Goal: Task Accomplishment & Management: Manage account settings

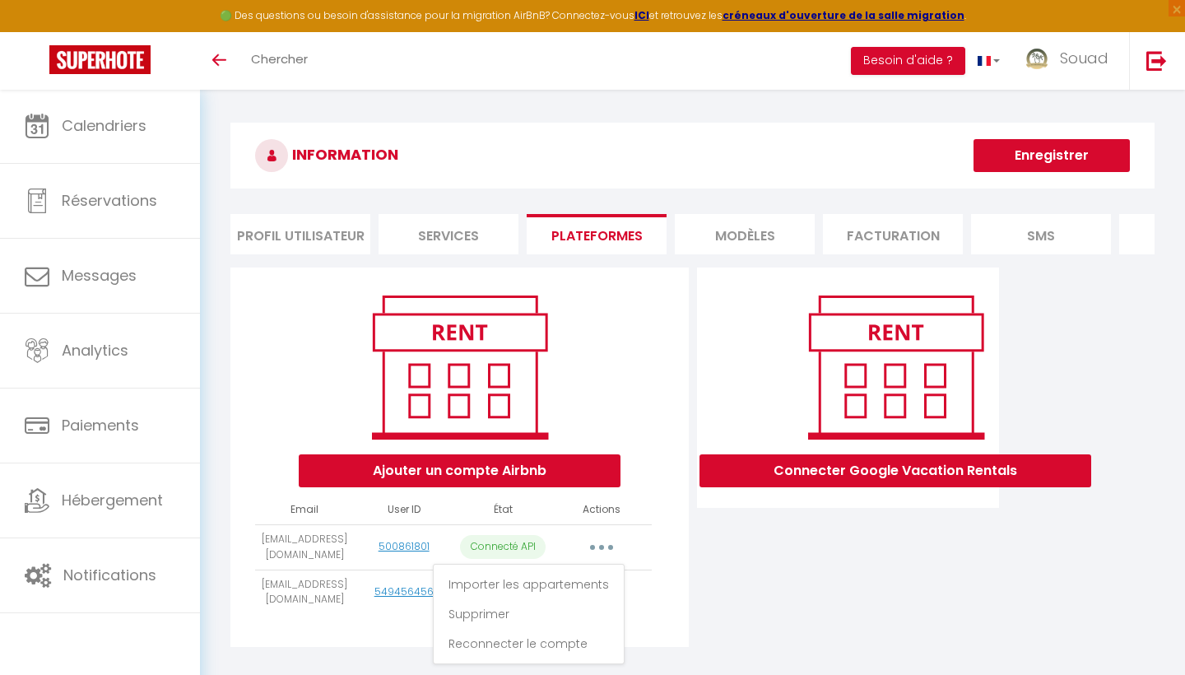
click at [813, 597] on div "Connecter Google Vacation Rentals" at bounding box center [848, 461] width 311 height 389
click at [612, 550] on button "button" at bounding box center [601, 547] width 46 height 26
click at [581, 579] on link "Importer les appartements" at bounding box center [529, 584] width 182 height 28
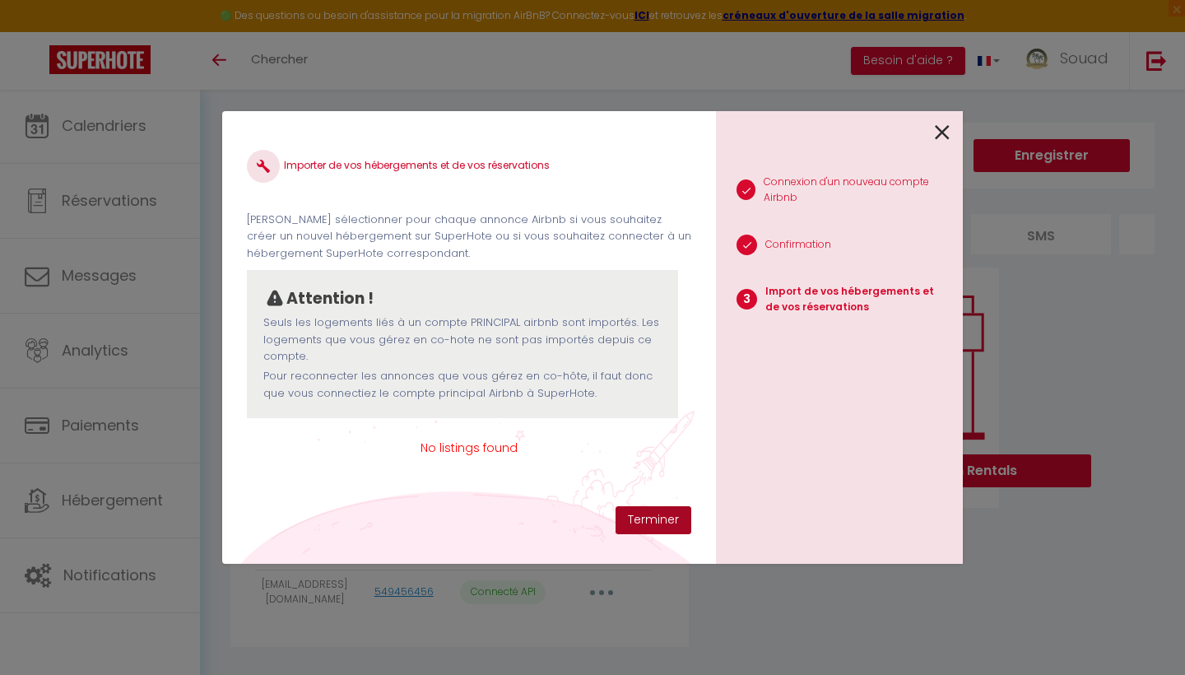
click at [645, 522] on button "Terminer" at bounding box center [653, 520] width 76 height 28
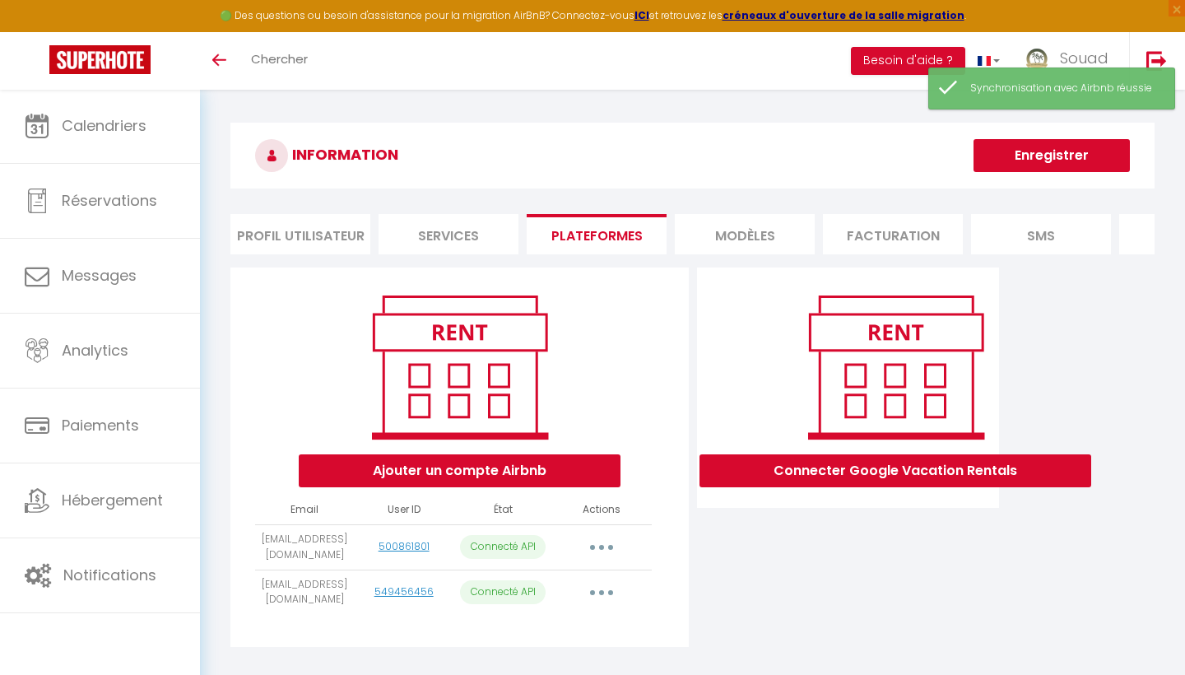
click at [597, 545] on button "button" at bounding box center [601, 547] width 46 height 26
click at [538, 641] on link "Reconnecter le compte" at bounding box center [529, 643] width 182 height 28
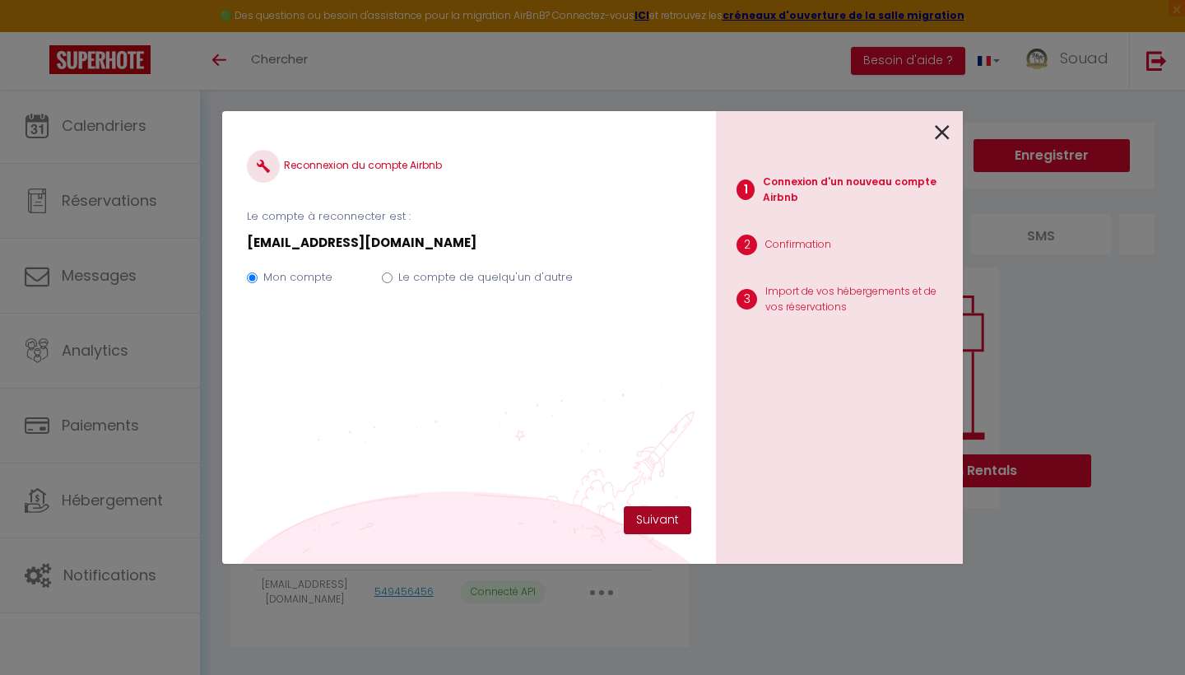
click at [657, 525] on button "Suivant" at bounding box center [657, 520] width 67 height 28
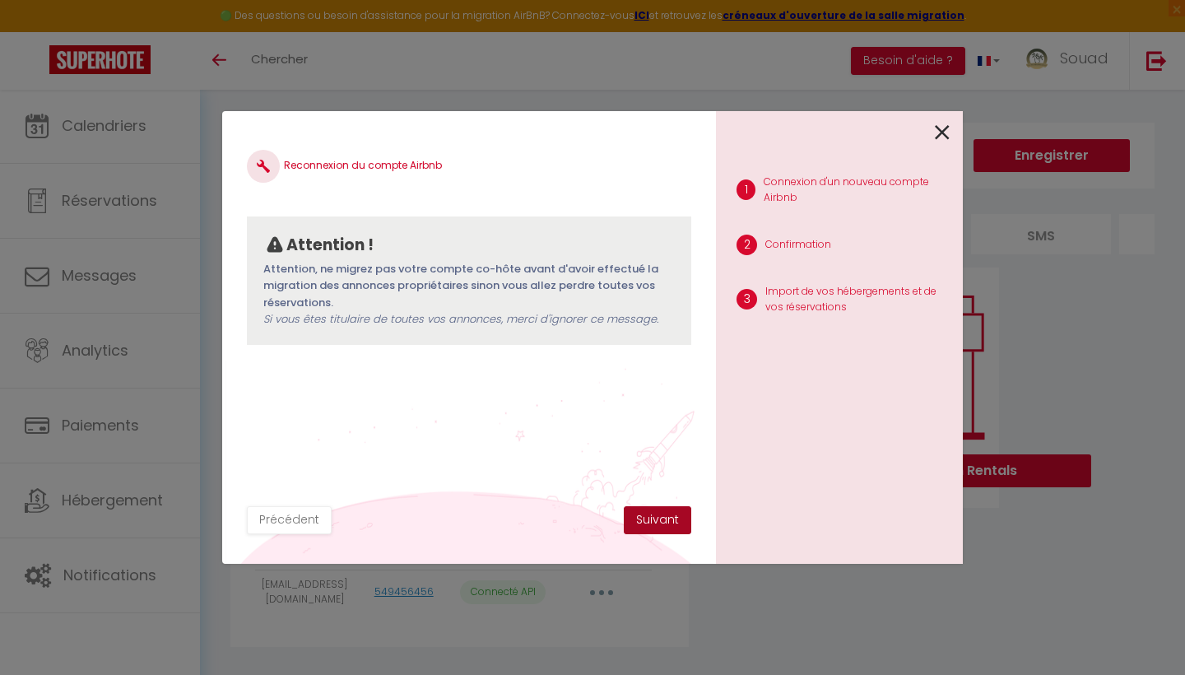
click at [663, 517] on button "Suivant" at bounding box center [657, 520] width 67 height 28
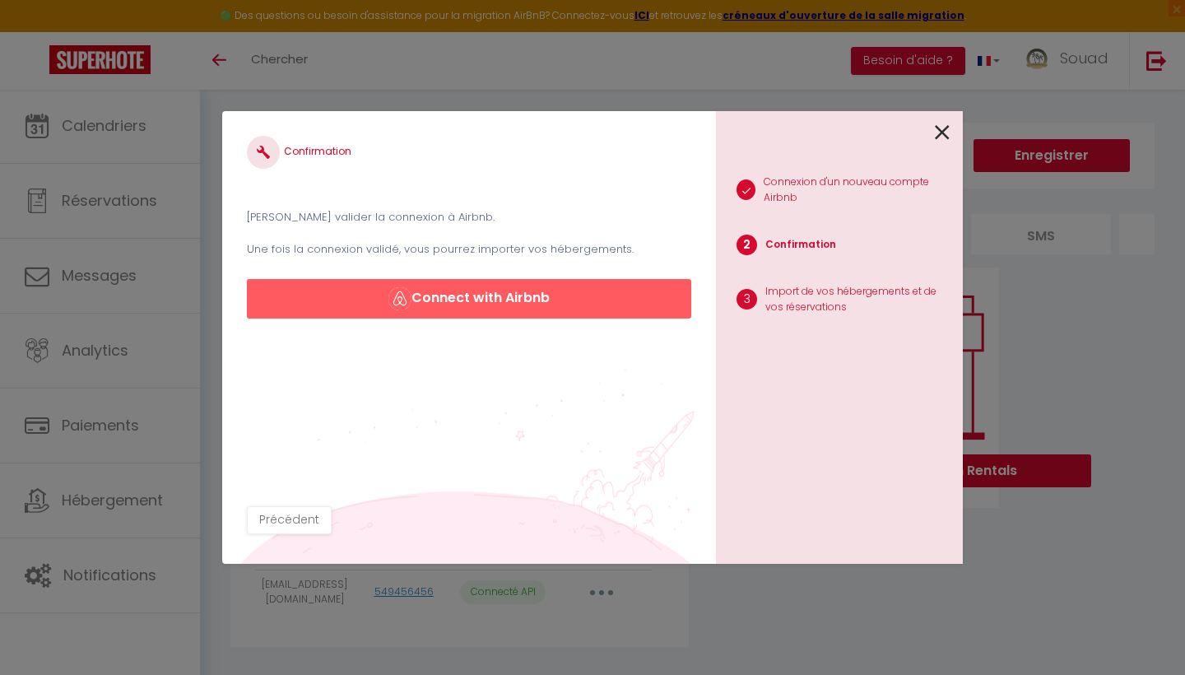
click at [514, 298] on button "Connect with Airbnb" at bounding box center [469, 298] width 444 height 39
click at [291, 522] on button "Précédent" at bounding box center [289, 520] width 85 height 28
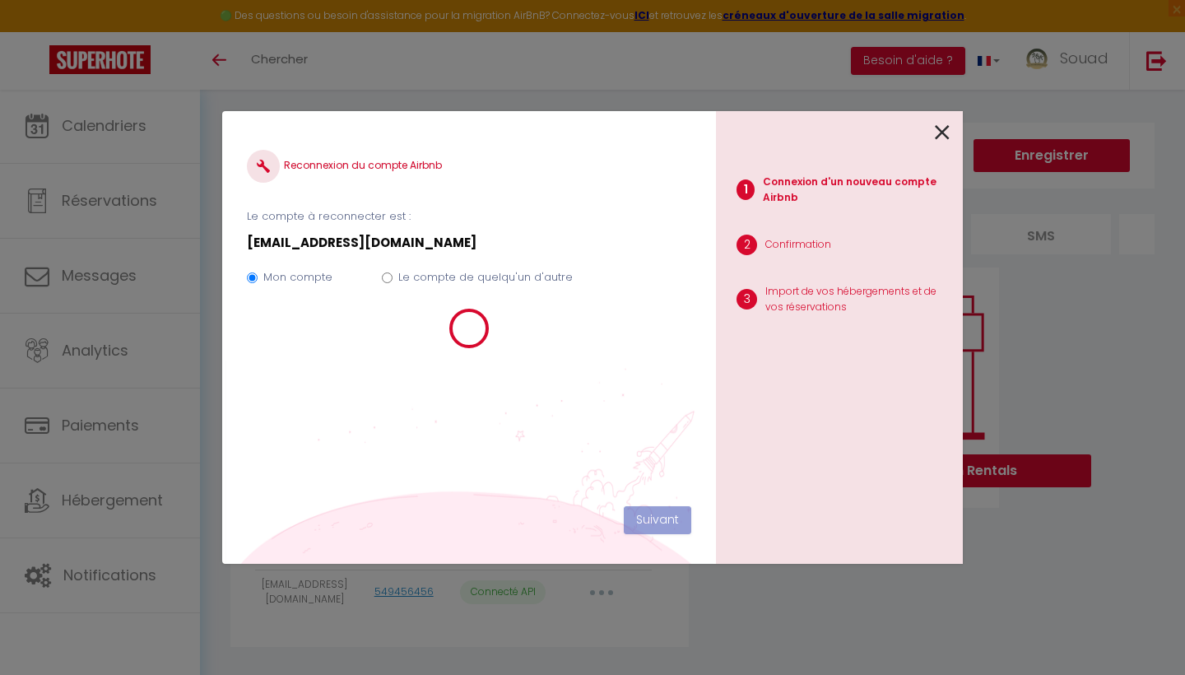
click at [942, 135] on icon at bounding box center [942, 132] width 15 height 25
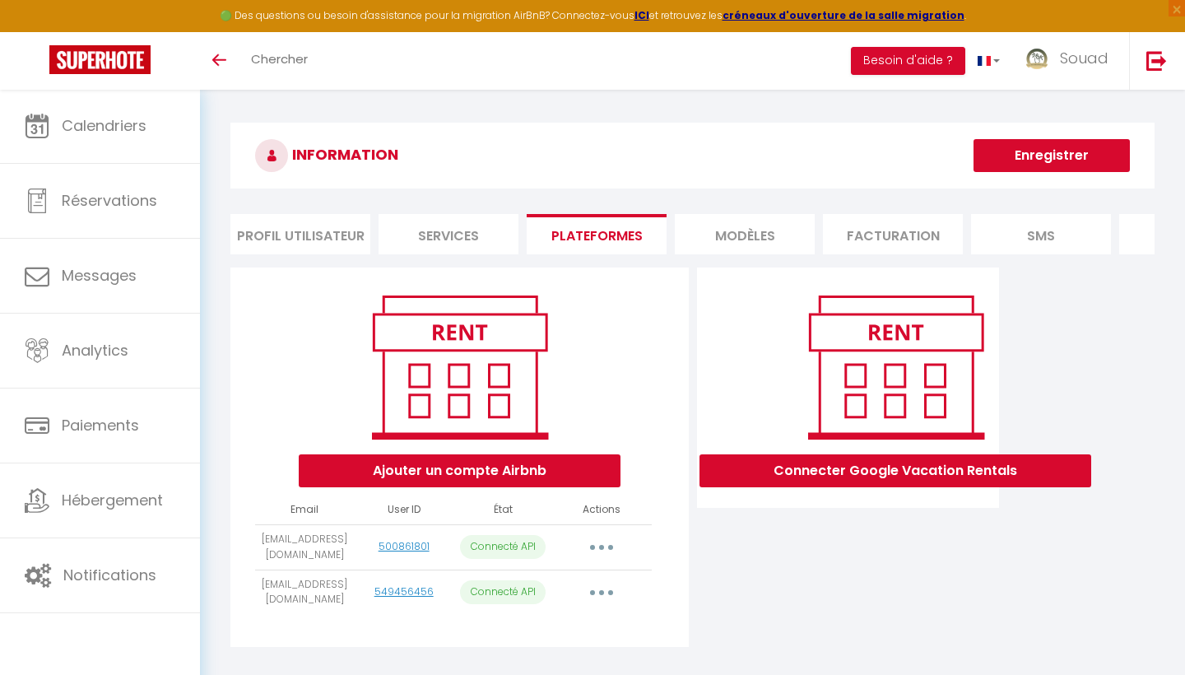
click at [609, 548] on button "button" at bounding box center [601, 547] width 46 height 26
click at [550, 638] on link "Reconnecter le compte" at bounding box center [529, 643] width 182 height 28
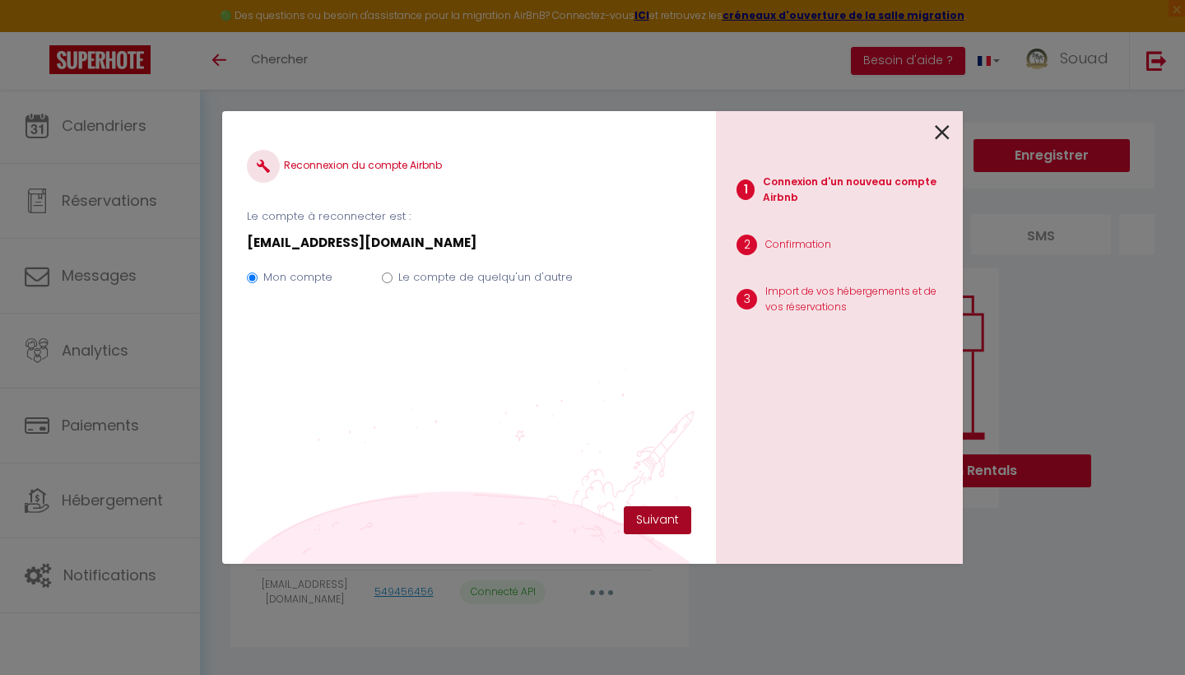
click at [677, 522] on button "Suivant" at bounding box center [657, 520] width 67 height 28
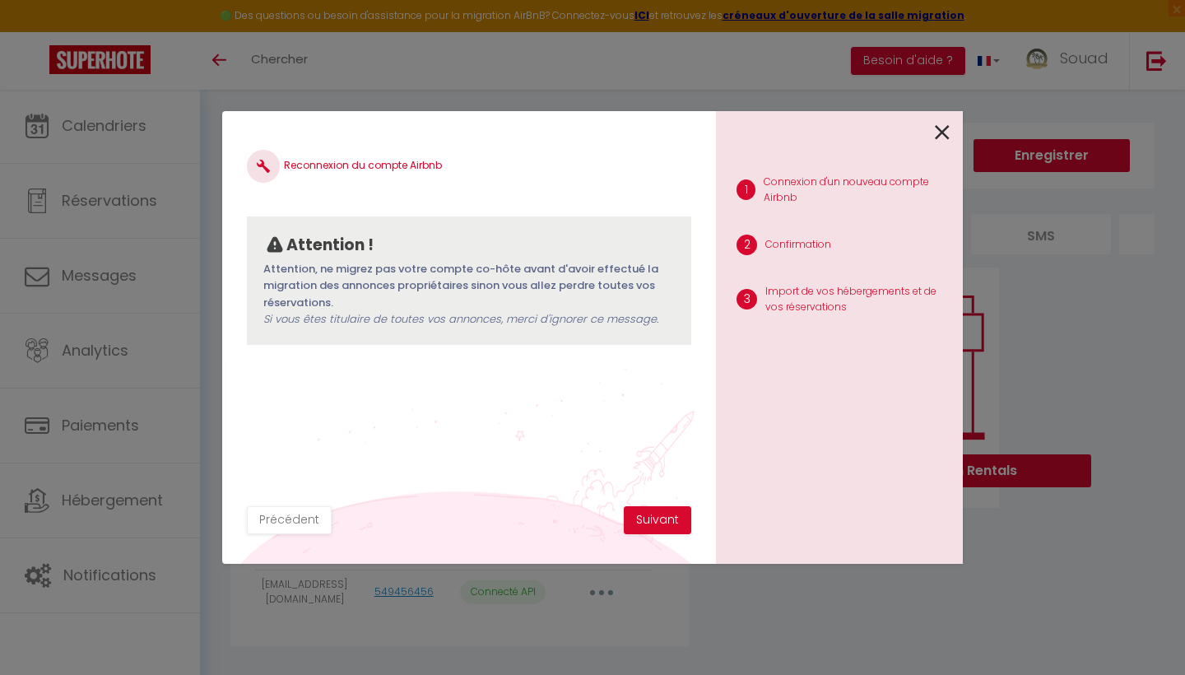
click at [677, 522] on button "Suivant" at bounding box center [657, 520] width 67 height 28
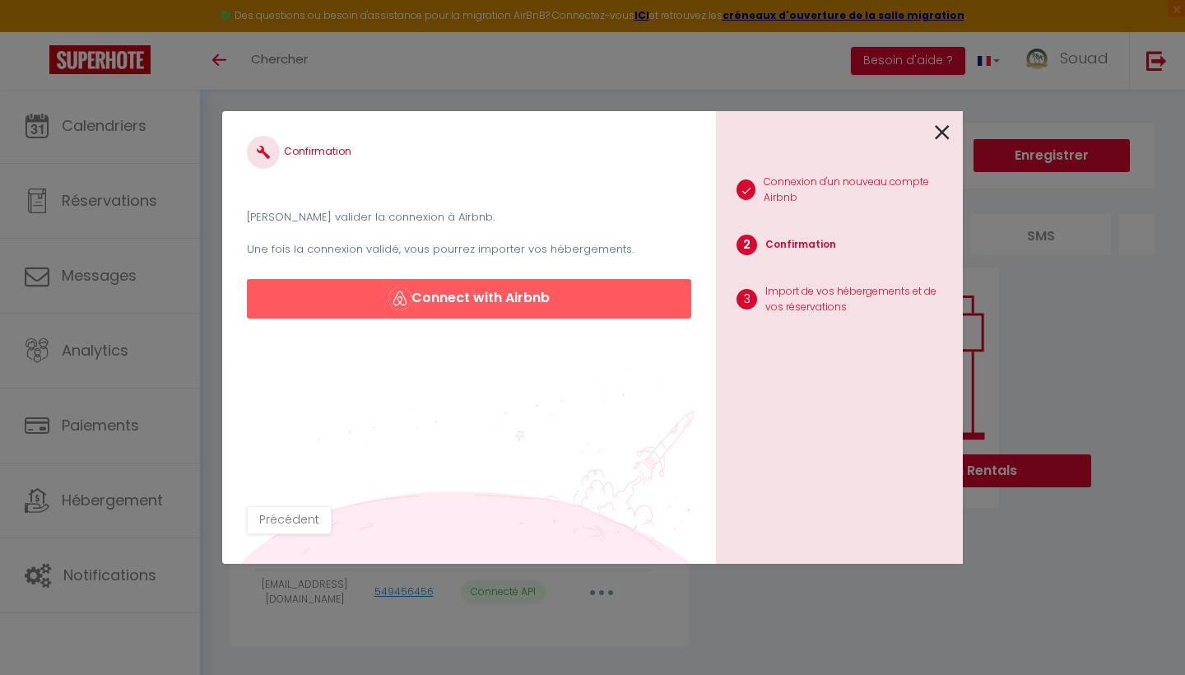
click at [502, 292] on button "Connect with Airbnb" at bounding box center [469, 298] width 444 height 39
click at [541, 313] on button "Connect with Airbnb" at bounding box center [469, 298] width 444 height 39
click at [494, 304] on button "Connect with Airbnb" at bounding box center [469, 298] width 444 height 39
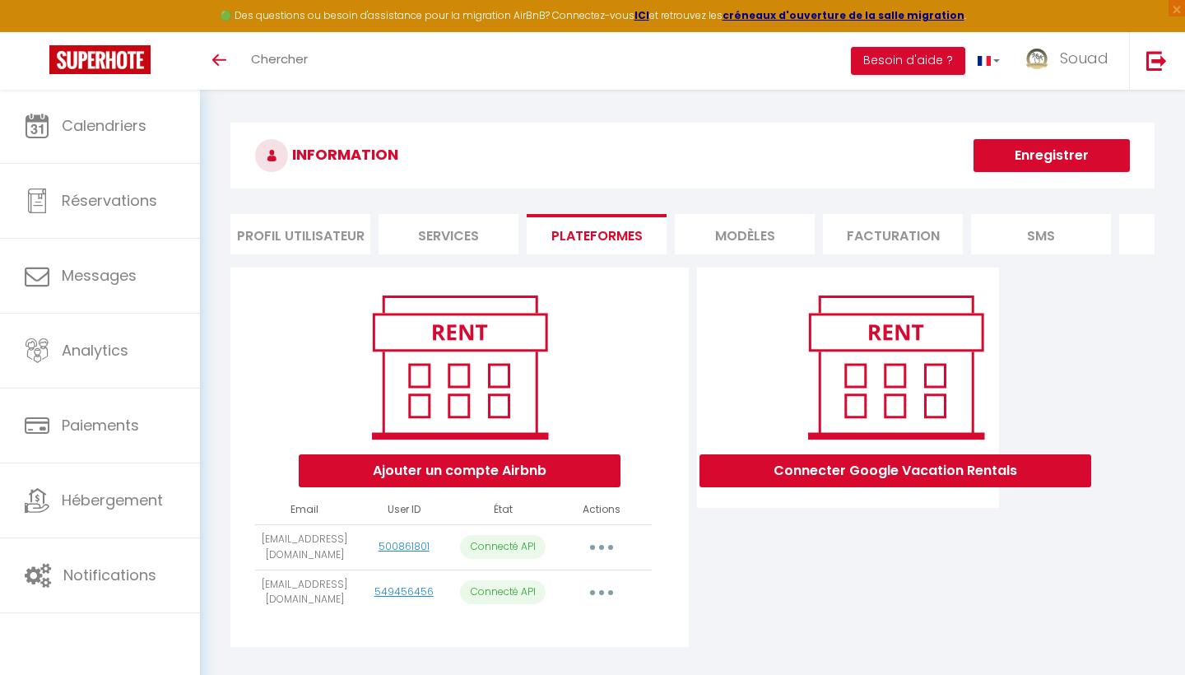
click at [601, 545] on icon "button" at bounding box center [601, 547] width 5 height 5
click at [571, 639] on link "Reconnecter le compte" at bounding box center [529, 643] width 182 height 28
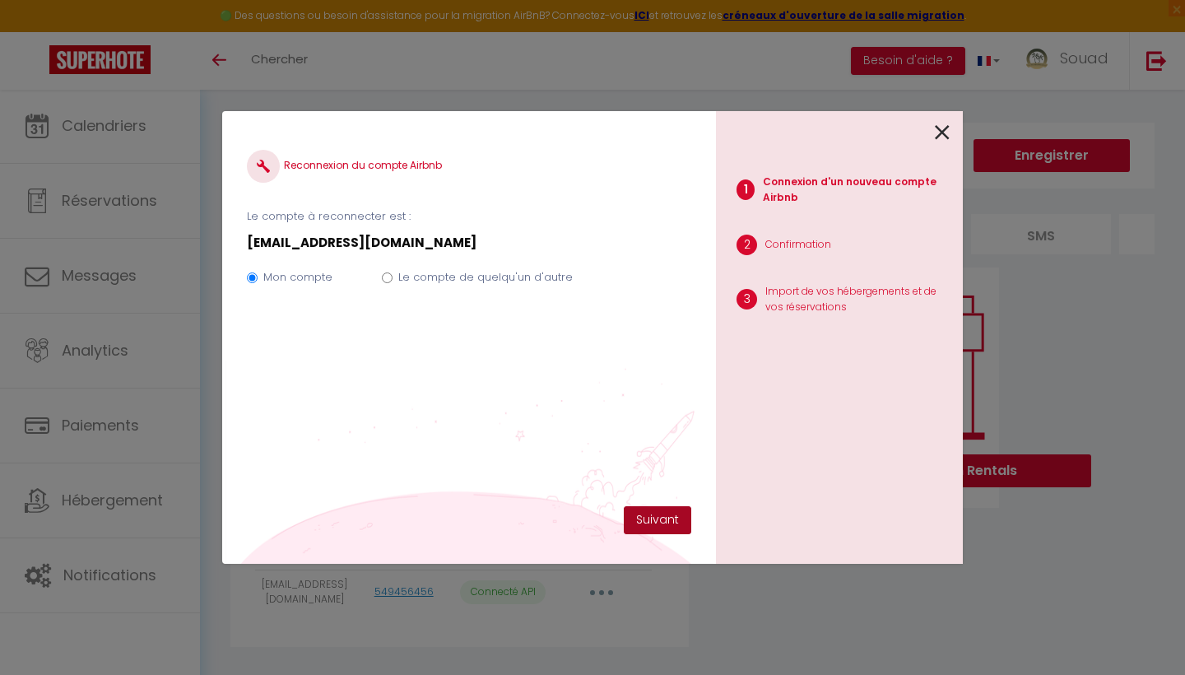
click at [663, 527] on button "Suivant" at bounding box center [657, 520] width 67 height 28
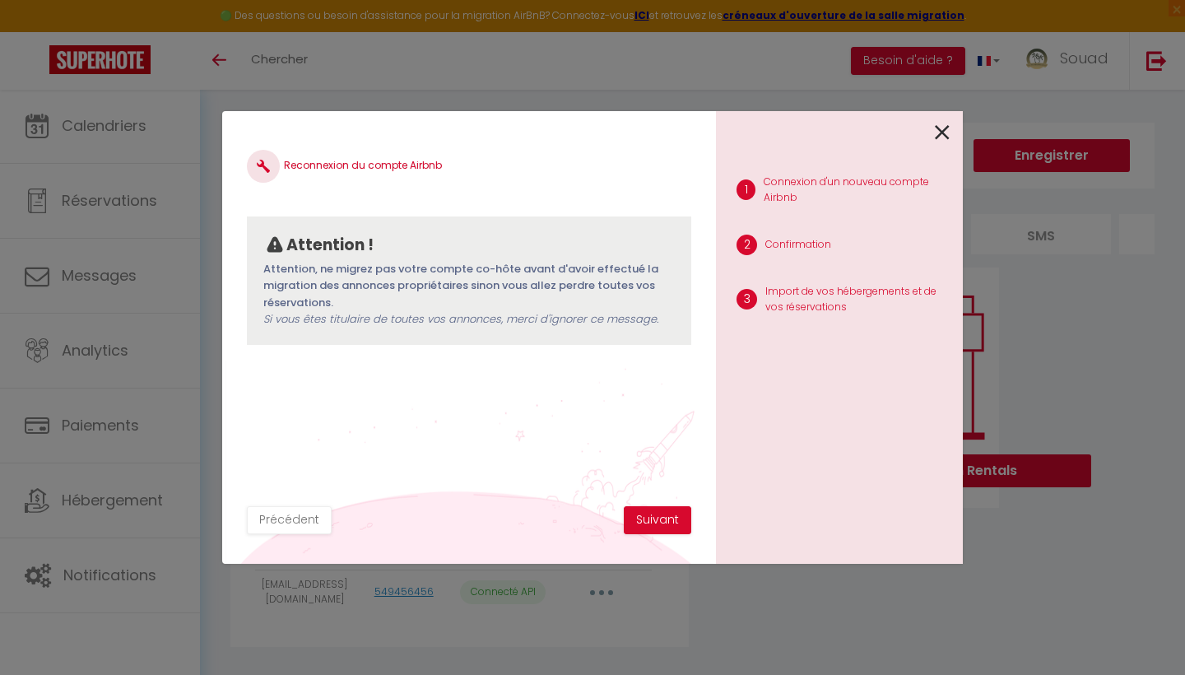
click at [663, 527] on button "Suivant" at bounding box center [657, 520] width 67 height 28
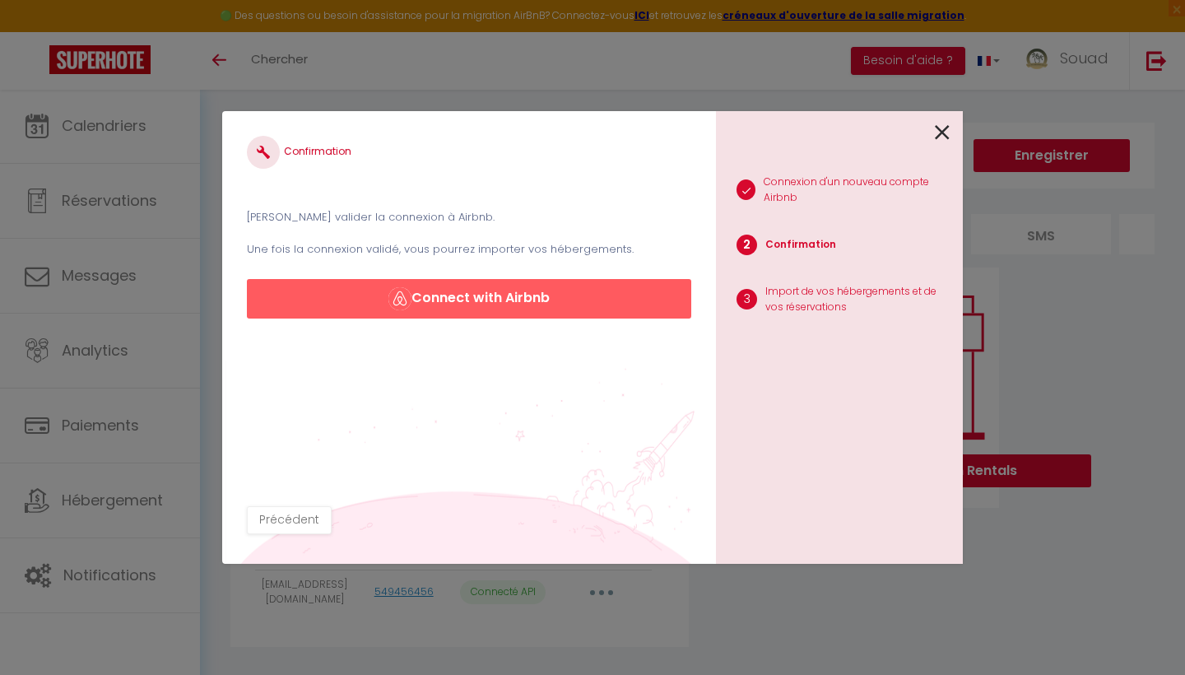
click at [543, 302] on button "Connect with Airbnb" at bounding box center [469, 298] width 444 height 39
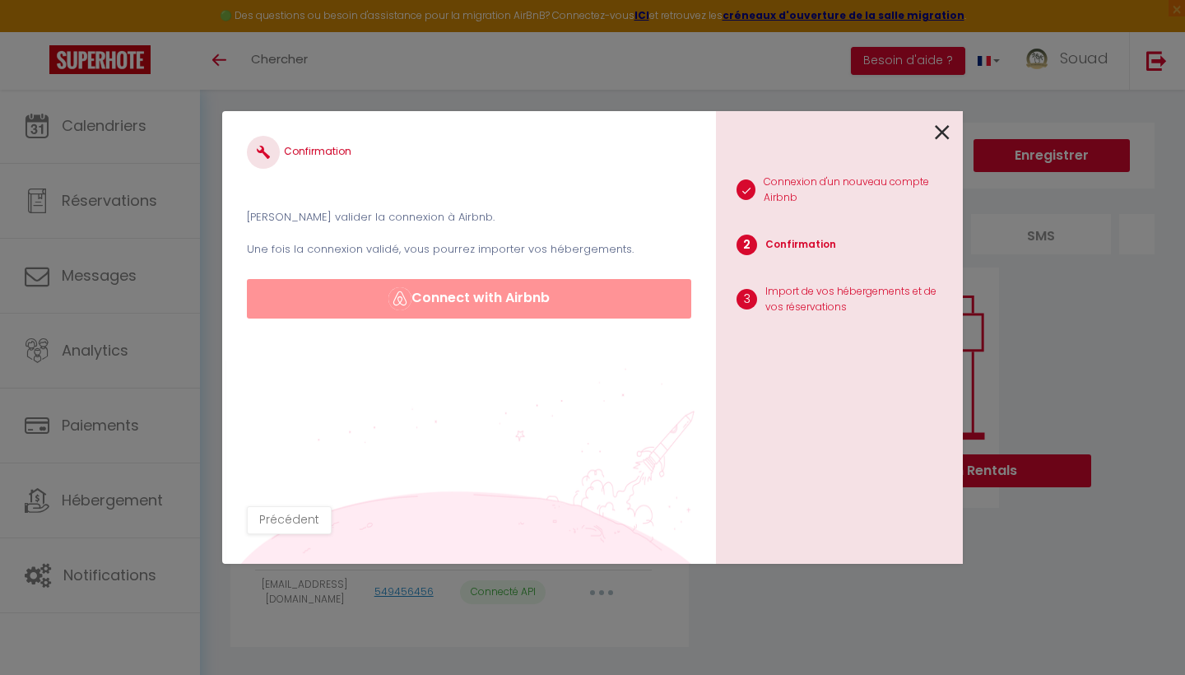
click at [447, 340] on div "Confirmation Veuillez valider la connexion à Airbnb. Une fois la connexion vali…" at bounding box center [469, 321] width 444 height 370
click at [296, 498] on div "Confirmation Veuillez valider la connexion à Airbnb. Une fois la connexion vali…" at bounding box center [469, 321] width 444 height 370
click at [291, 535] on div "Confirmation Veuillez valider la connexion à Airbnb. Une fois la connexion vali…" at bounding box center [469, 337] width 494 height 452
click at [301, 520] on button "Précédent" at bounding box center [289, 520] width 85 height 28
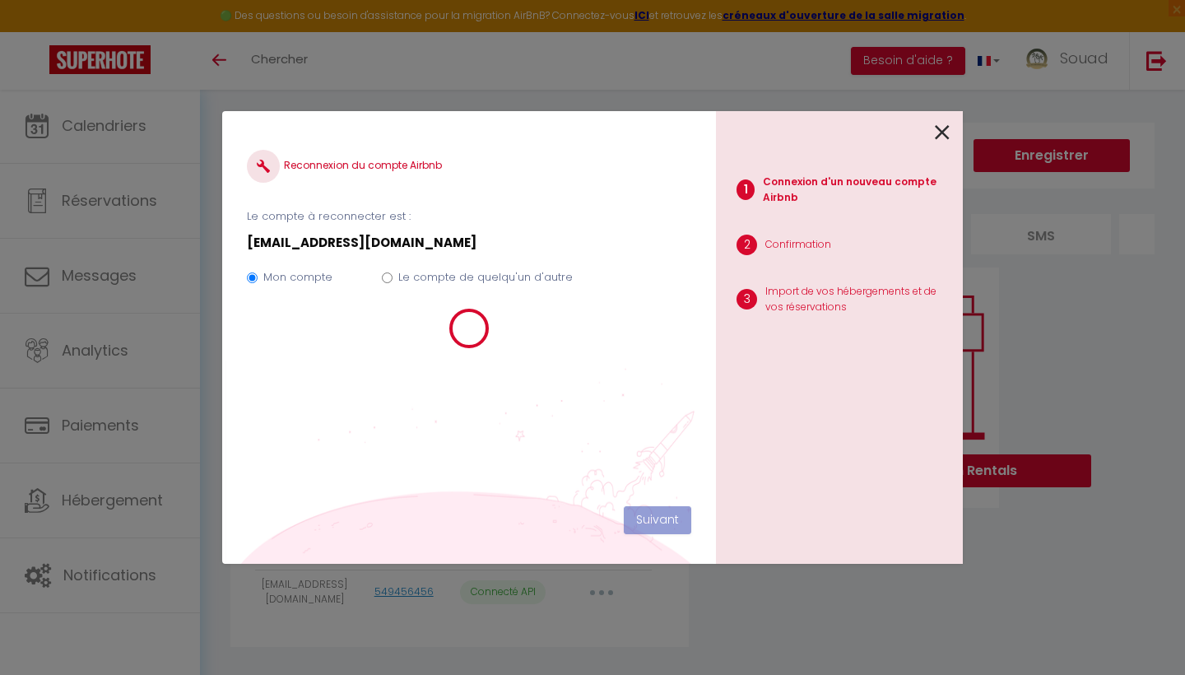
click at [940, 130] on icon at bounding box center [942, 132] width 15 height 25
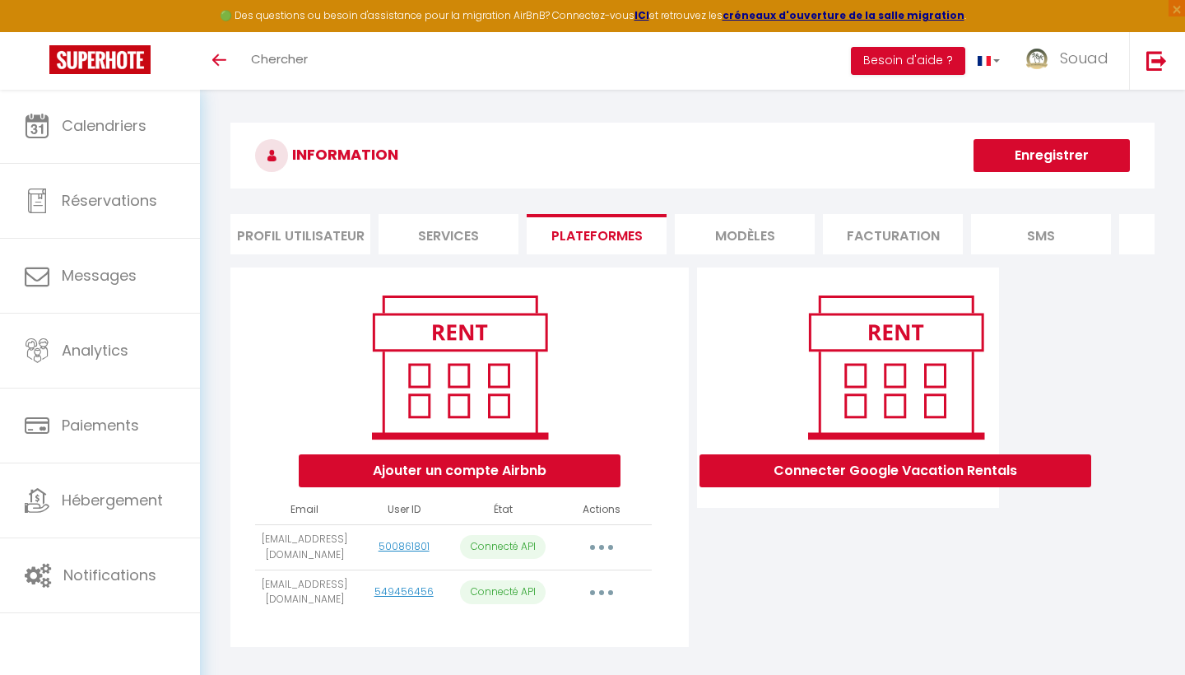
click at [606, 537] on button "button" at bounding box center [601, 547] width 46 height 26
click at [551, 637] on link "Reconnecter le compte" at bounding box center [529, 643] width 182 height 28
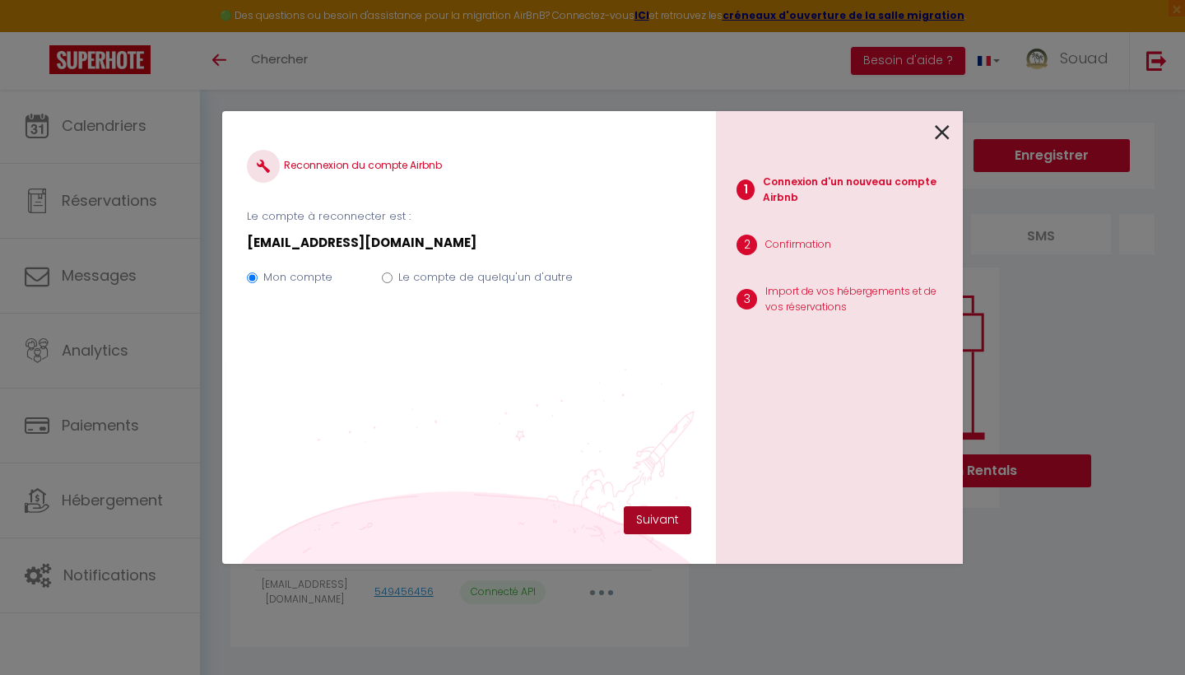
click at [669, 523] on button "Suivant" at bounding box center [657, 520] width 67 height 28
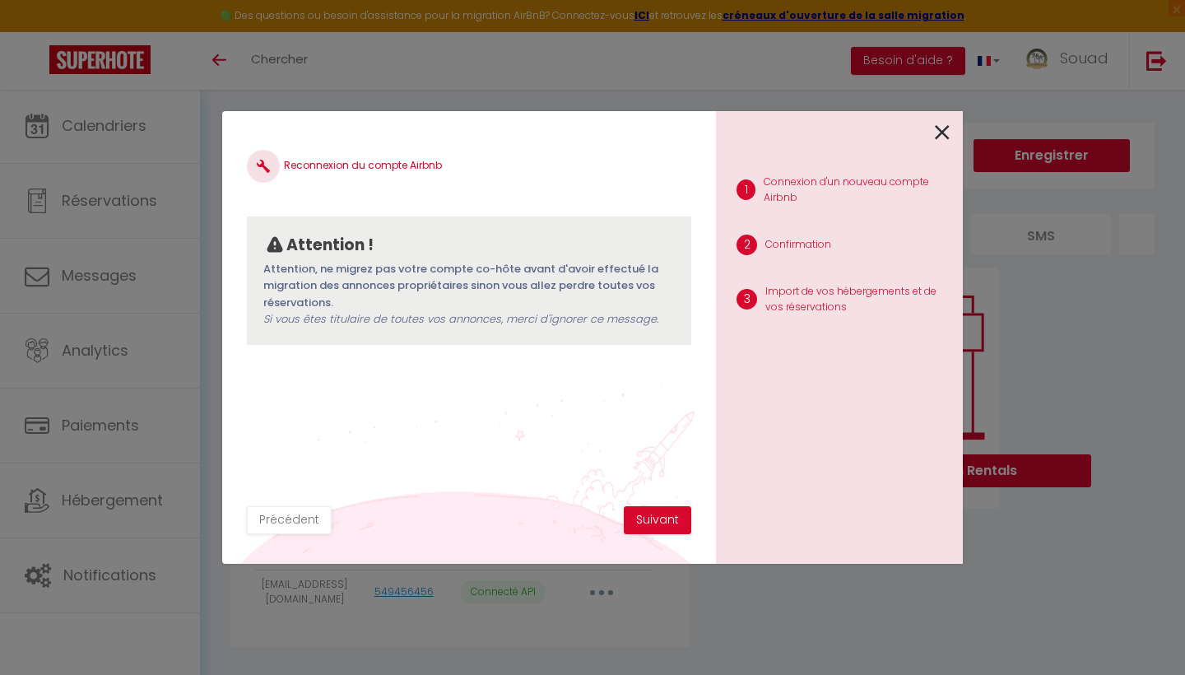
click at [669, 523] on button "Suivant" at bounding box center [657, 520] width 67 height 28
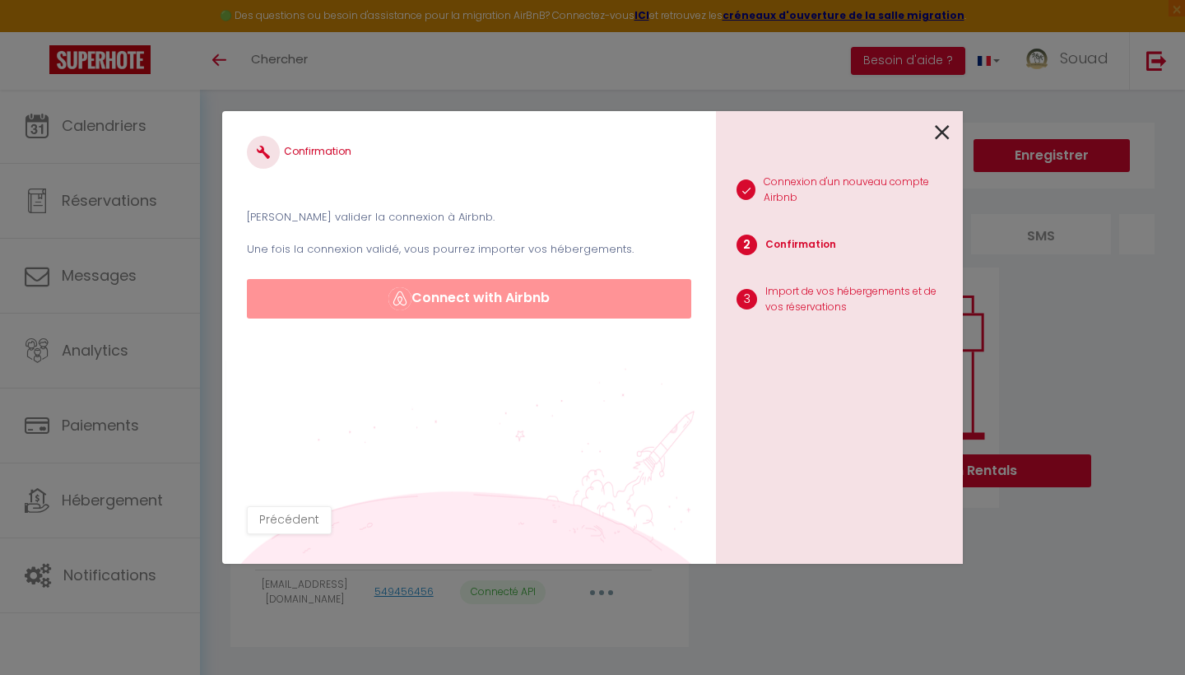
click at [945, 130] on icon at bounding box center [942, 132] width 15 height 25
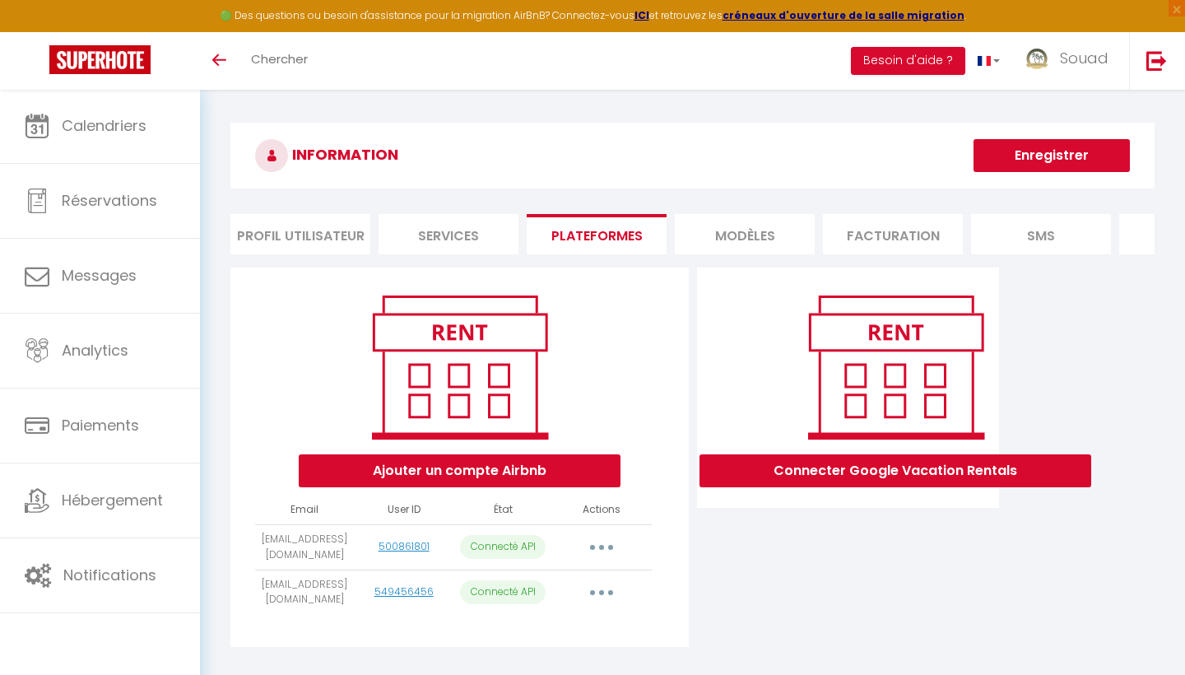
click at [601, 545] on icon "button" at bounding box center [601, 547] width 5 height 5
click at [506, 638] on link "Reconnecter le compte" at bounding box center [529, 643] width 182 height 28
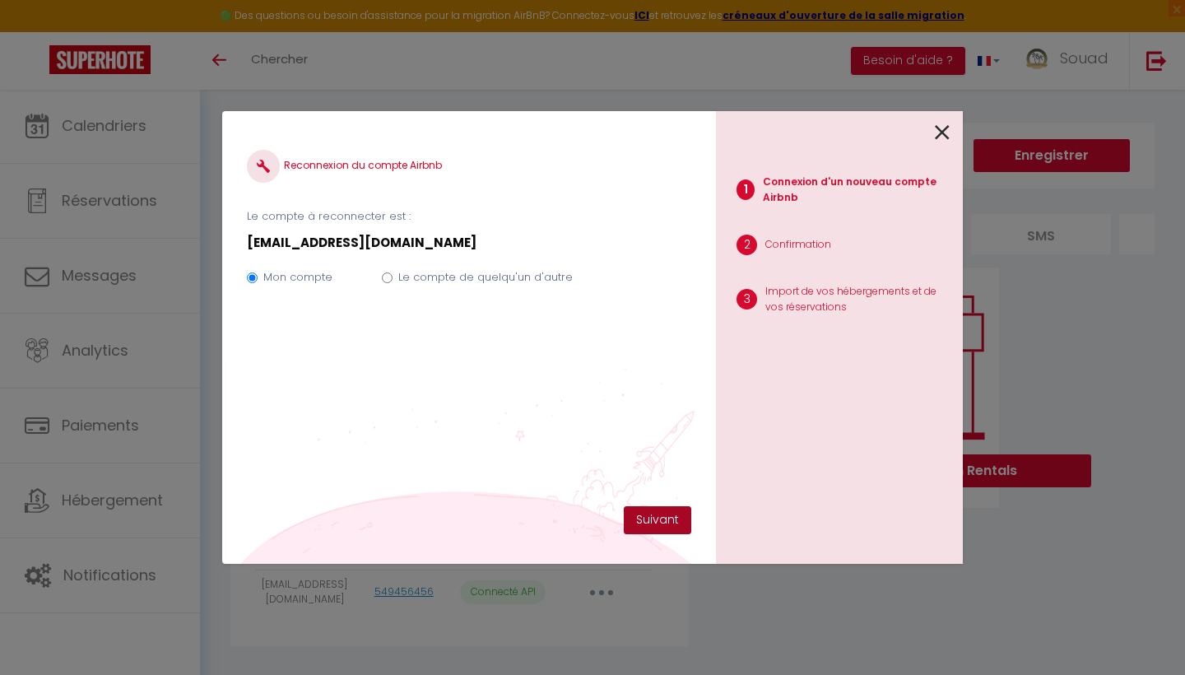
click at [661, 520] on button "Suivant" at bounding box center [657, 520] width 67 height 28
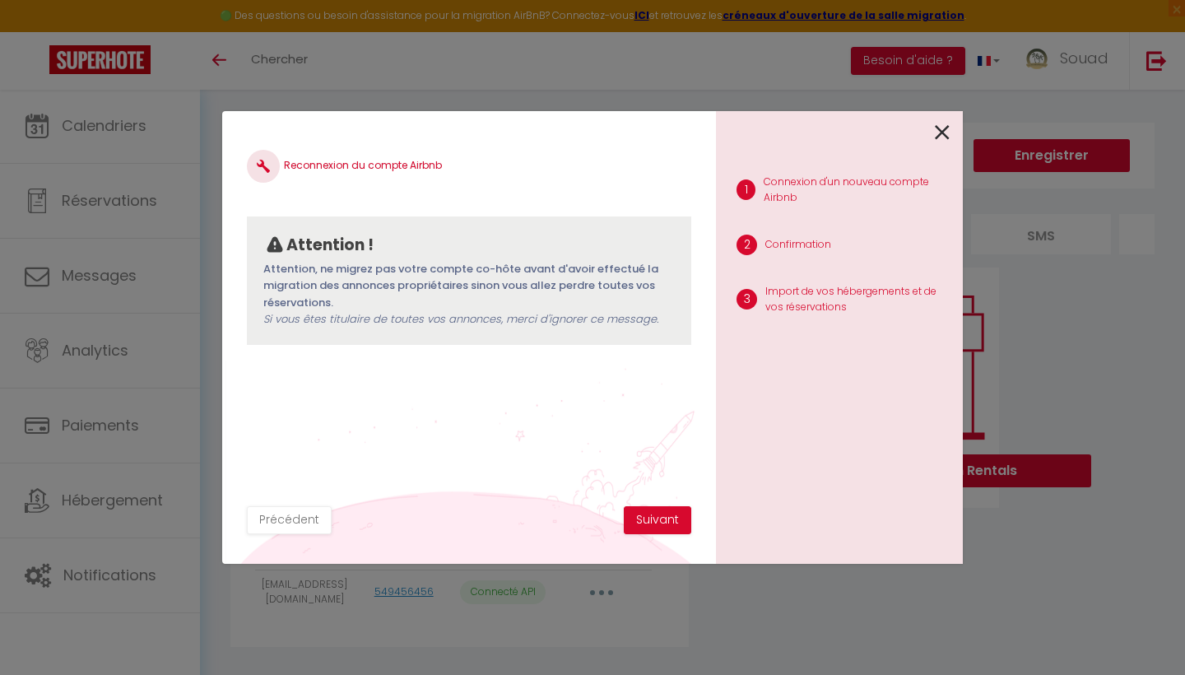
click at [661, 520] on button "Suivant" at bounding box center [657, 520] width 67 height 28
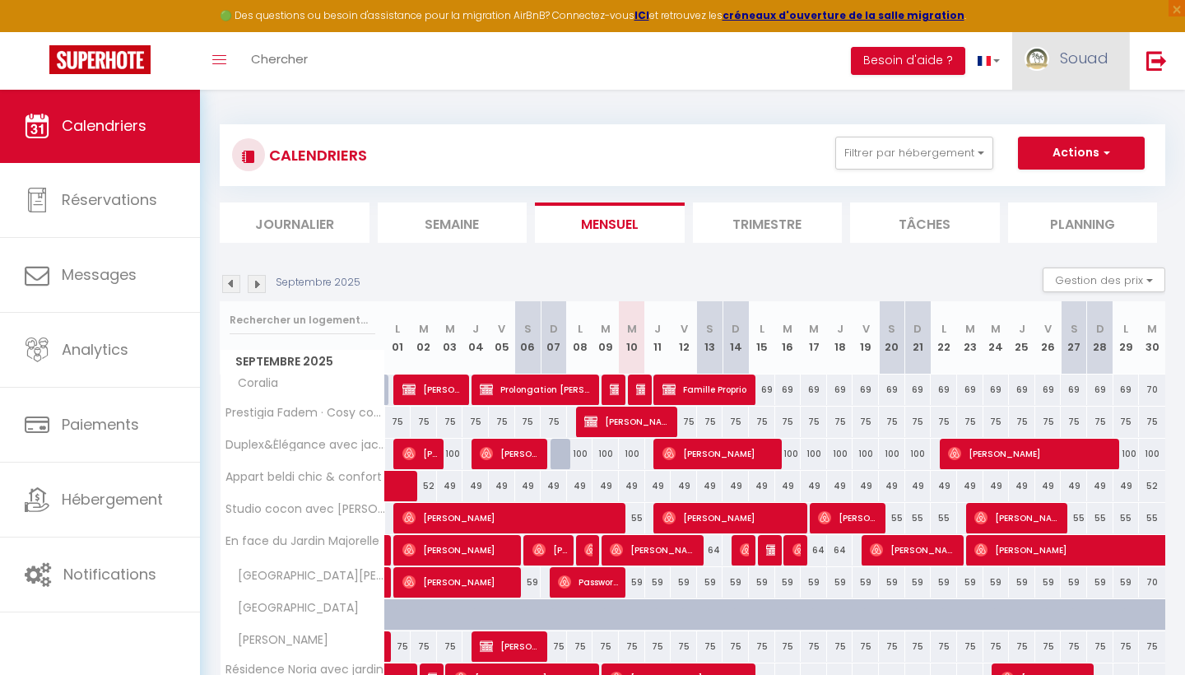
click at [1092, 57] on span "Souad" at bounding box center [1084, 58] width 49 height 21
click at [1059, 122] on link "Paramètres" at bounding box center [1063, 114] width 122 height 28
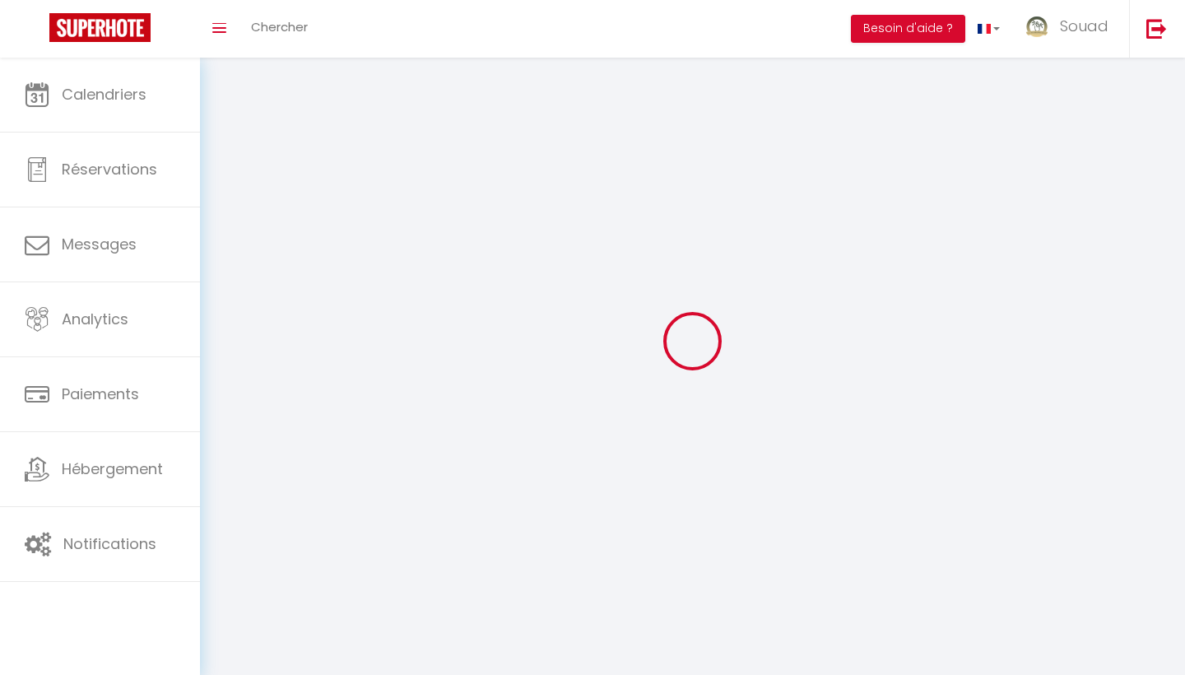
type input "Souad"
type input "El messaoudi"
type input "00212666120290"
type input "GOLF AL MAADEN"
type input "40000"
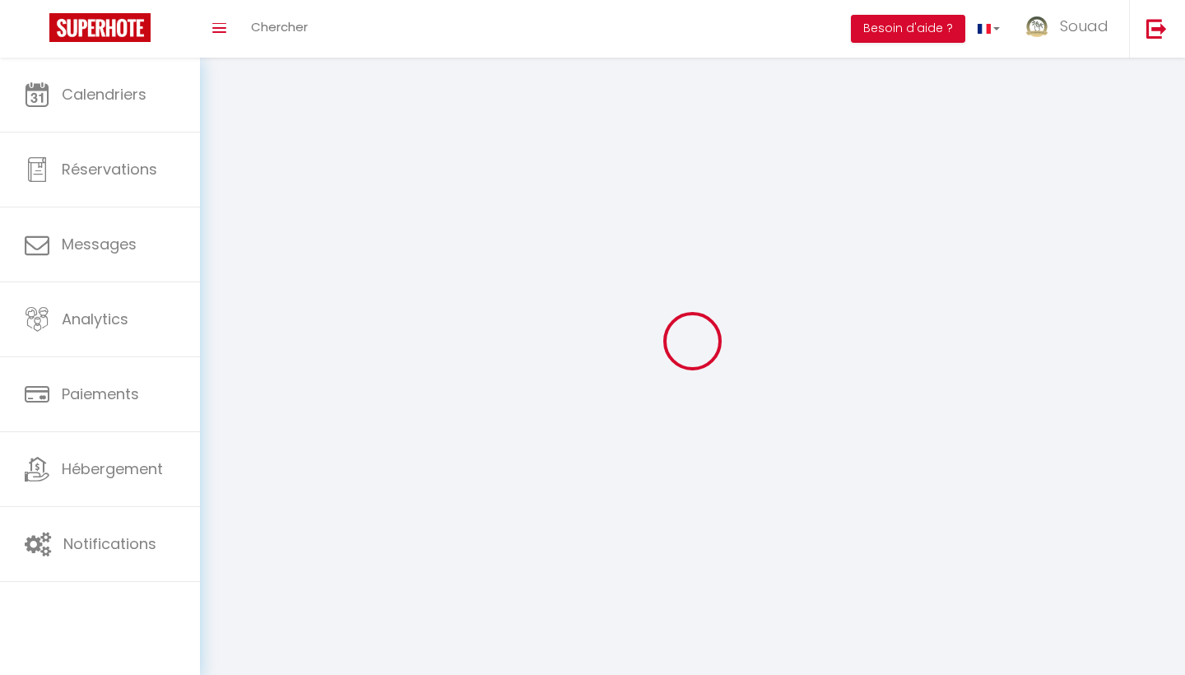
type input "[GEOGRAPHIC_DATA]"
type input "WbI0TmtE0fv4cOo2Q4OkL7BEi"
type input "3CbEBpCxoFbU8cfe7MupUu9cu"
type input "[URL][DOMAIN_NAME]"
select select "146"
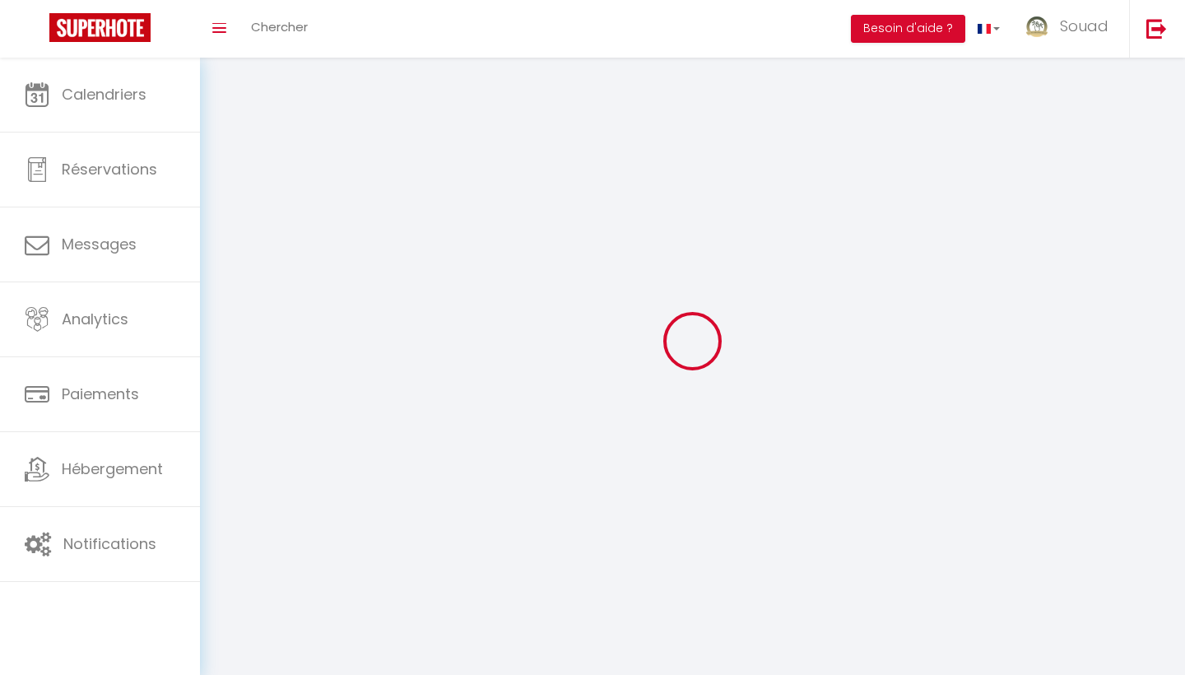
select select "28"
select select "fr"
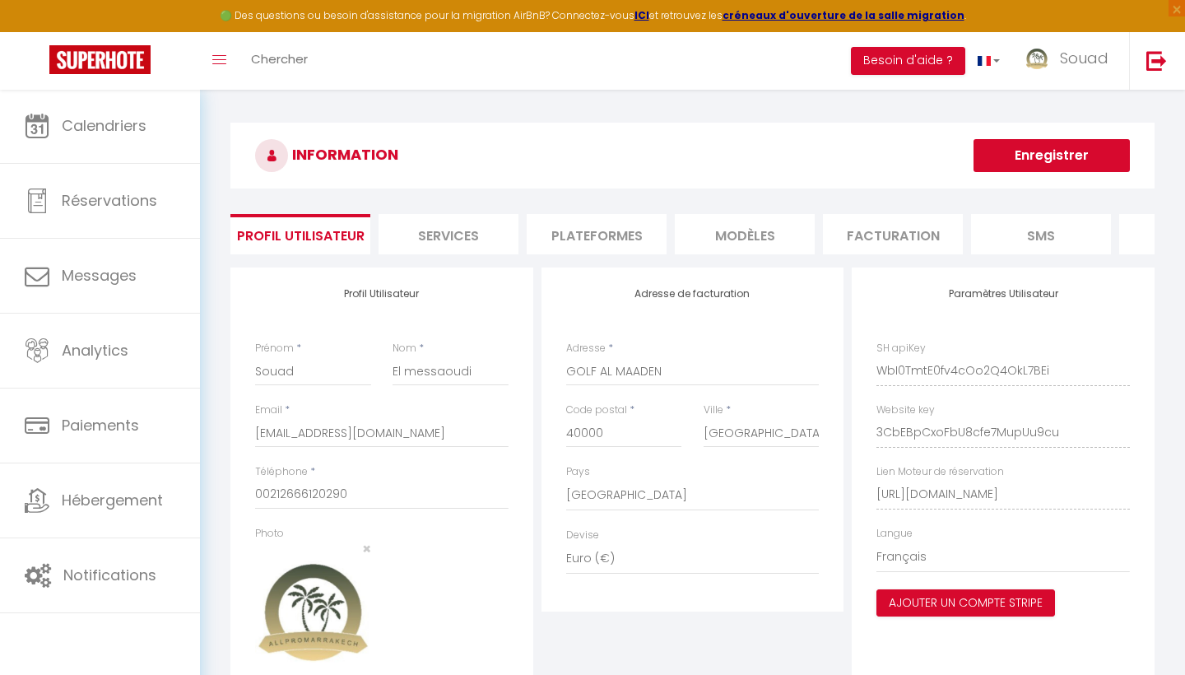
click at [597, 228] on li "Plateformes" at bounding box center [597, 234] width 140 height 40
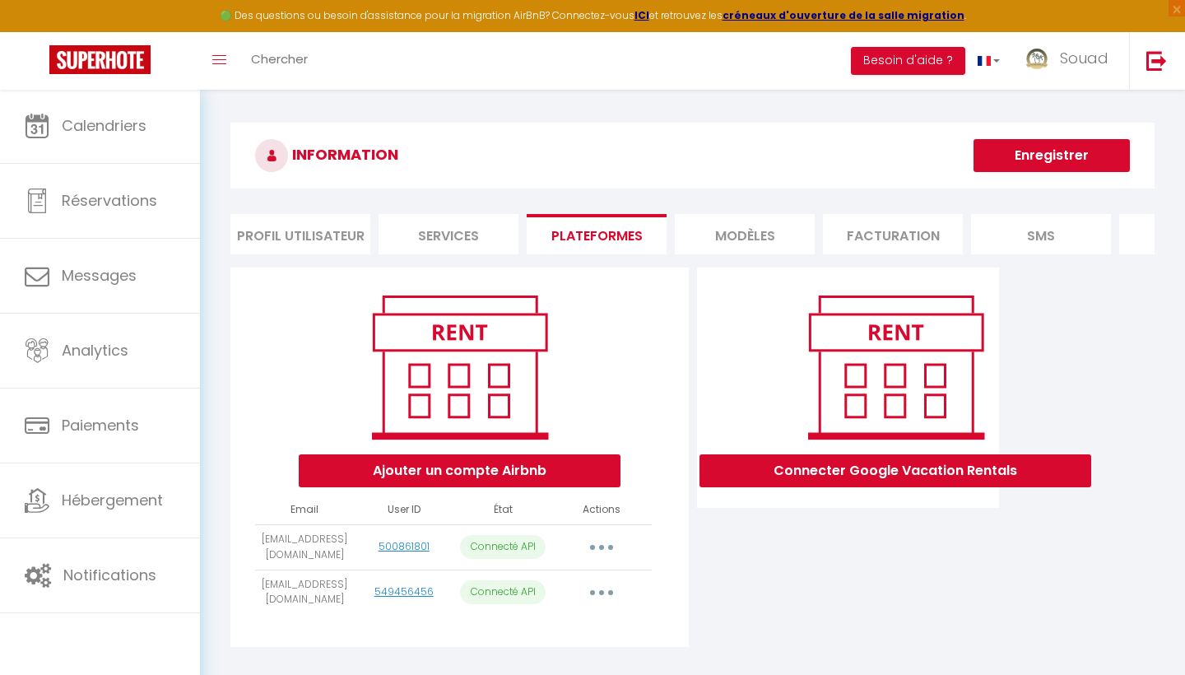
click at [599, 548] on button "button" at bounding box center [601, 547] width 46 height 26
click at [538, 638] on link "Reconnecter le compte" at bounding box center [529, 643] width 182 height 28
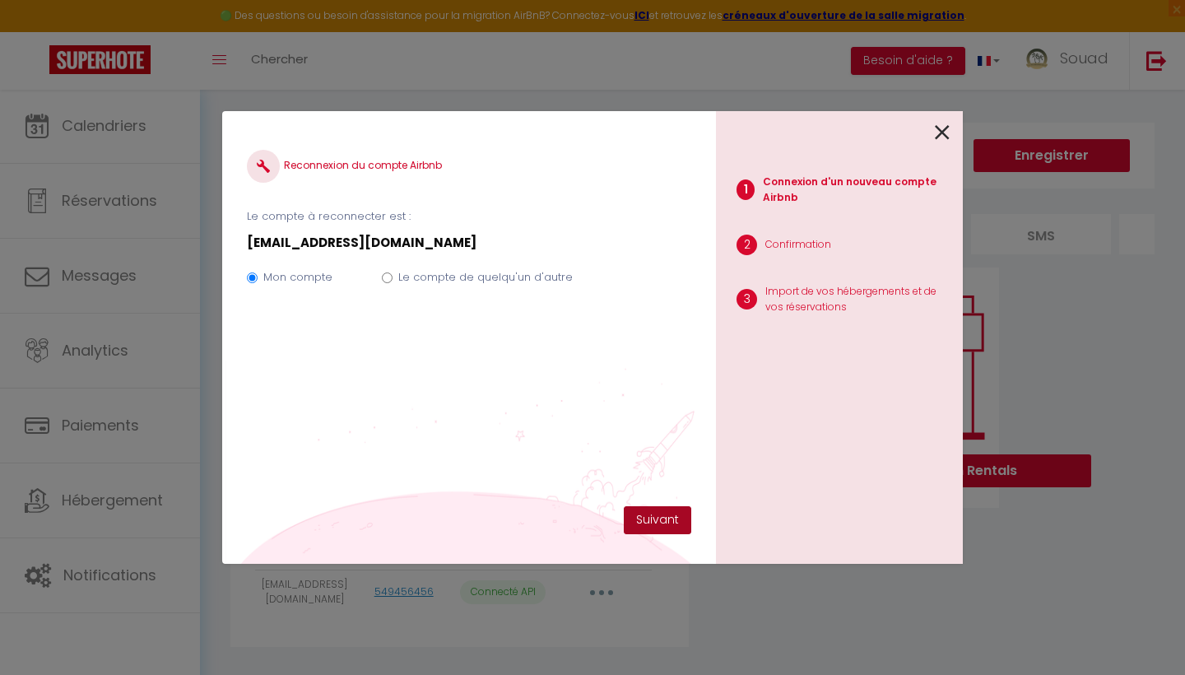
click at [675, 521] on button "Suivant" at bounding box center [657, 520] width 67 height 28
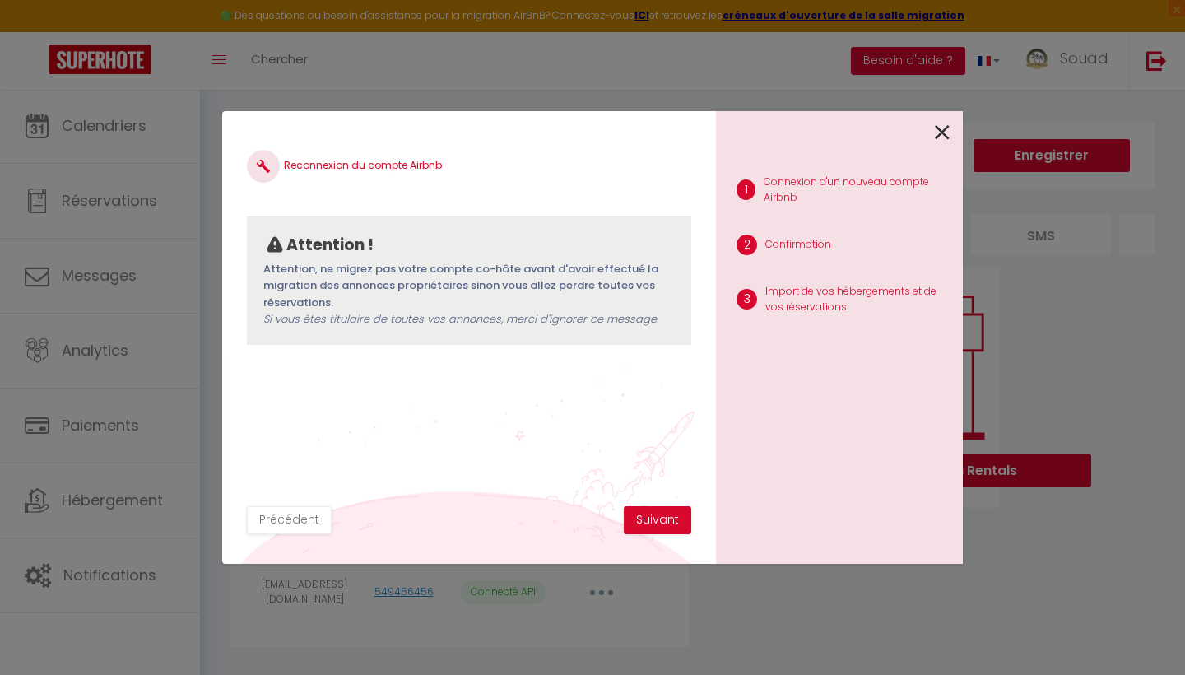
click at [675, 521] on button "Suivant" at bounding box center [657, 520] width 67 height 28
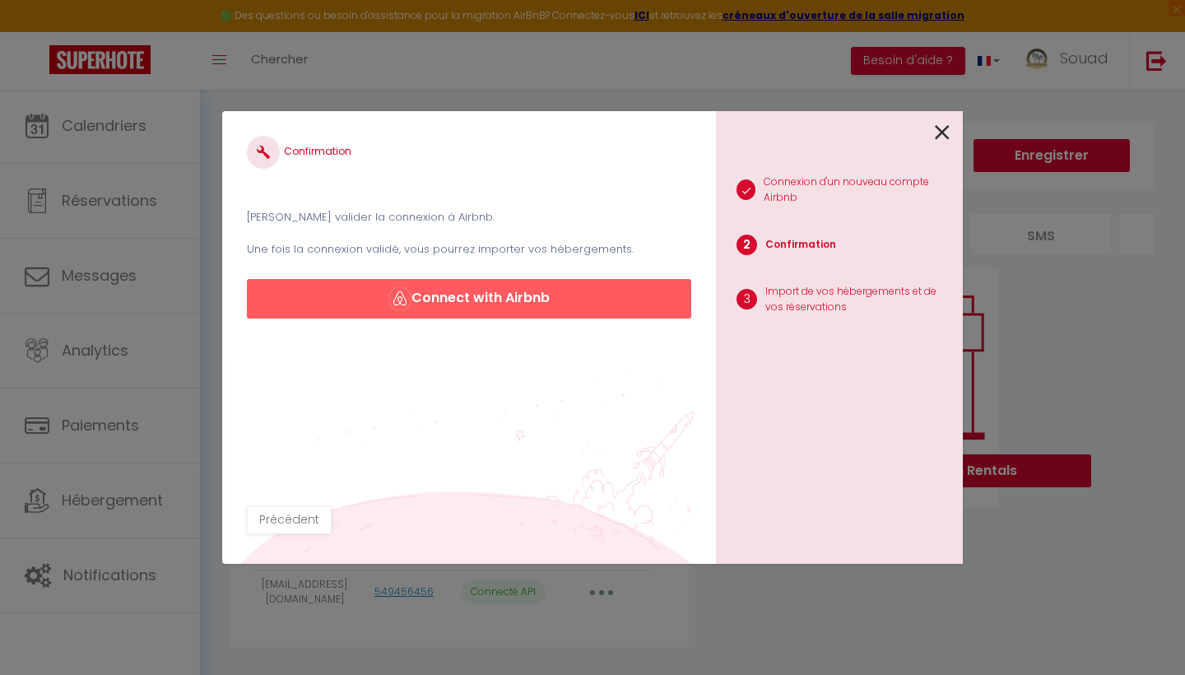
click at [549, 299] on button "Connect with Airbnb" at bounding box center [469, 298] width 444 height 39
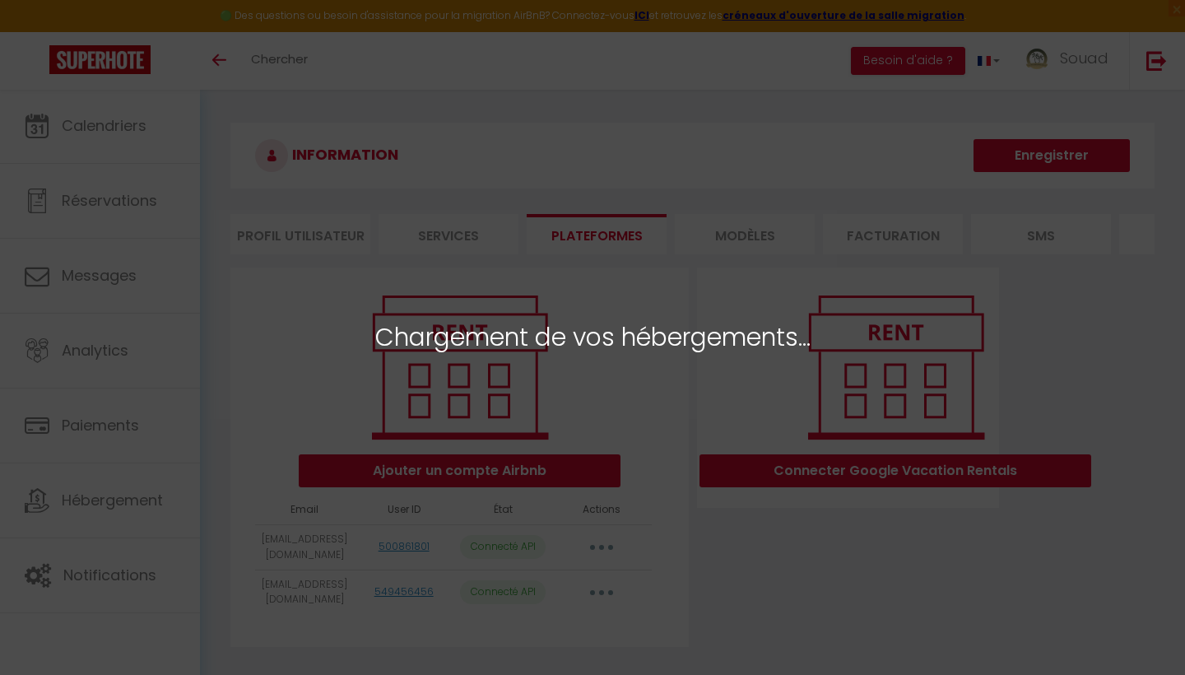
click at [827, 589] on div "Chargement de vos hébergements..." at bounding box center [592, 337] width 1185 height 675
click at [597, 545] on div "Chargement de vos hébergements..." at bounding box center [592, 337] width 1185 height 675
click at [764, 614] on div "Chargement de vos hébergements..." at bounding box center [592, 337] width 1185 height 675
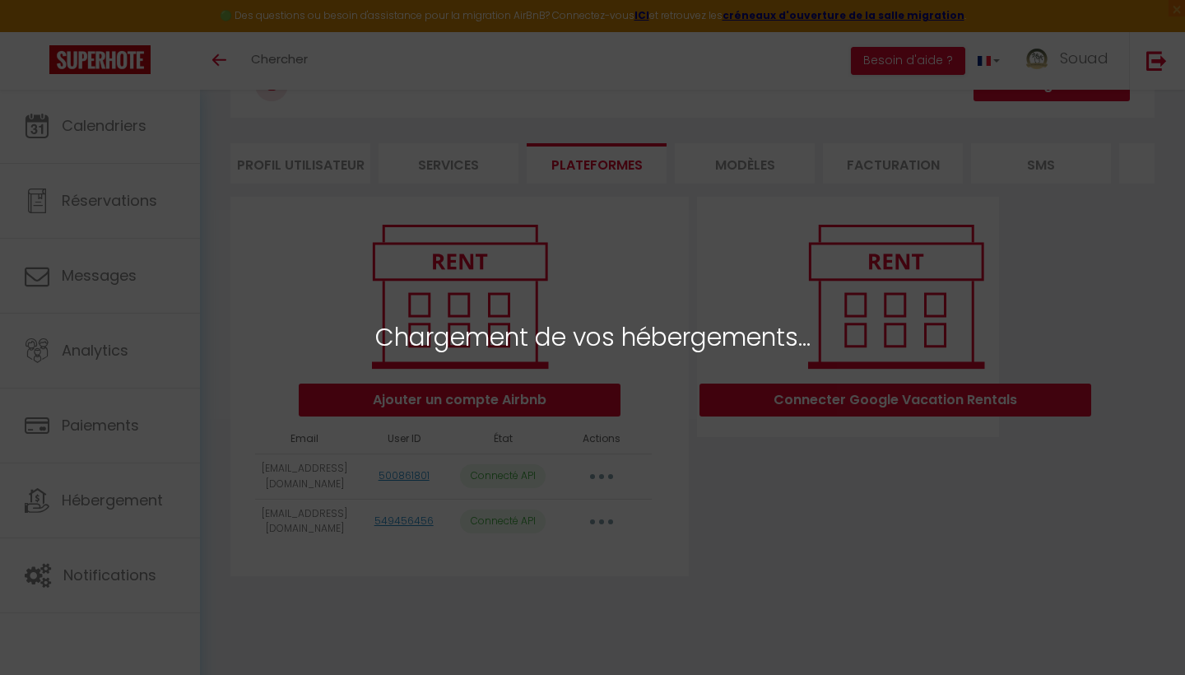
scroll to position [85, 0]
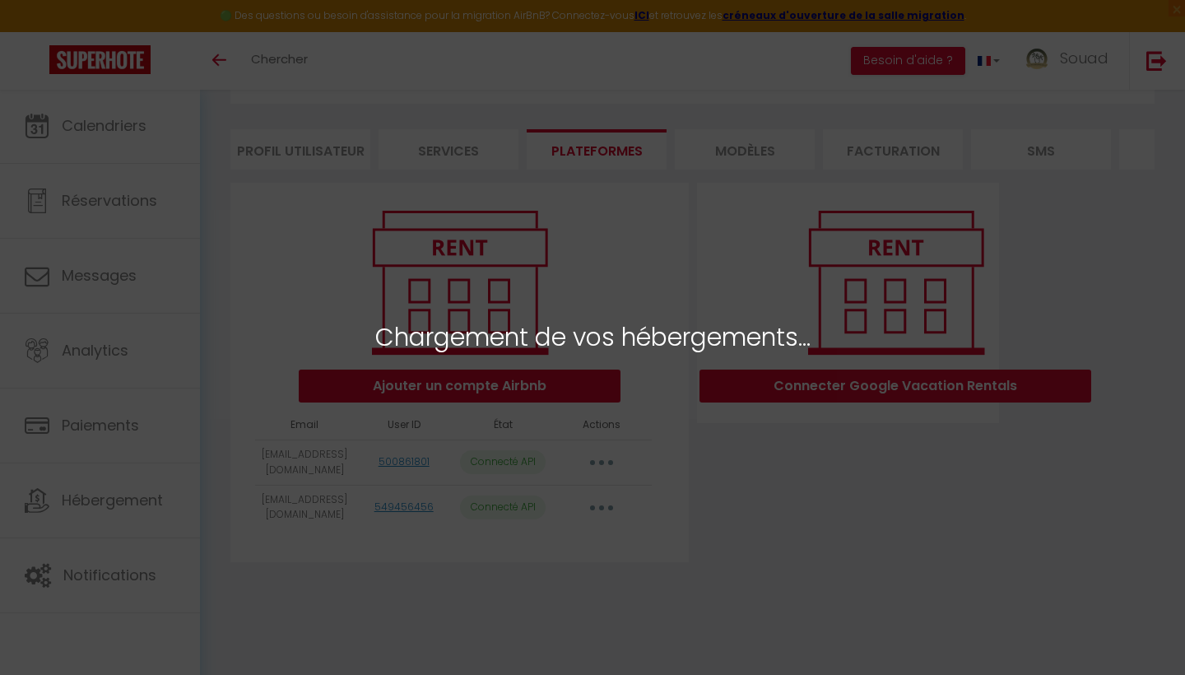
click at [726, 434] on div "Chargement de vos hébergements..." at bounding box center [592, 337] width 1185 height 675
click at [903, 474] on div "Chargement de vos hébergements..." at bounding box center [592, 337] width 1185 height 675
click at [639, 320] on span "Chargement de vos hébergements..." at bounding box center [592, 337] width 435 height 39
click at [646, 335] on span "Chargement de vos hébergements..." at bounding box center [592, 337] width 435 height 39
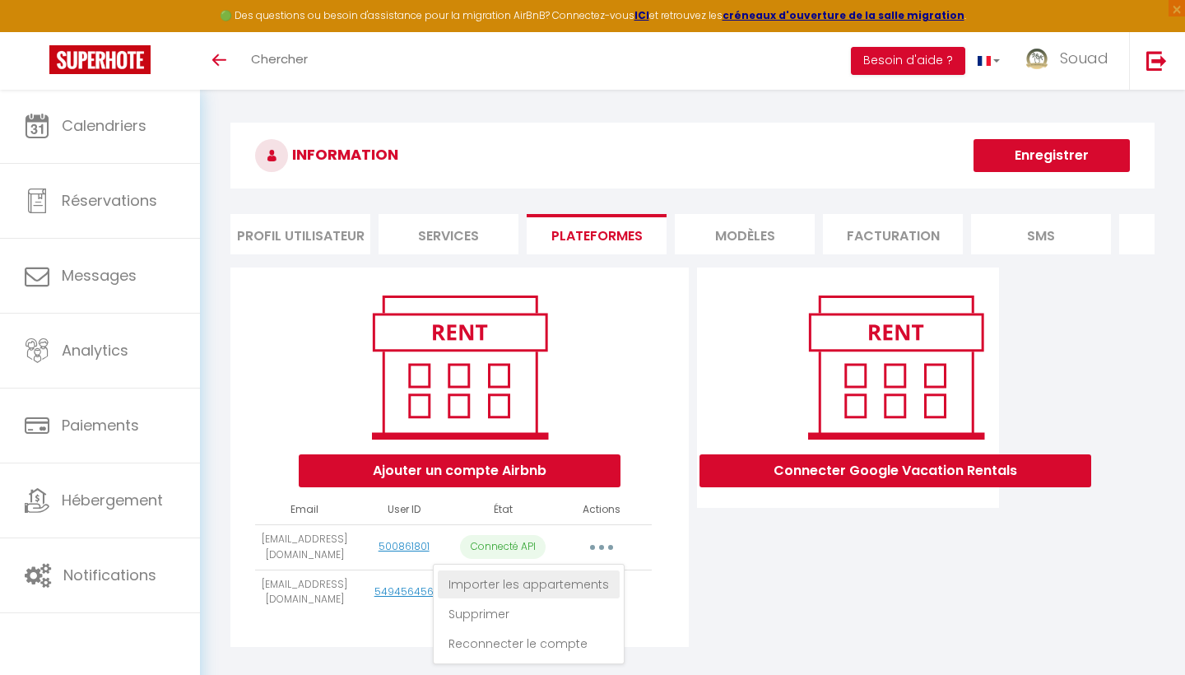
click at [565, 578] on link "Importer les appartements" at bounding box center [529, 584] width 182 height 28
select select
select select "17664"
select select
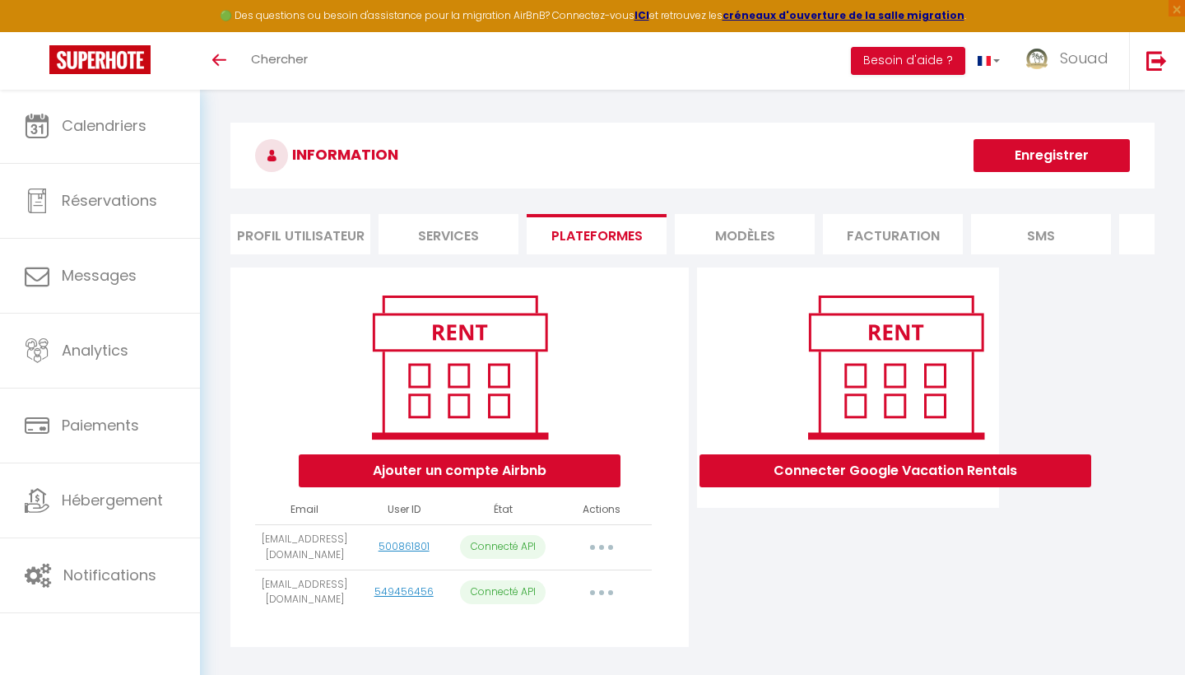
select select "28795"
select select "38103"
select select "42973"
select select "42393"
select select "50901"
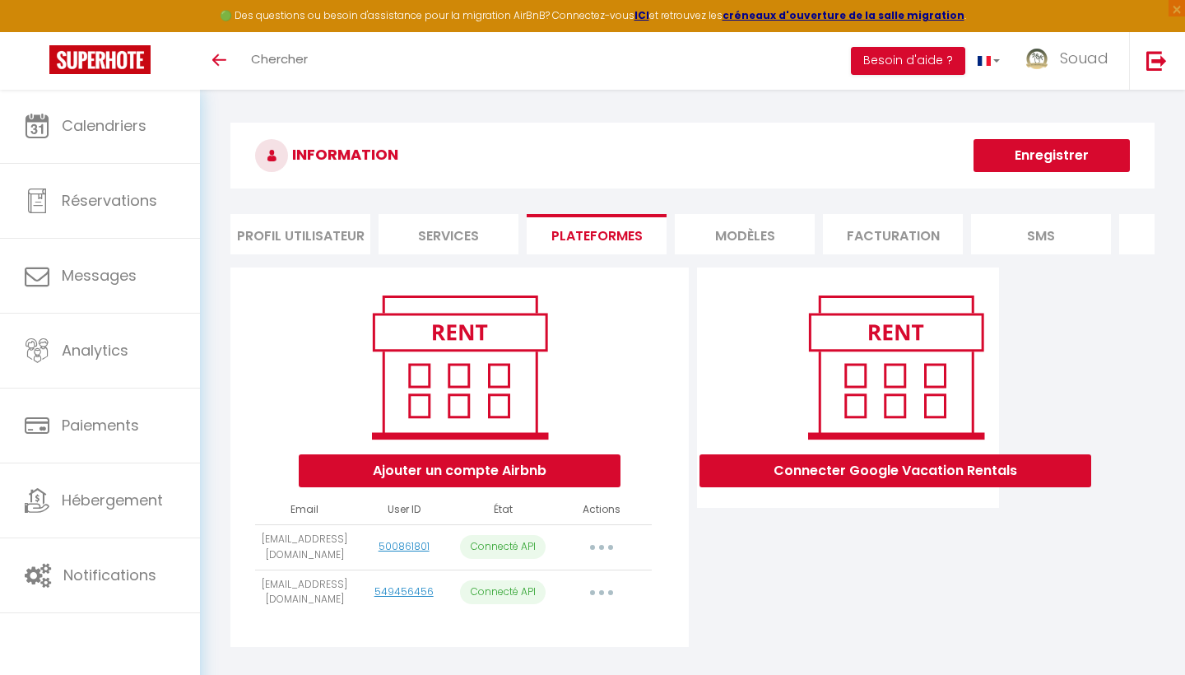
select select
select select "54158"
select select
select select "55822"
select select "58548"
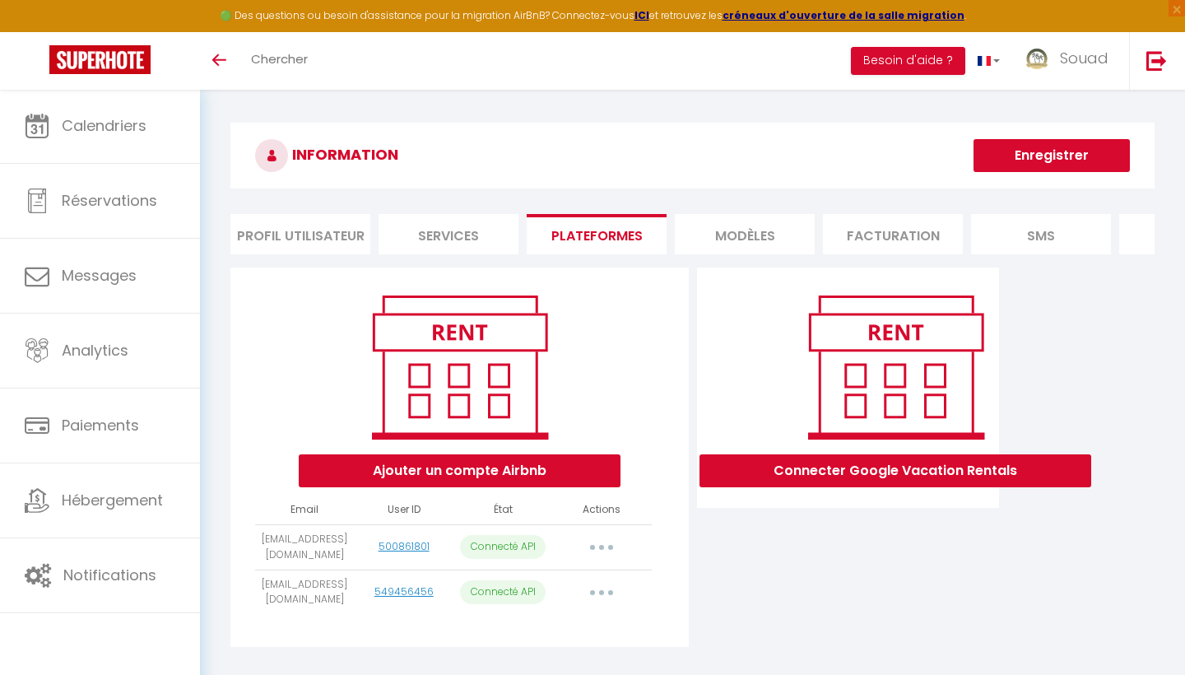
select select "58547"
select select "63396"
select select
select select "67730"
select select "68496"
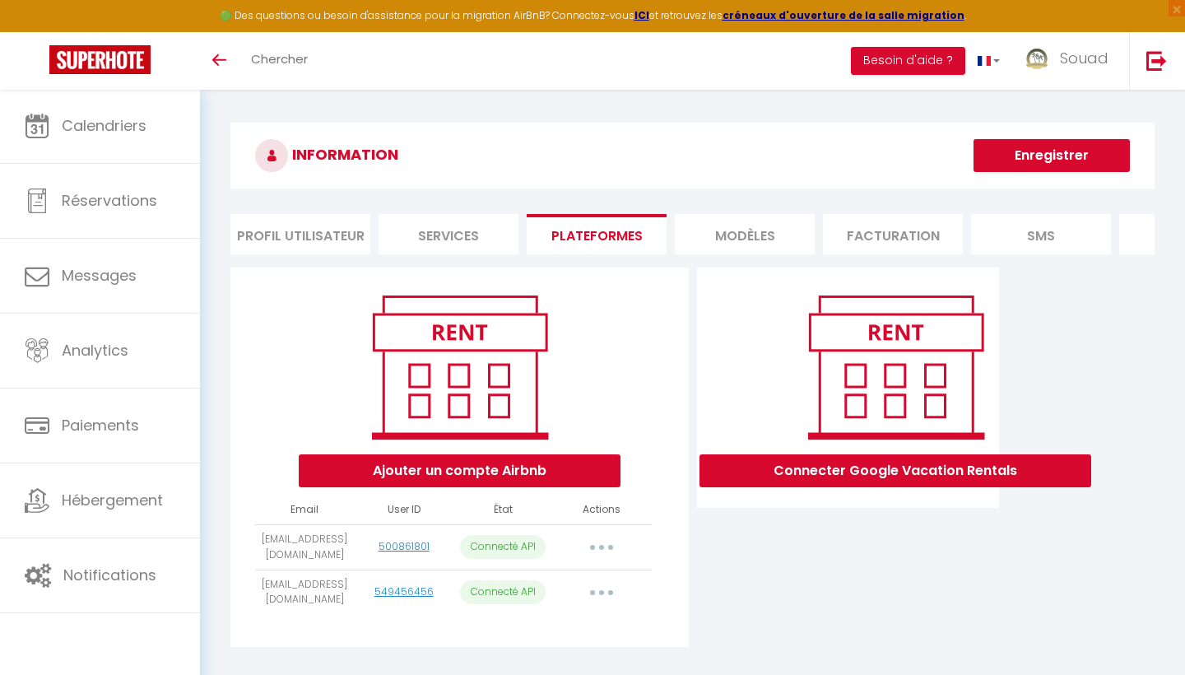
select select "69091"
select select
select select "69998"
select select
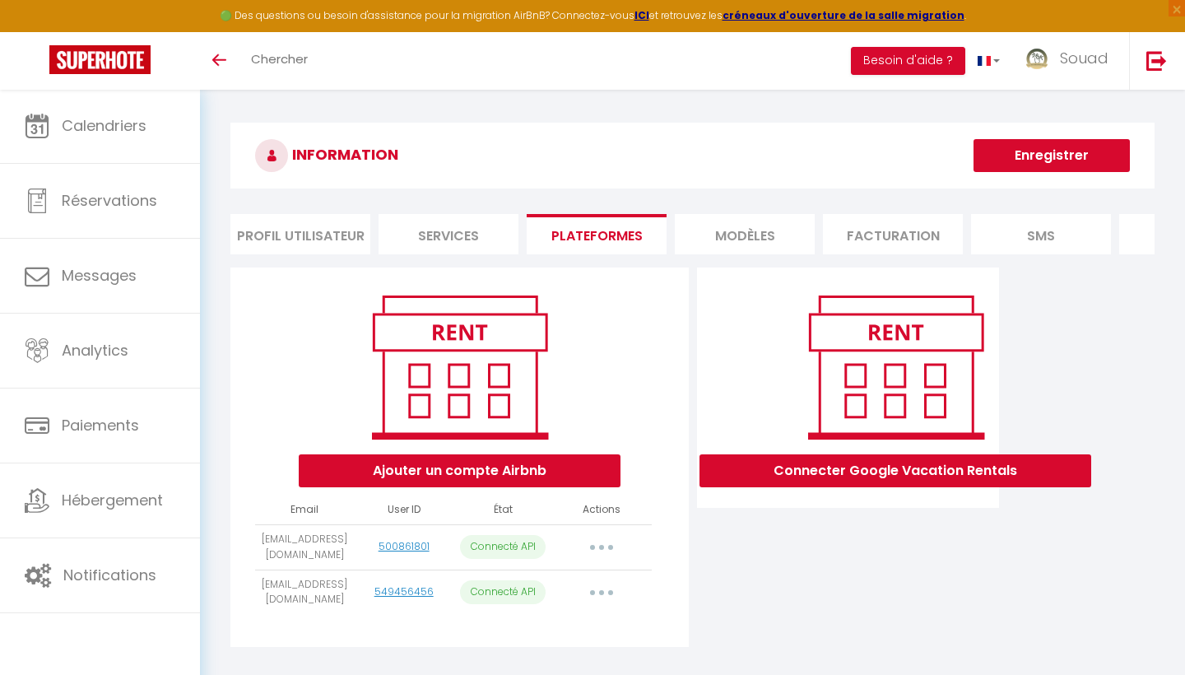
select select "72489"
select select "73148"
select select "74323"
select select "75470"
select select "75687"
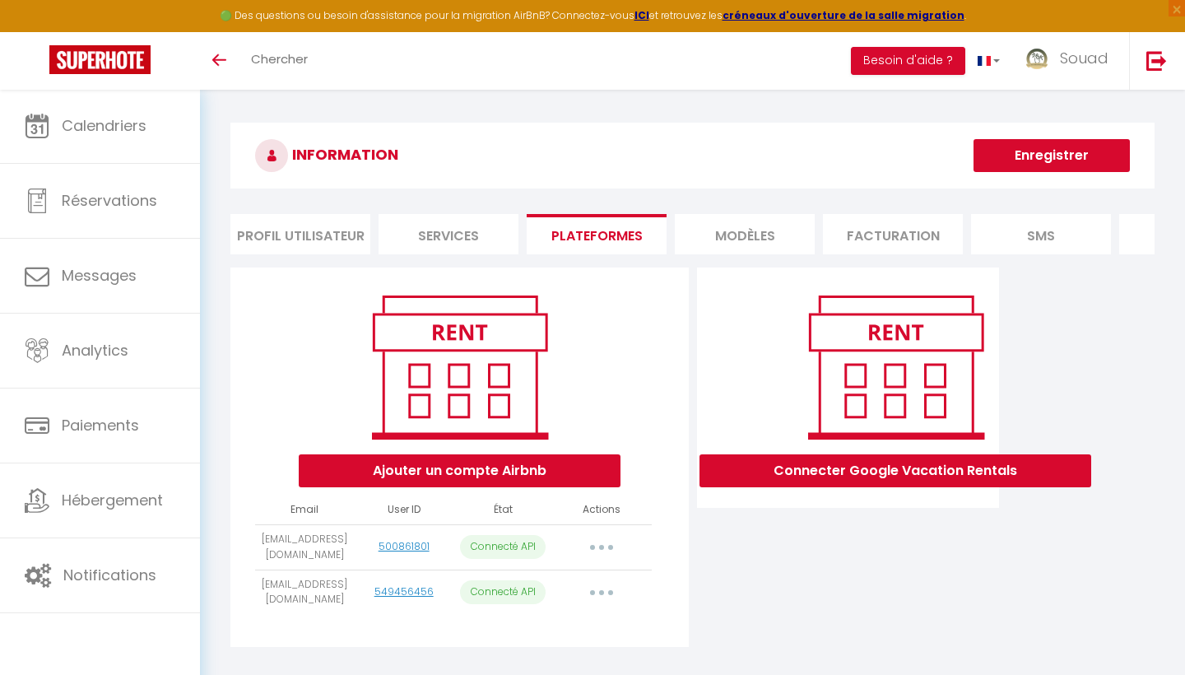
select select "75895"
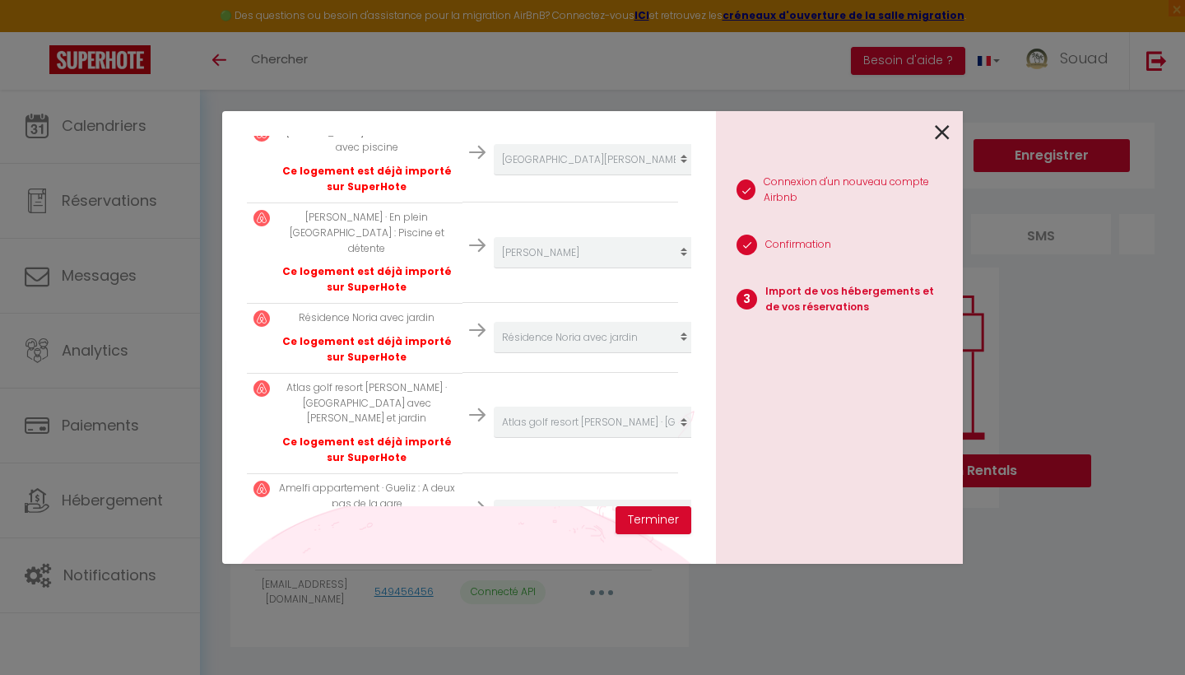
scroll to position [2096, 0]
select select "create_new"
click at [663, 521] on button "Terminer" at bounding box center [653, 520] width 76 height 28
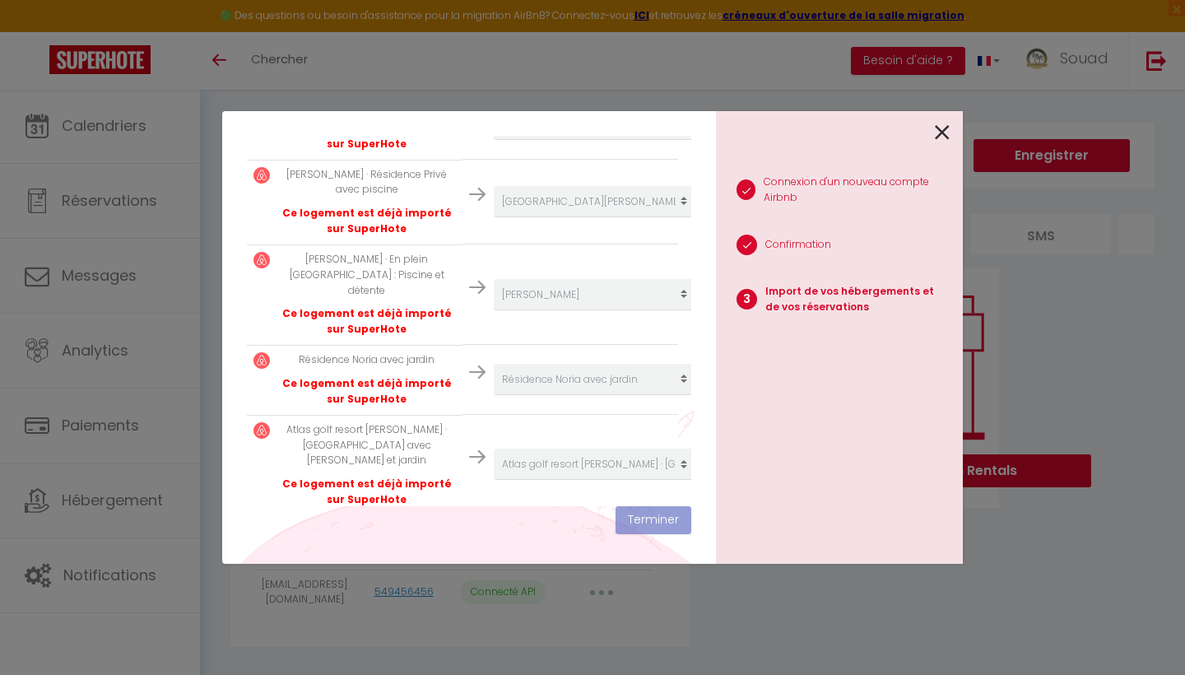
click at [947, 135] on icon at bounding box center [942, 132] width 15 height 25
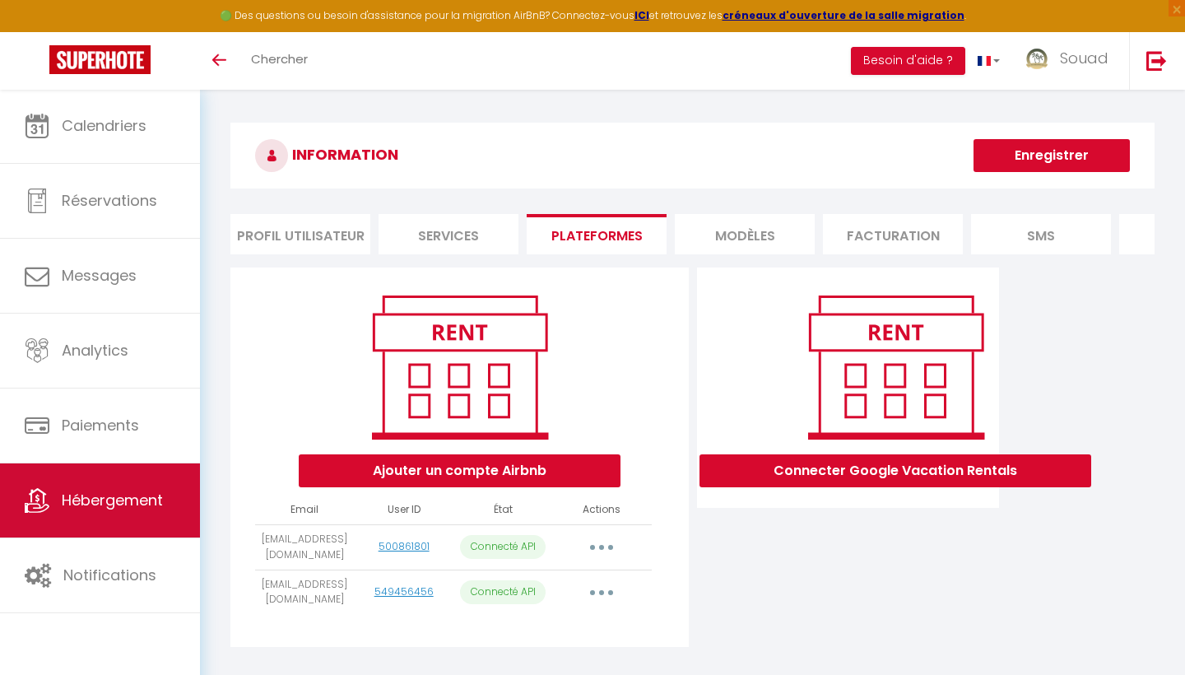
click at [149, 518] on link "Hébergement" at bounding box center [100, 500] width 200 height 74
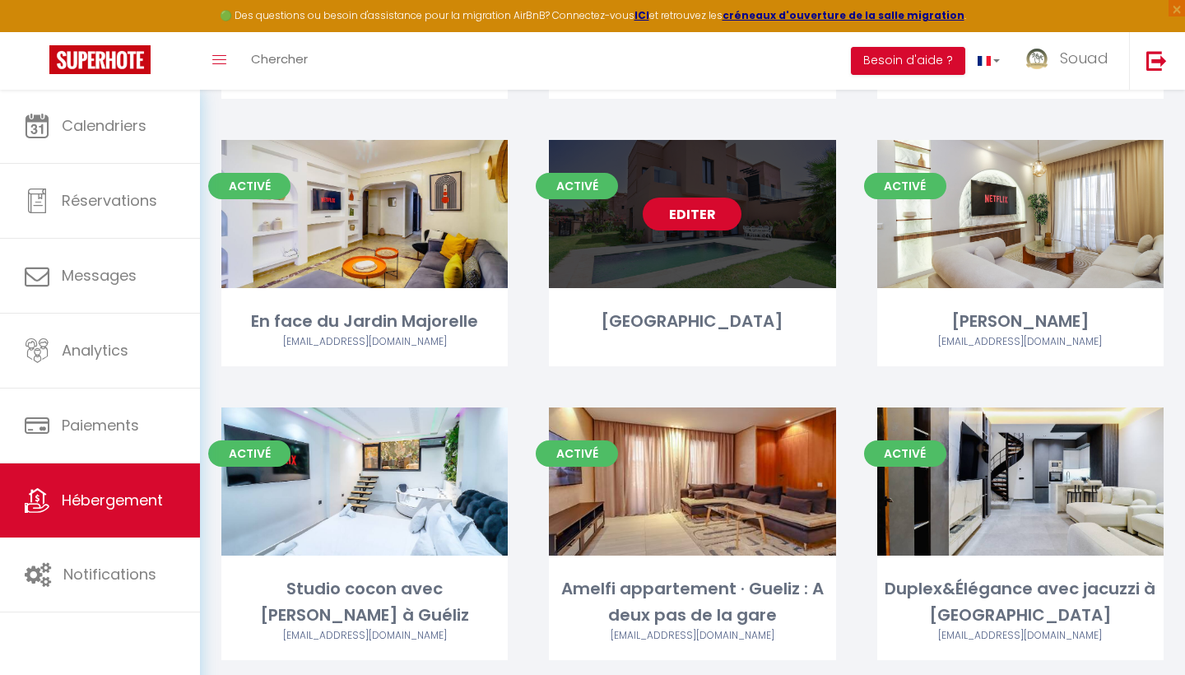
scroll to position [1144, 0]
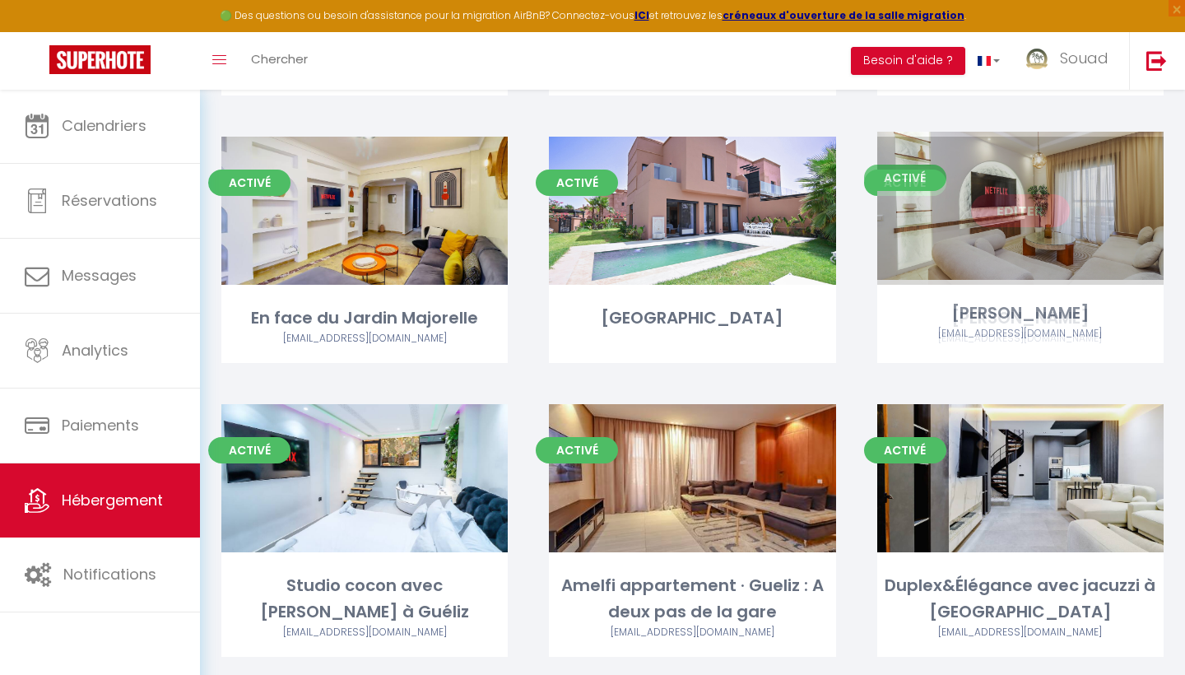
click at [1058, 205] on link "Editer" at bounding box center [1020, 210] width 99 height 33
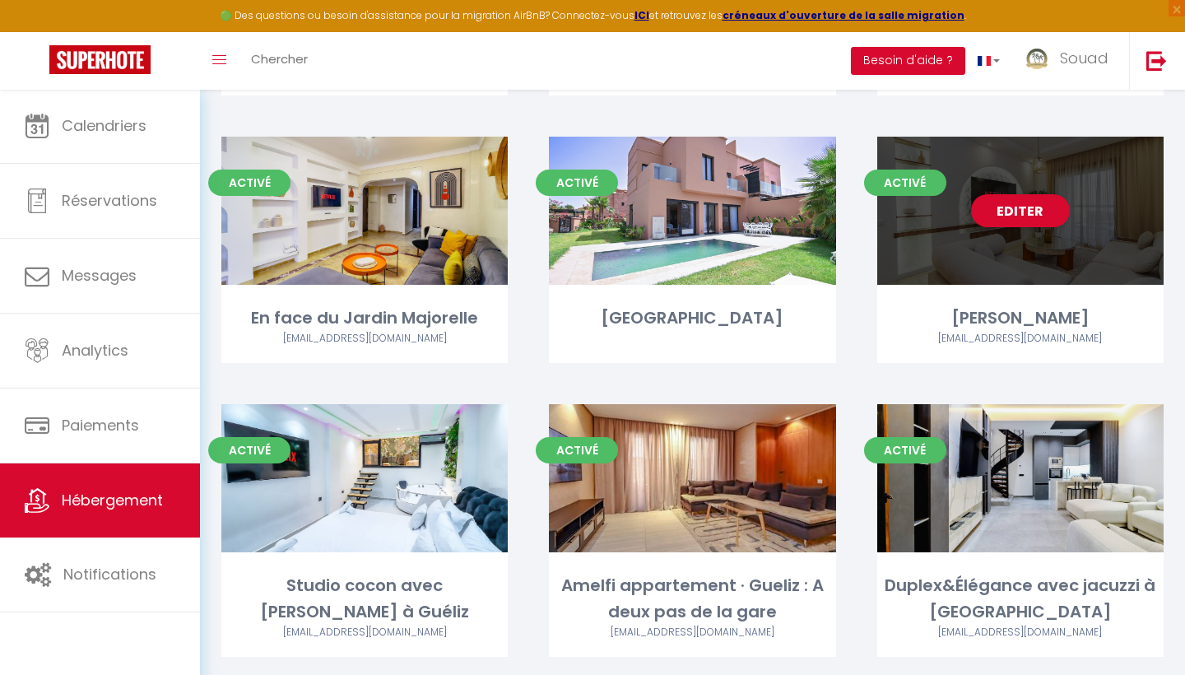
click at [1080, 248] on div "Editer" at bounding box center [1020, 211] width 286 height 148
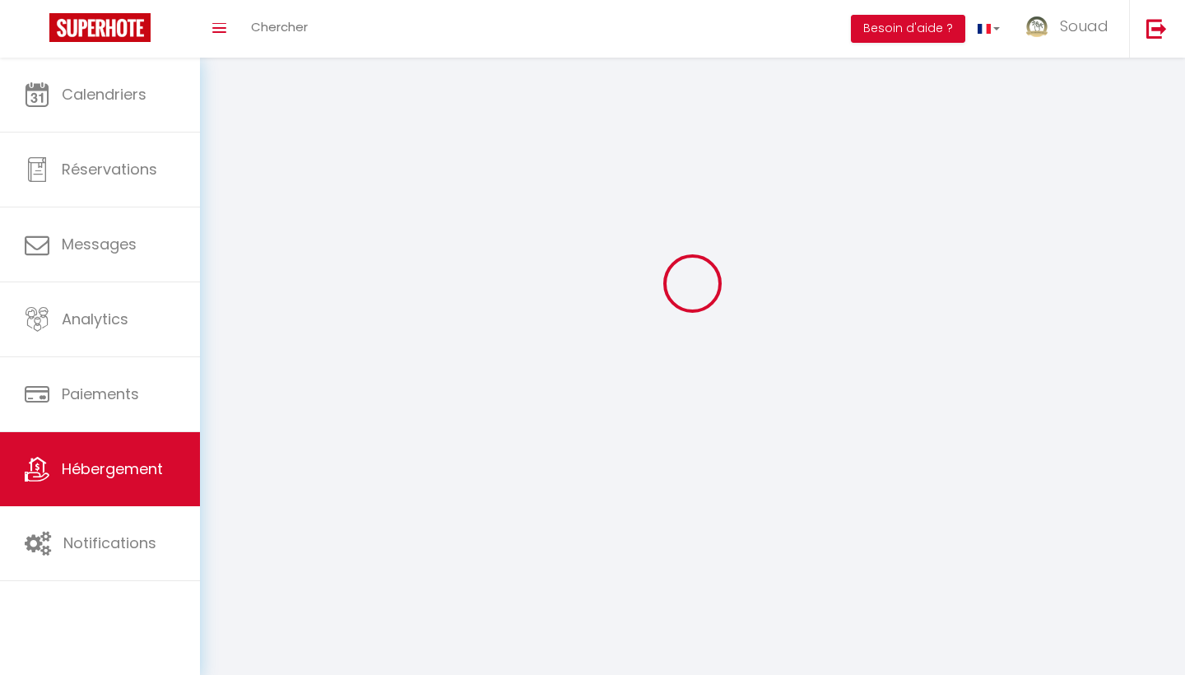
select select "1"
select select "28"
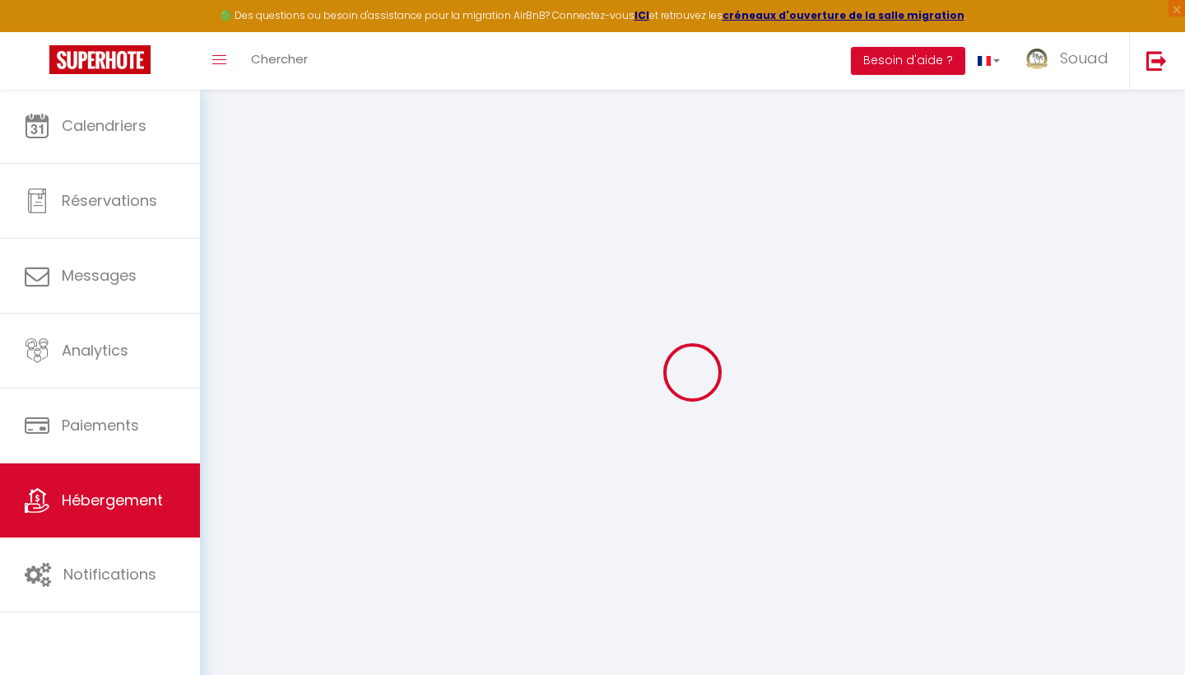
select select
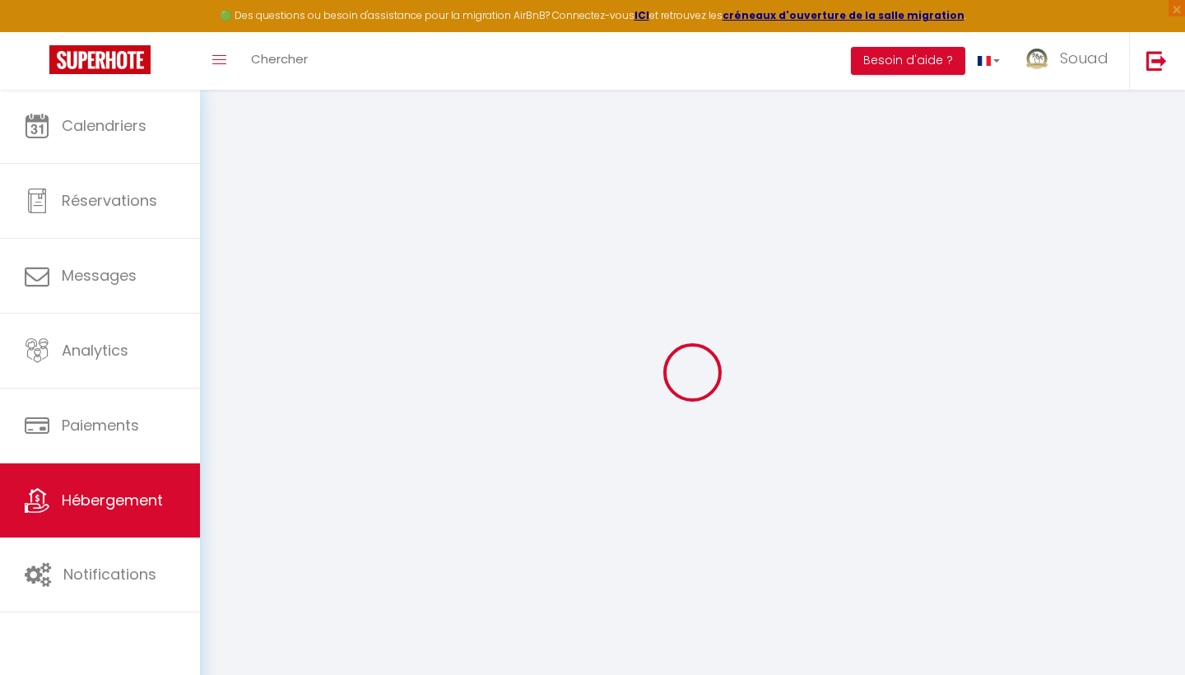
select select
checkbox input "false"
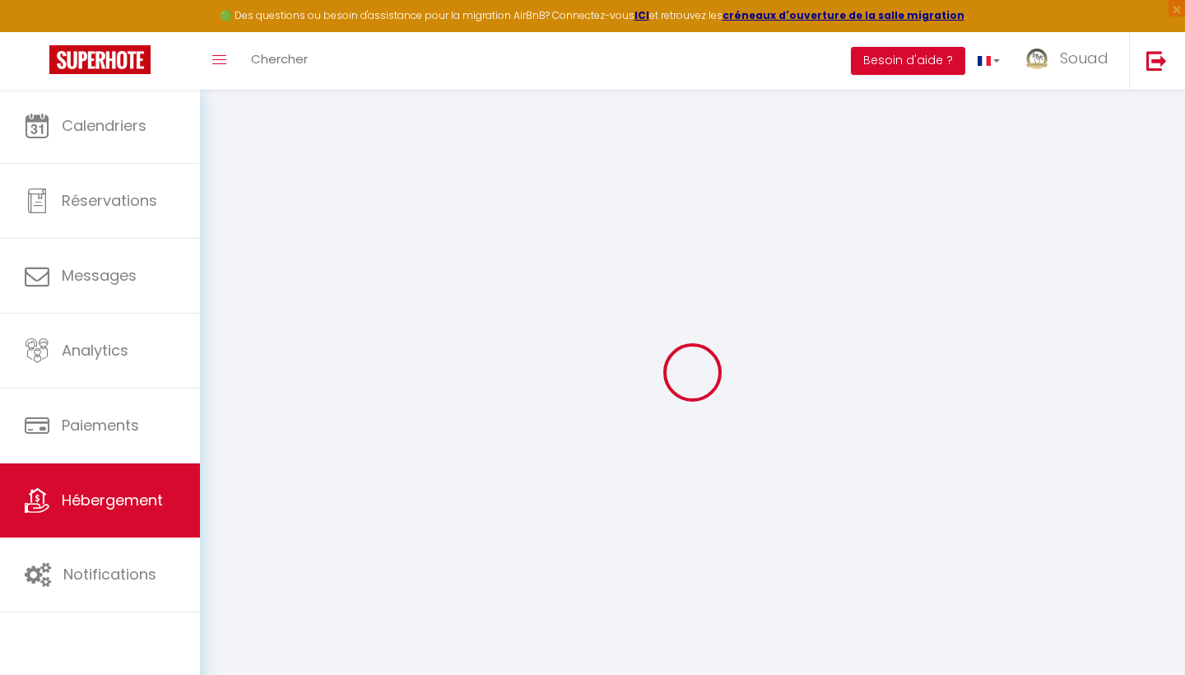
select select
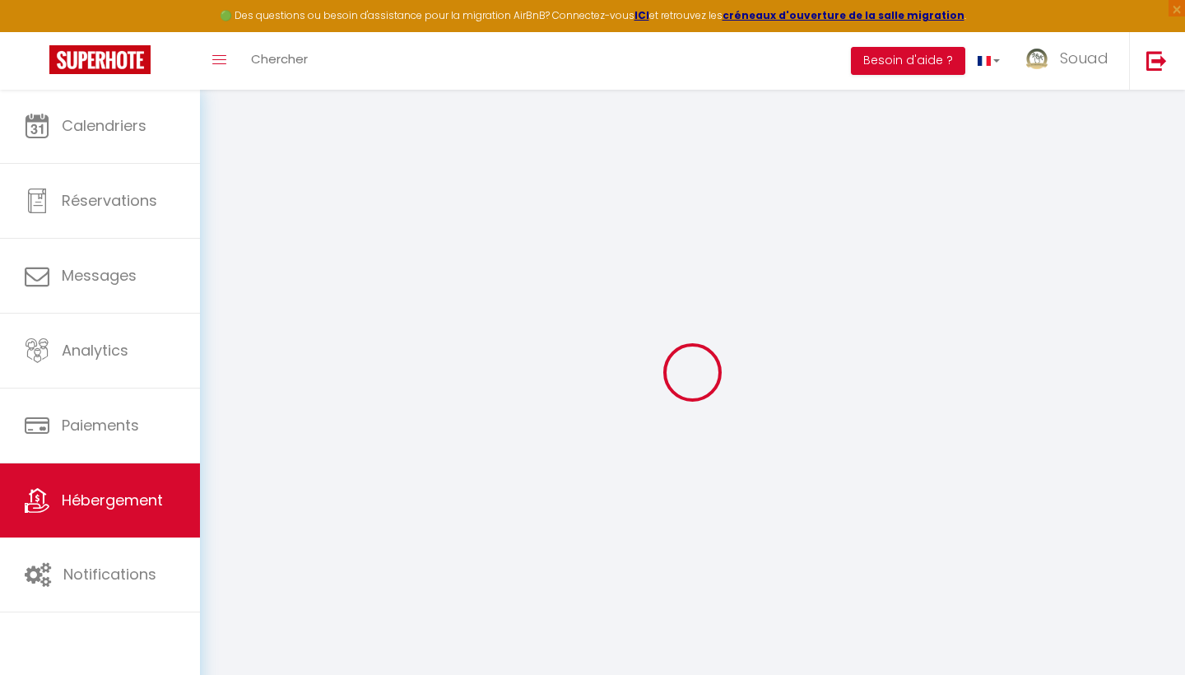
select select
checkbox input "false"
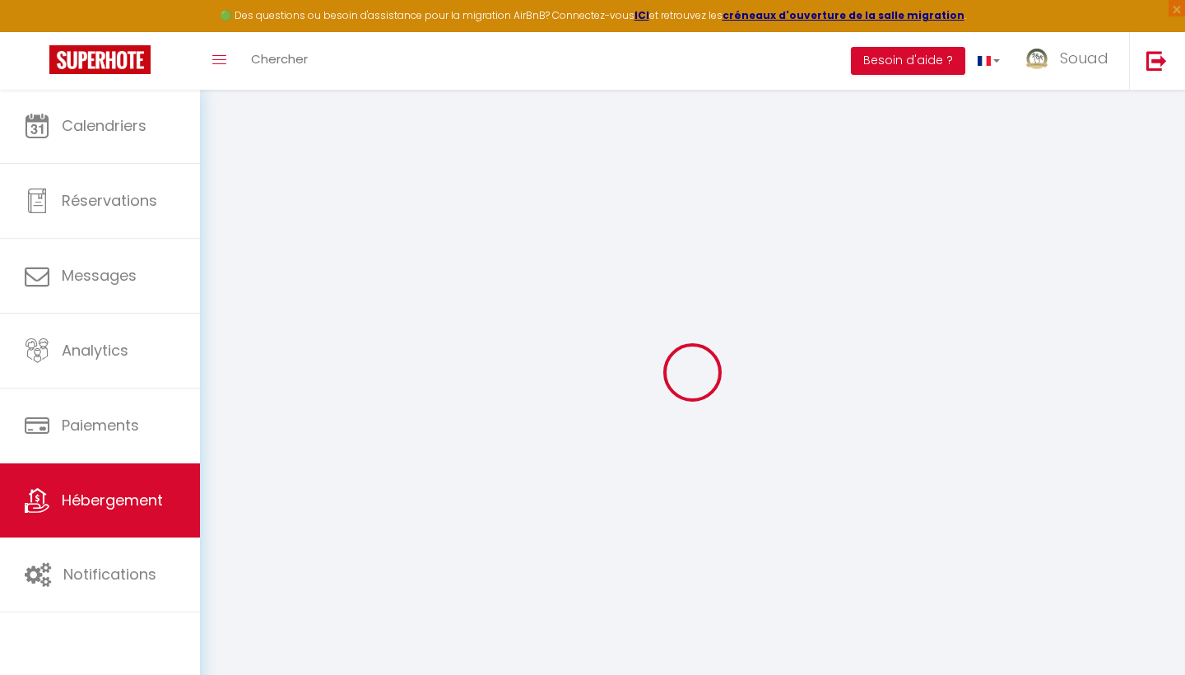
checkbox input "false"
select select
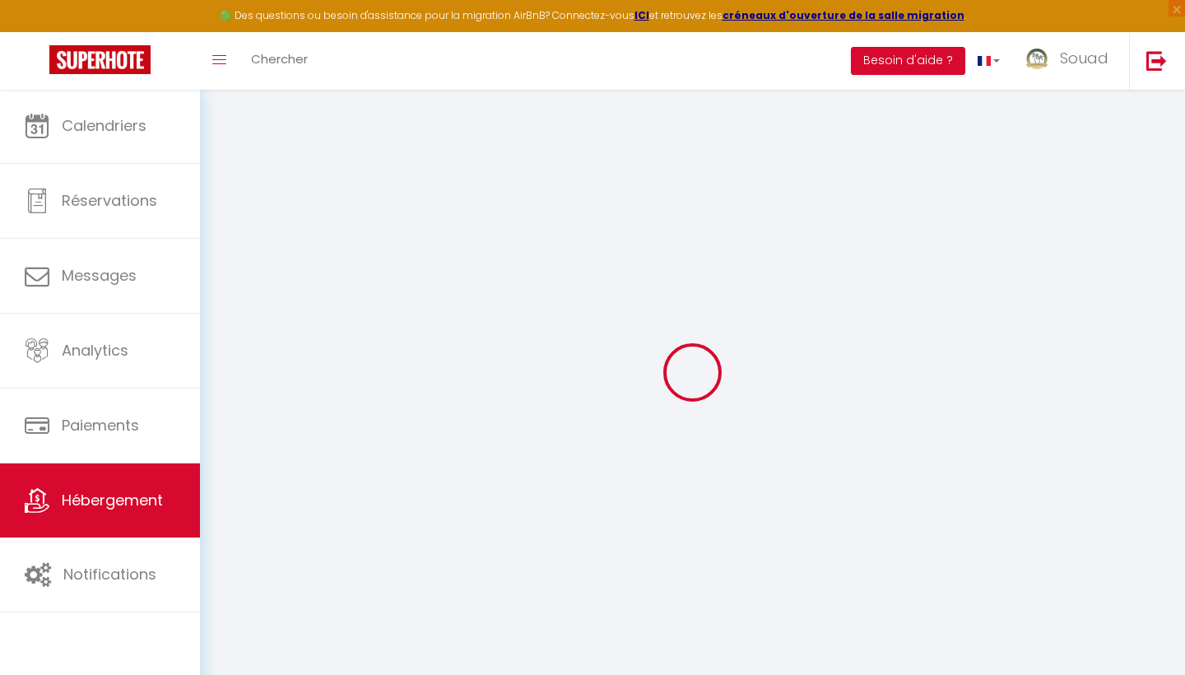
select select
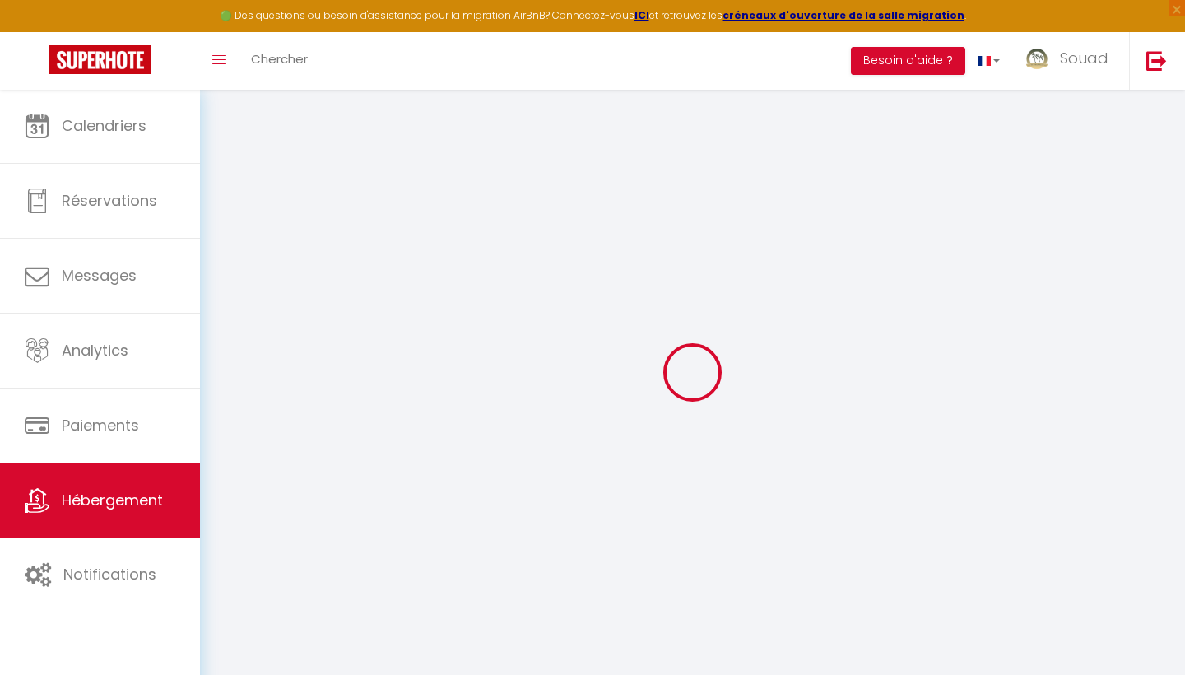
checkbox input "false"
select select
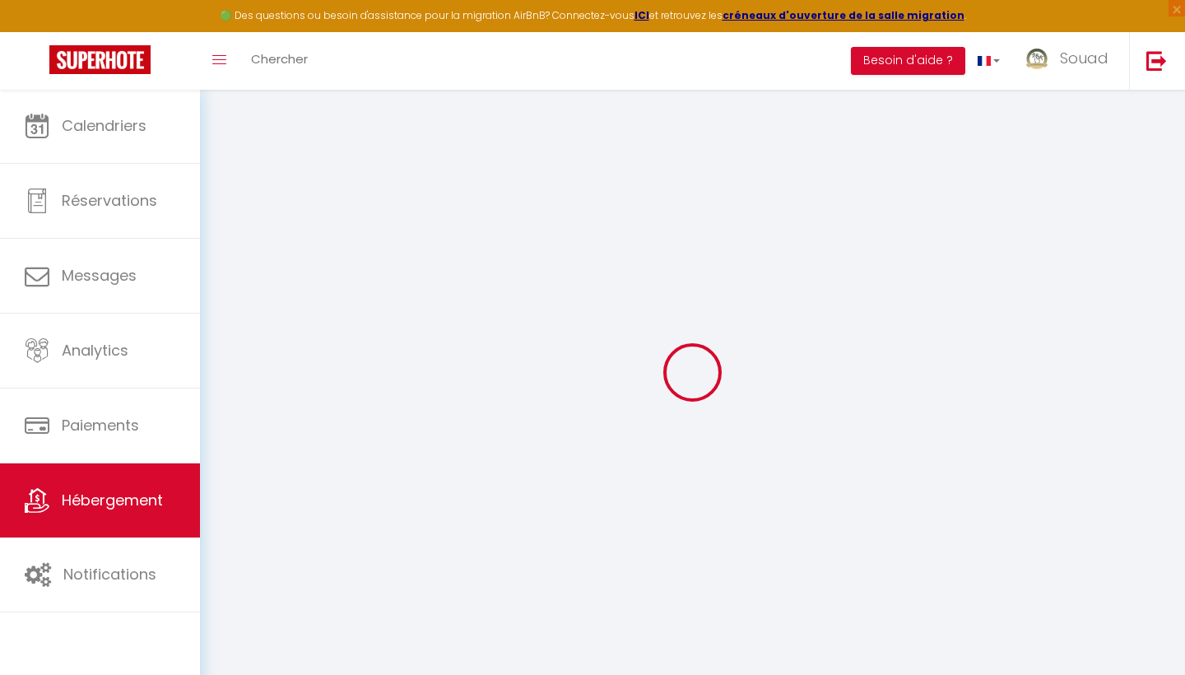
select select
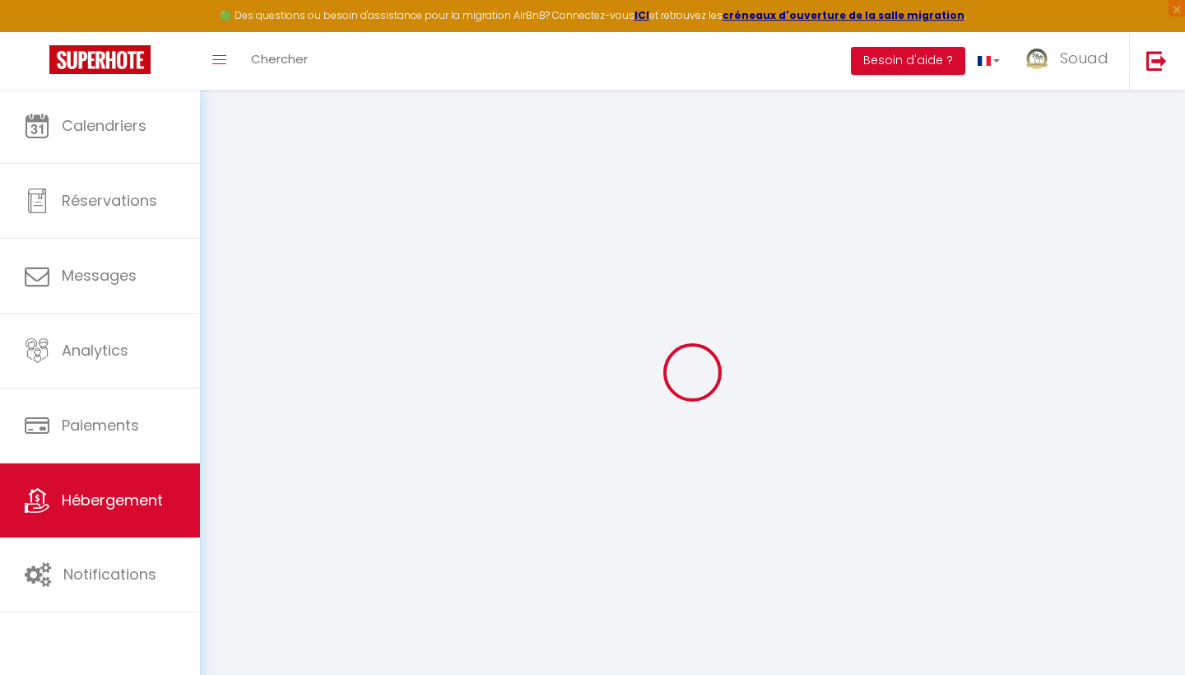
select select
checkbox input "false"
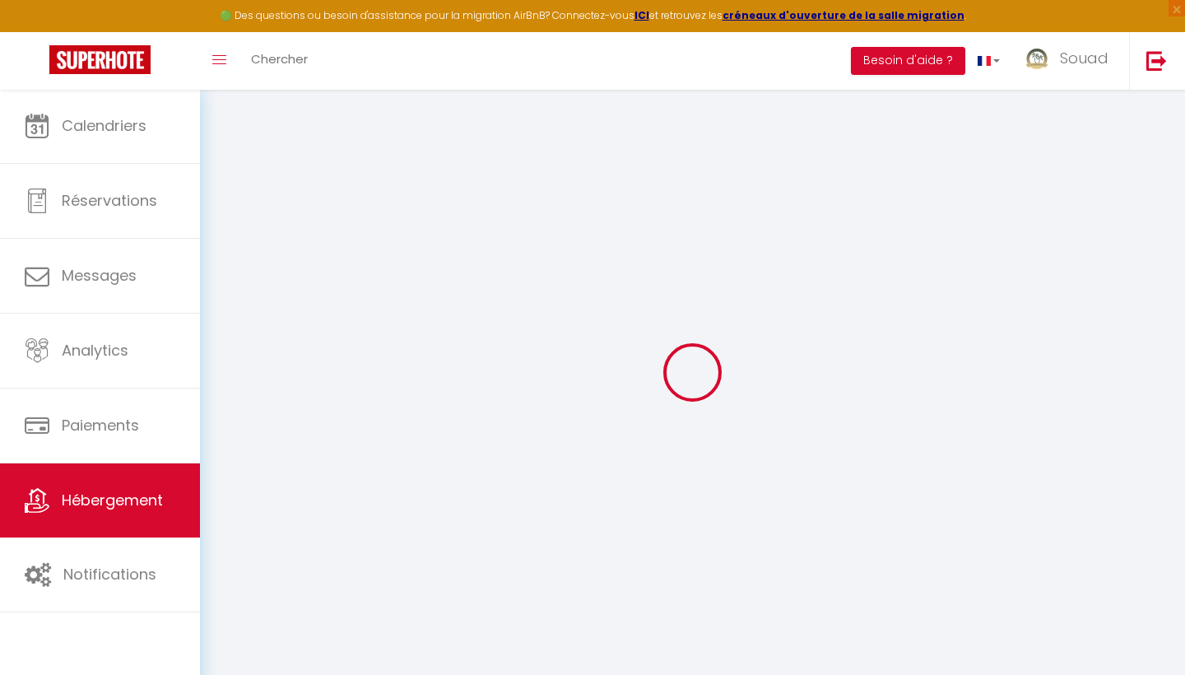
checkbox input "false"
select select
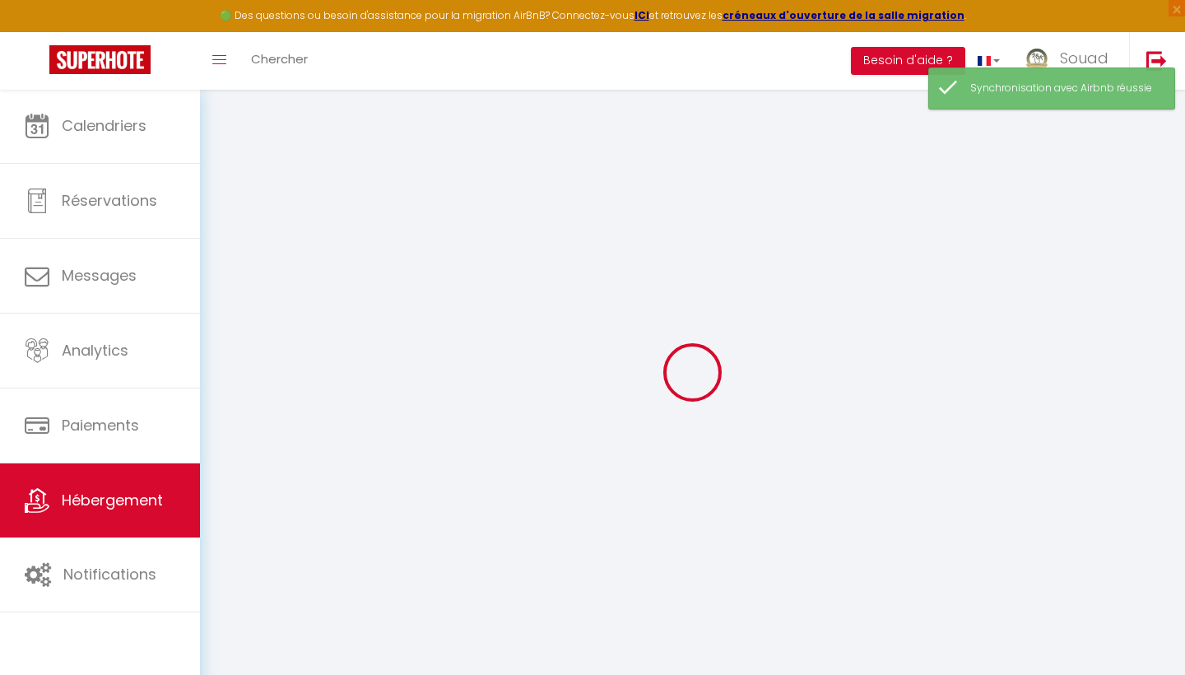
type input "[PERSON_NAME]"
type input "Souad"
type input "El messaoudi"
select select "6"
select select "2"
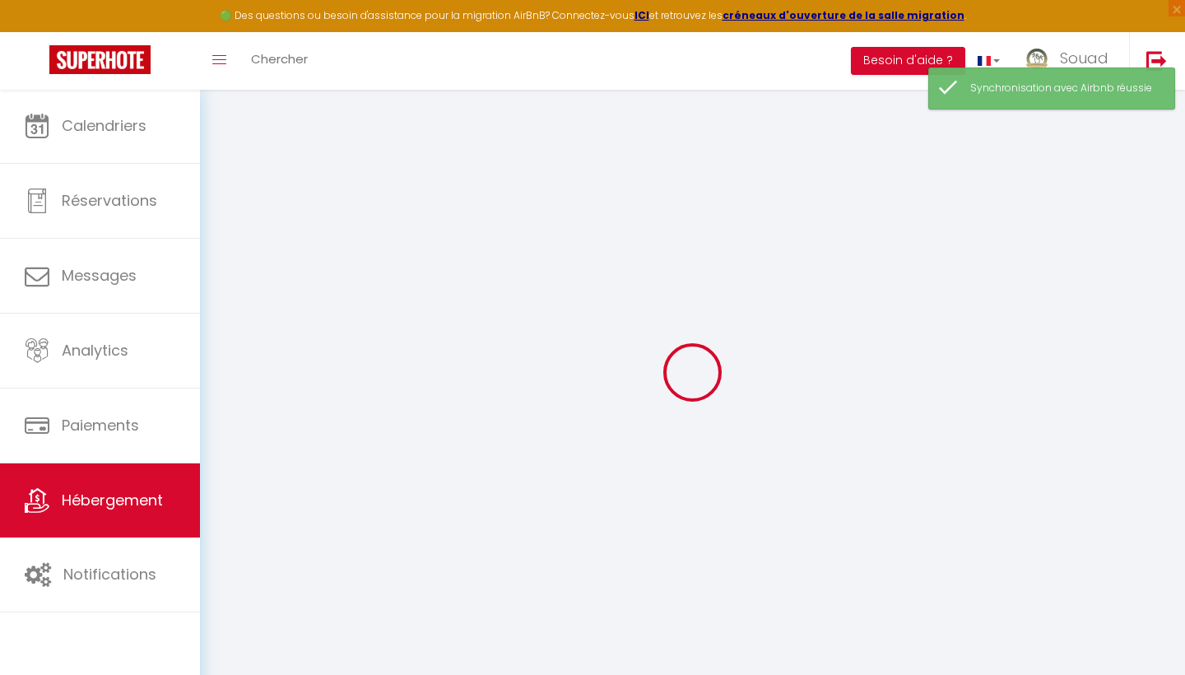
select select "2"
select select
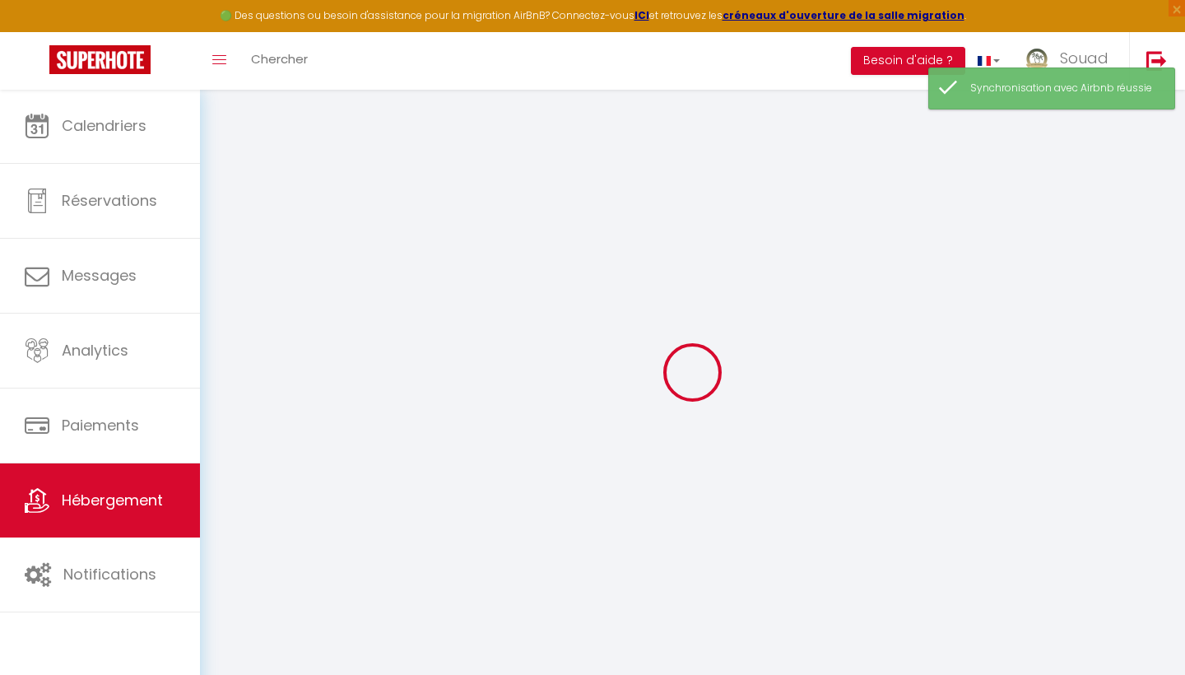
select select
type input "avenue mohamed"
type input "40000"
type input "Marrakesh"
type input "[EMAIL_ADDRESS][DOMAIN_NAME]"
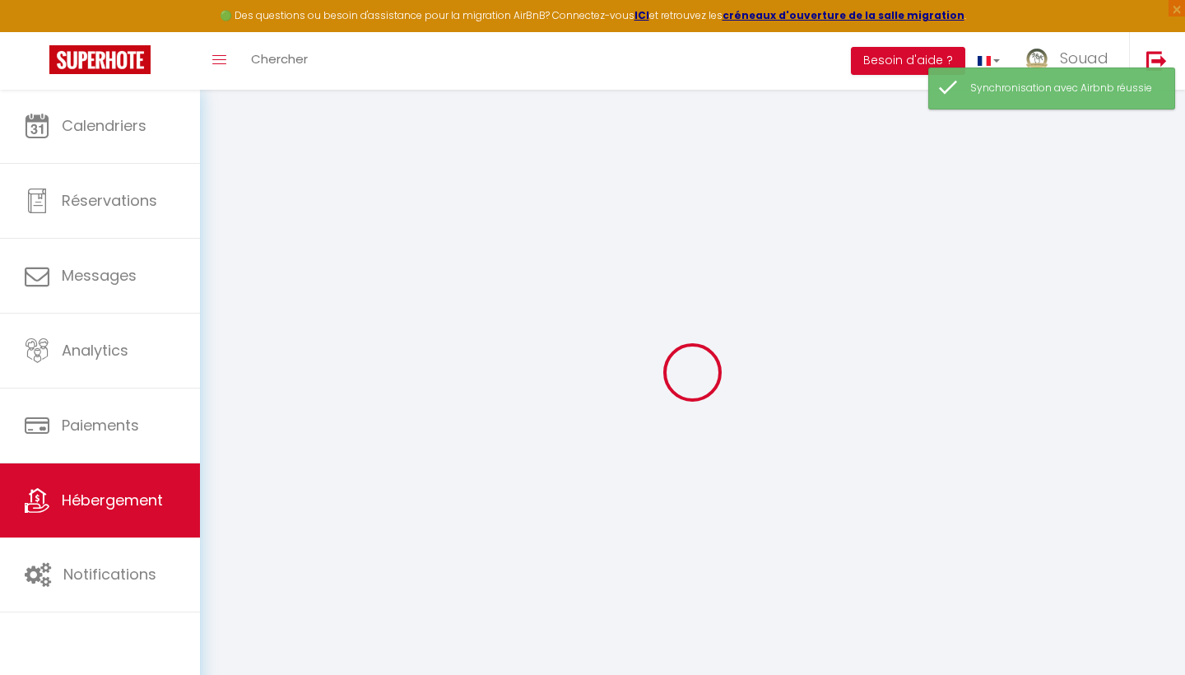
select select
checkbox input "false"
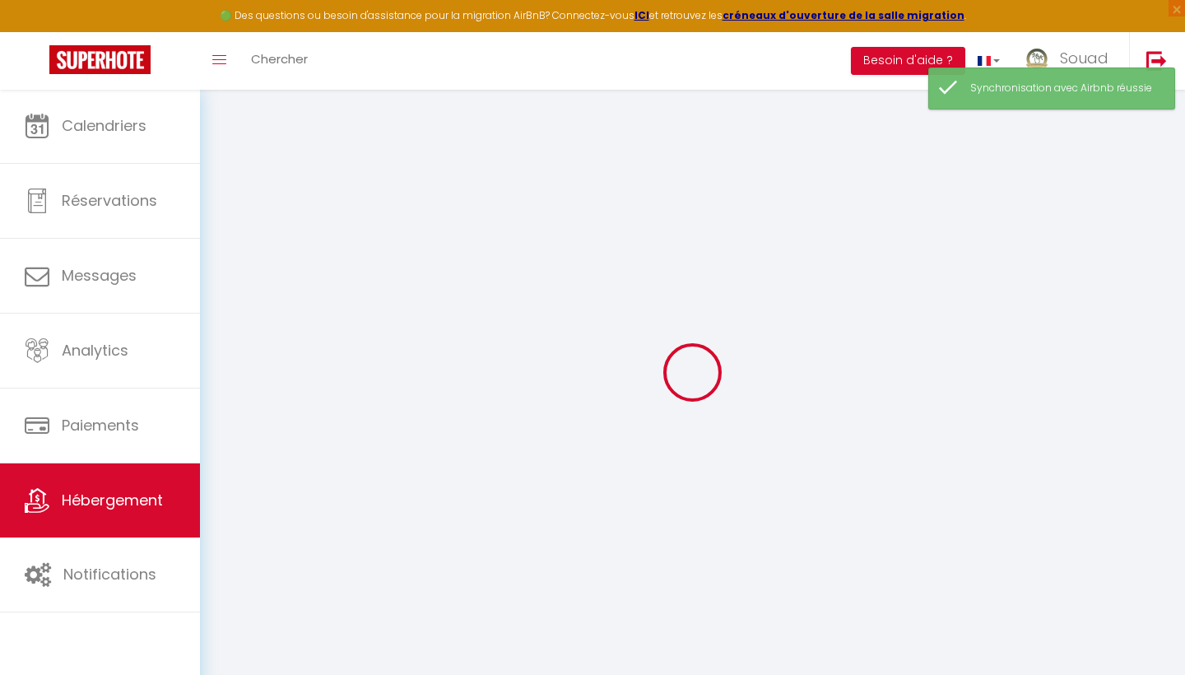
type input "0"
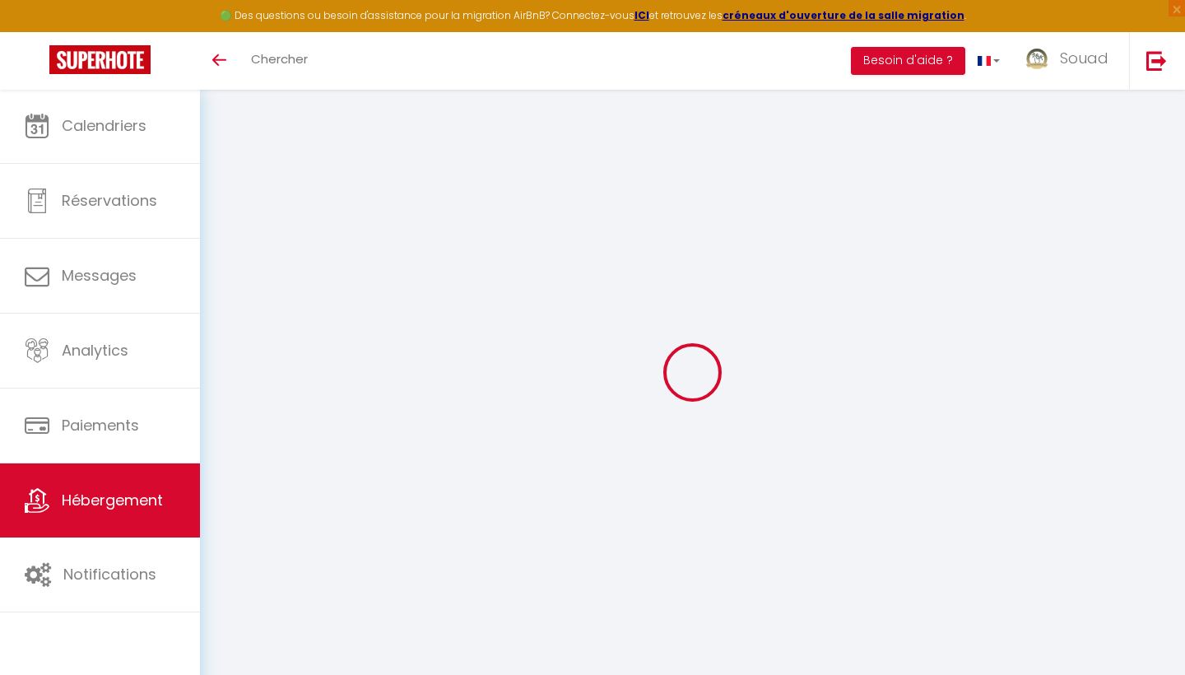
select select
type input "[EMAIL_ADDRESS][DOMAIN_NAME]"
type input "14742008"
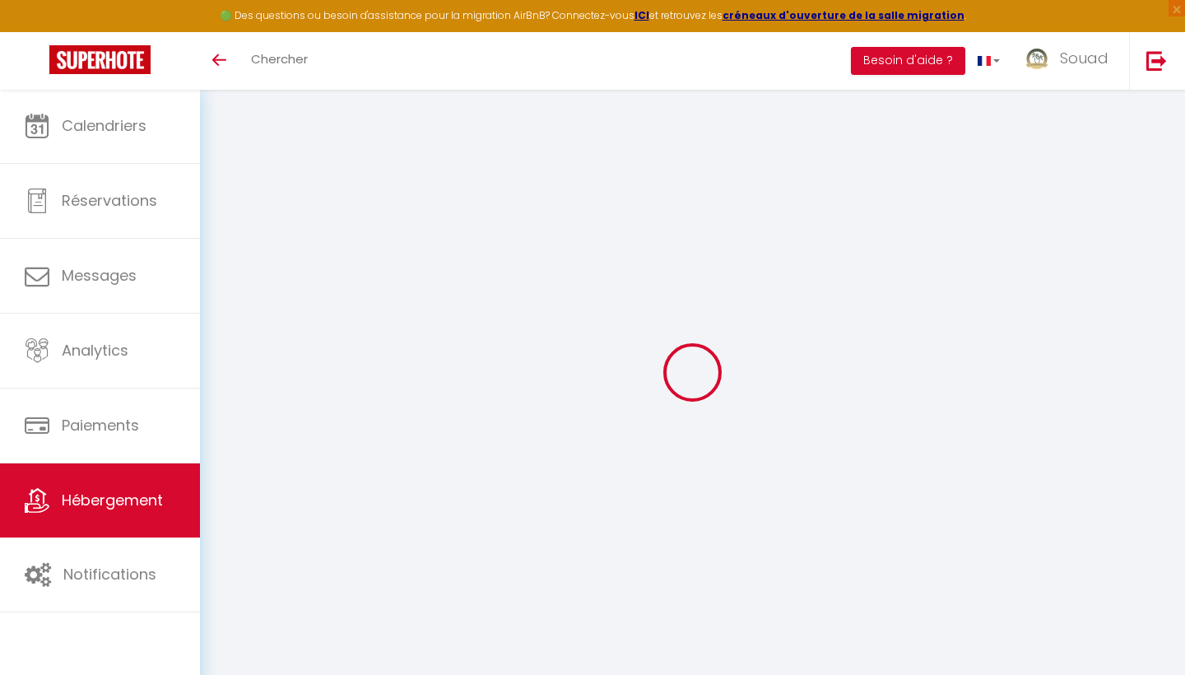
select select "+ 16 %"
select select "+ 24 %"
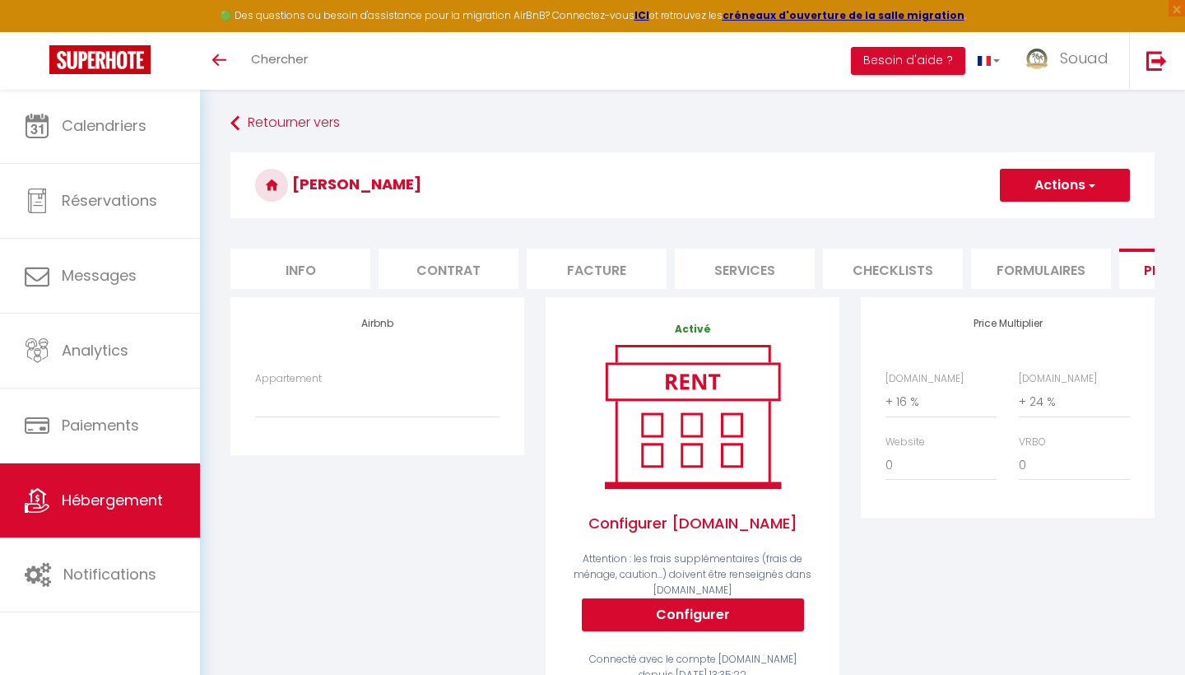
scroll to position [162, 0]
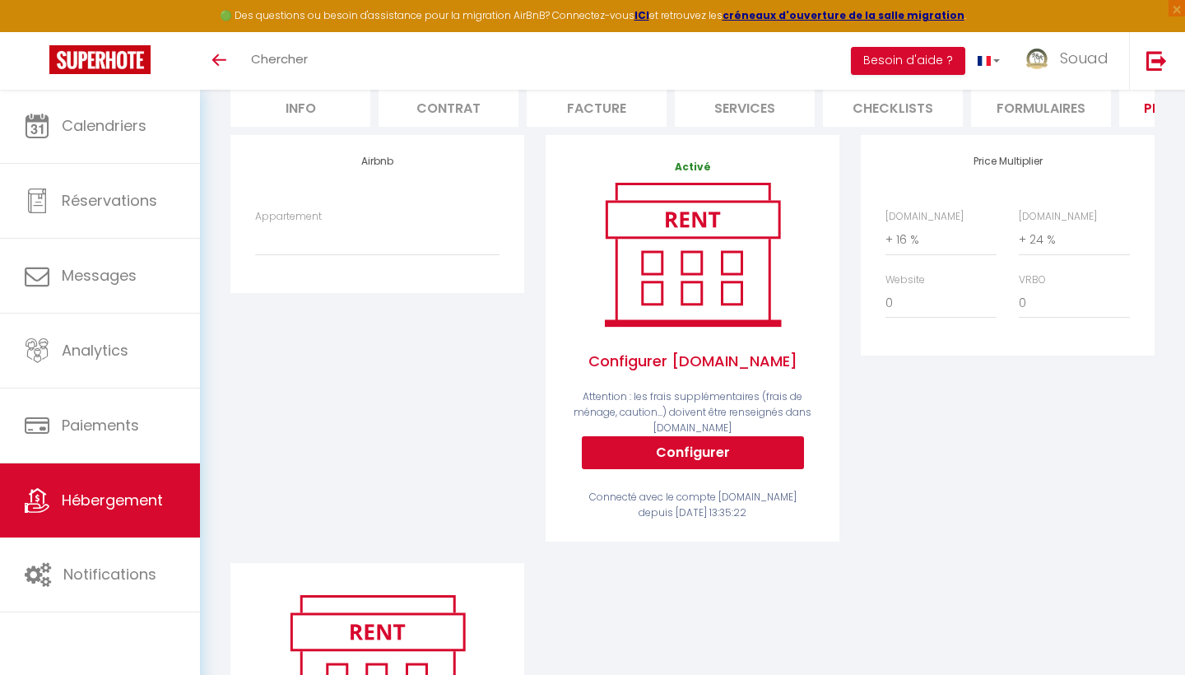
click at [703, 457] on button "Configurer" at bounding box center [693, 452] width 222 height 33
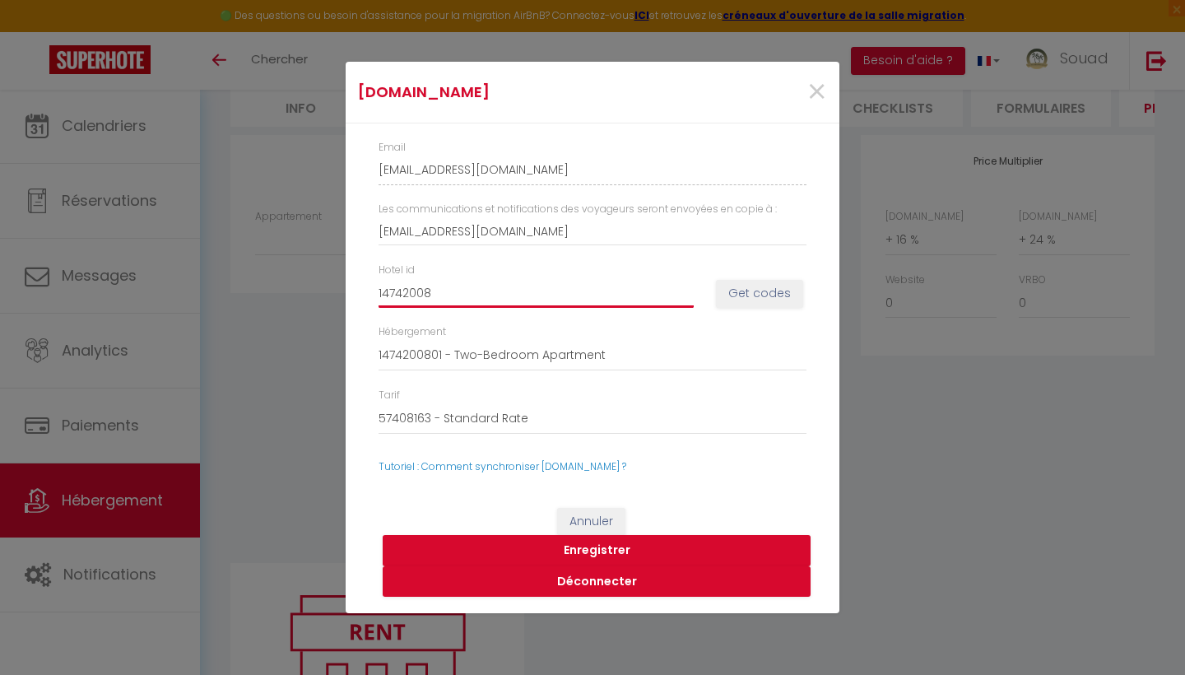
drag, startPoint x: 388, startPoint y: 295, endPoint x: 333, endPoint y: 296, distance: 55.1
click at [333, 296] on div "Booking.com × Email souad-el-messaoudi-ycjlc6ci_property@reply.superhote.com Le…" at bounding box center [592, 337] width 1185 height 675
click at [404, 292] on input "14742008" at bounding box center [535, 293] width 315 height 30
drag, startPoint x: 455, startPoint y: 293, endPoint x: 350, endPoint y: 297, distance: 104.6
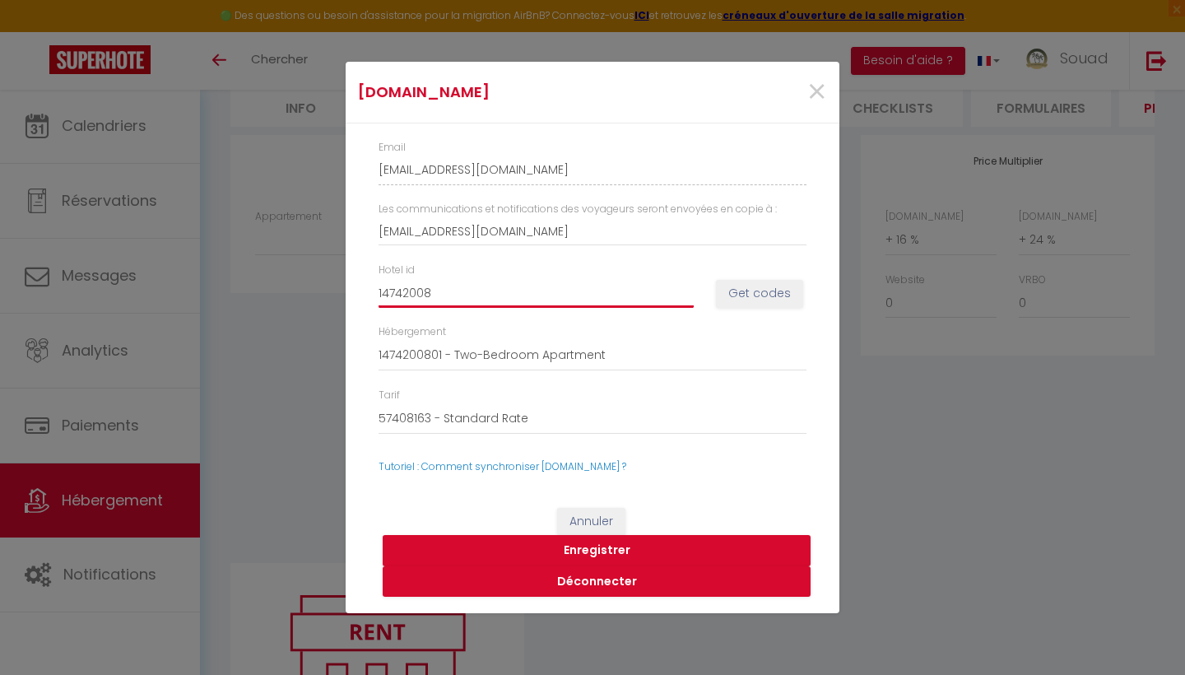
click at [350, 297] on div "Email souad-el-messaoudi-ycjlc6ci_property@reply.superhote.com Les communicatio…" at bounding box center [593, 307] width 494 height 368
click at [600, 587] on button "Déconnecter" at bounding box center [597, 581] width 428 height 31
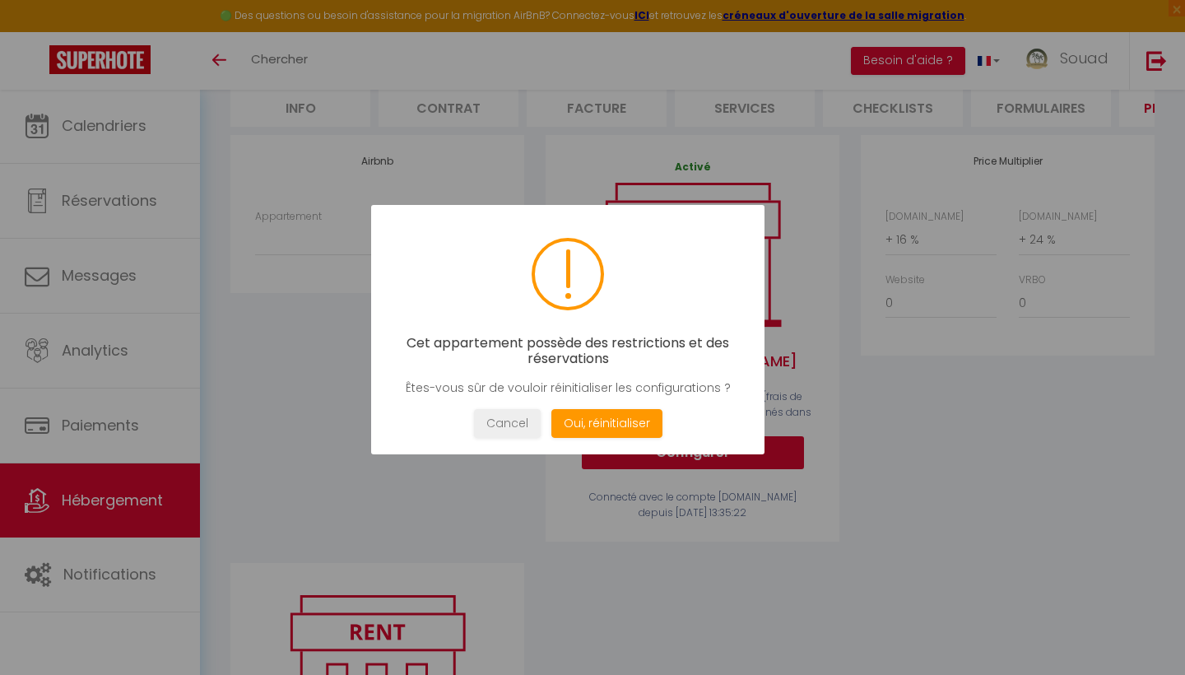
click at [609, 404] on div "Cet appartement possède des restrictions et des réservations Êtes-vous sûr de v…" at bounding box center [567, 329] width 393 height 249
click at [606, 429] on button "Oui, réinitialiser" at bounding box center [606, 423] width 111 height 29
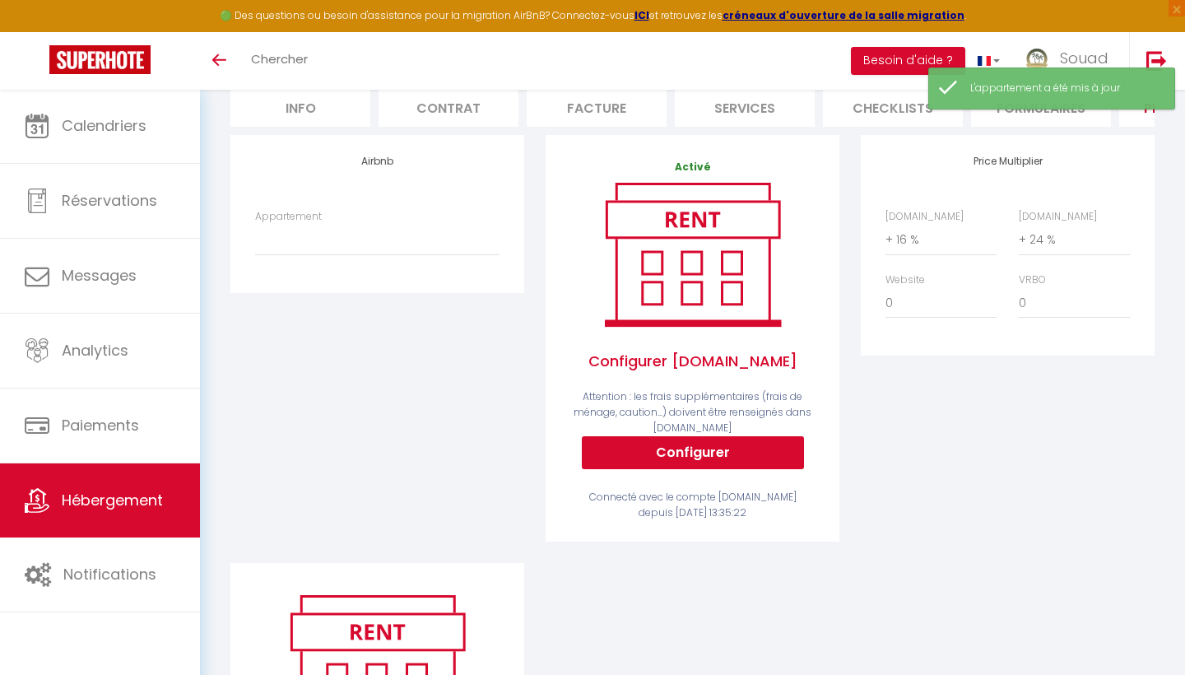
click at [679, 457] on button "Configurer" at bounding box center [693, 452] width 222 height 33
select select
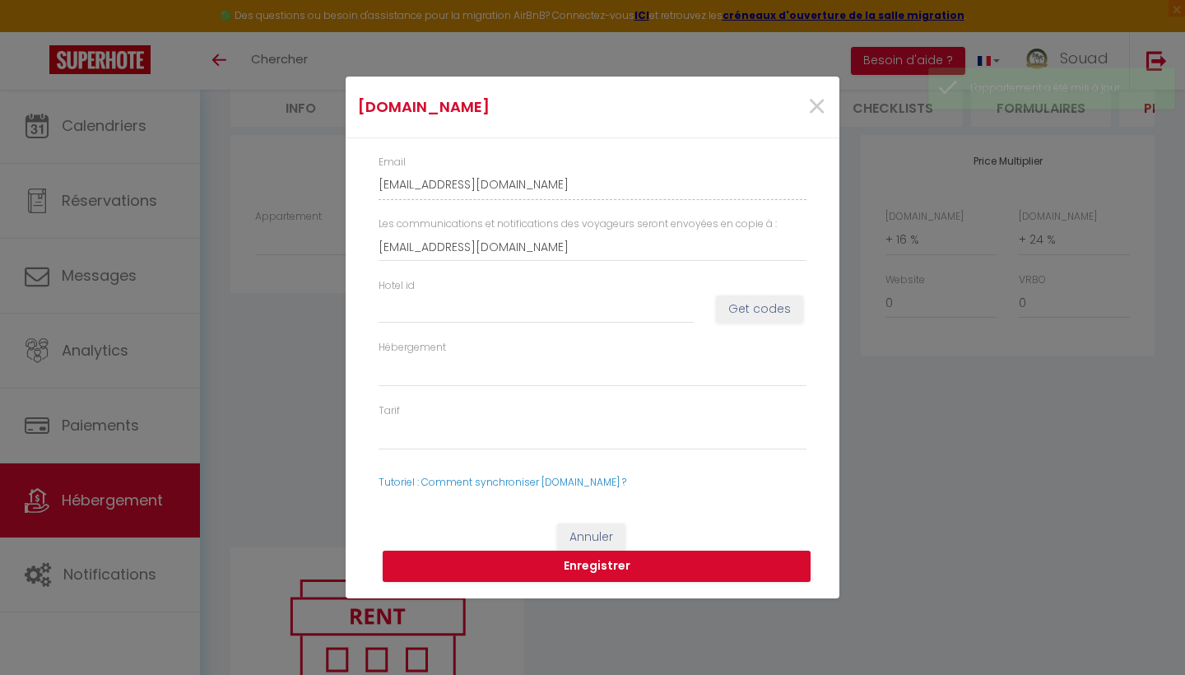
click at [177, 489] on div "Booking.com × Email souad-el-messaoudi-ycjlc6ci_property@reply.superhote.com Le…" at bounding box center [592, 337] width 1185 height 675
click at [588, 566] on button "Enregistrer" at bounding box center [597, 565] width 428 height 31
select select
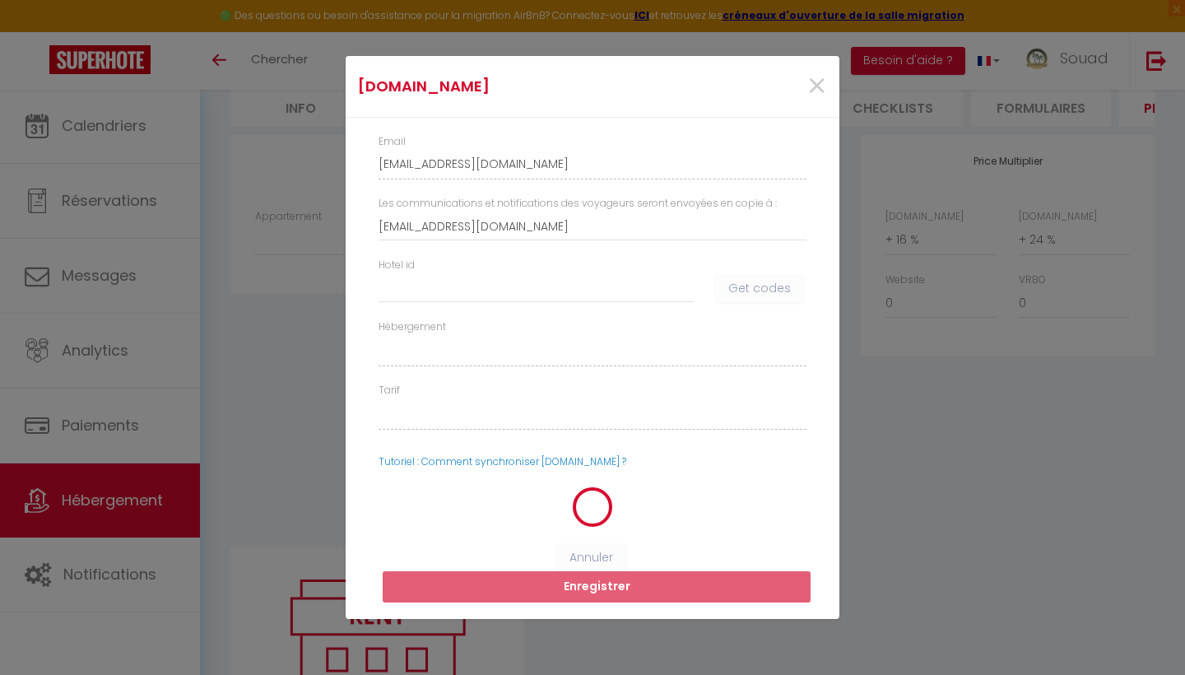
select select
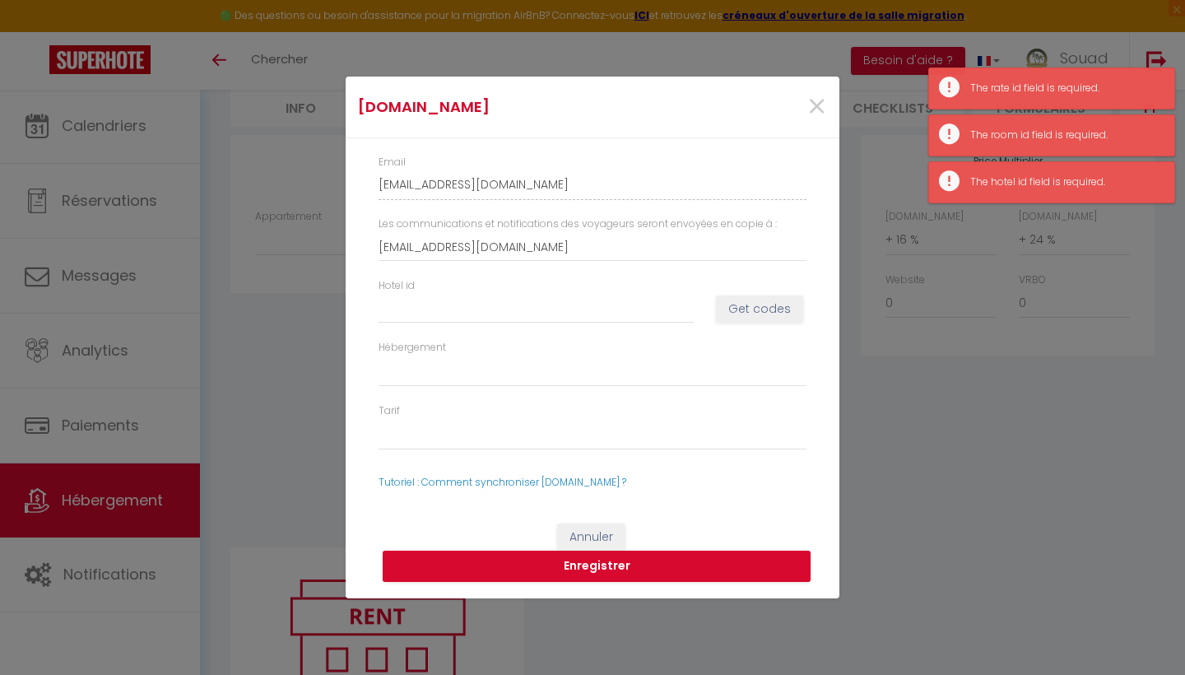
click at [146, 516] on div "Booking.com × Email souad-el-messaoudi-ycjlc6ci_property@reply.superhote.com Le…" at bounding box center [592, 337] width 1185 height 675
click at [596, 535] on button "Annuler" at bounding box center [591, 537] width 68 height 28
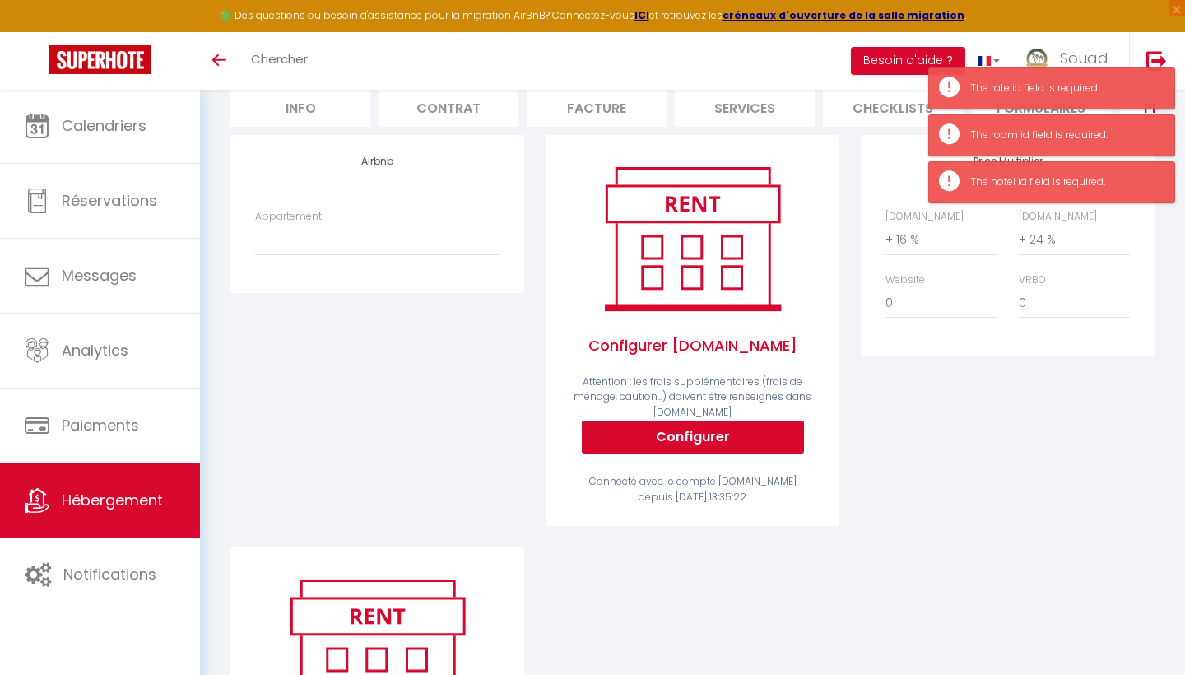
click at [149, 501] on span "Hébergement" at bounding box center [112, 500] width 101 height 21
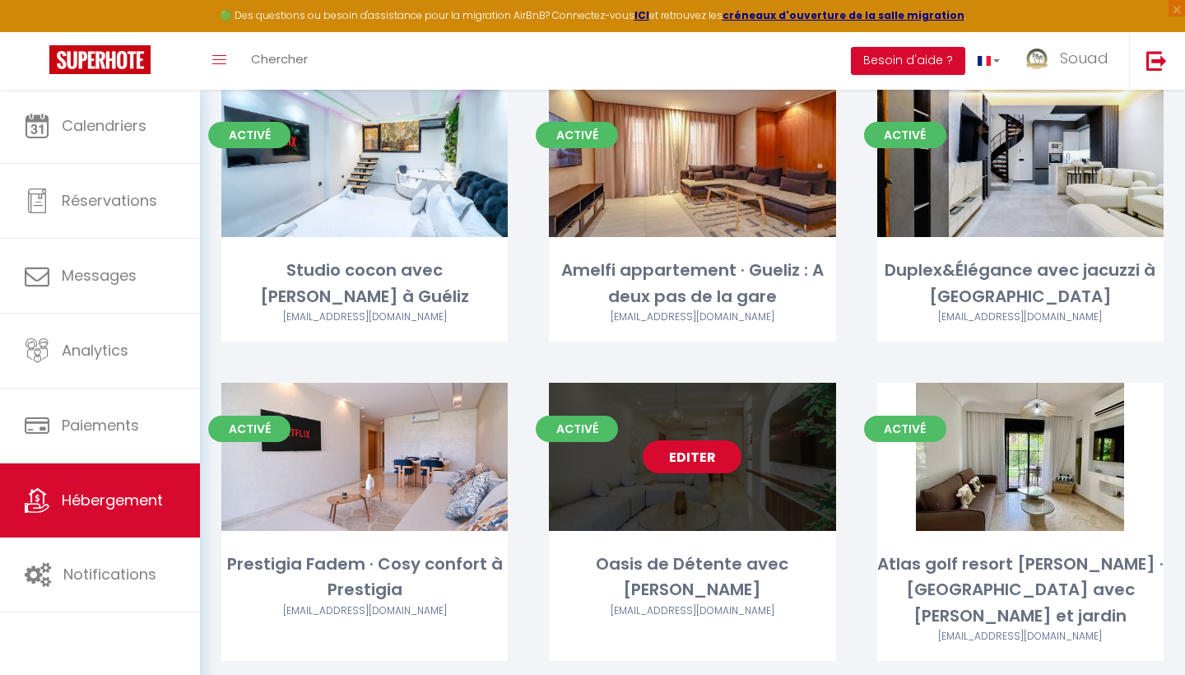
scroll to position [1459, 0]
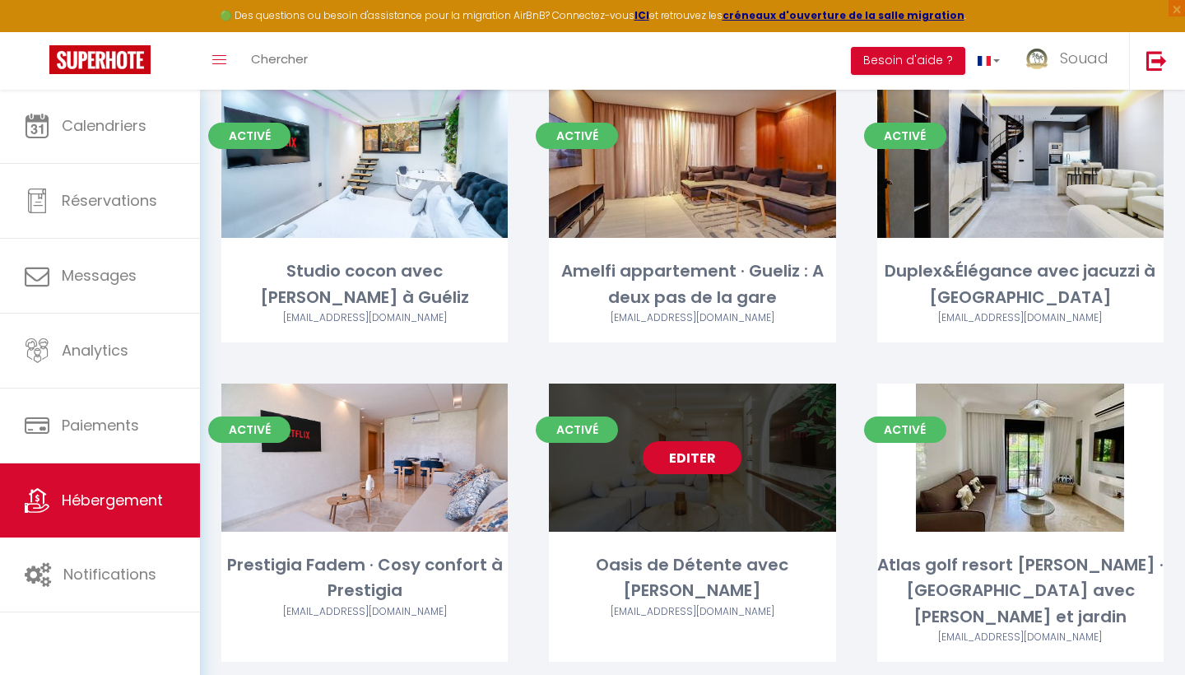
click at [705, 448] on link "Editer" at bounding box center [692, 457] width 99 height 33
select select "3"
select select "2"
select select "1"
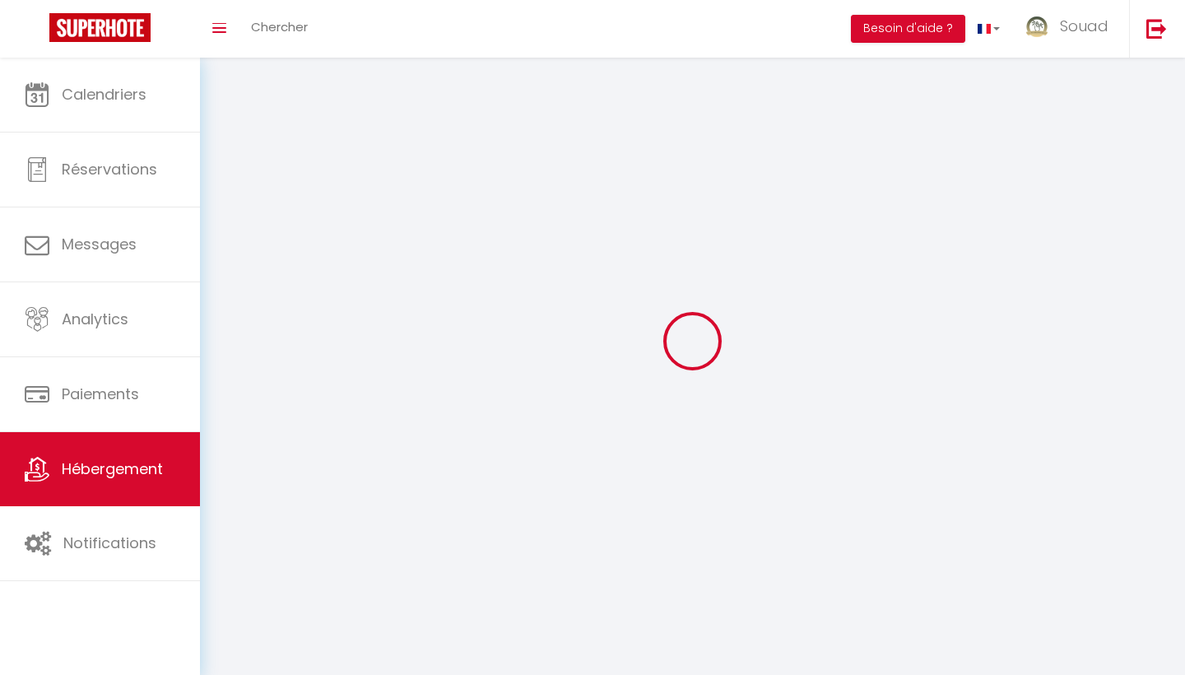
select select
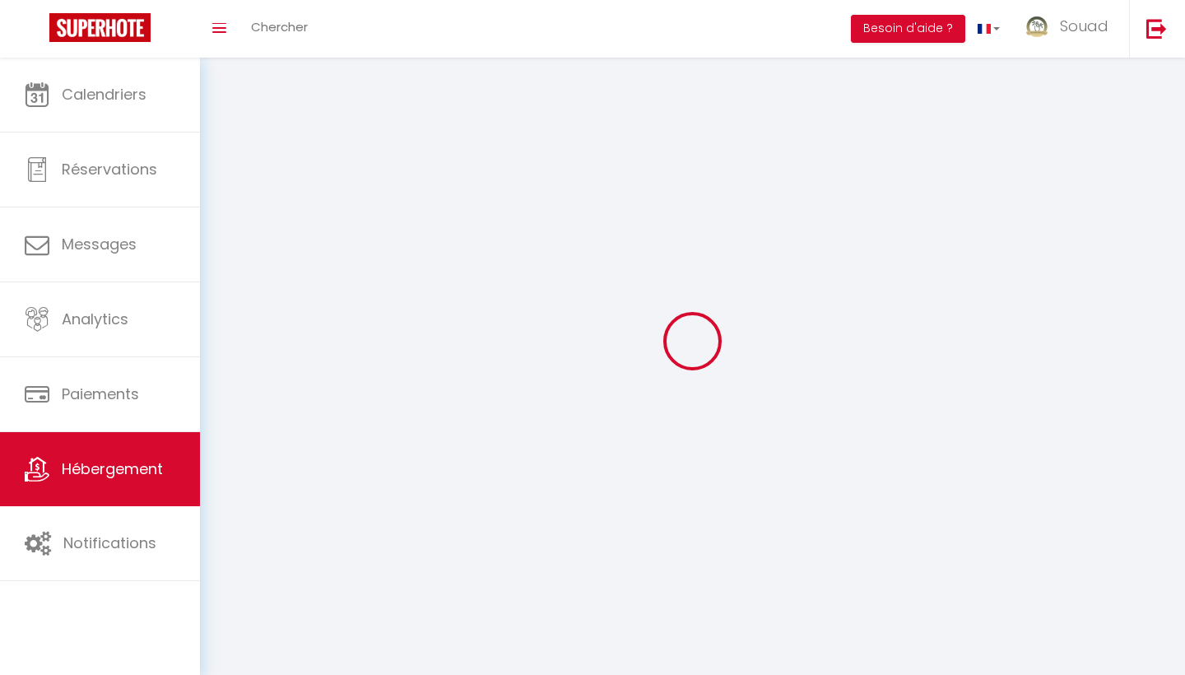
select select
checkbox input "false"
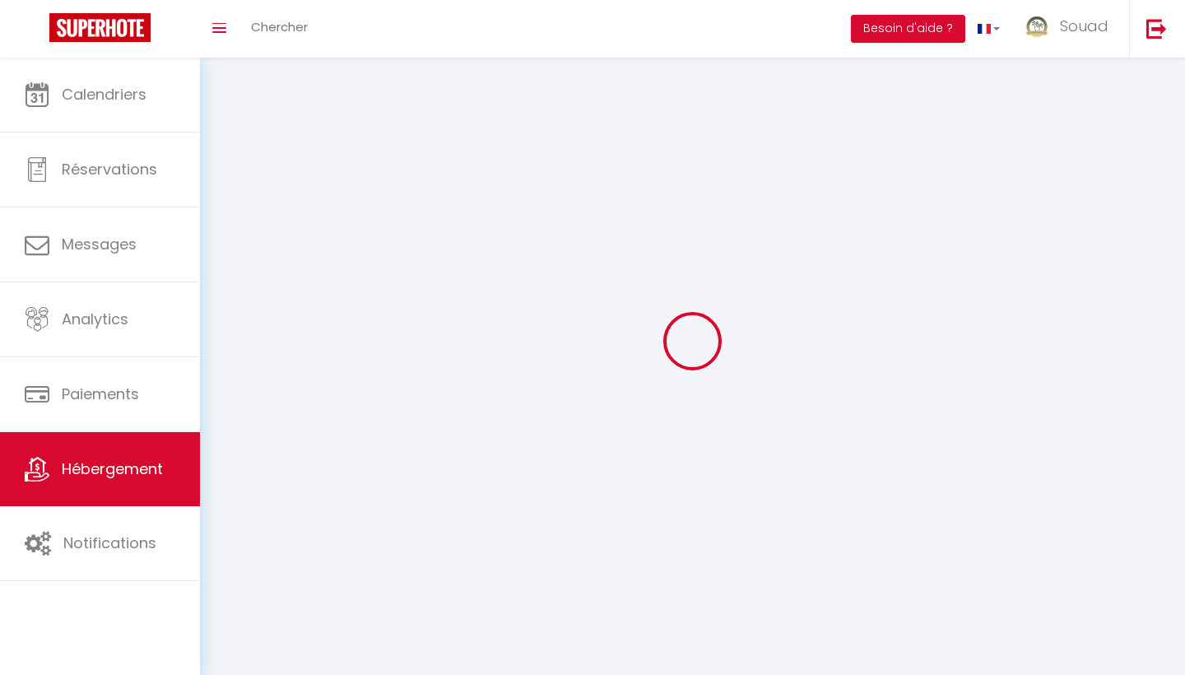
checkbox input "false"
select select
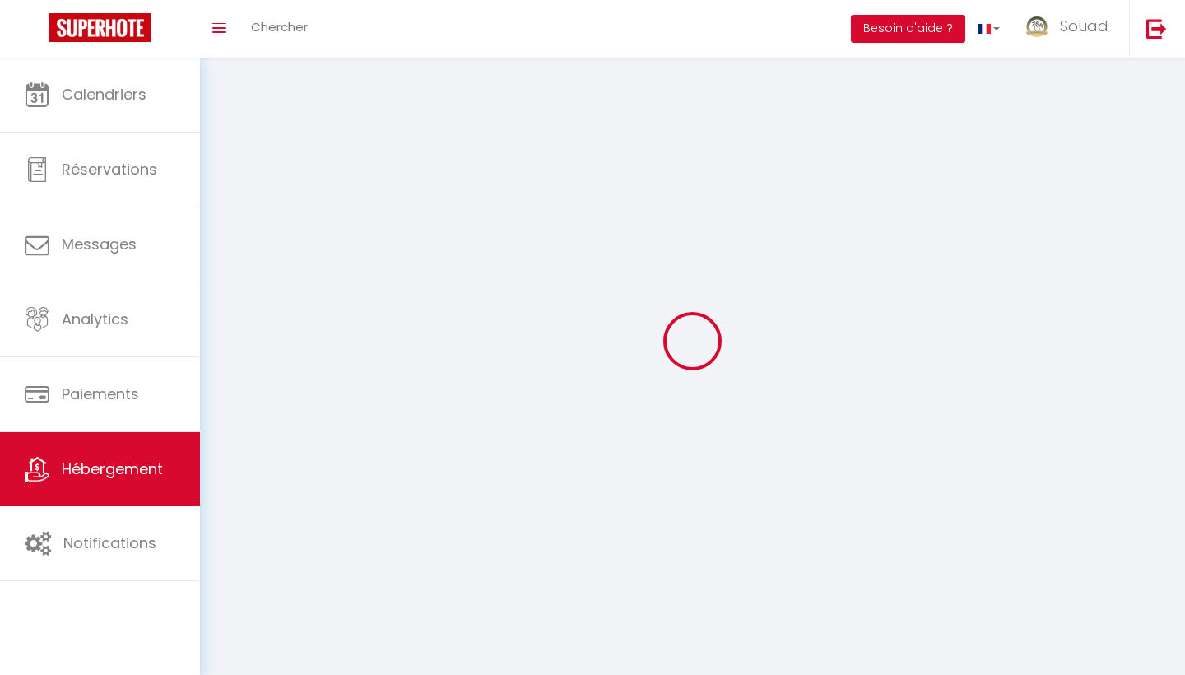
select select
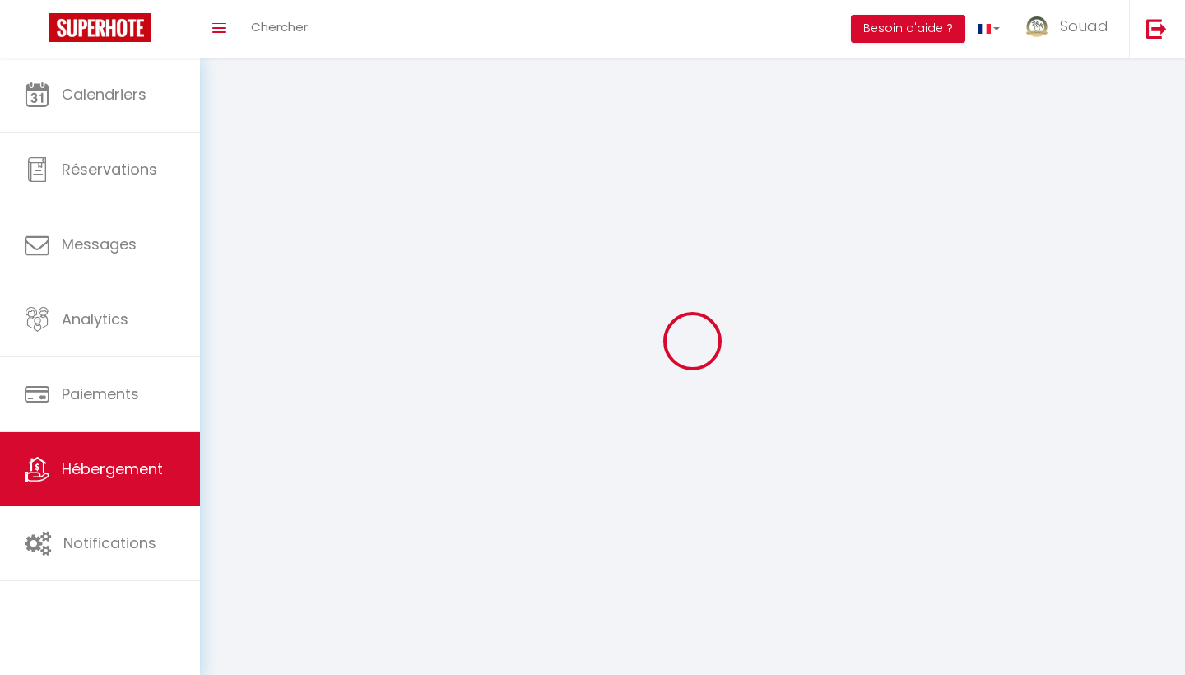
checkbox input "false"
select select
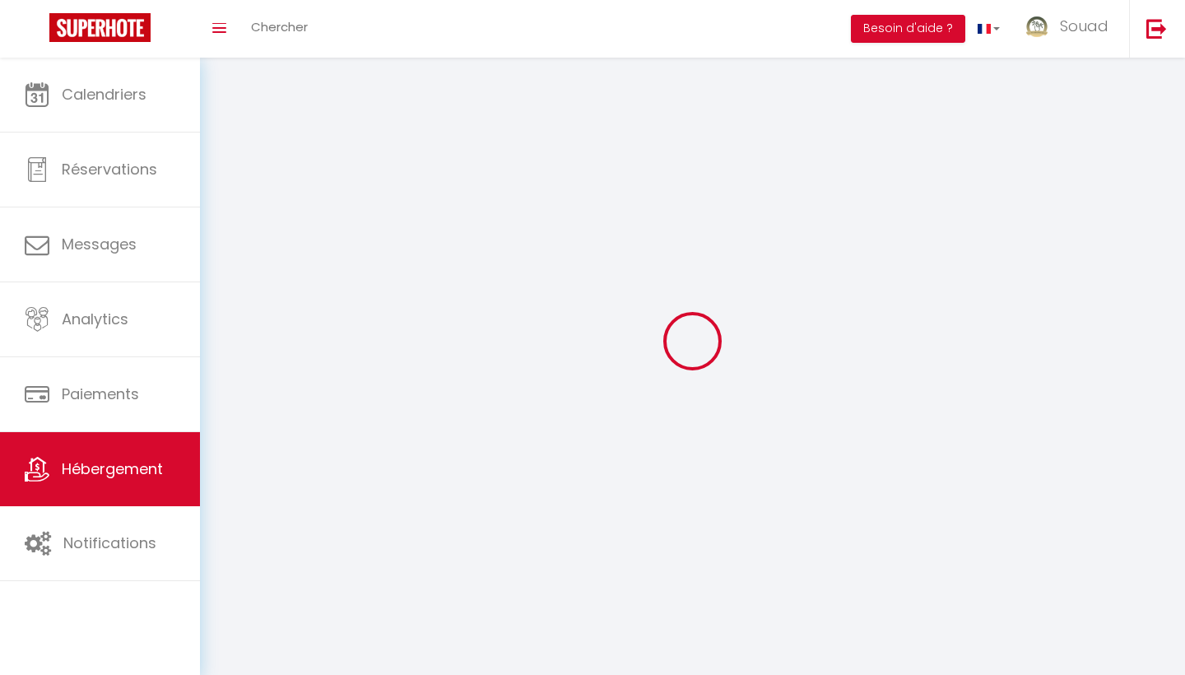
select select
select select "1"
select select "28"
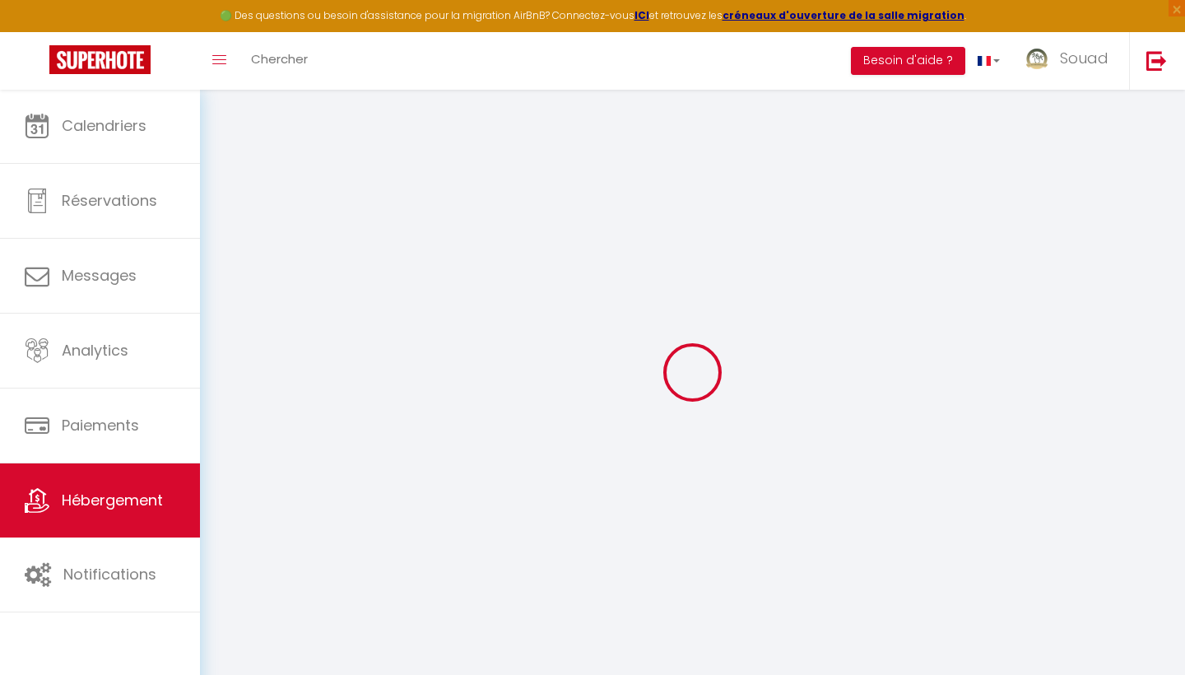
select select
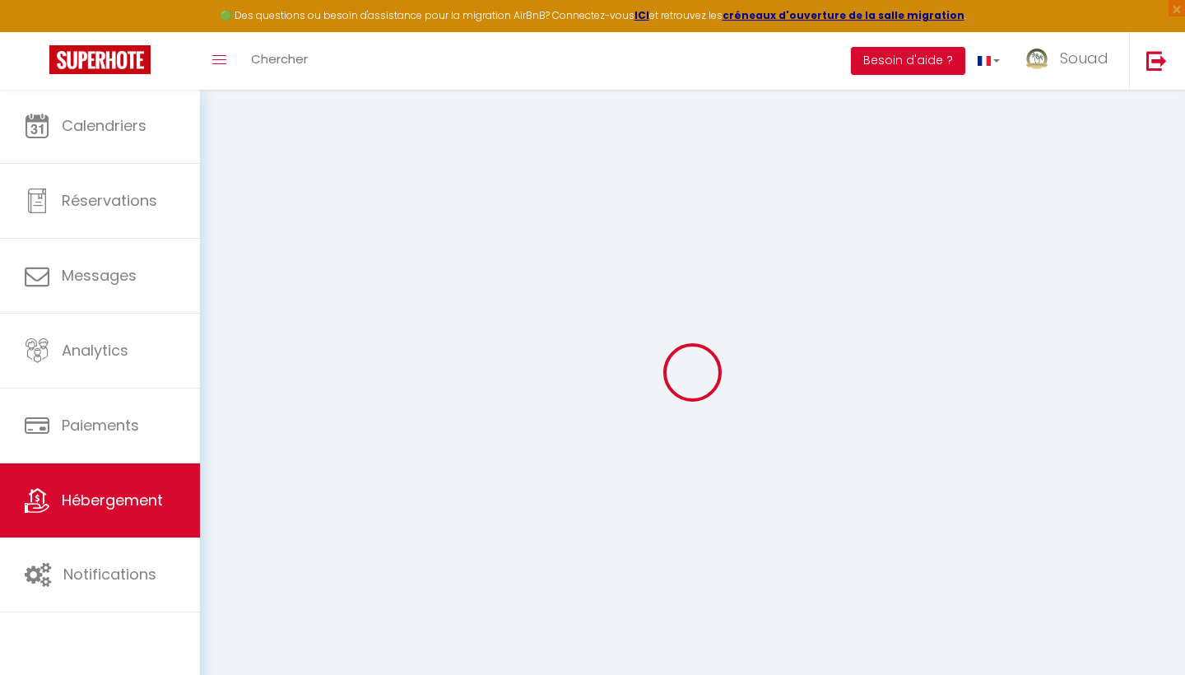
select select
checkbox input "false"
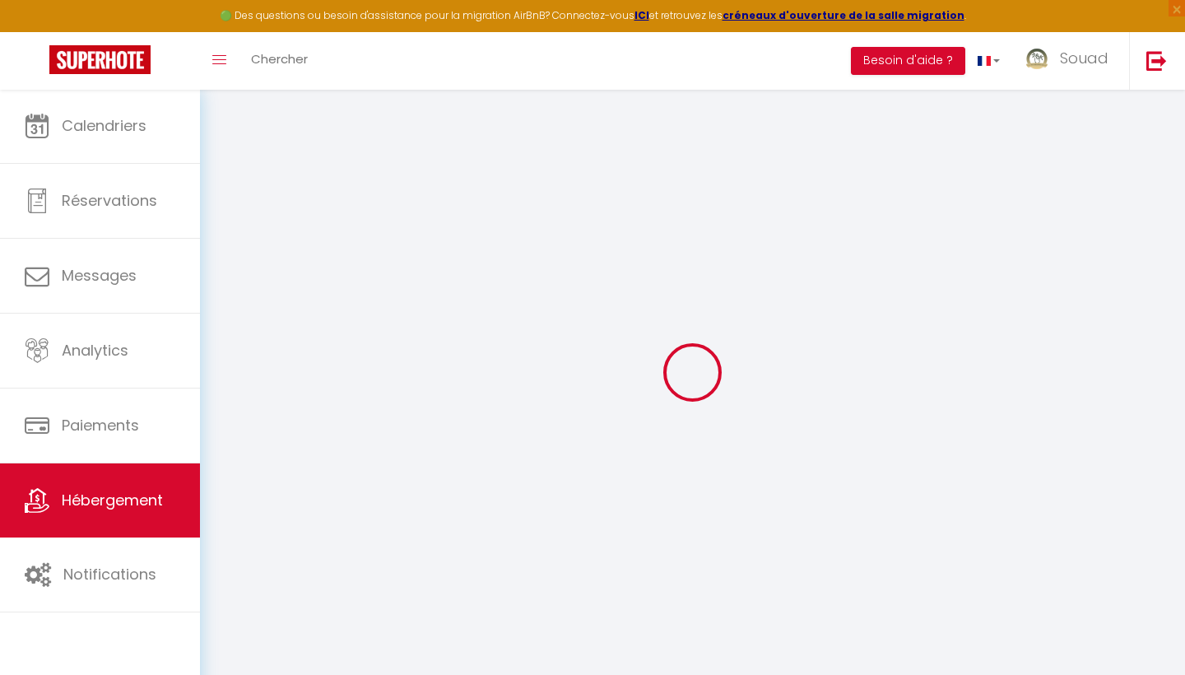
select select
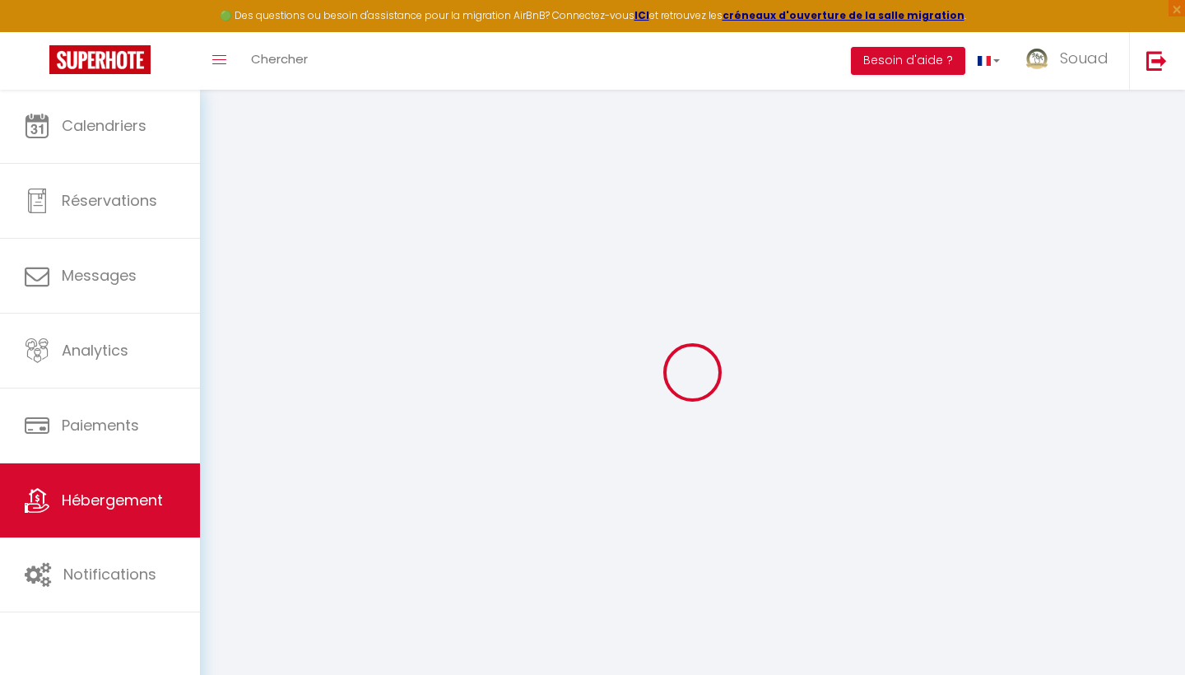
select select
checkbox input "false"
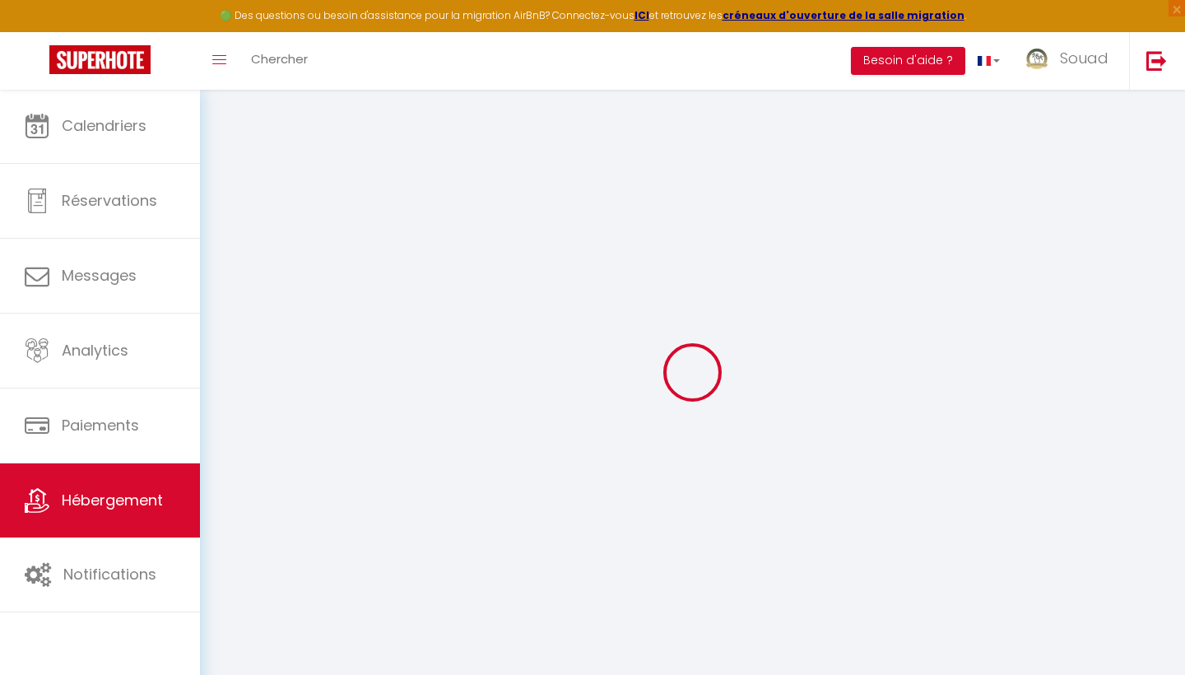
checkbox input "false"
select select
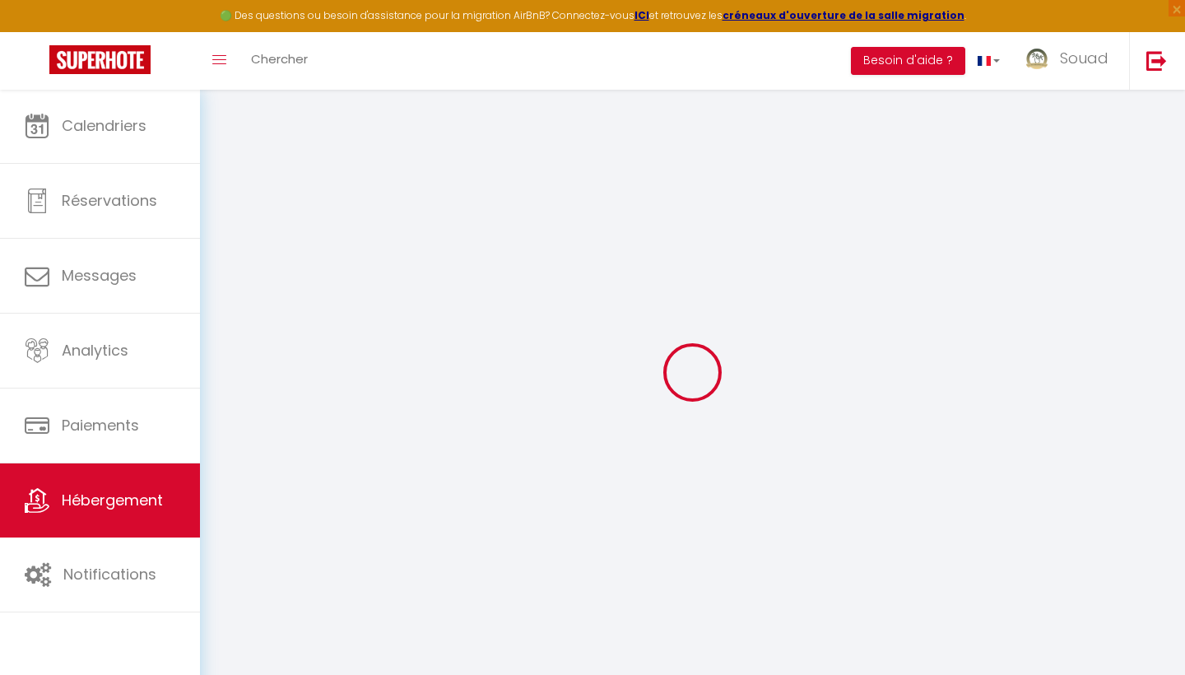
select select
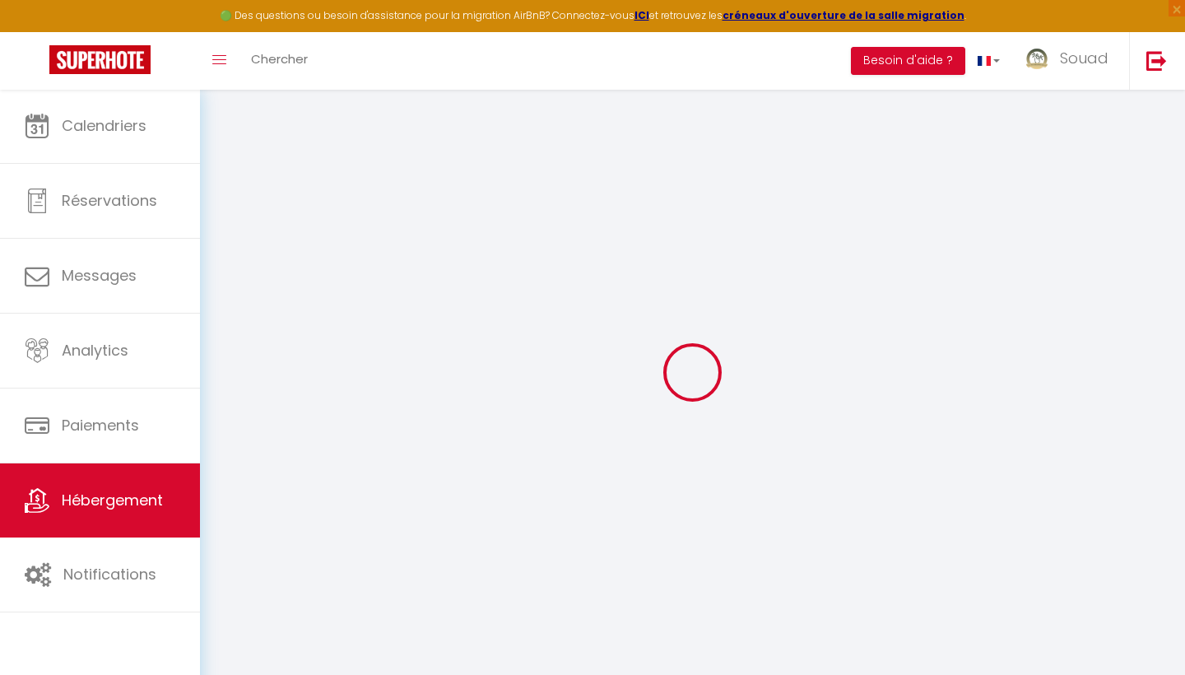
checkbox input "false"
select select
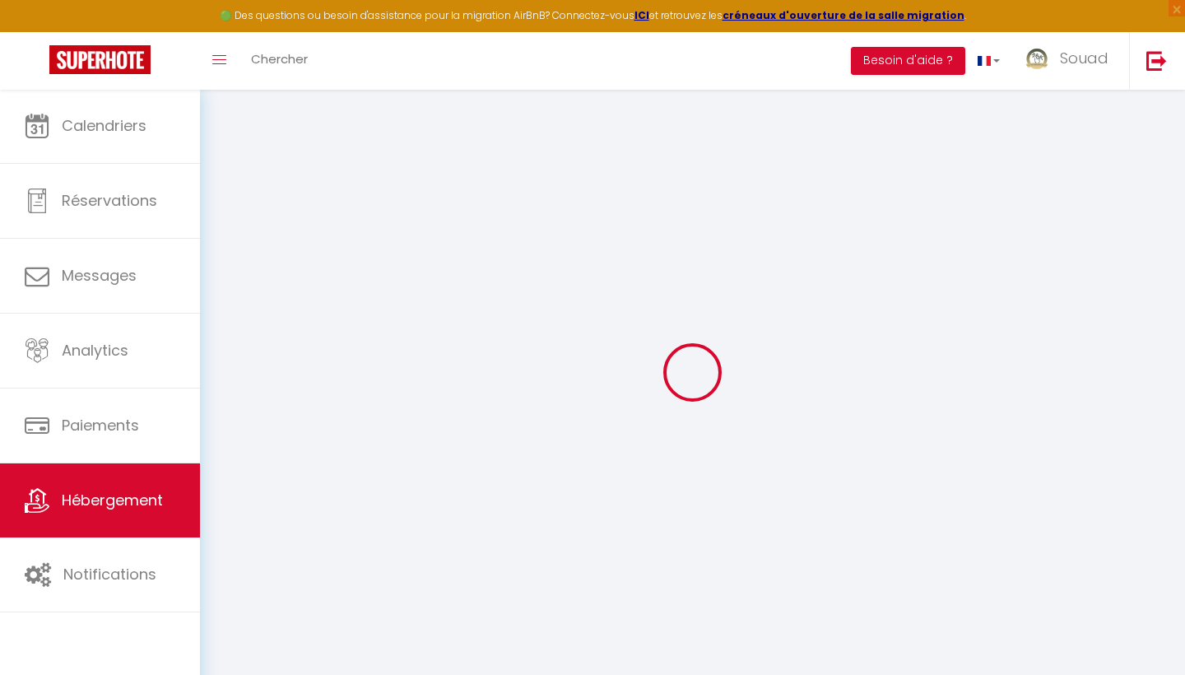
select select
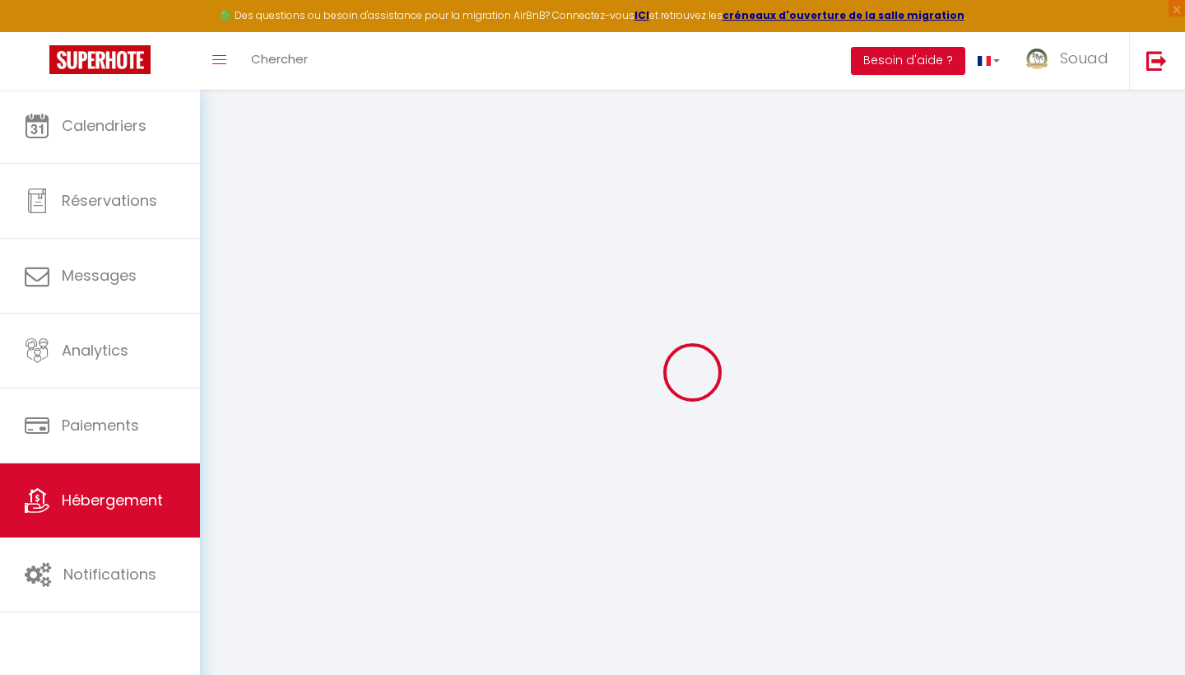
select select
checkbox input "false"
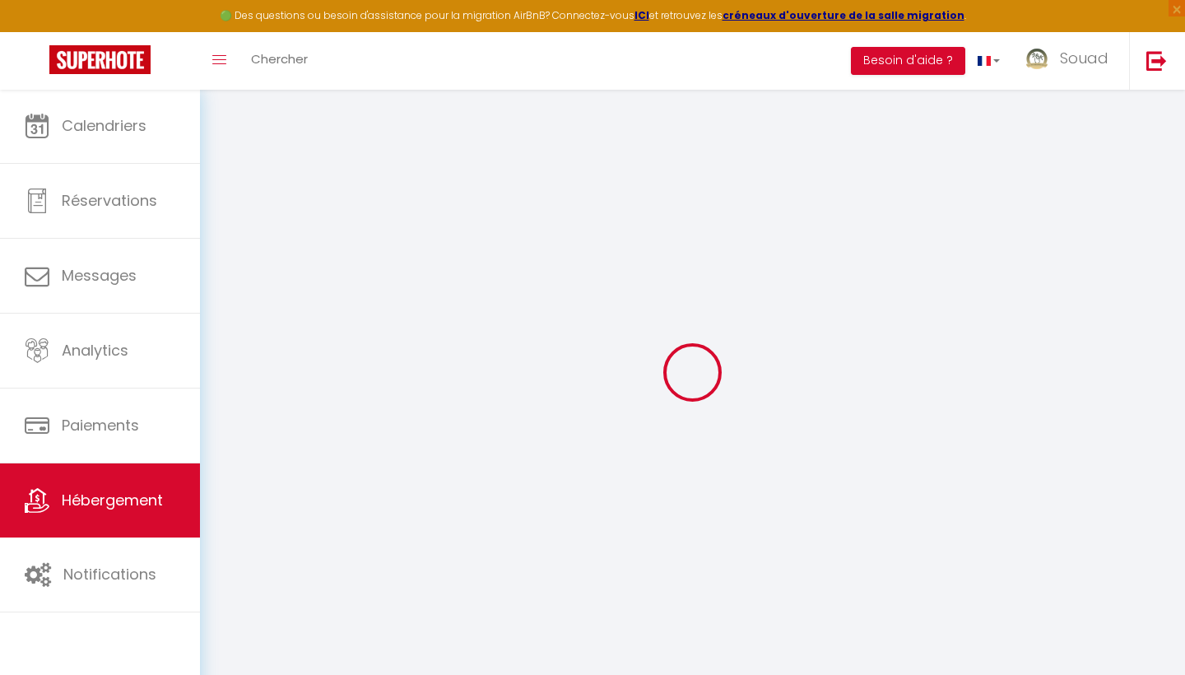
checkbox input "false"
select select
type input "Oasis de Détente avec Piscine"
select select "5"
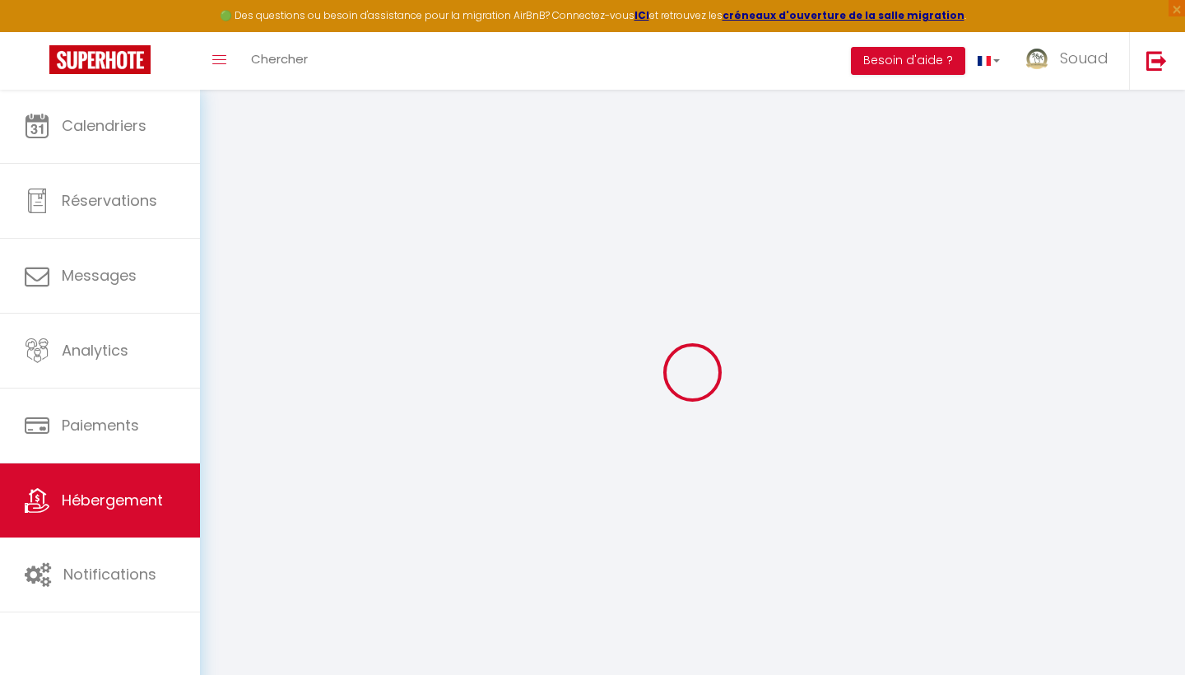
select select "2"
type input "894"
select select
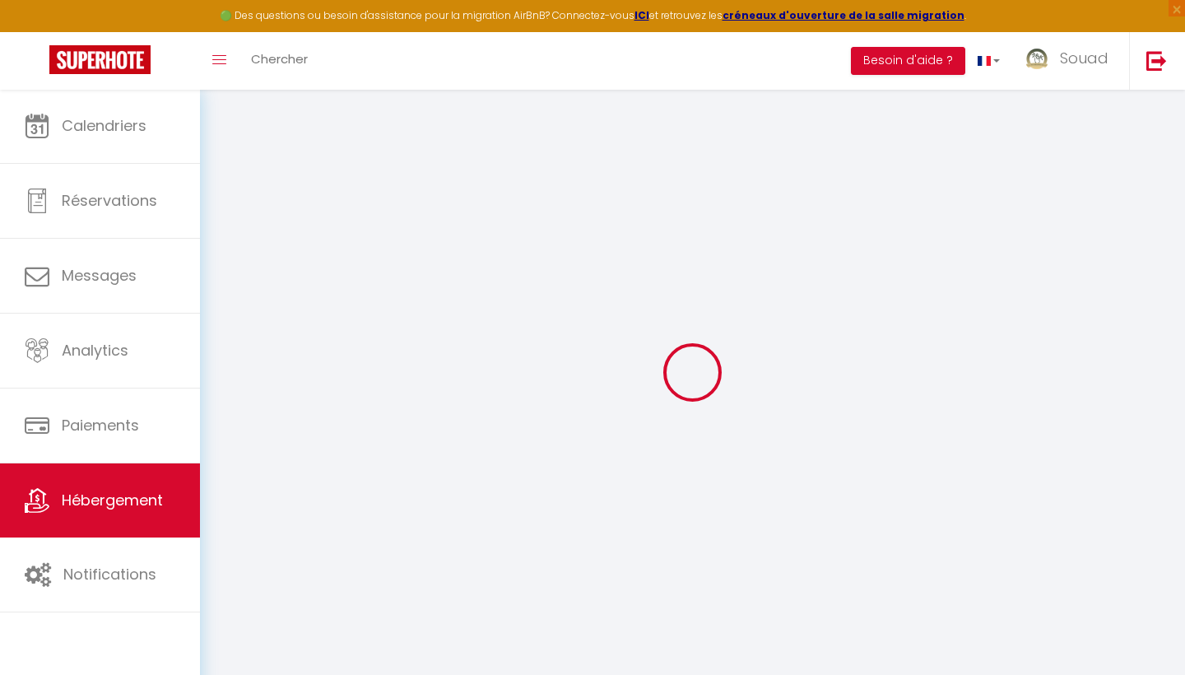
select select
type input "coralia les oranger"
type input "40000"
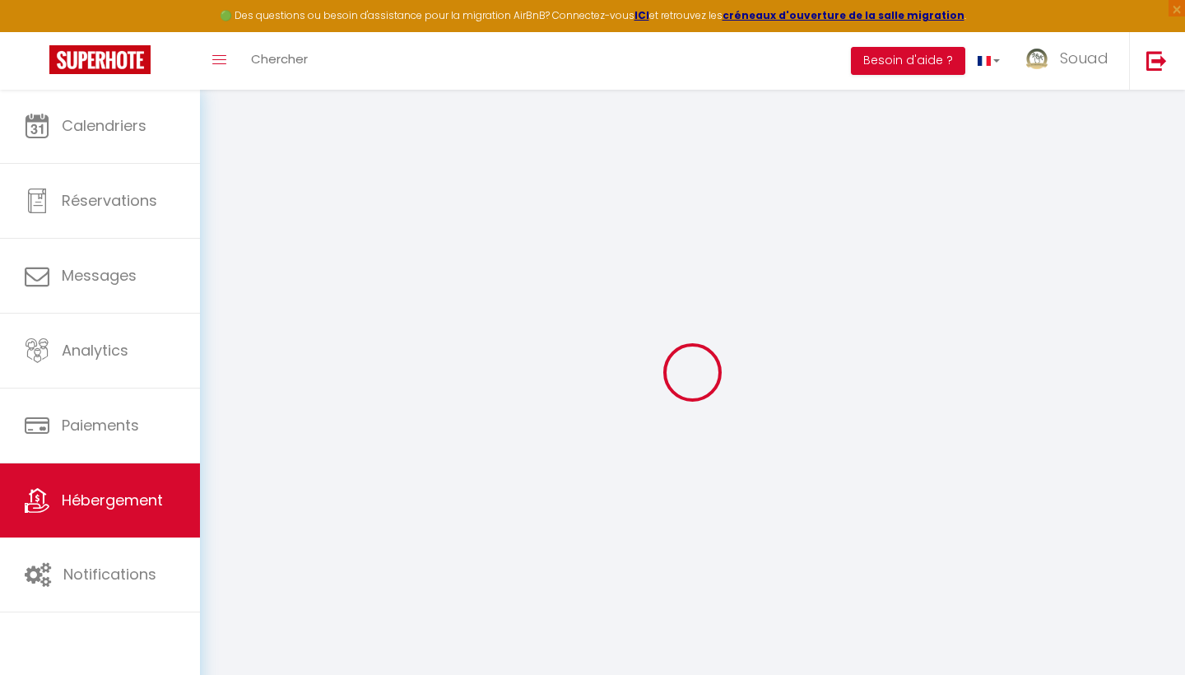
type input "Marrakesh"
select select "146"
type input "[EMAIL_ADDRESS][DOMAIN_NAME]"
select select
checkbox input "false"
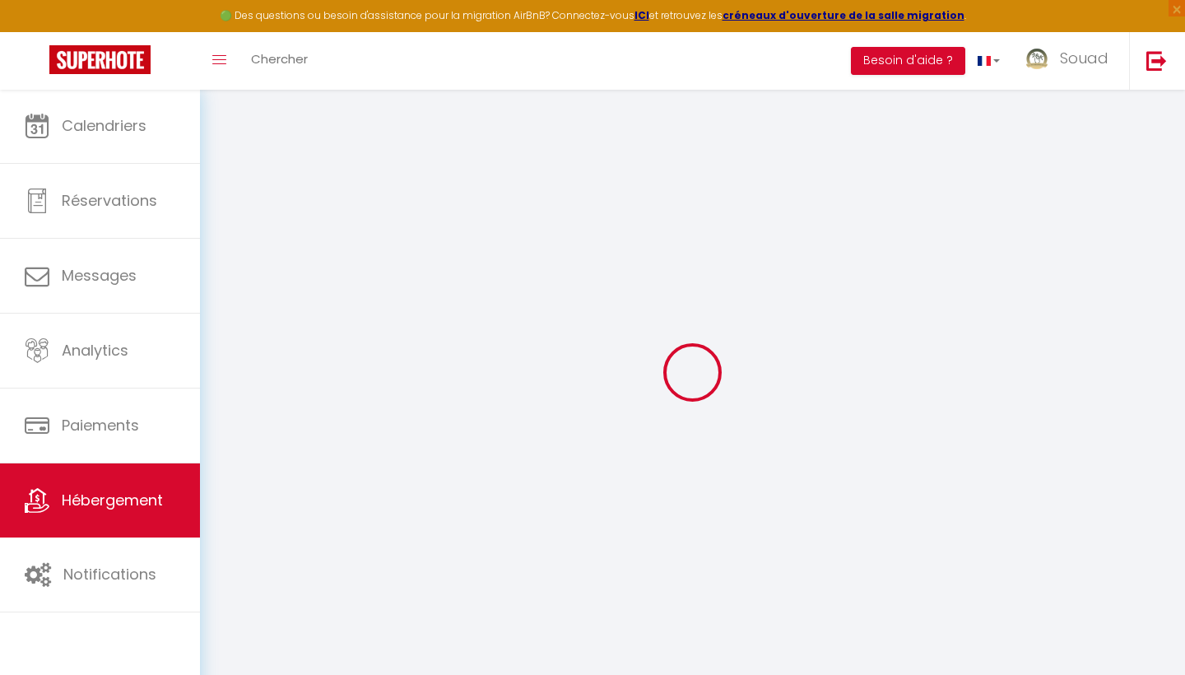
checkbox input "false"
select select "52"
type input "0"
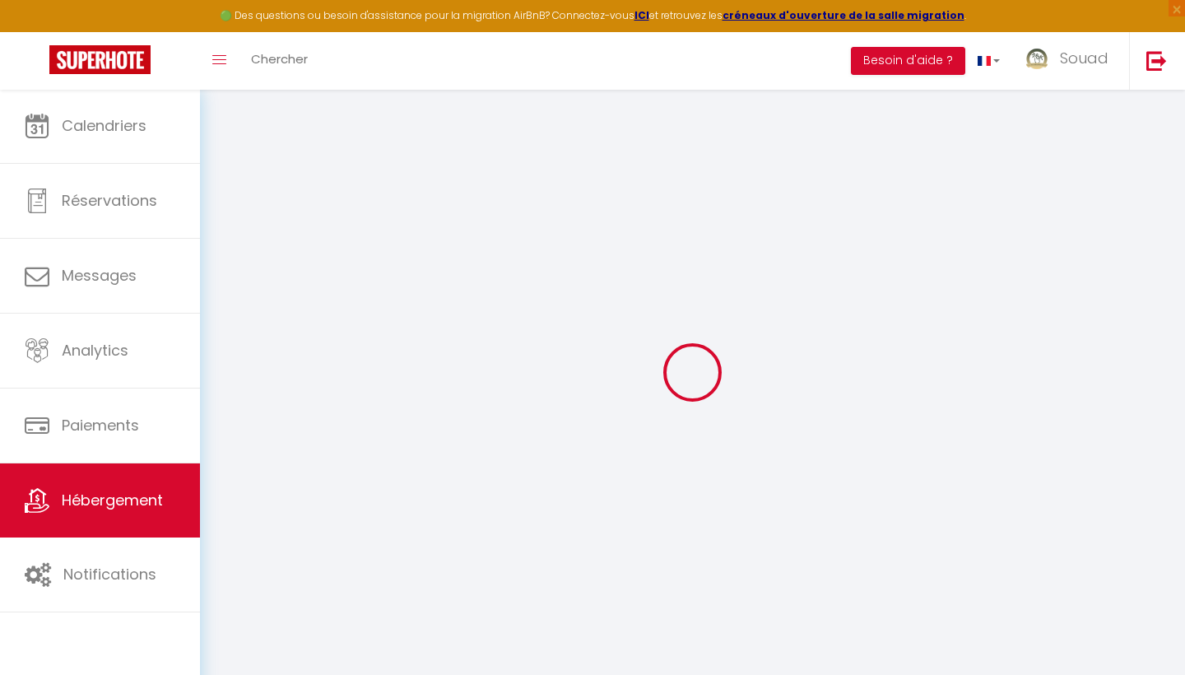
type input "0"
select select
checkbox input "false"
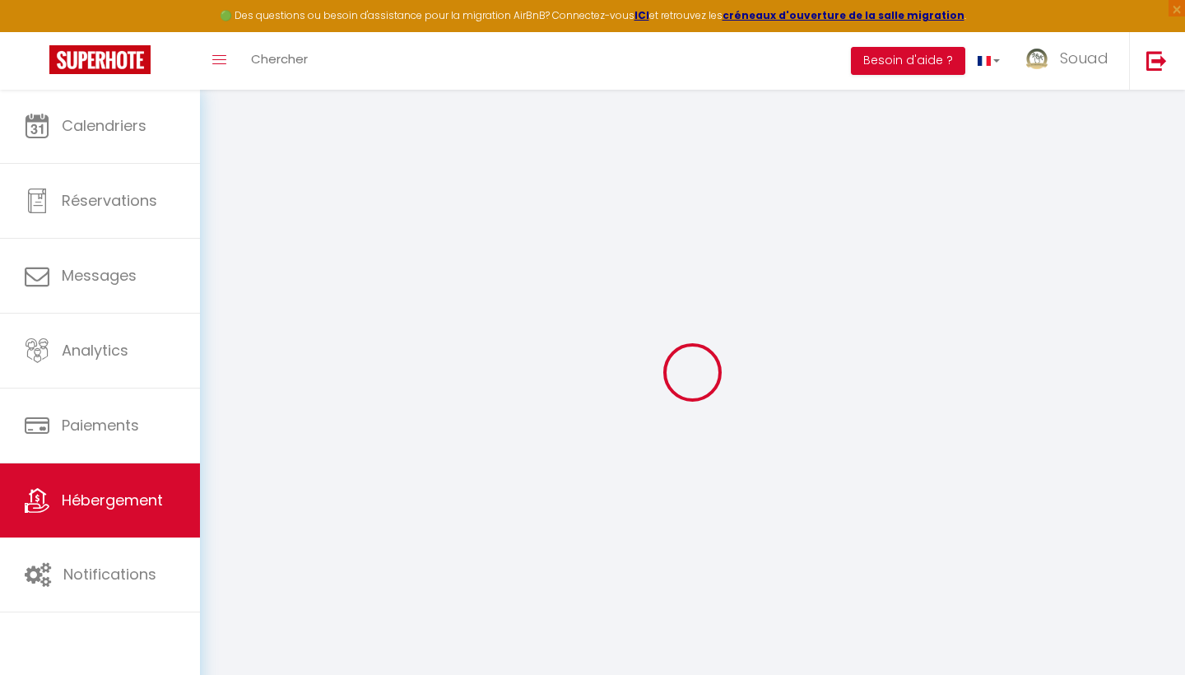
checkbox input "false"
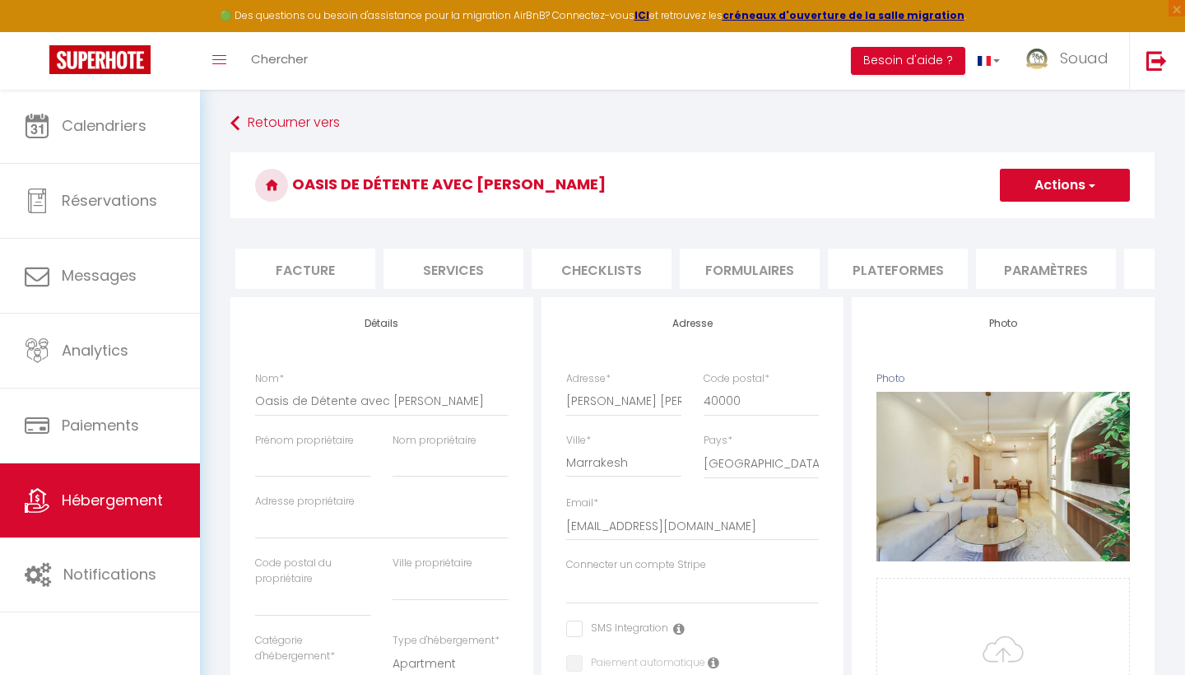
scroll to position [0, 318]
click at [869, 265] on li "Plateformes" at bounding box center [870, 268] width 140 height 40
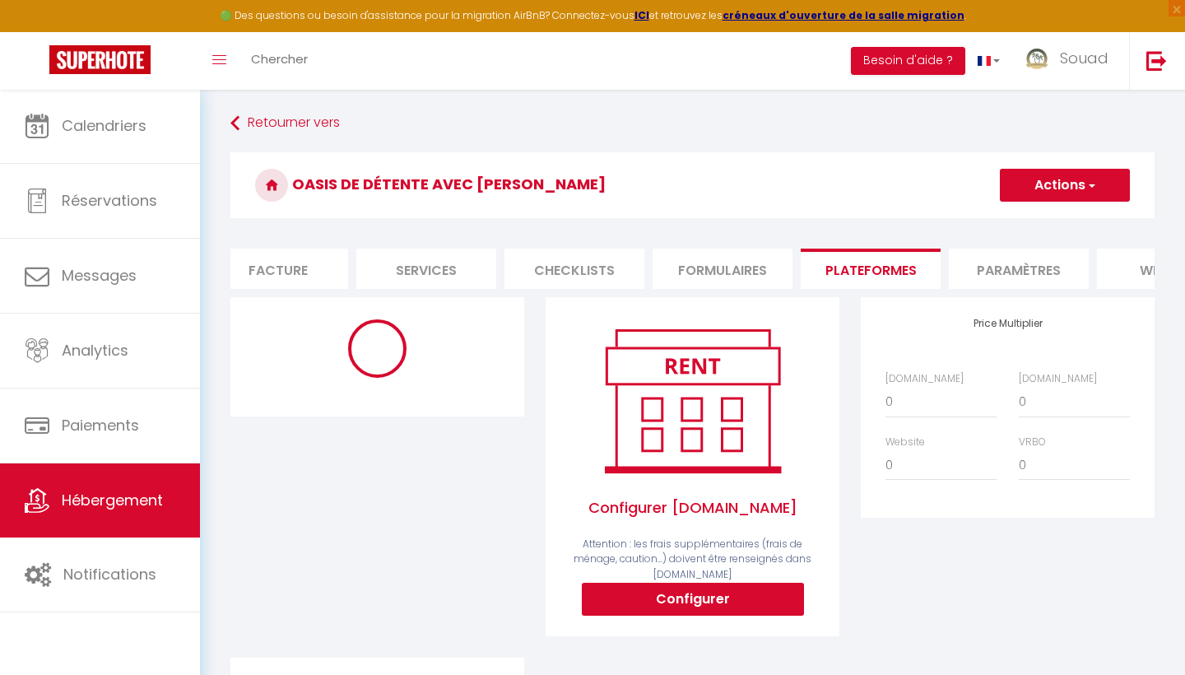
scroll to position [126, 0]
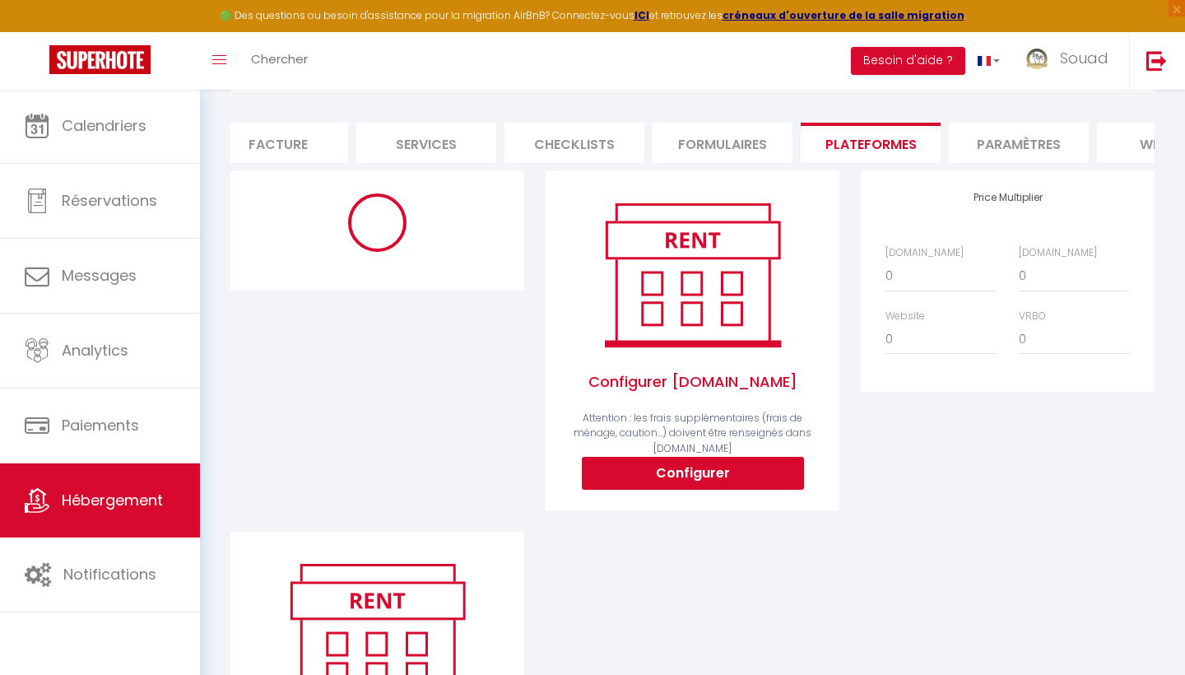
click at [716, 470] on button "Configurer" at bounding box center [693, 473] width 222 height 33
select select
type input "[EMAIL_ADDRESS][DOMAIN_NAME]"
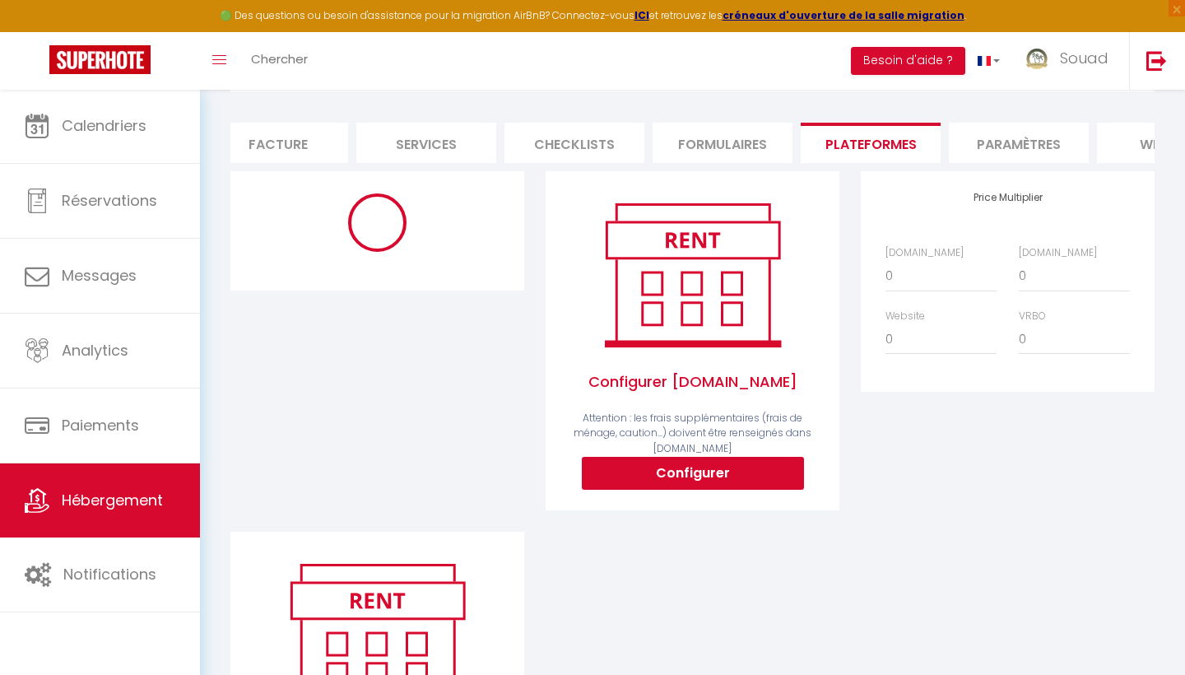
select select
select select "365"
select select "MAD"
select select
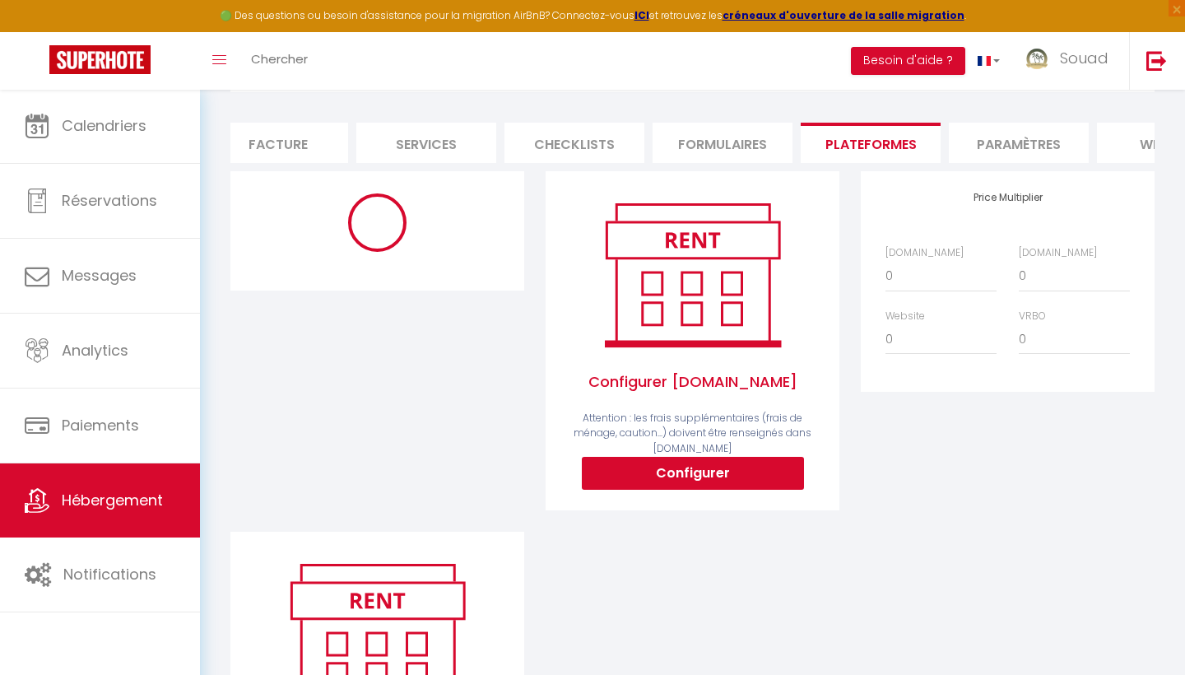
select select "2636-1507454044460150112"
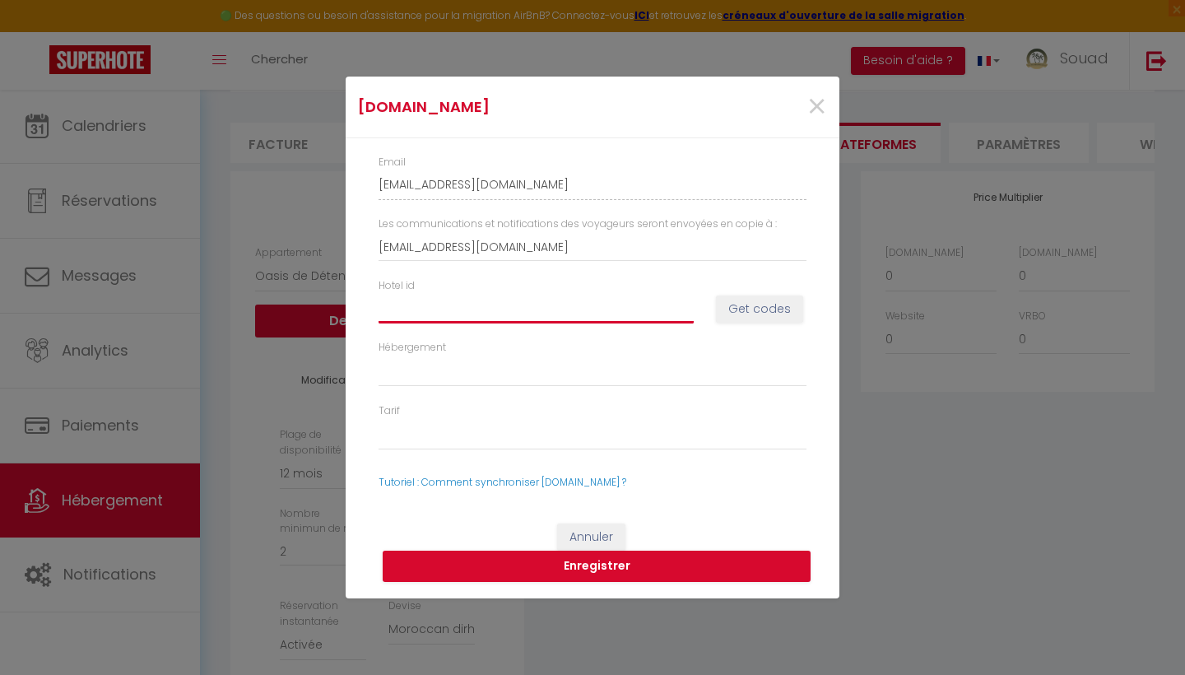
click at [427, 307] on input "Hotel id" at bounding box center [535, 309] width 315 height 30
paste input "14742008"
type input "14742008"
select select
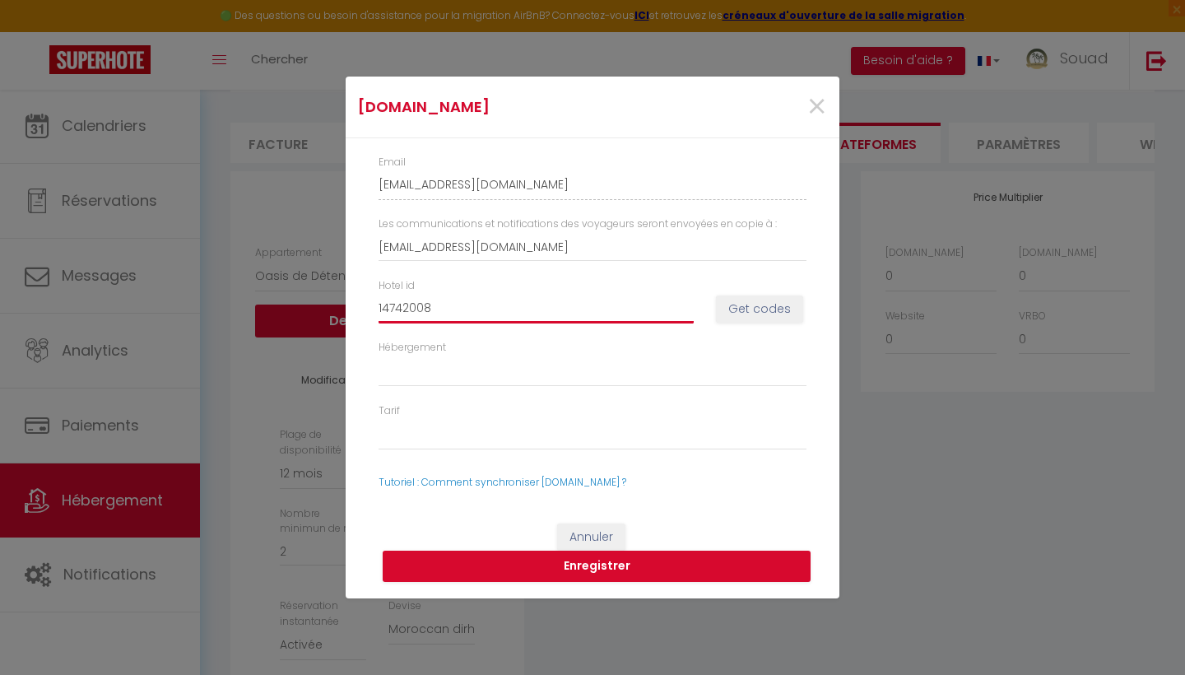
select select
type input "14742008"
click at [755, 309] on button "Get codes" at bounding box center [759, 309] width 87 height 28
select select
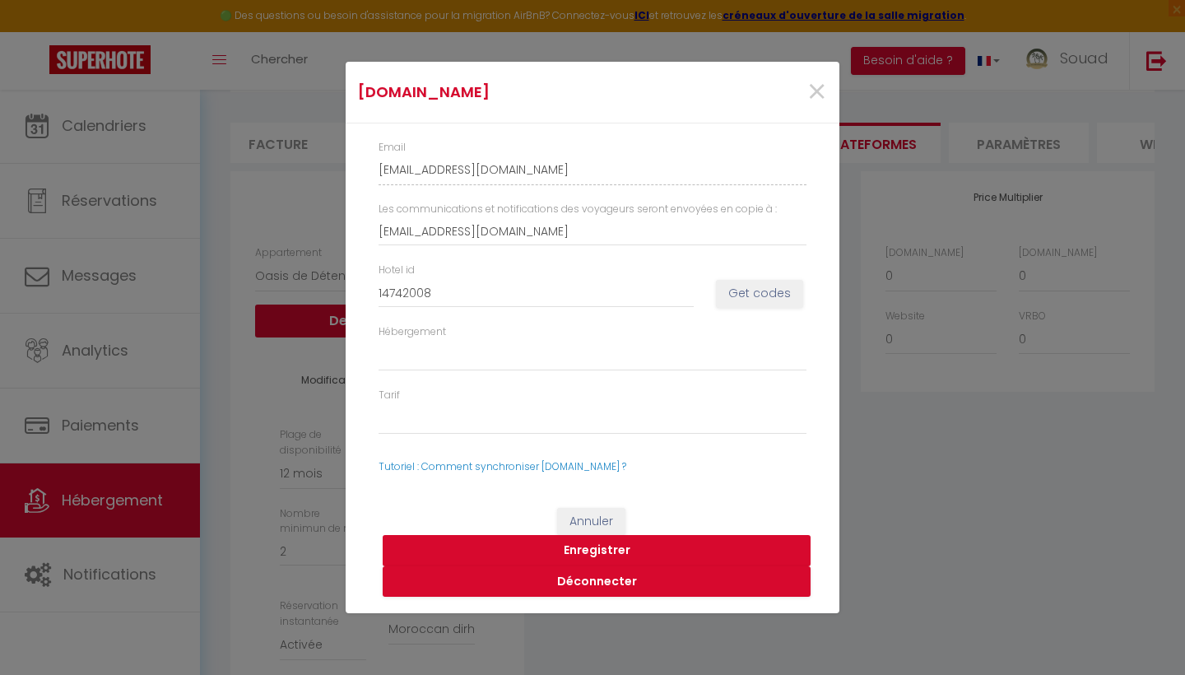
click at [621, 550] on button "Enregistrer" at bounding box center [597, 550] width 428 height 31
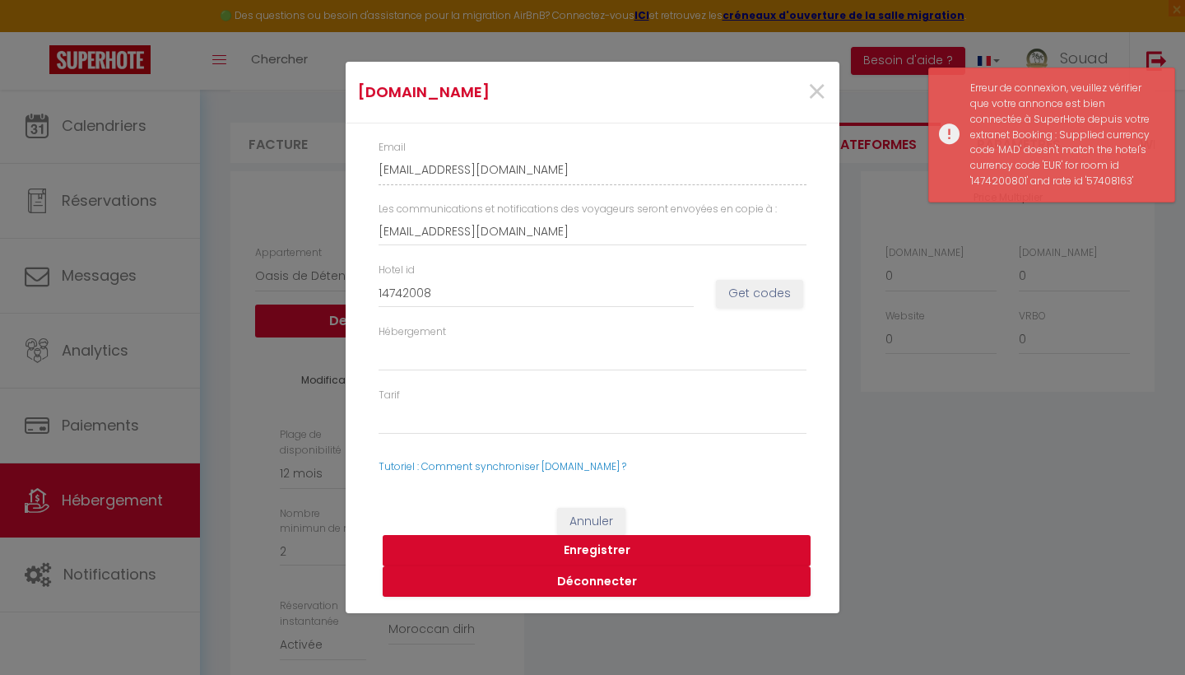
click at [621, 550] on button "Enregistrer" at bounding box center [597, 550] width 428 height 31
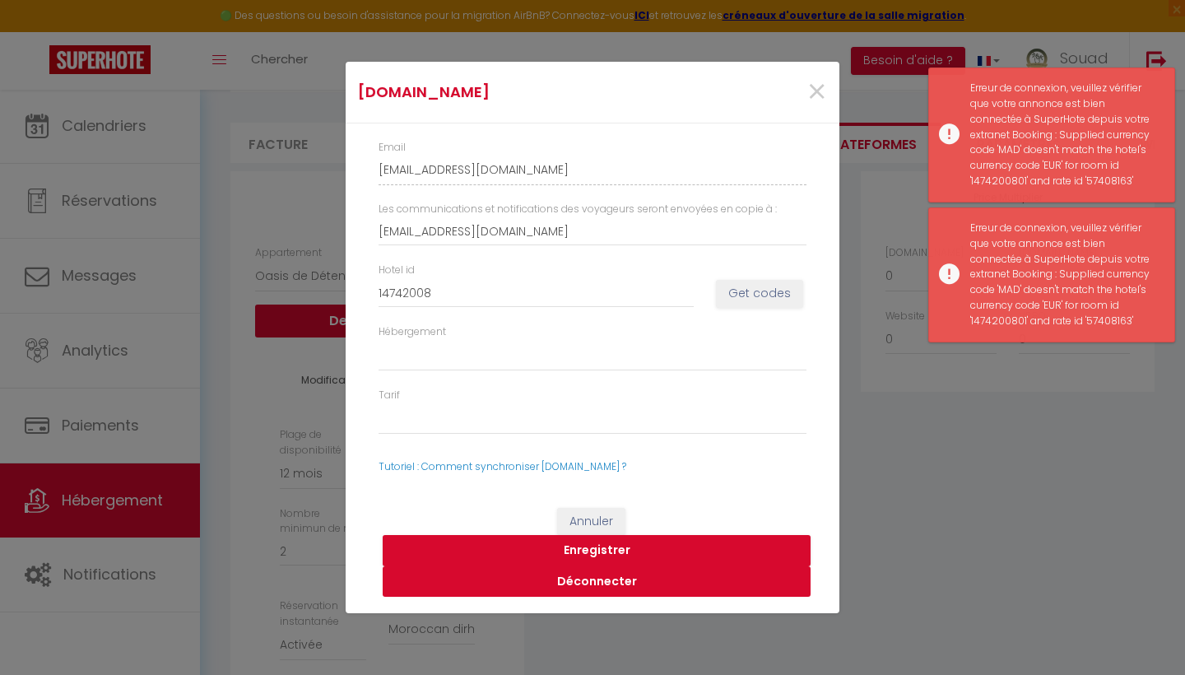
click at [607, 575] on button "Déconnecter" at bounding box center [597, 581] width 428 height 31
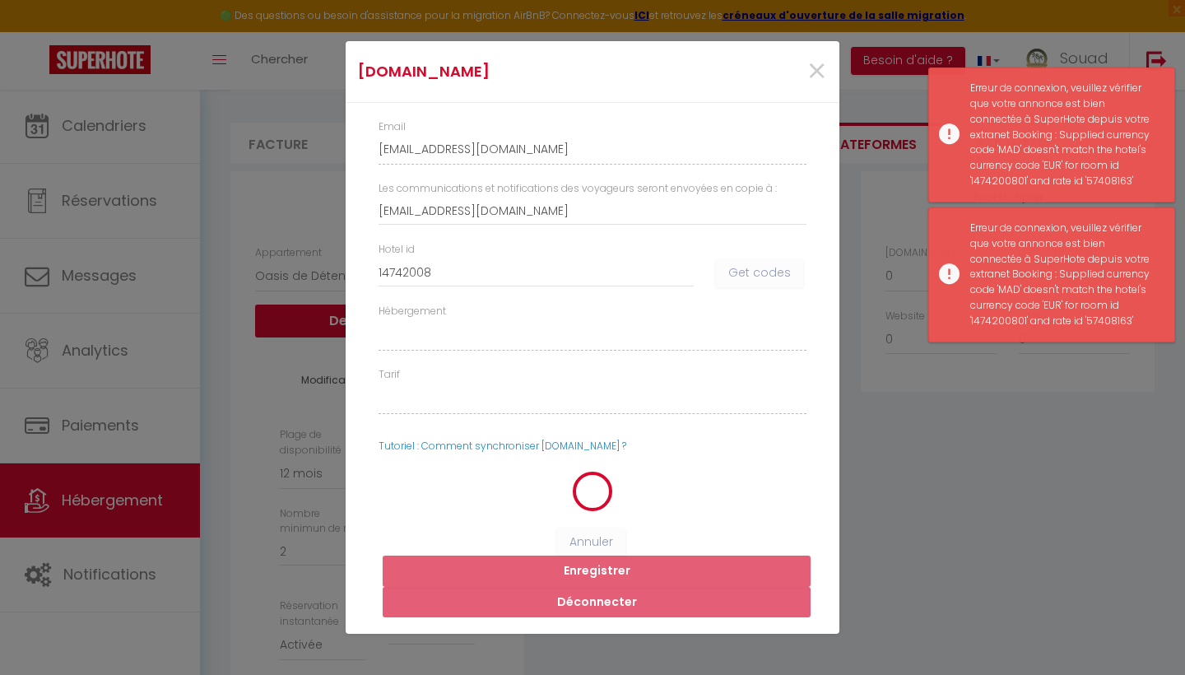
select select
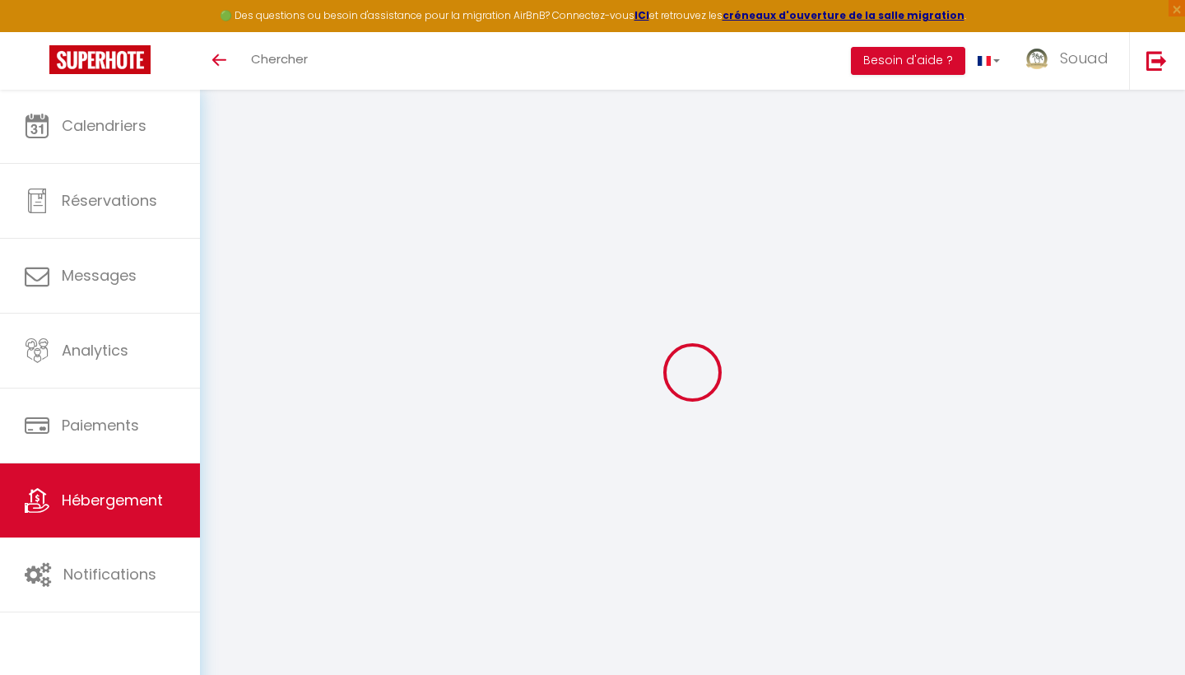
select select
select select "2636-1507454044460150112"
type input "[EMAIL_ADDRESS][DOMAIN_NAME]"
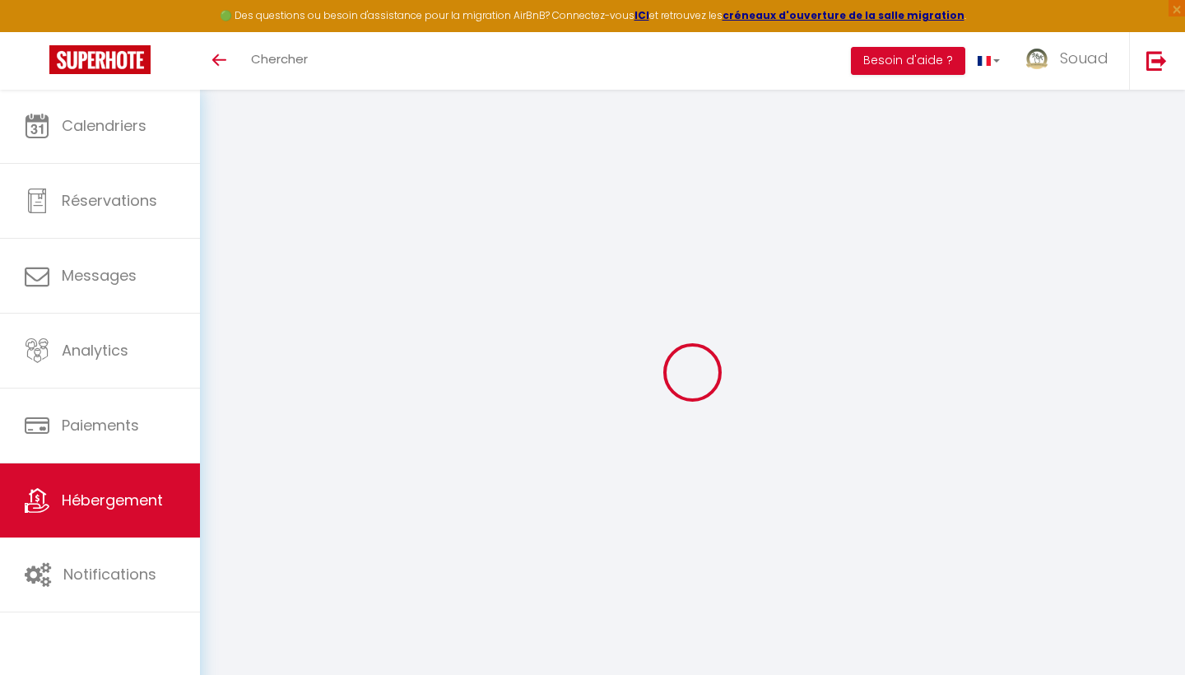
select select
select select "365"
select select "MAD"
select select
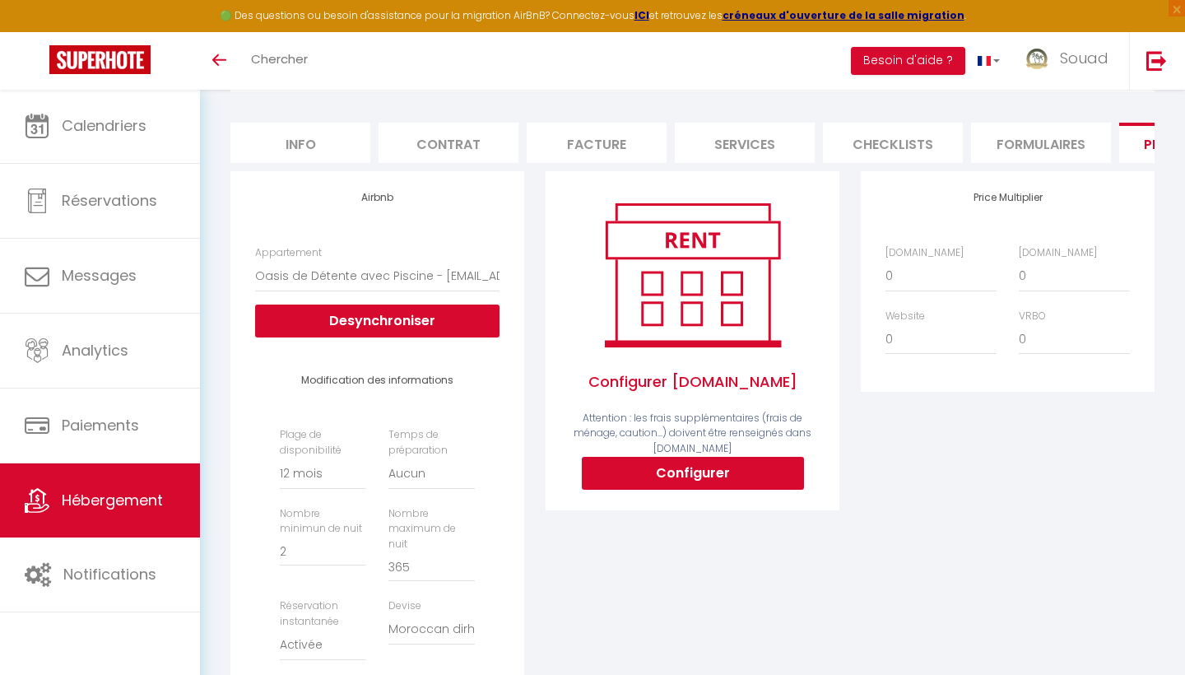
click at [685, 479] on button "Configurer" at bounding box center [693, 473] width 222 height 33
select select
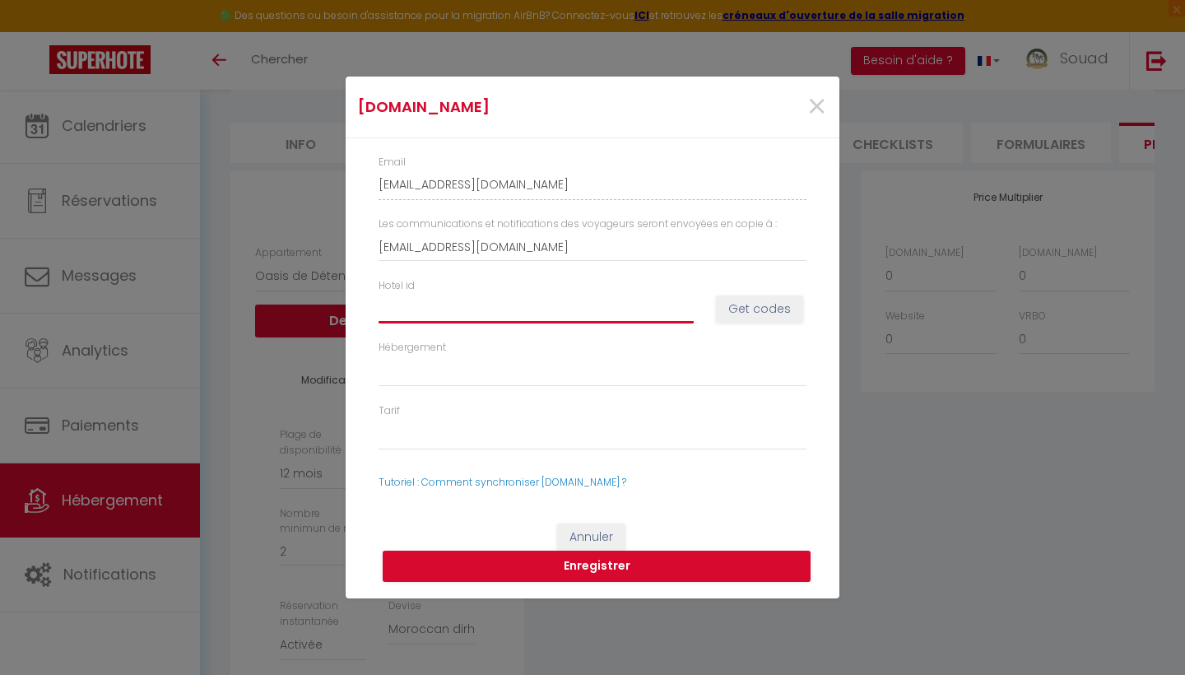
click at [425, 314] on input "Hotel id" at bounding box center [535, 309] width 315 height 30
paste input "14742008"
type input "14742008"
select select
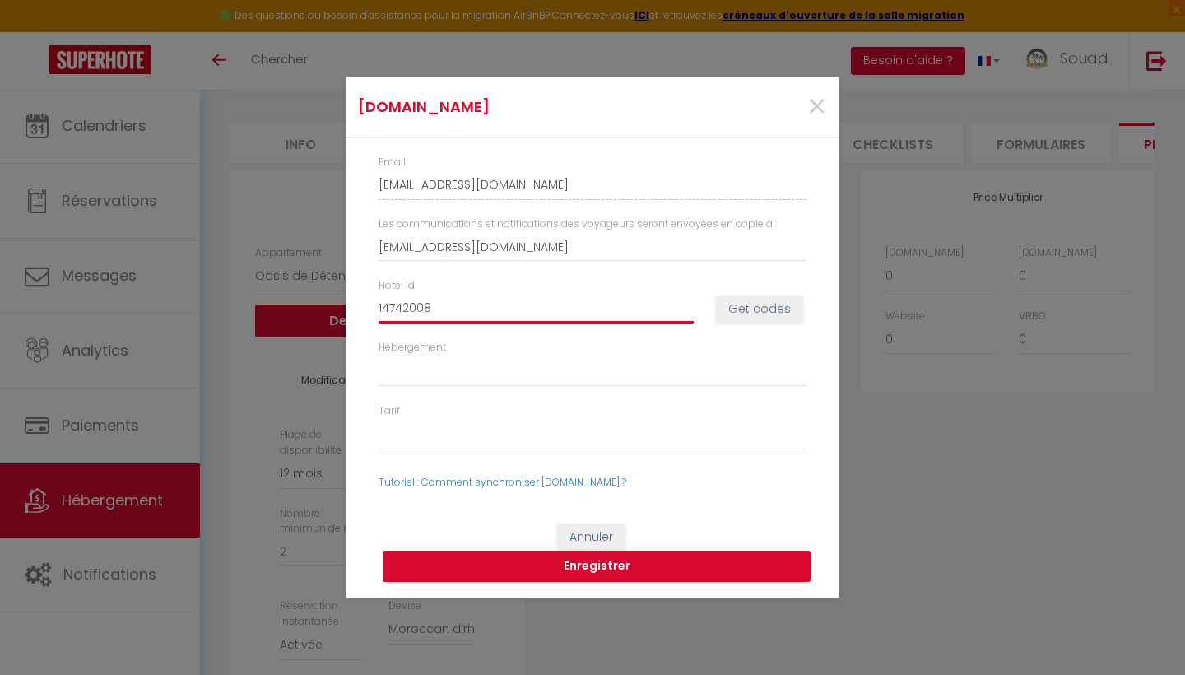
select select
type input "14742008"
click at [758, 309] on button "Get codes" at bounding box center [759, 309] width 87 height 28
select select
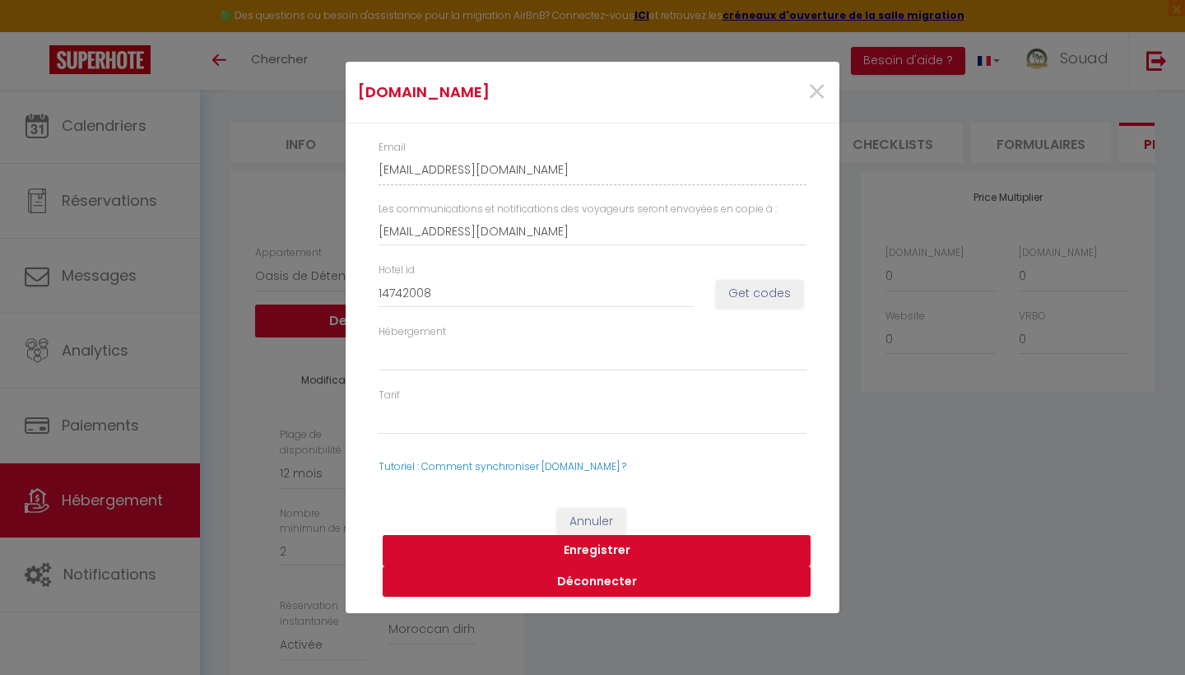
click at [585, 548] on button "Enregistrer" at bounding box center [597, 550] width 428 height 31
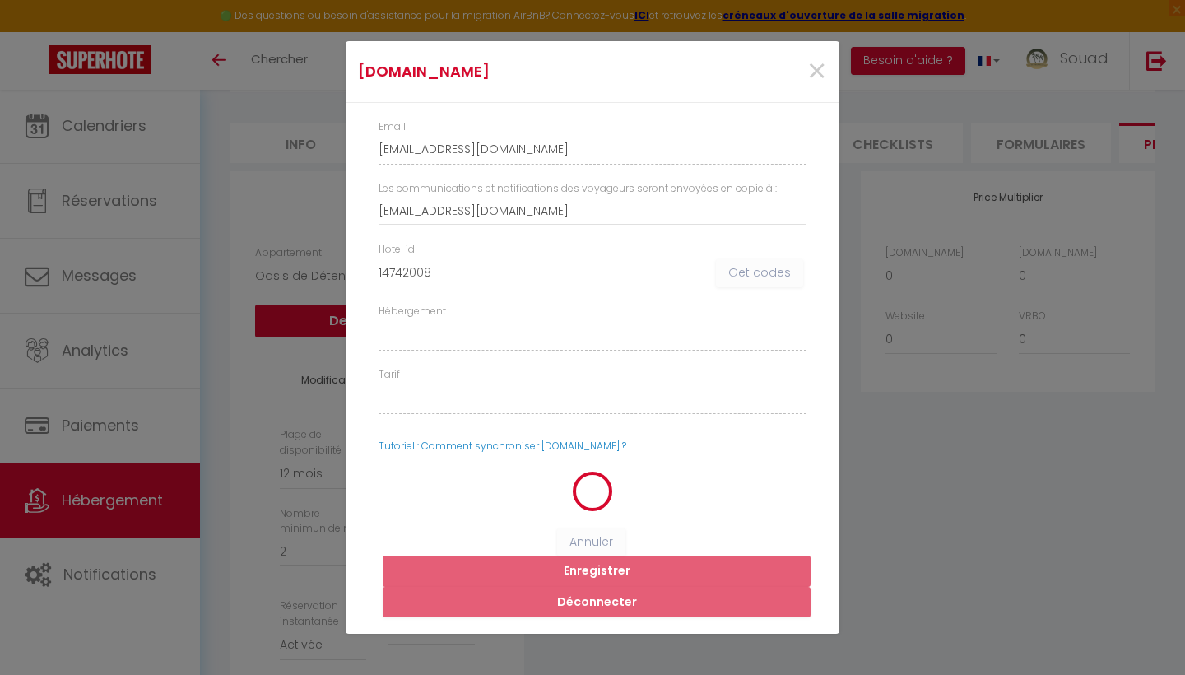
select select
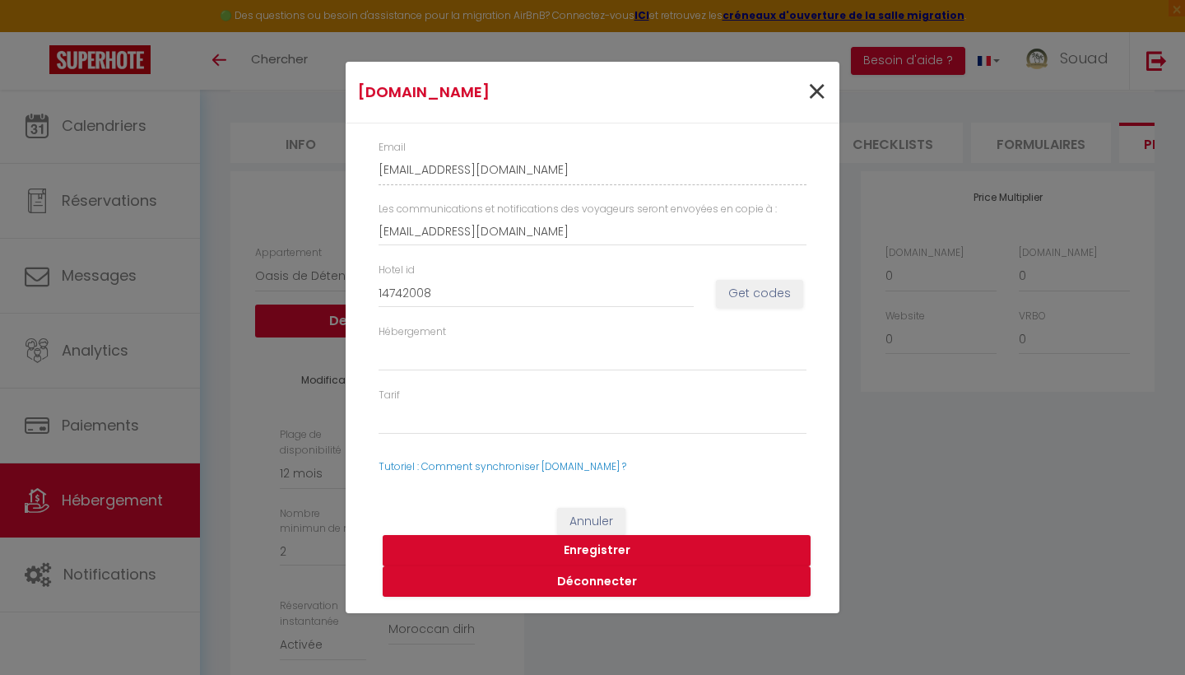
click at [817, 100] on span "×" at bounding box center [816, 91] width 21 height 49
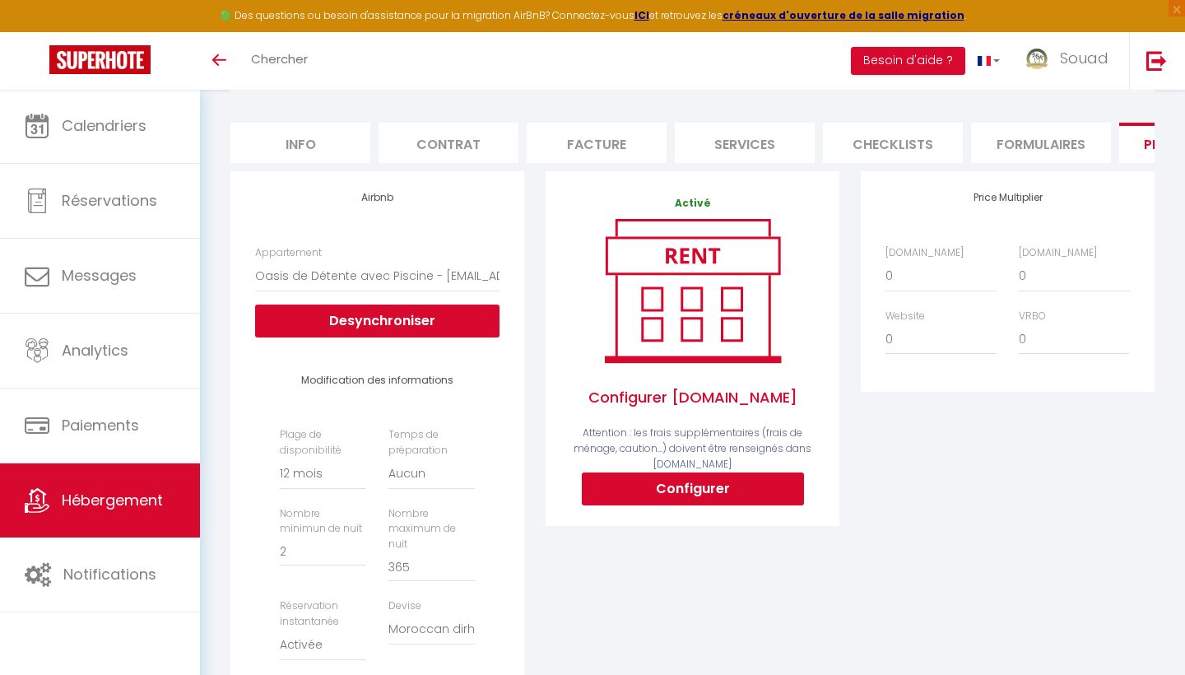
scroll to position [126, 0]
click at [730, 495] on button "Configurer" at bounding box center [693, 488] width 222 height 33
type input "[EMAIL_ADDRESS][DOMAIN_NAME]"
select select
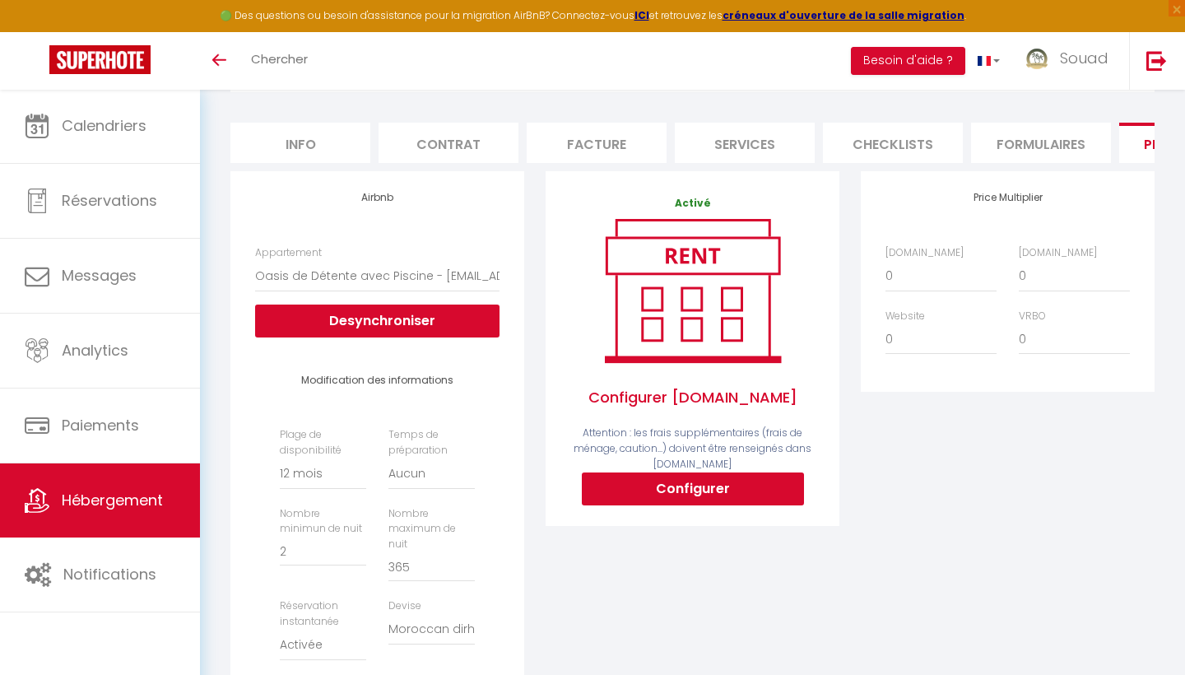
select select
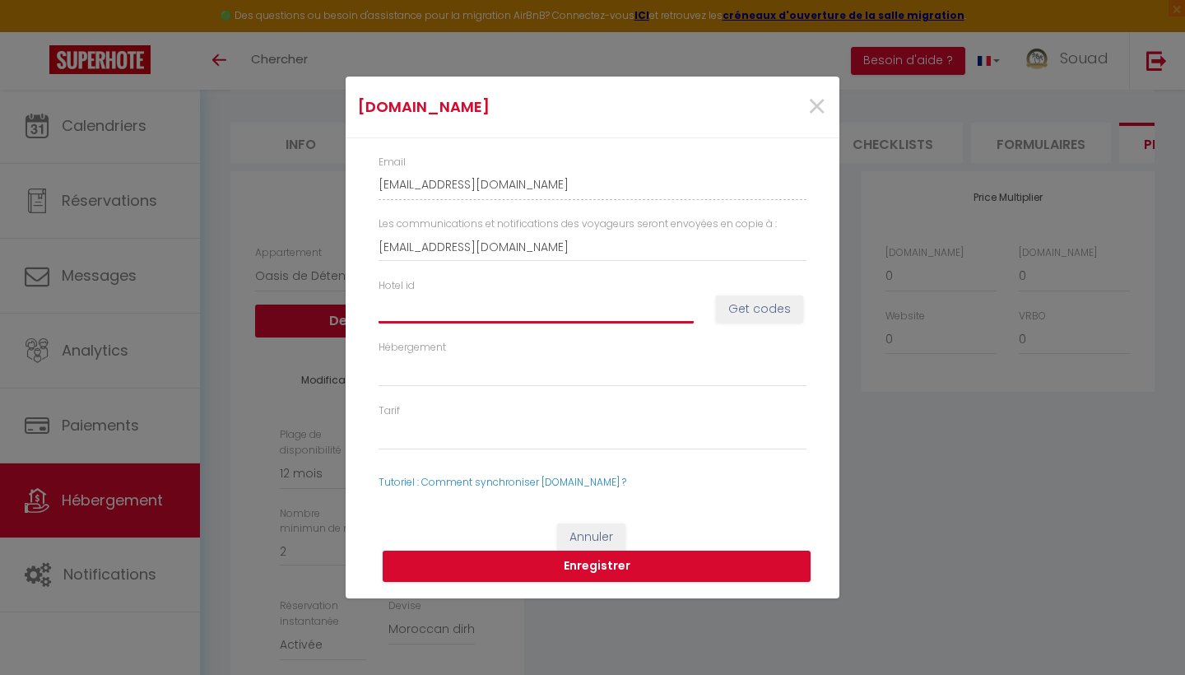
click at [406, 307] on input "Hotel id" at bounding box center [535, 309] width 315 height 30
paste input "14742008"
type input "14742008"
select select
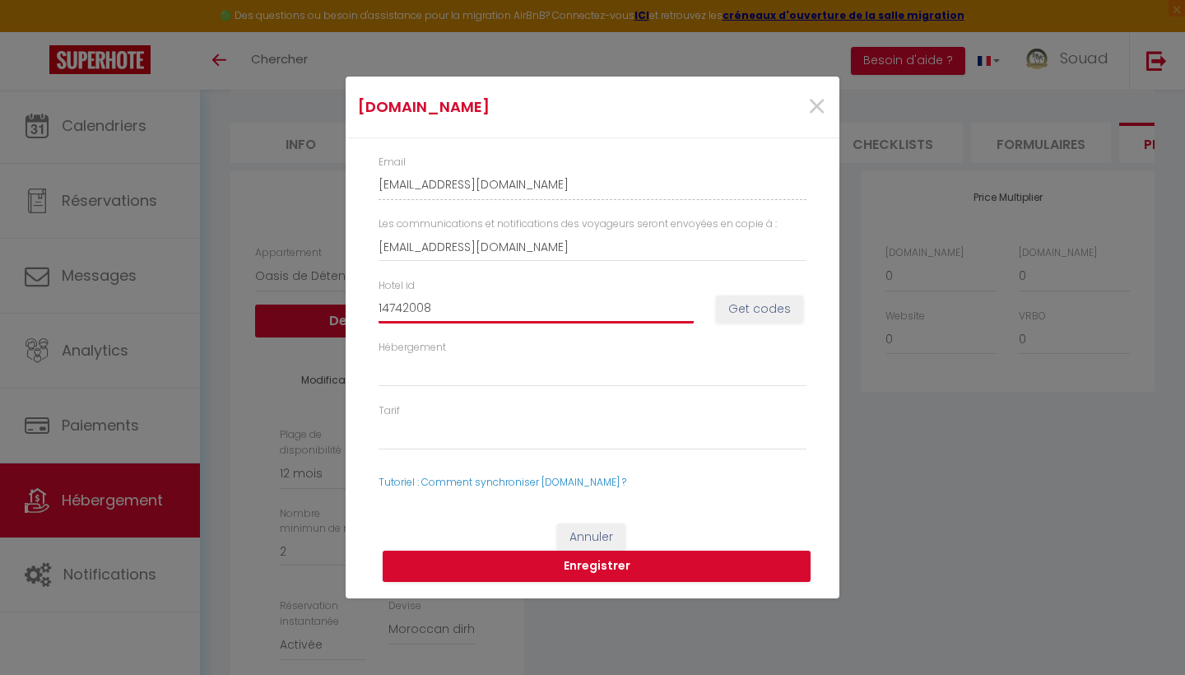
select select
type input "14742008"
click at [746, 307] on button "Get codes" at bounding box center [759, 309] width 87 height 28
select select
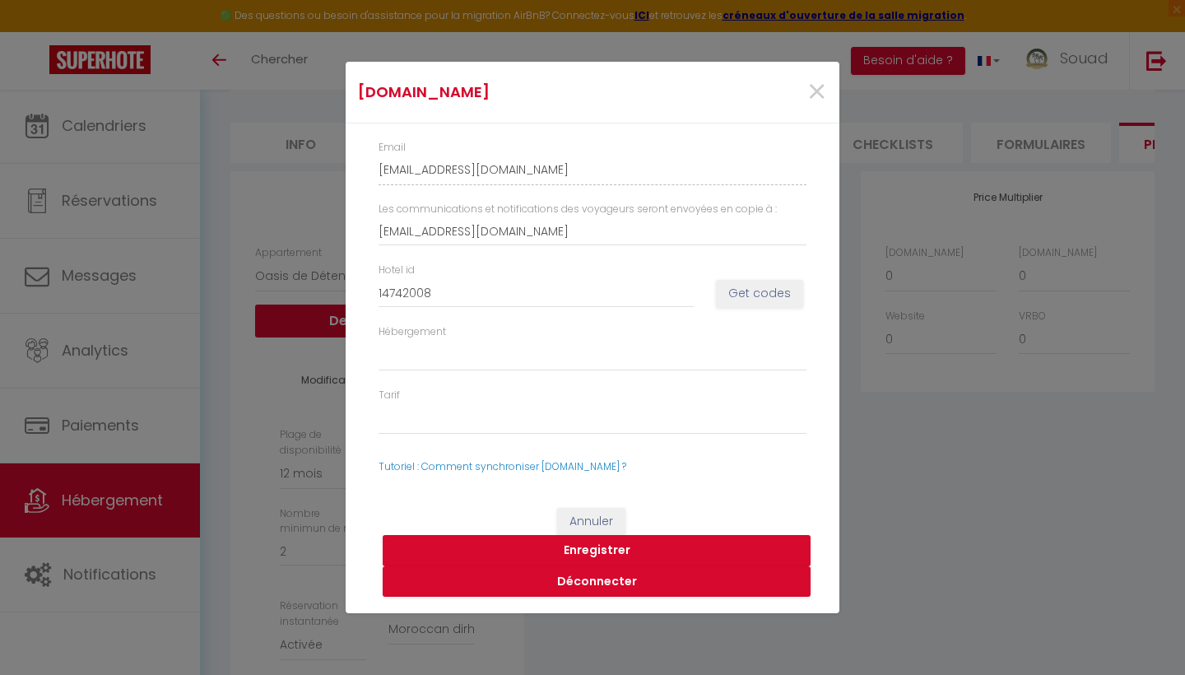
click at [611, 553] on button "Enregistrer" at bounding box center [597, 550] width 428 height 31
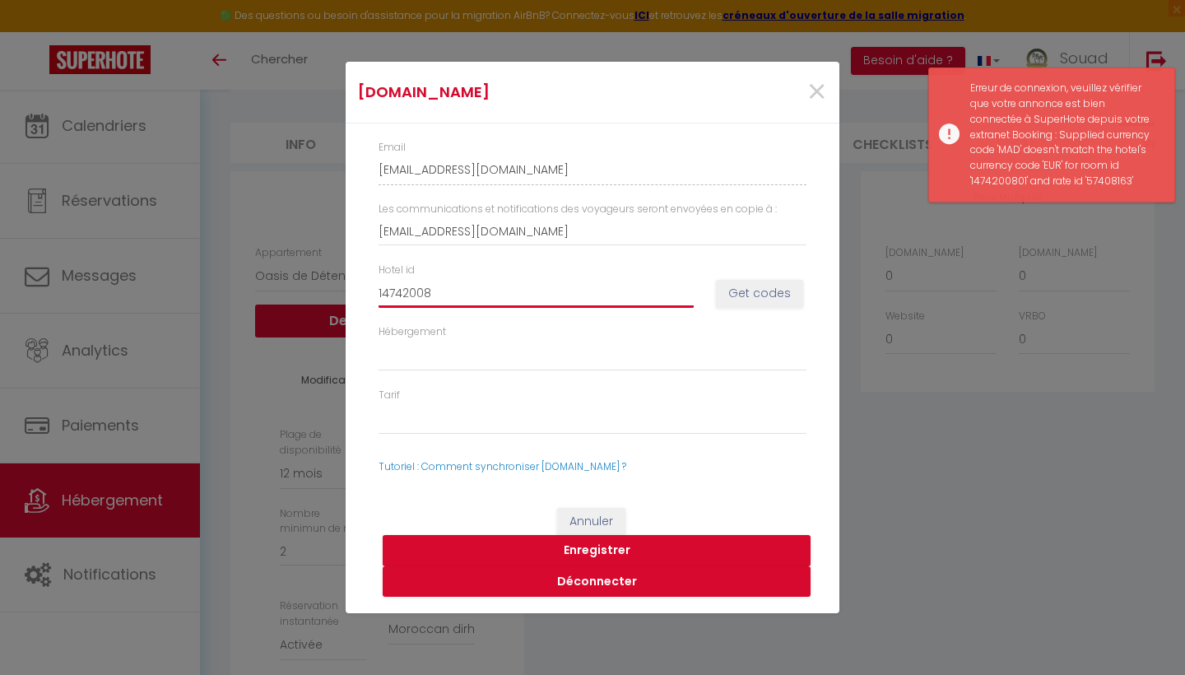
click at [451, 292] on input "14742008" at bounding box center [535, 293] width 315 height 30
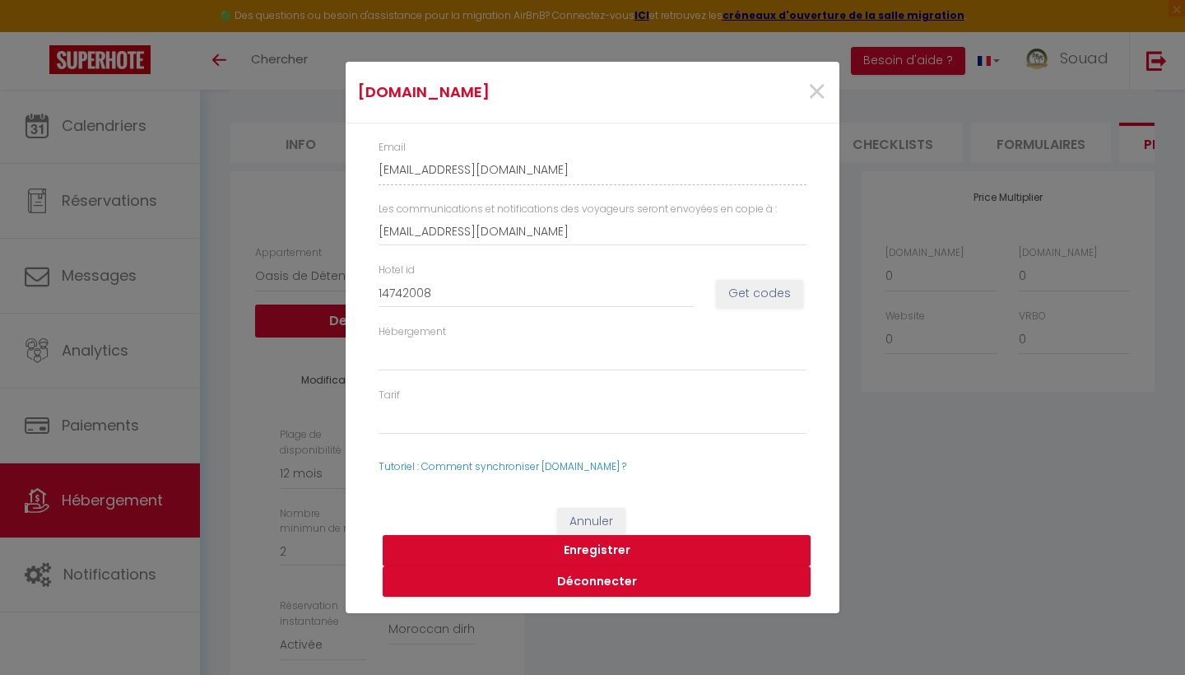
click at [626, 544] on button "Enregistrer" at bounding box center [597, 550] width 428 height 31
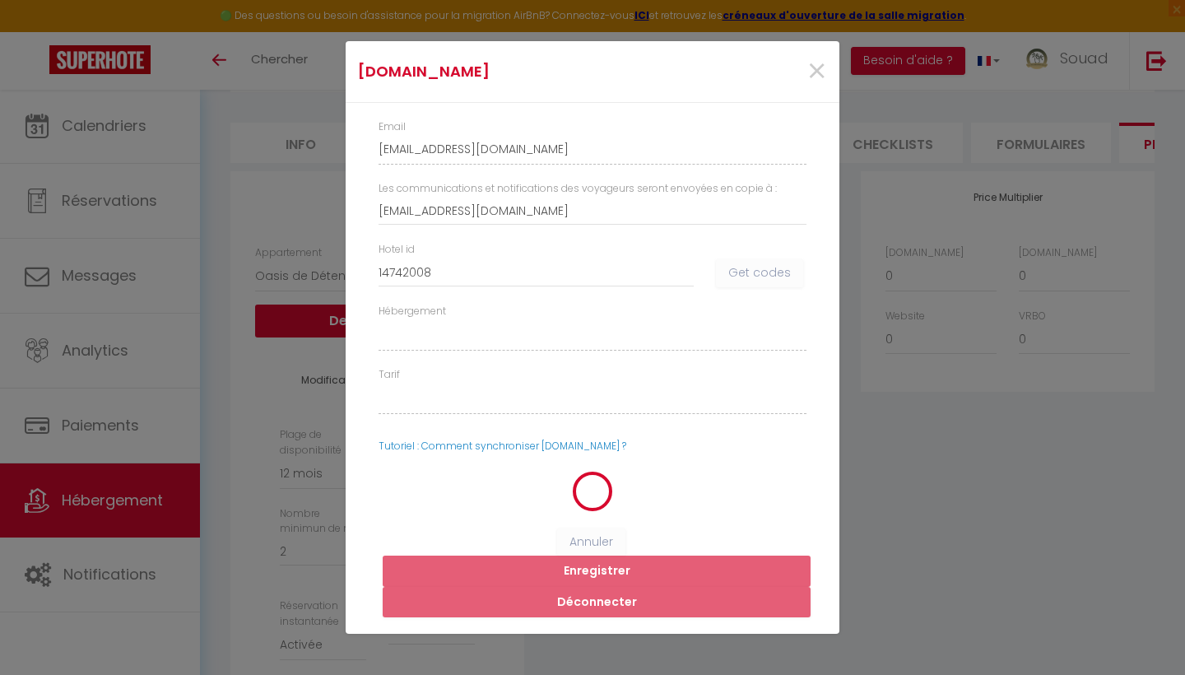
select select
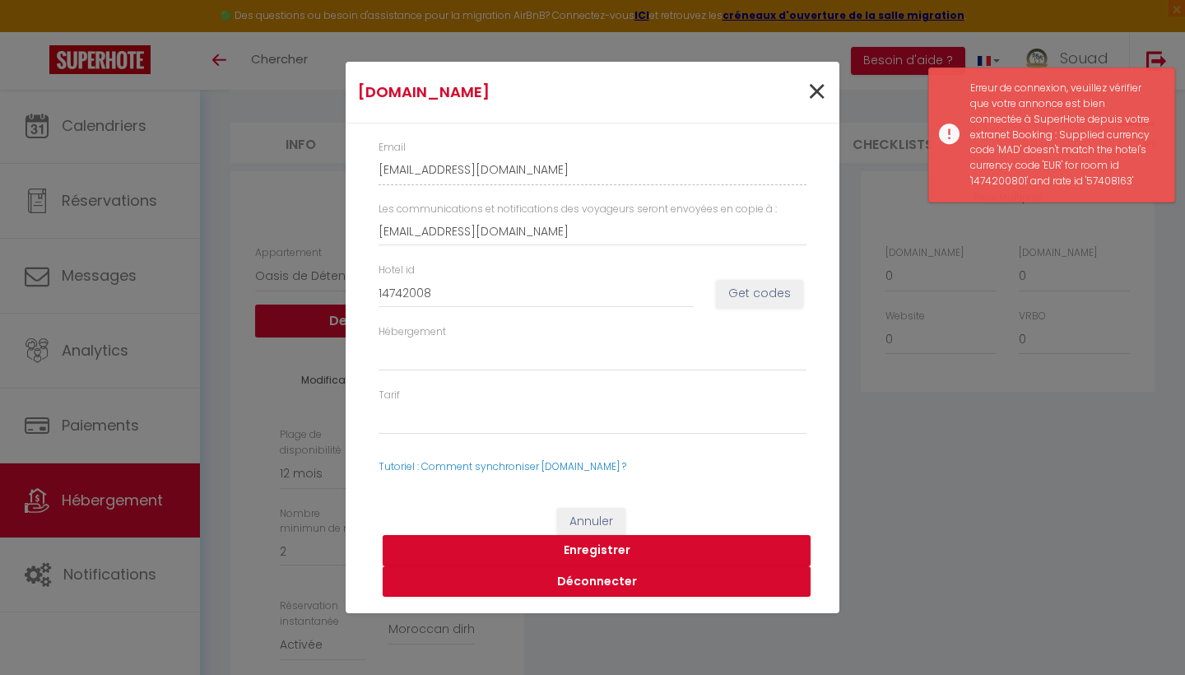
click at [825, 99] on span "×" at bounding box center [816, 91] width 21 height 49
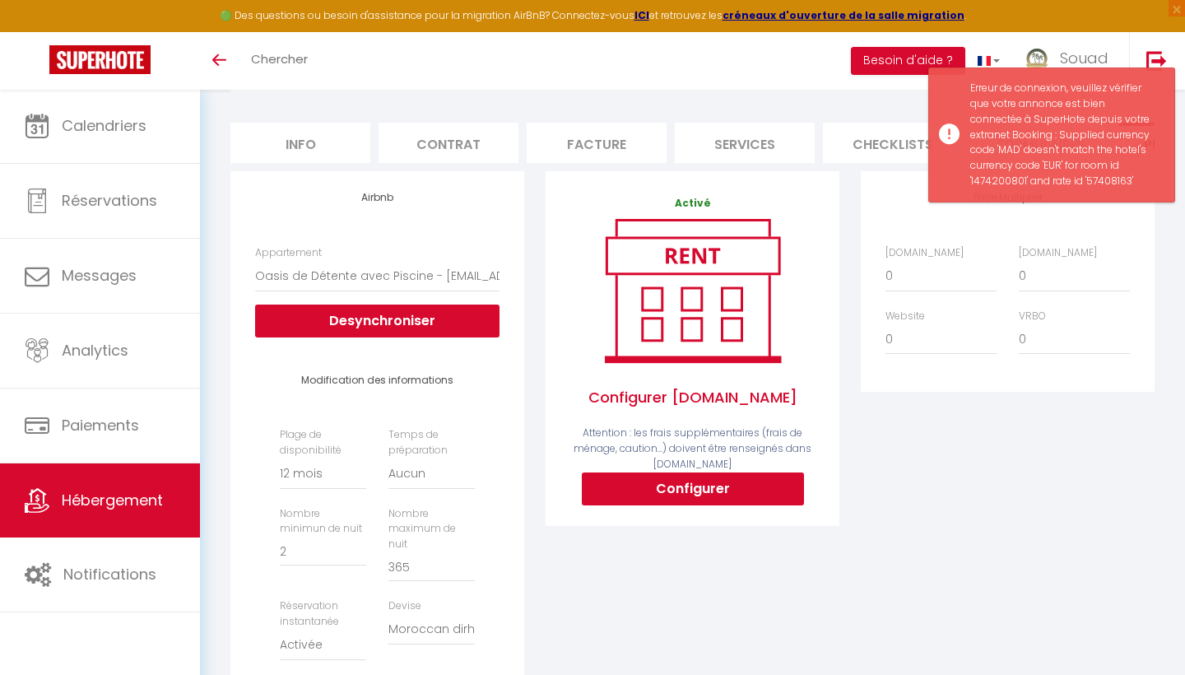
click at [133, 508] on span "Hébergement" at bounding box center [112, 500] width 101 height 21
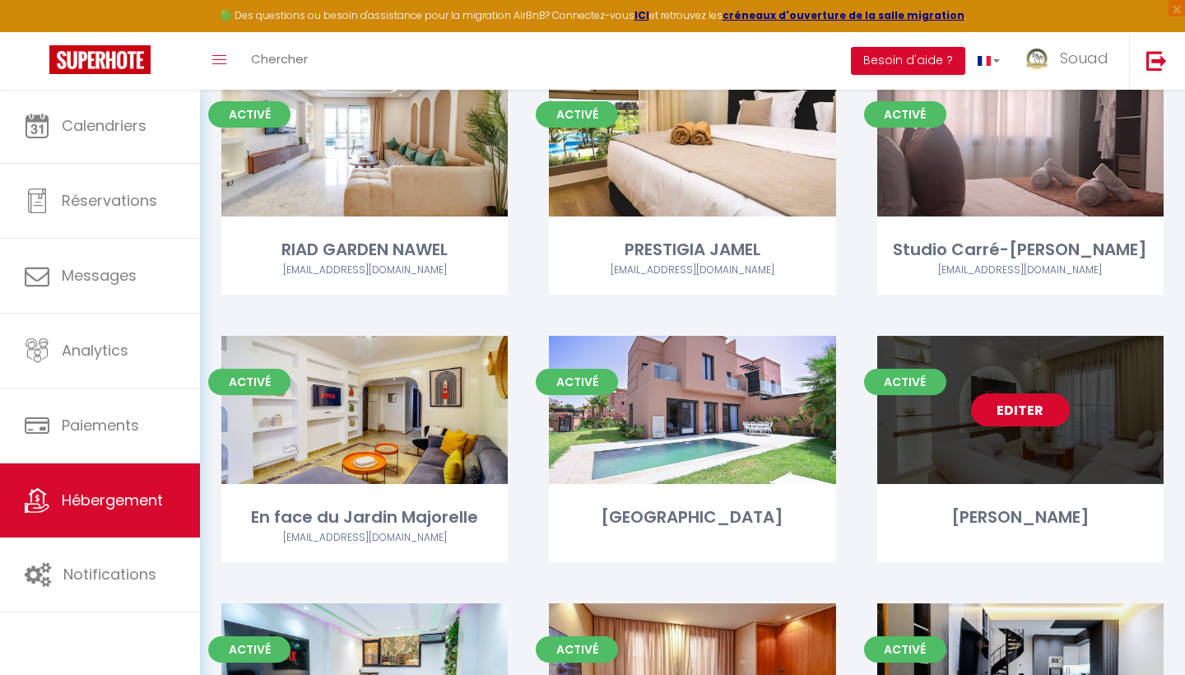
scroll to position [1103, 0]
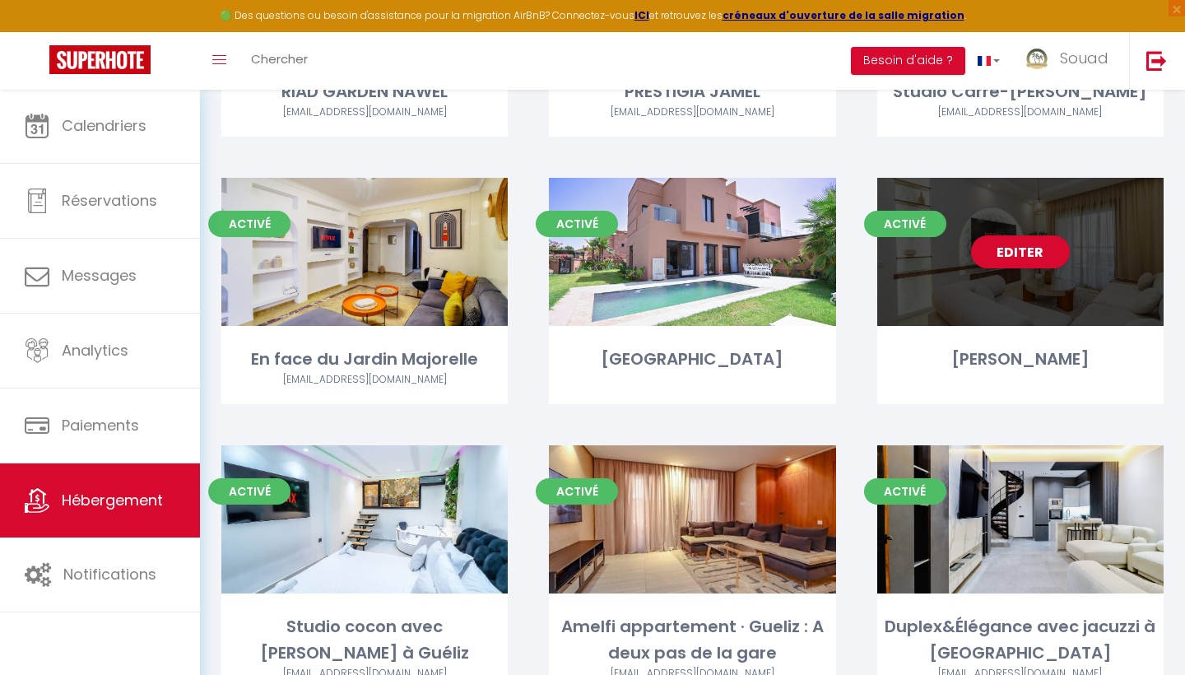
click at [986, 353] on div "[PERSON_NAME]" at bounding box center [1020, 359] width 286 height 26
click at [1024, 238] on link "Editer" at bounding box center [1020, 251] width 99 height 33
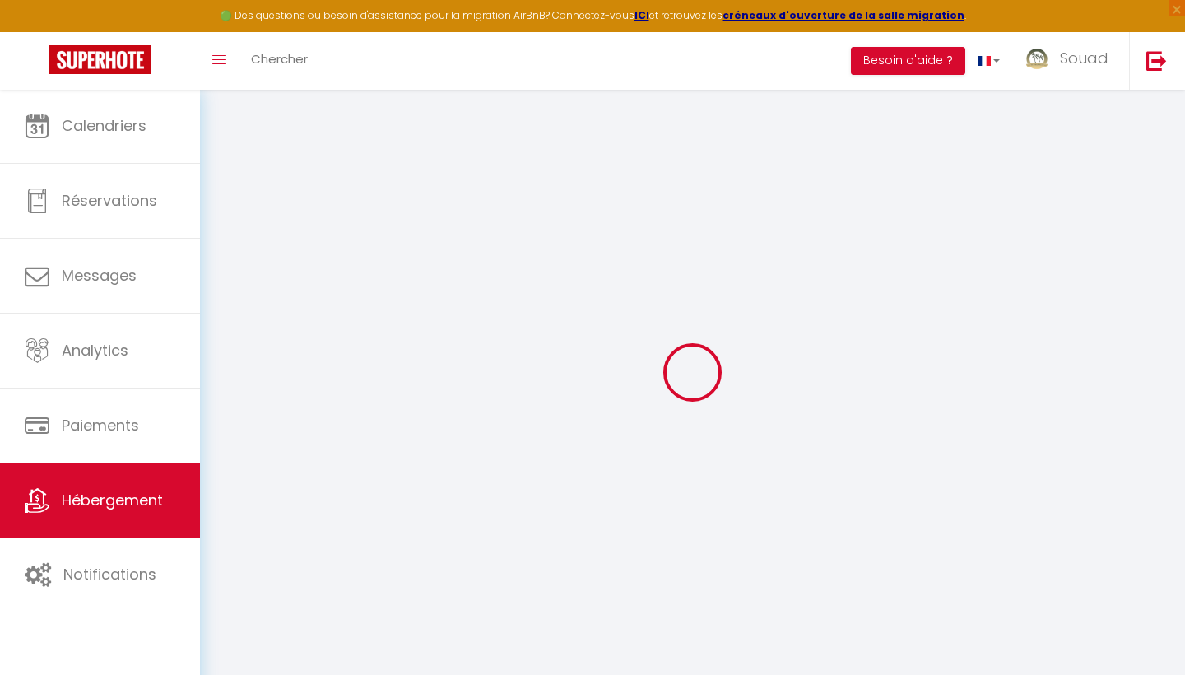
select select "+ 16 %"
select select "+ 24 %"
select select
checkbox input "false"
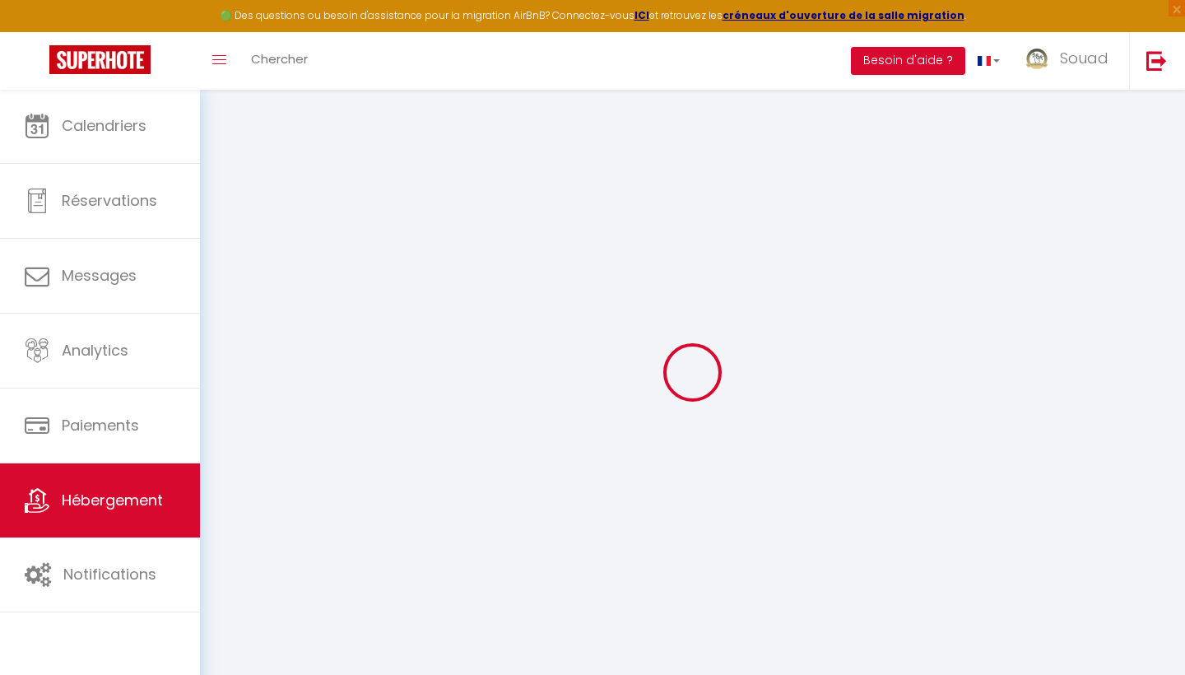
checkbox input "false"
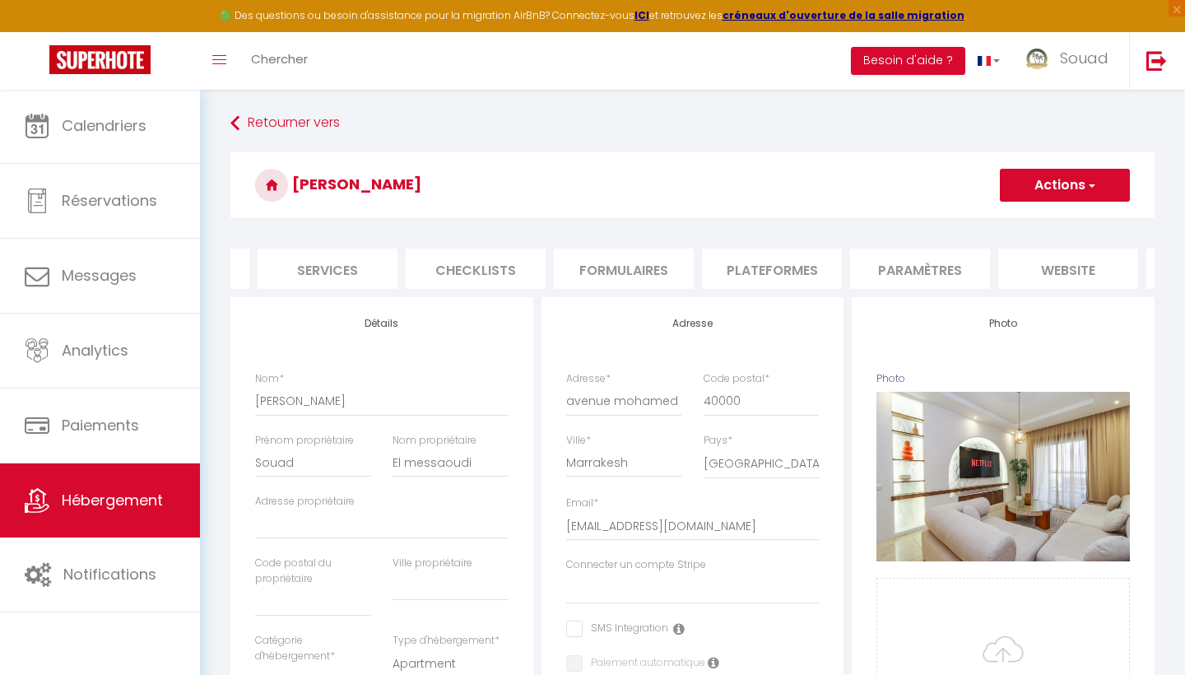
scroll to position [0, 497]
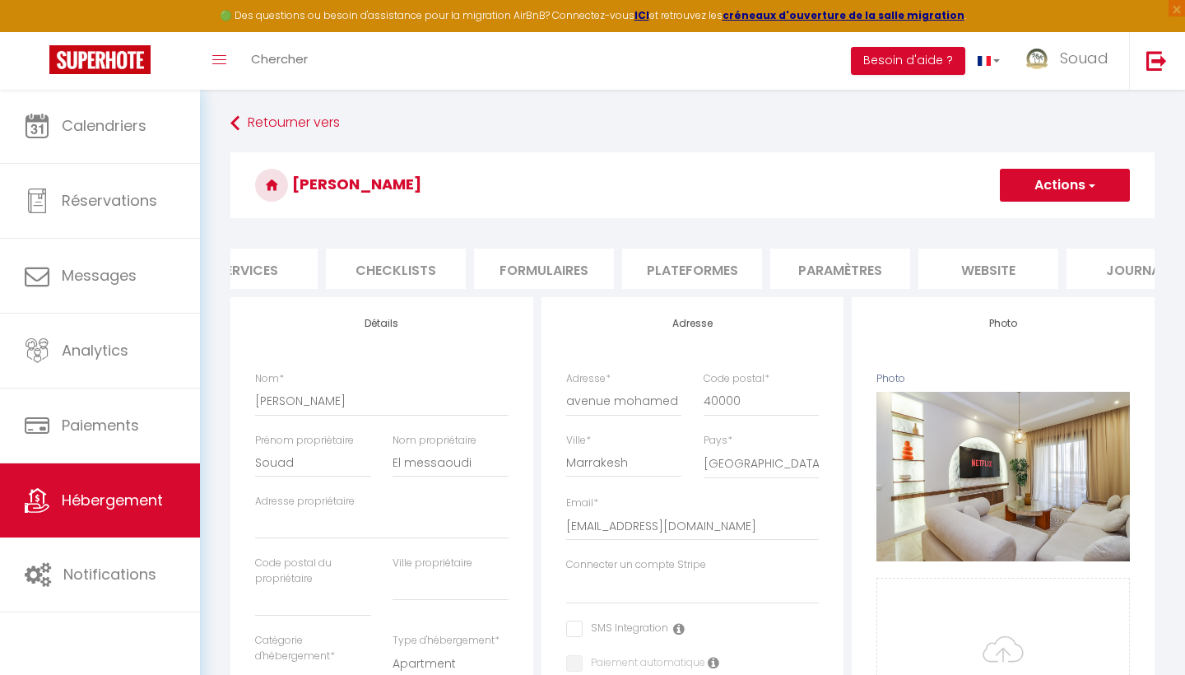
click at [666, 263] on li "Plateformes" at bounding box center [692, 268] width 140 height 40
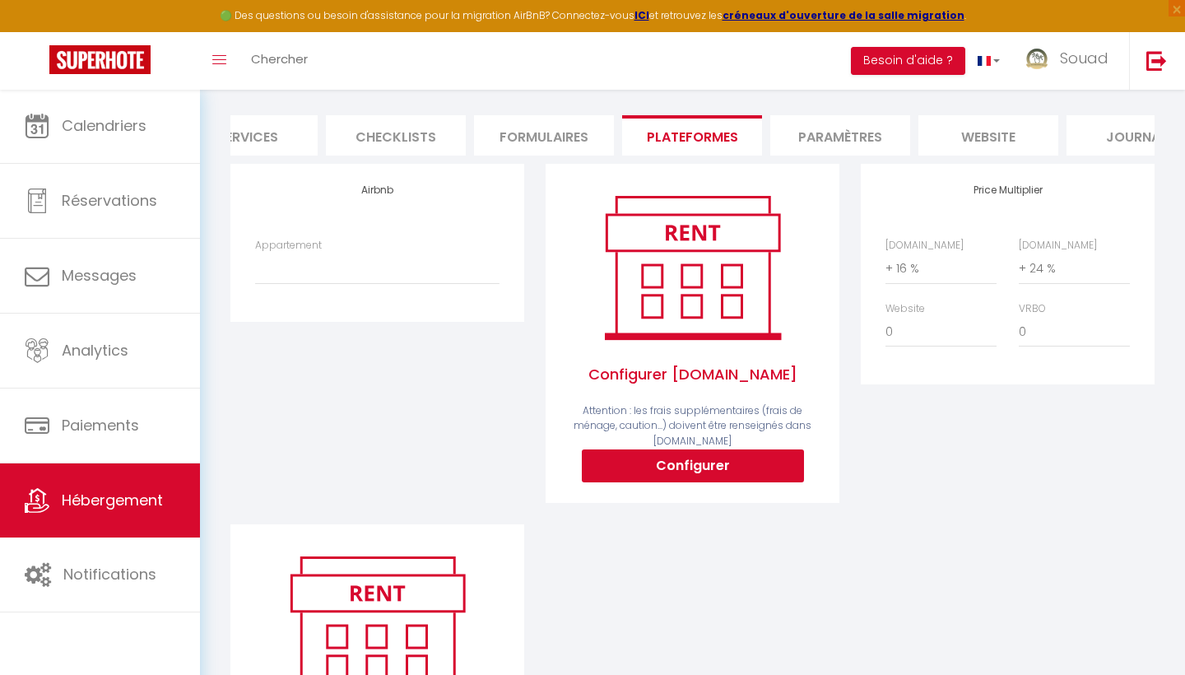
scroll to position [140, 0]
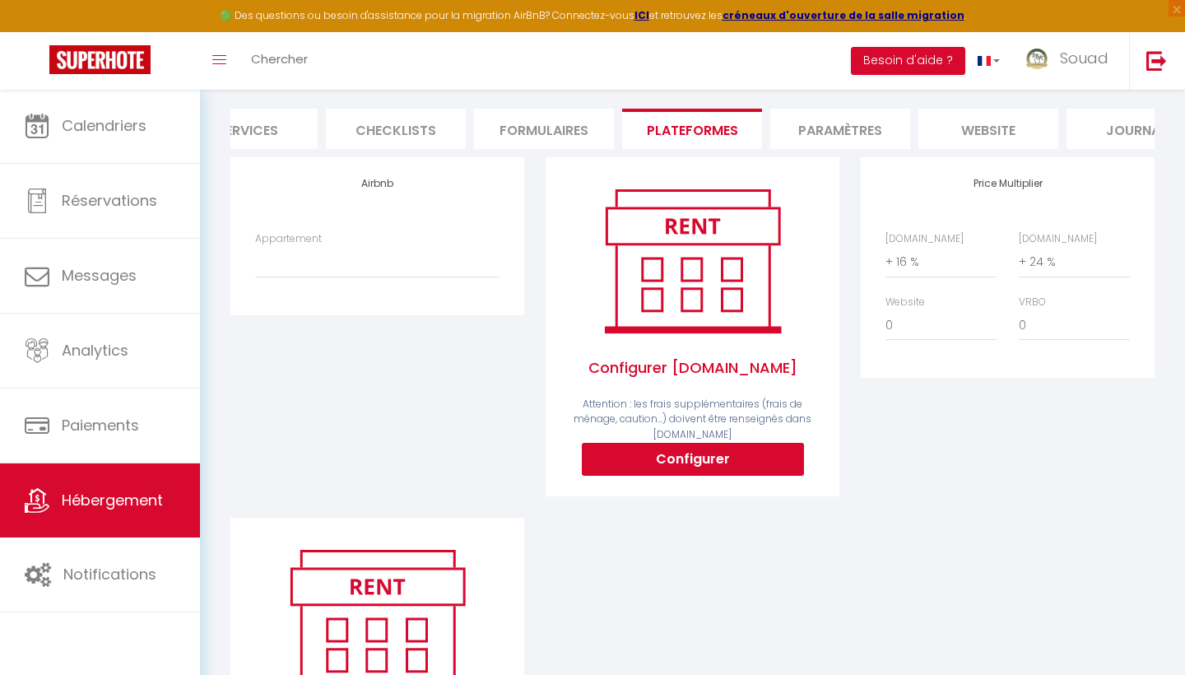
click at [687, 466] on button "Configurer" at bounding box center [693, 459] width 222 height 33
select select
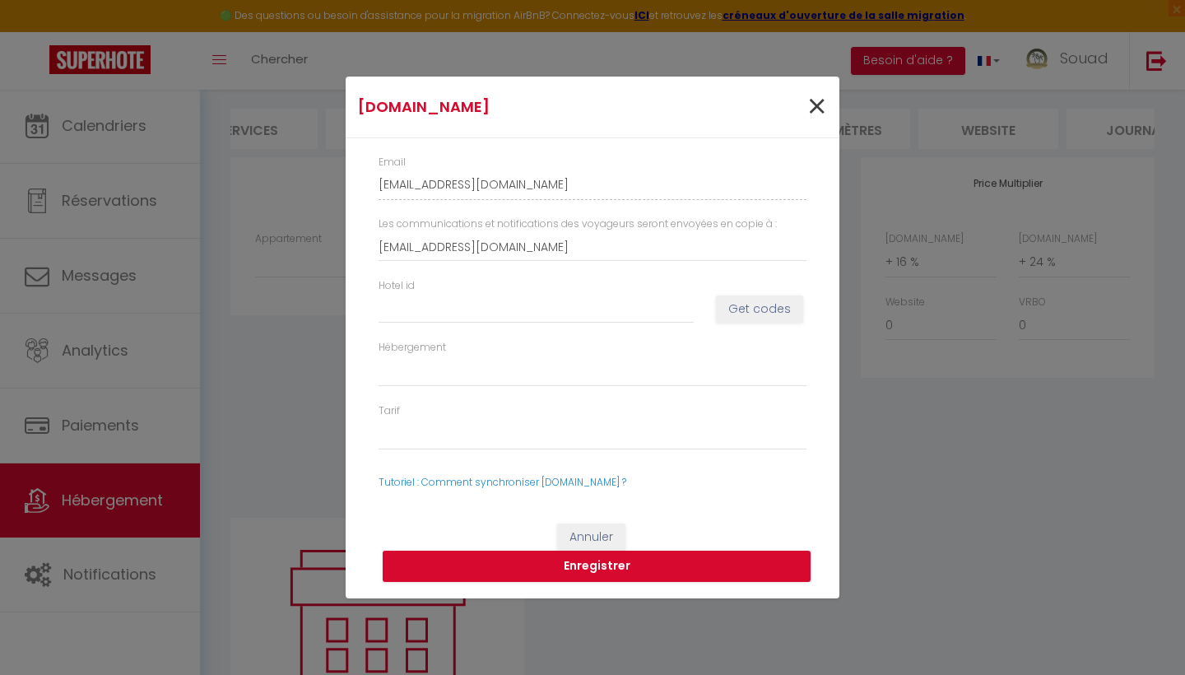
click at [820, 105] on span "×" at bounding box center [816, 106] width 21 height 49
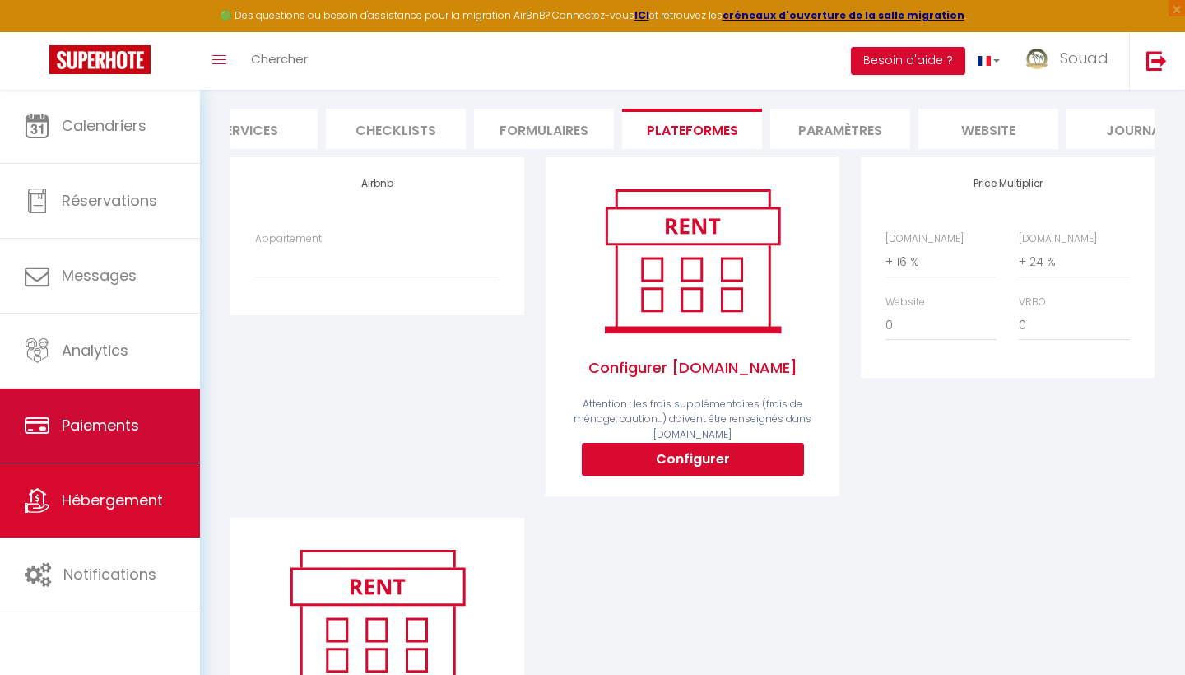
click at [143, 426] on link "Paiements" at bounding box center [100, 425] width 200 height 74
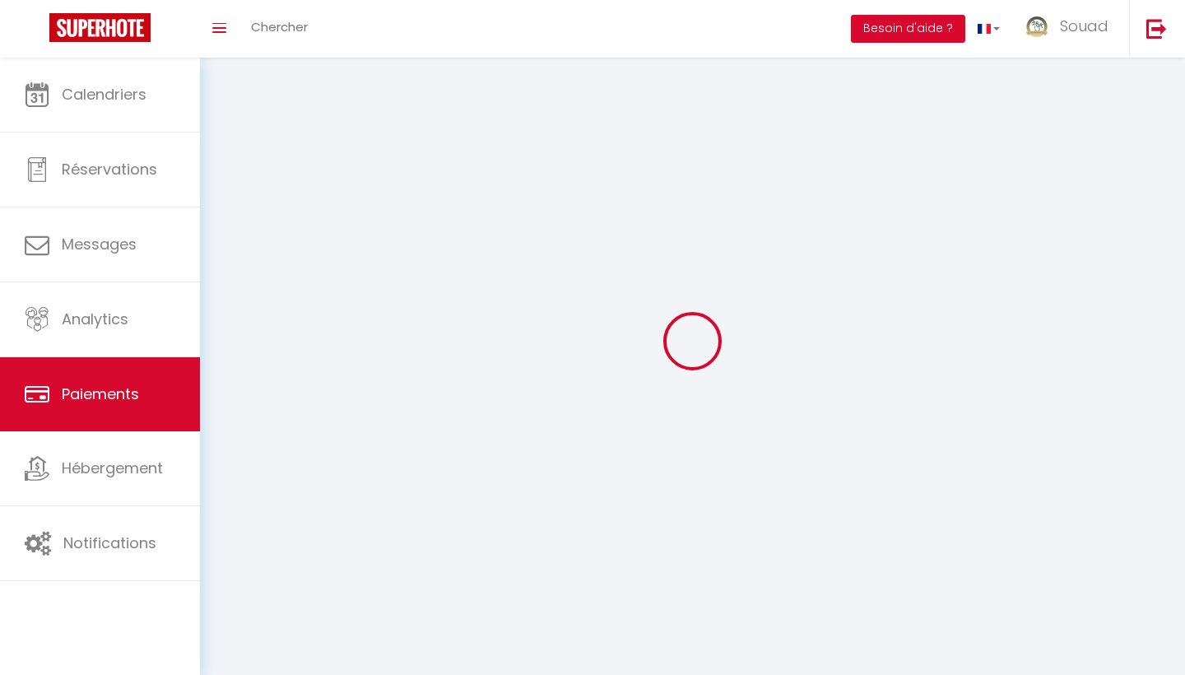
select select "2"
select select "0"
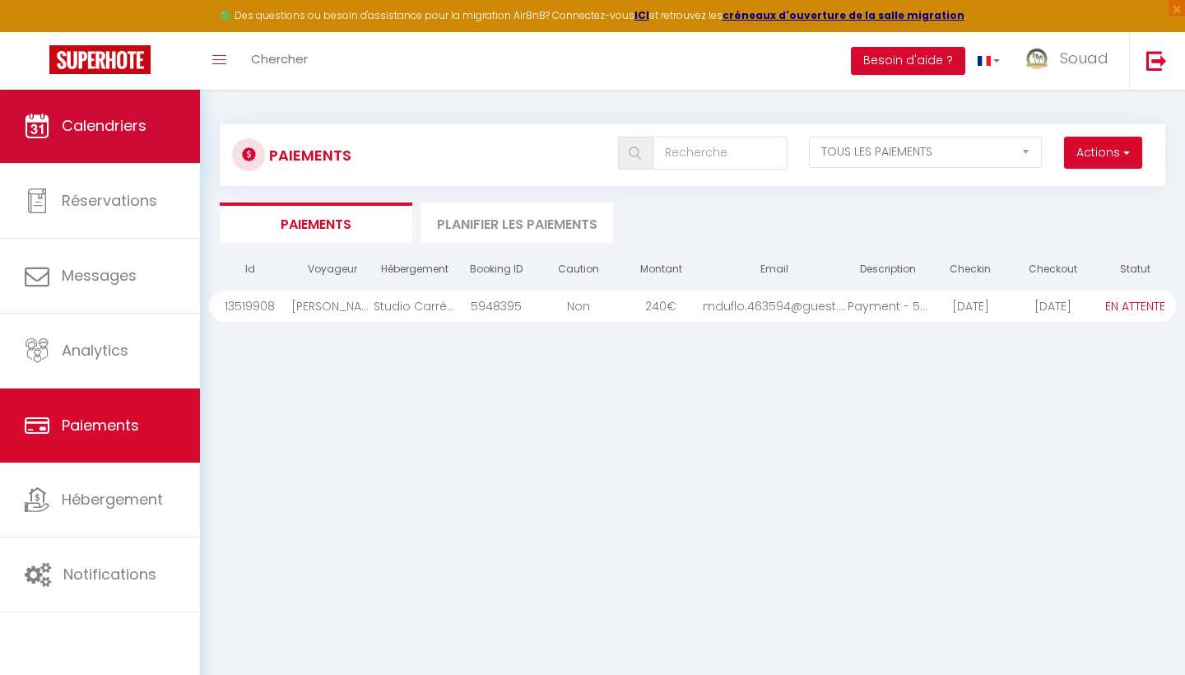
click at [121, 133] on span "Calendriers" at bounding box center [104, 125] width 85 height 21
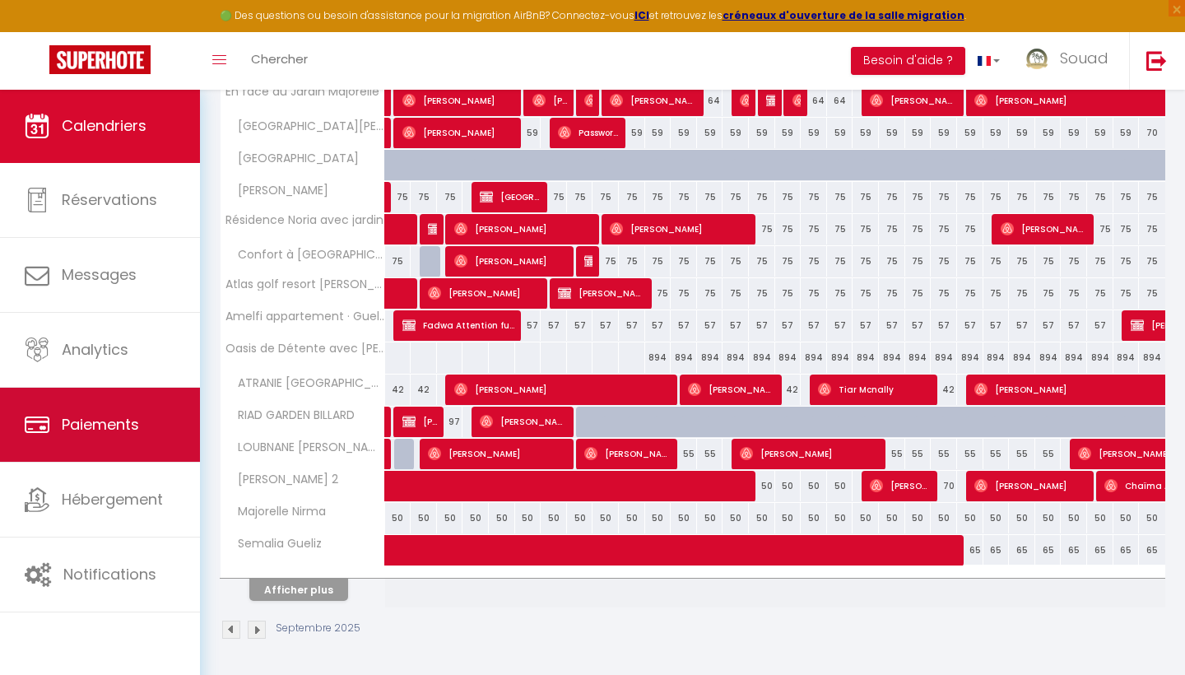
scroll to position [448, 0]
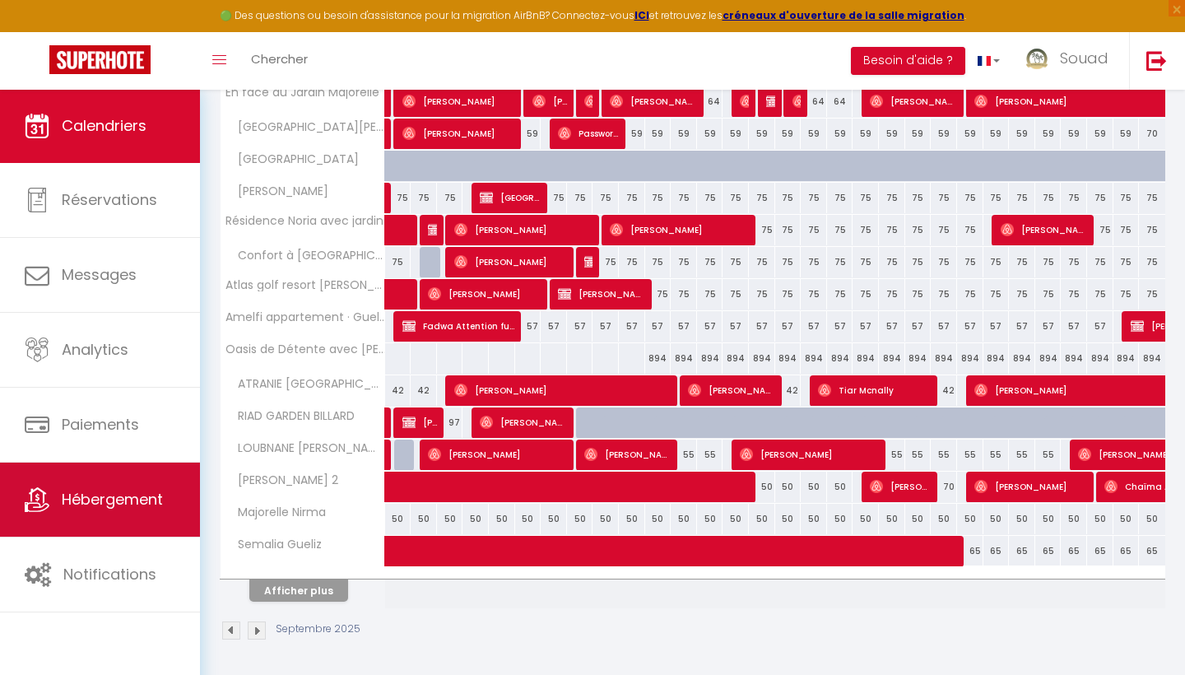
click at [130, 494] on span "Hébergement" at bounding box center [112, 499] width 101 height 21
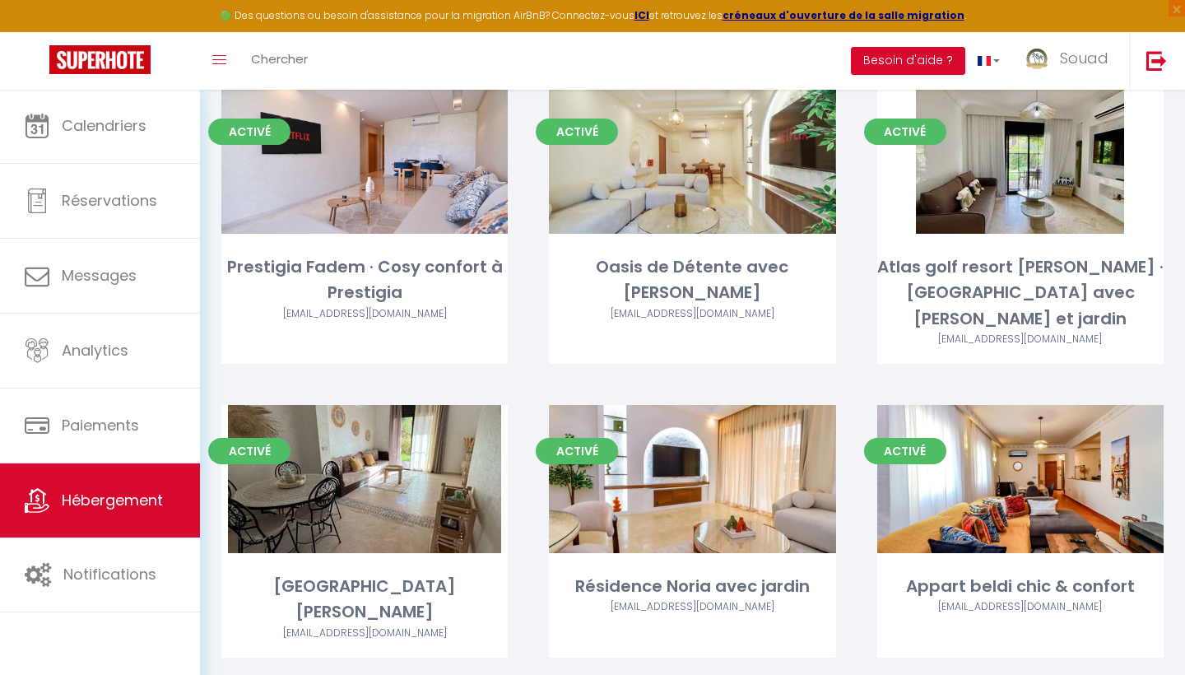
scroll to position [1747, 0]
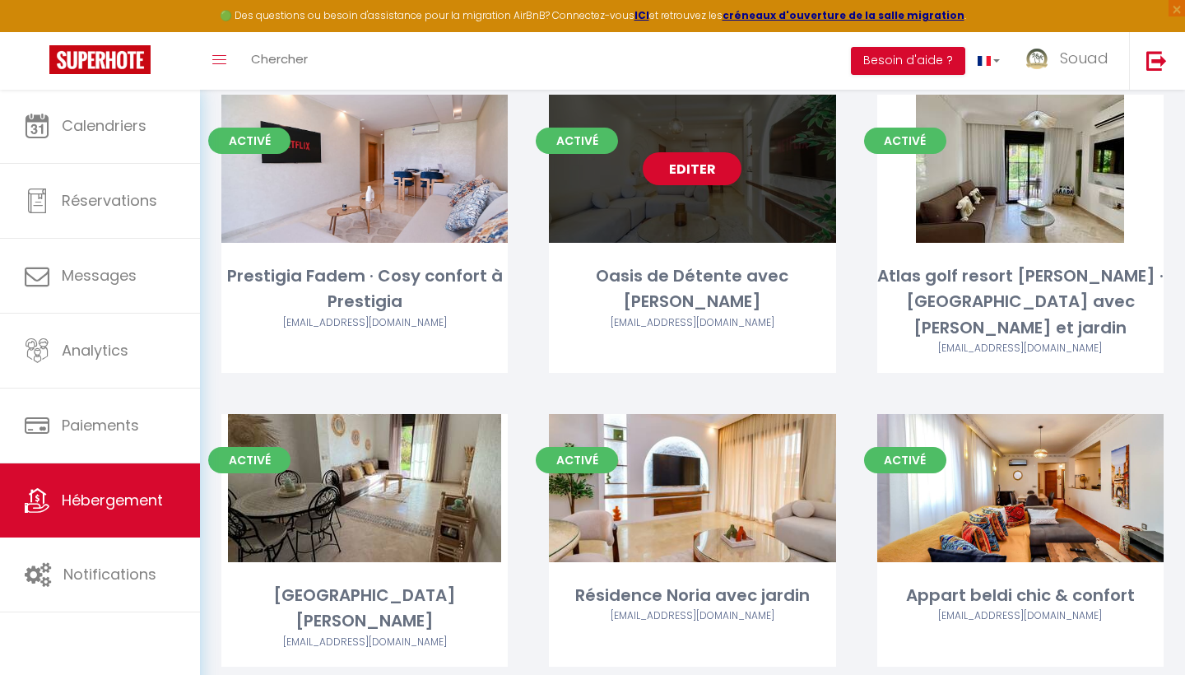
click at [713, 253] on div "Activé Editer Oasis de Détente avec Piscine allpromarrakech@gmail.com" at bounding box center [692, 234] width 286 height 278
select select "3"
select select "2"
select select "1"
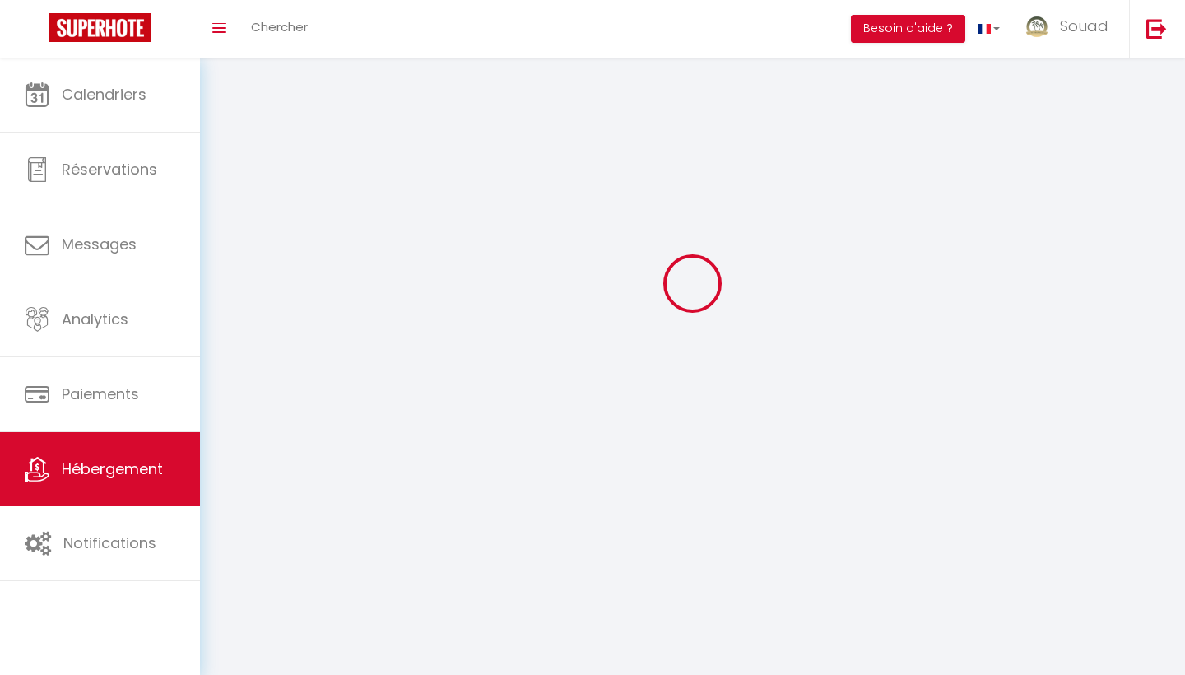
select select
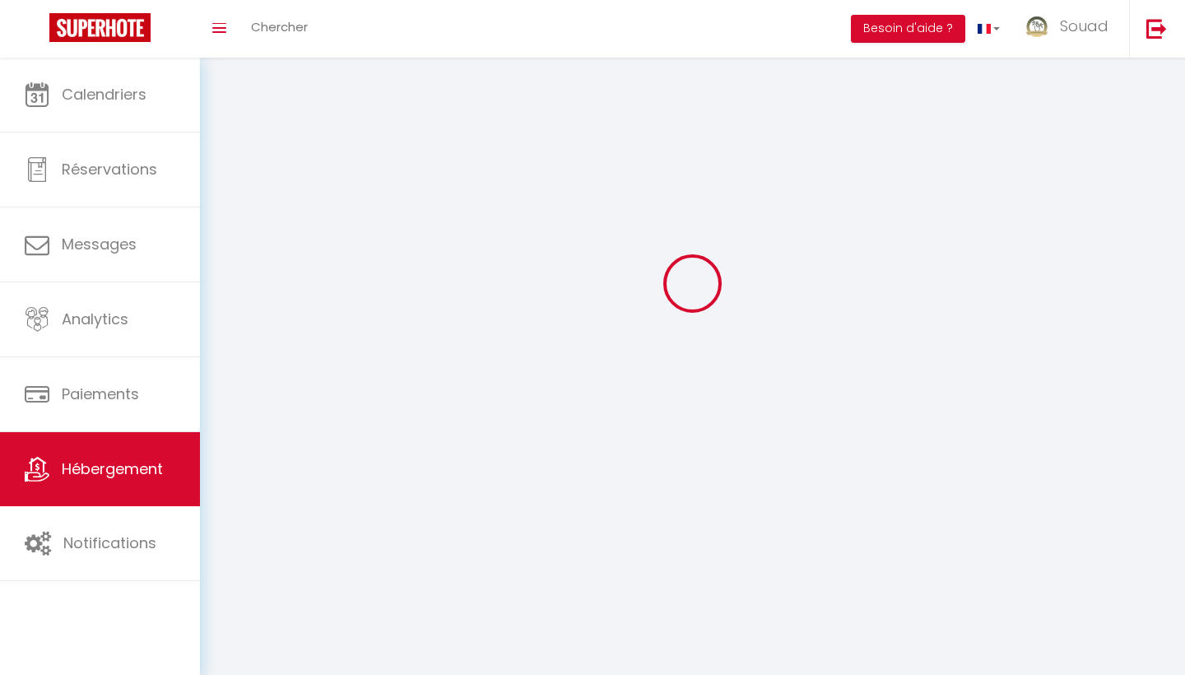
select select
checkbox input "false"
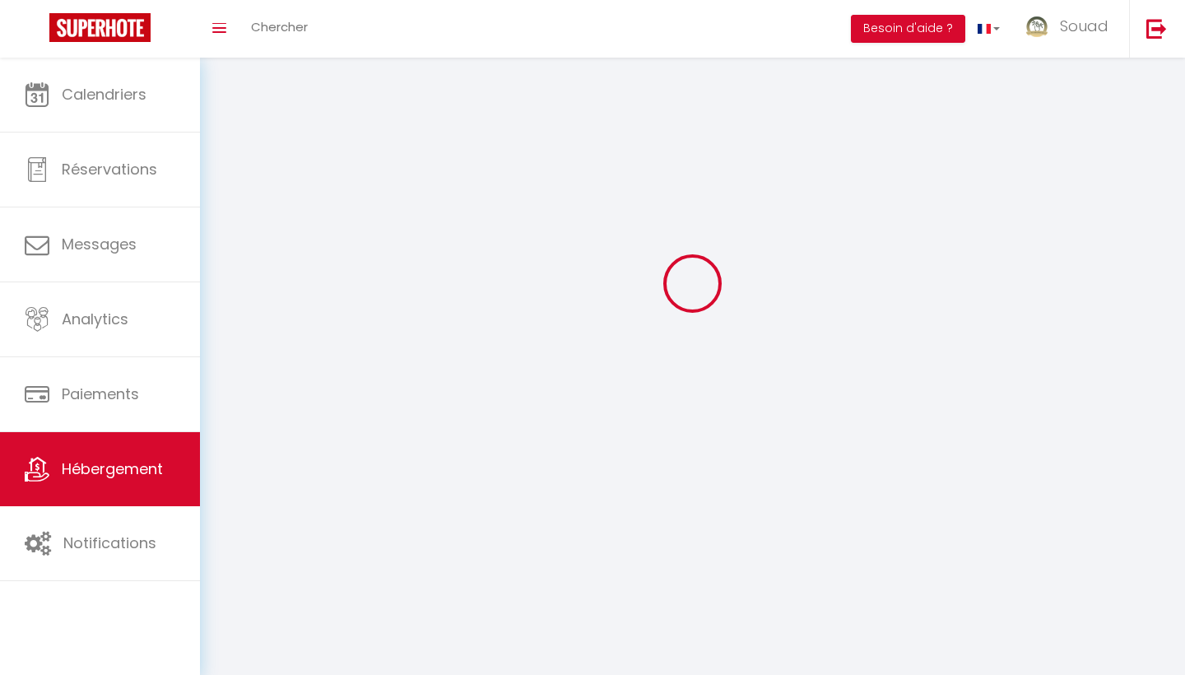
select select
select select "1"
select select "28"
select select
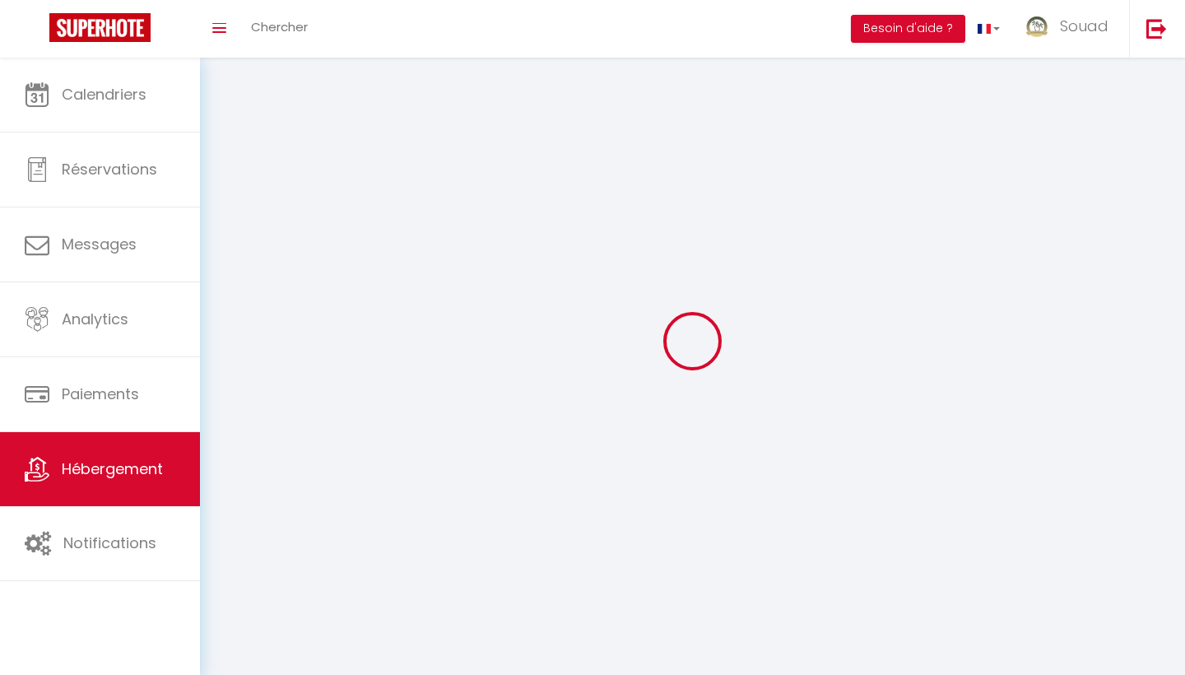
select select
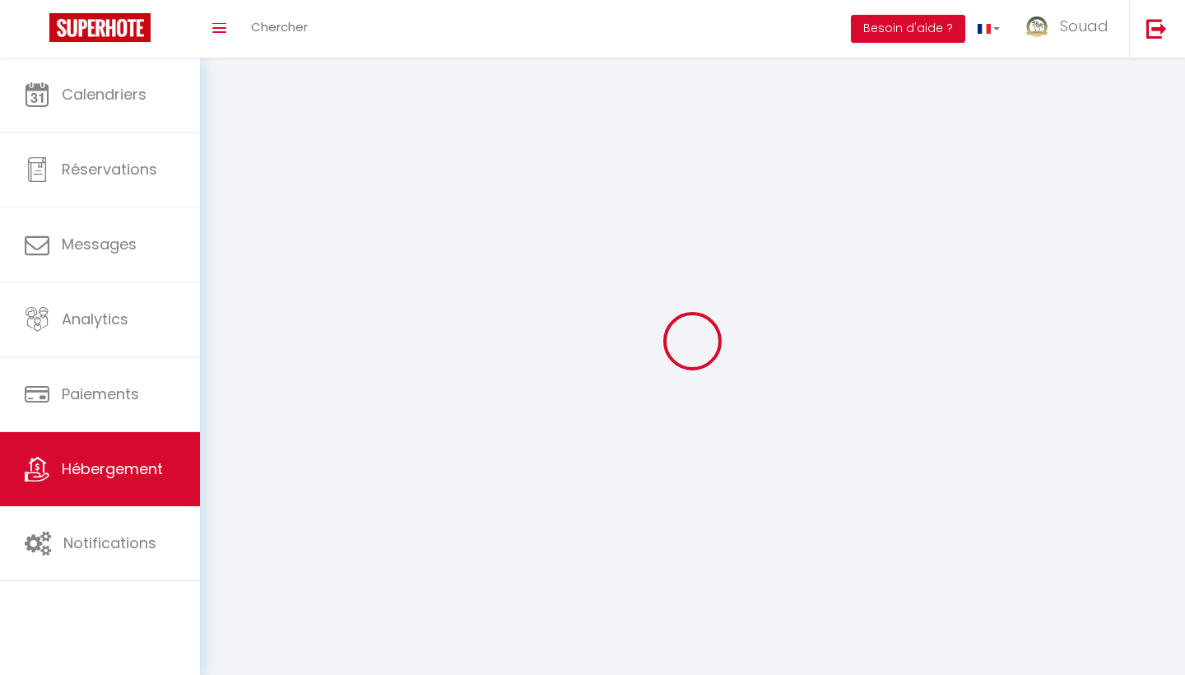
checkbox input "false"
select select
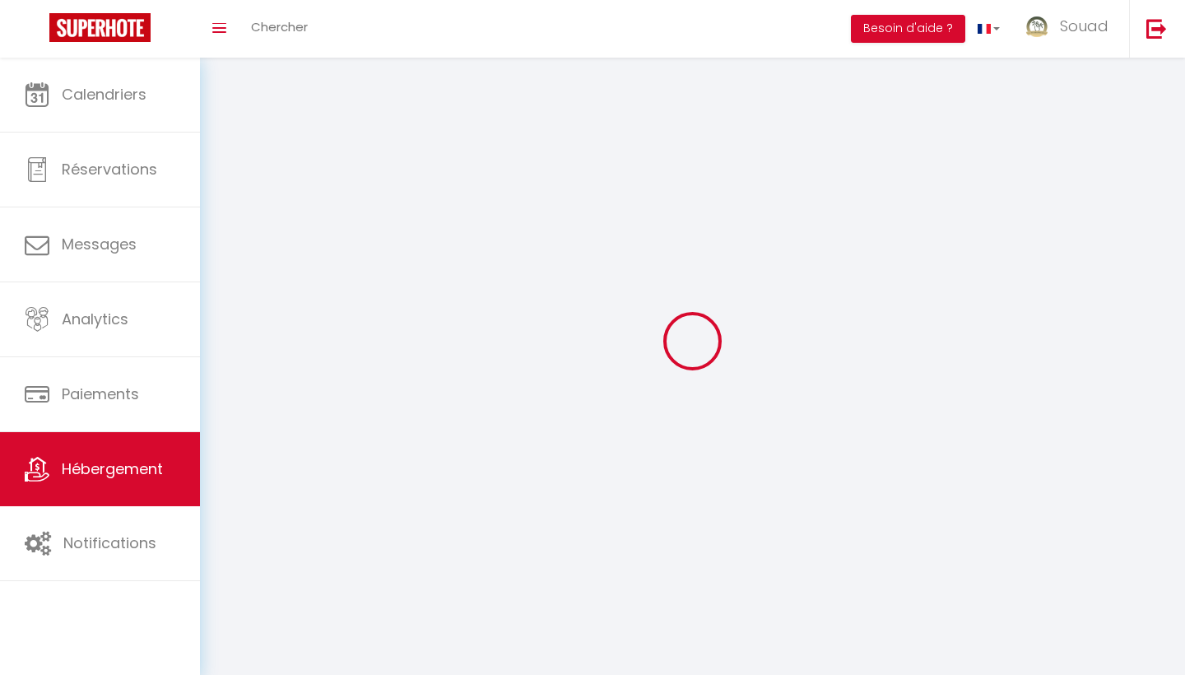
select select
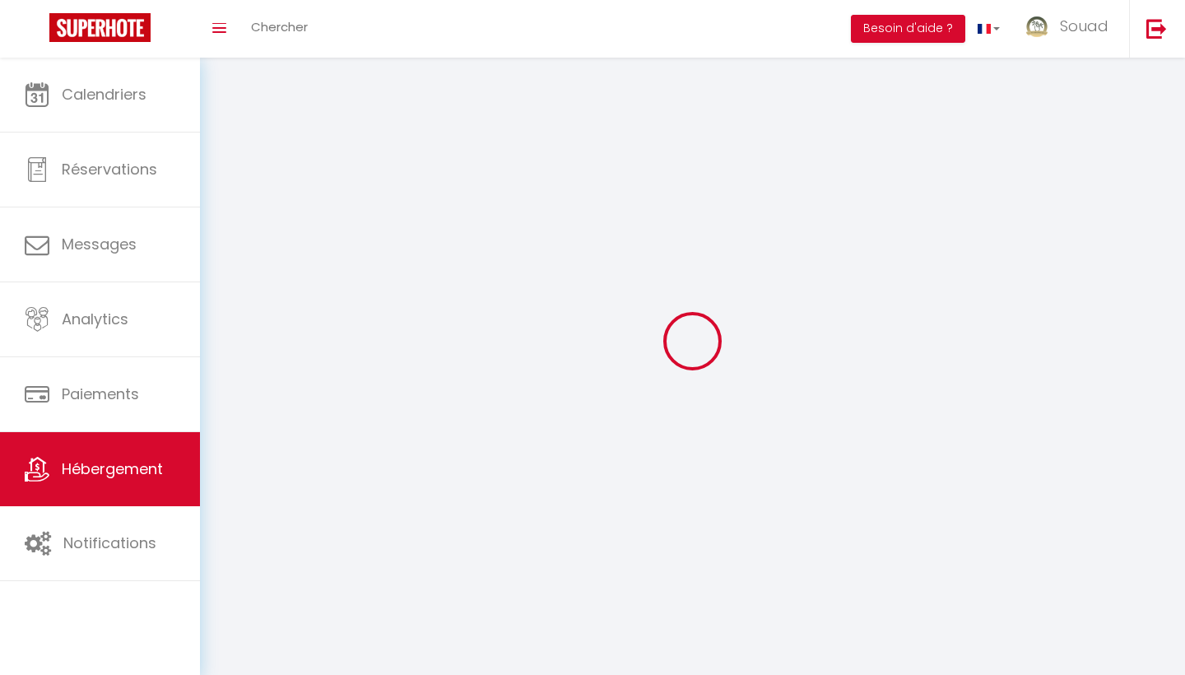
select select
checkbox input "false"
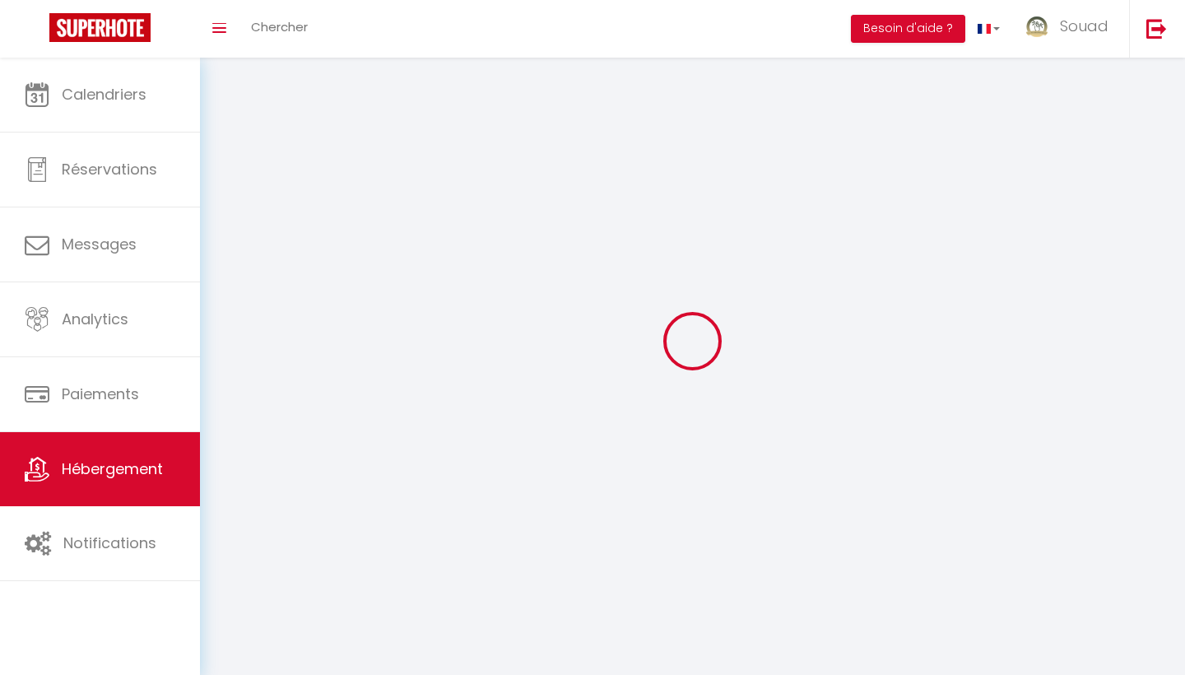
checkbox input "false"
select select
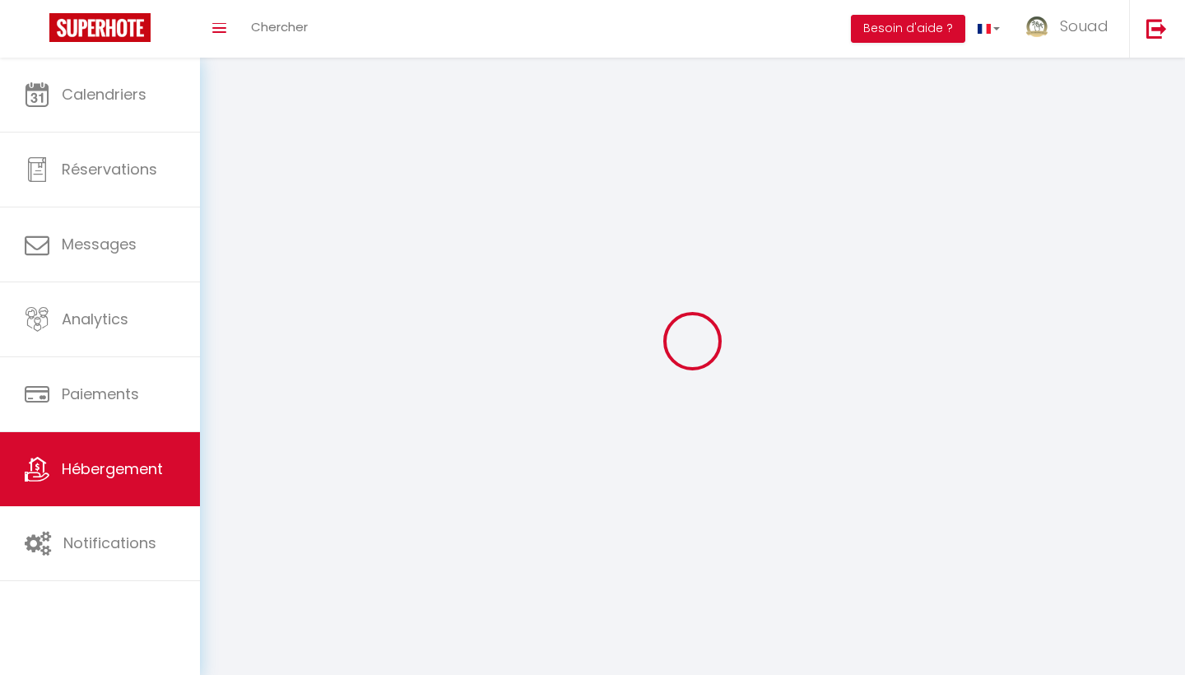
select select
checkbox input "false"
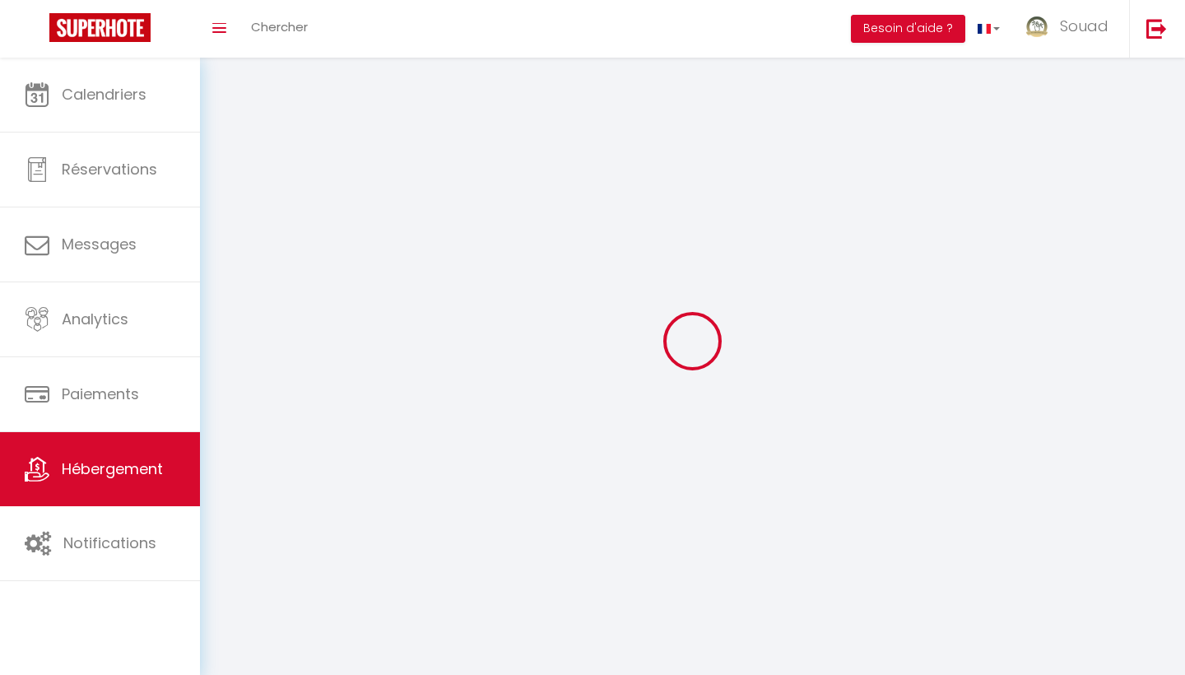
checkbox input "false"
select select
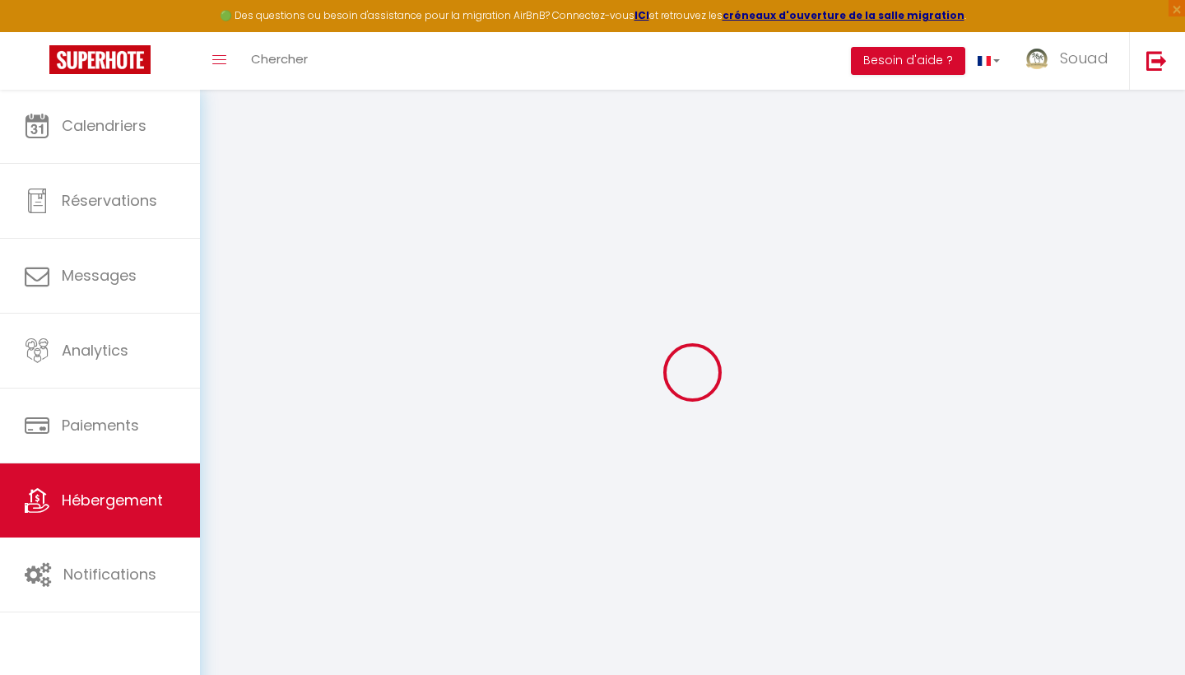
select select
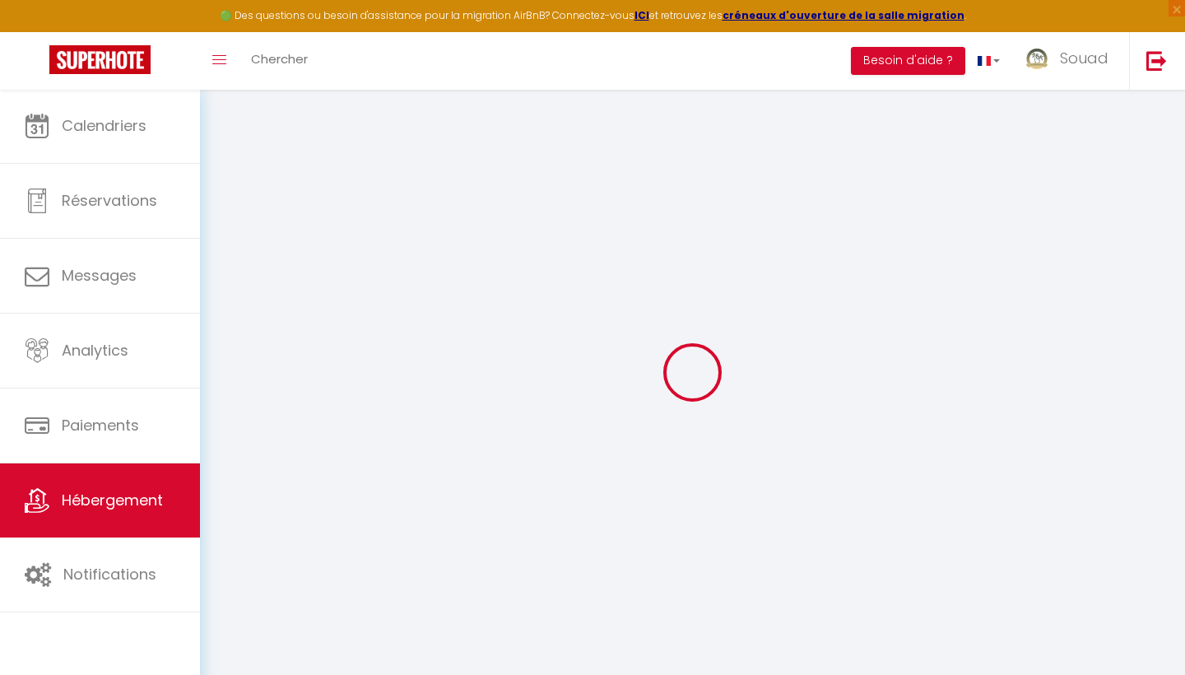
select select
checkbox input "false"
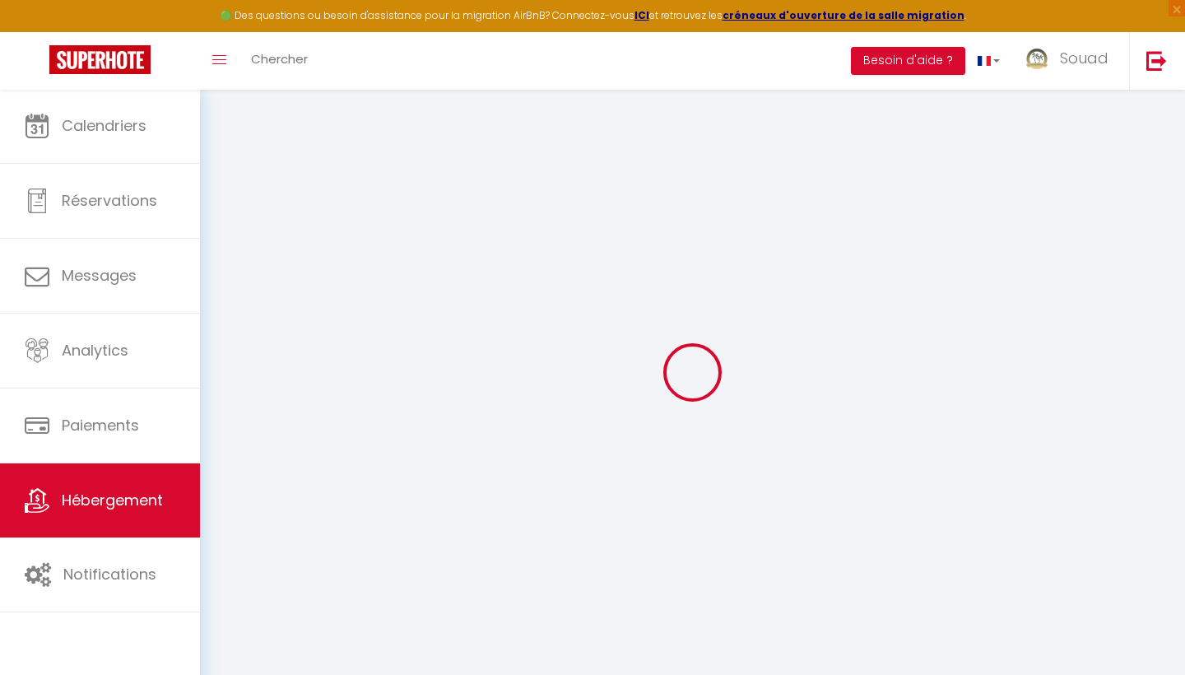
select select
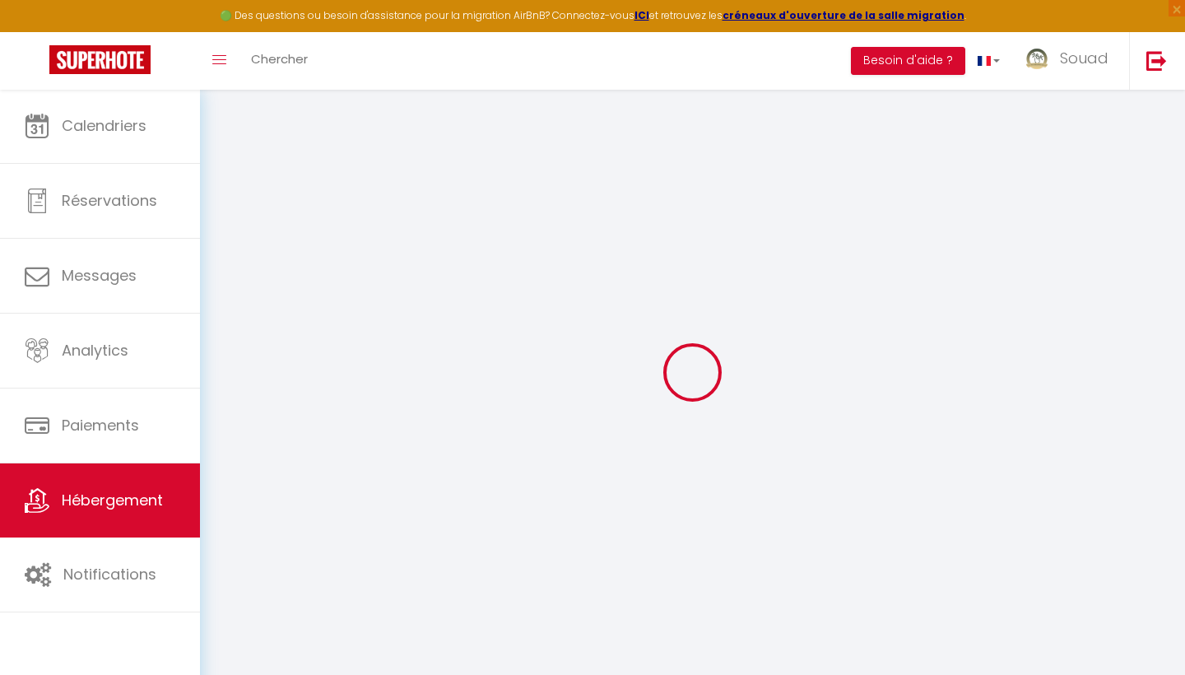
select select
checkbox input "false"
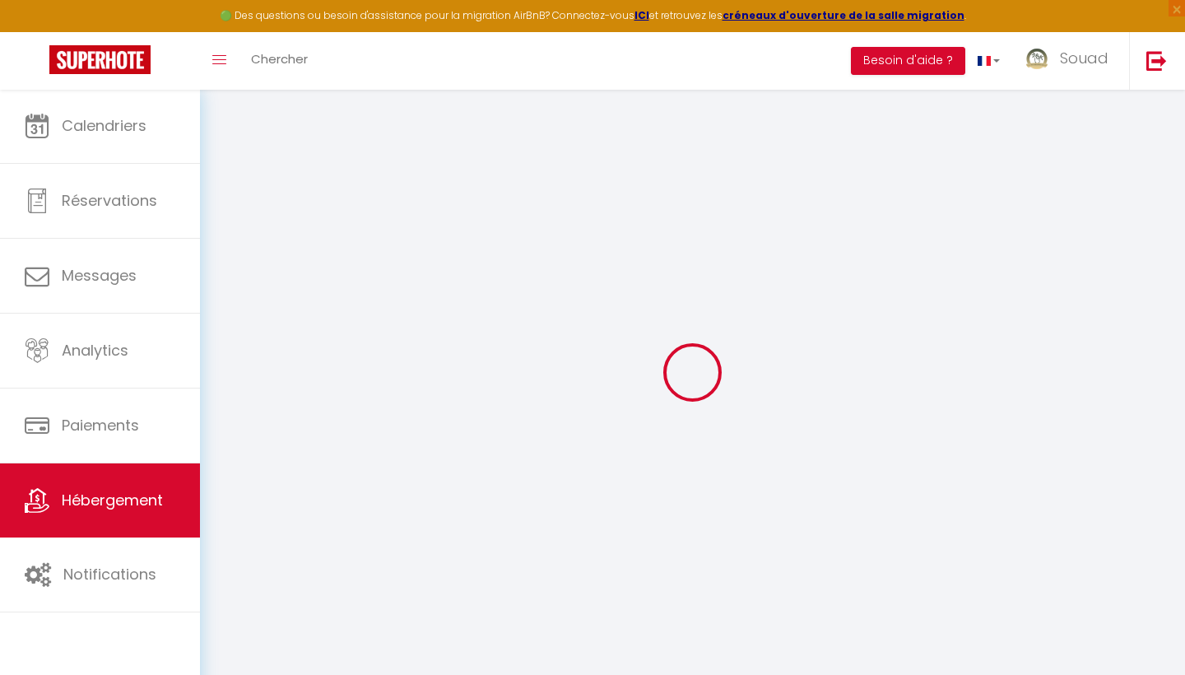
checkbox input "false"
select select
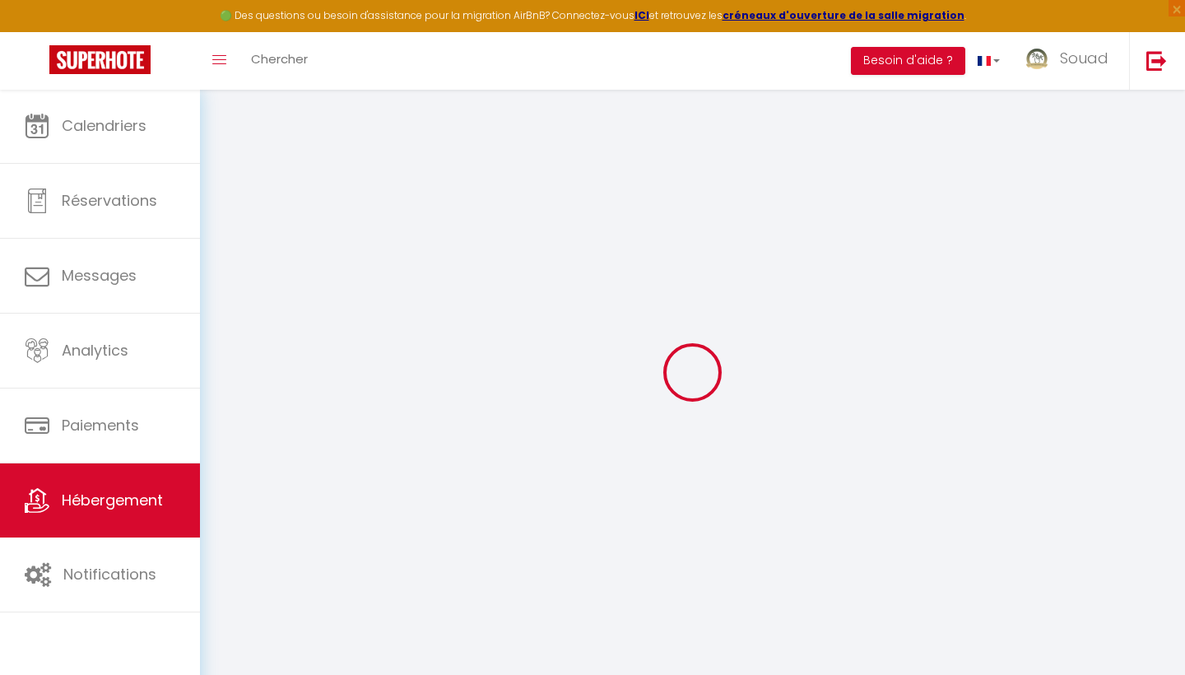
select select
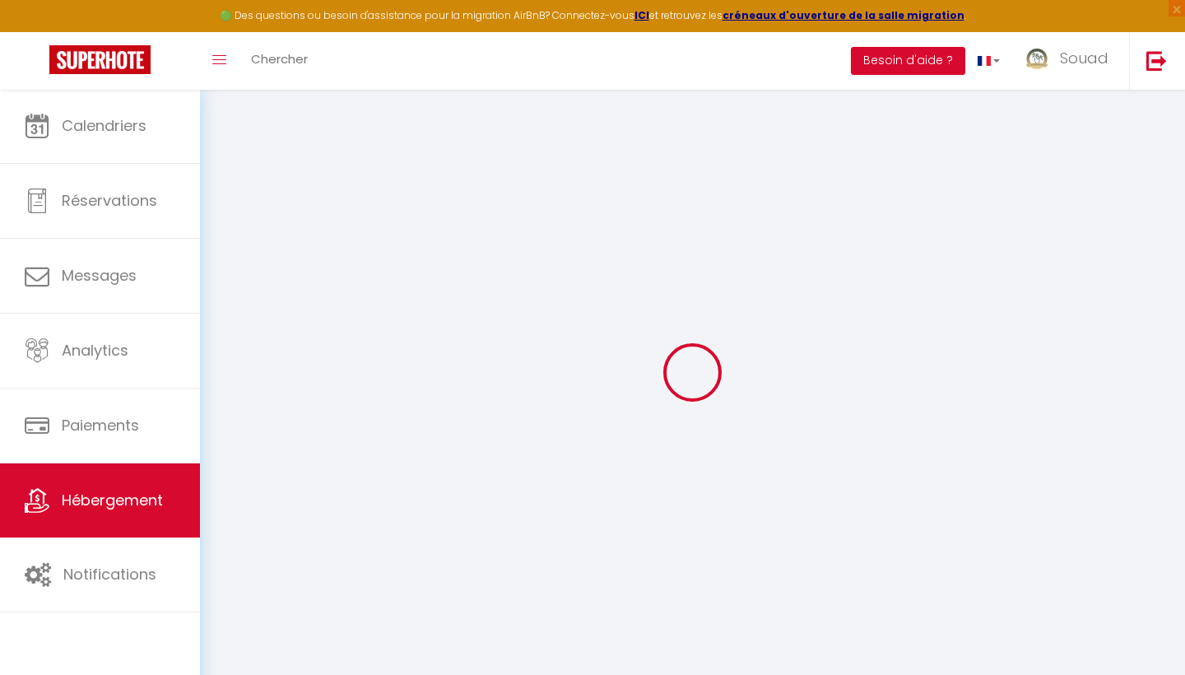
checkbox input "false"
select select
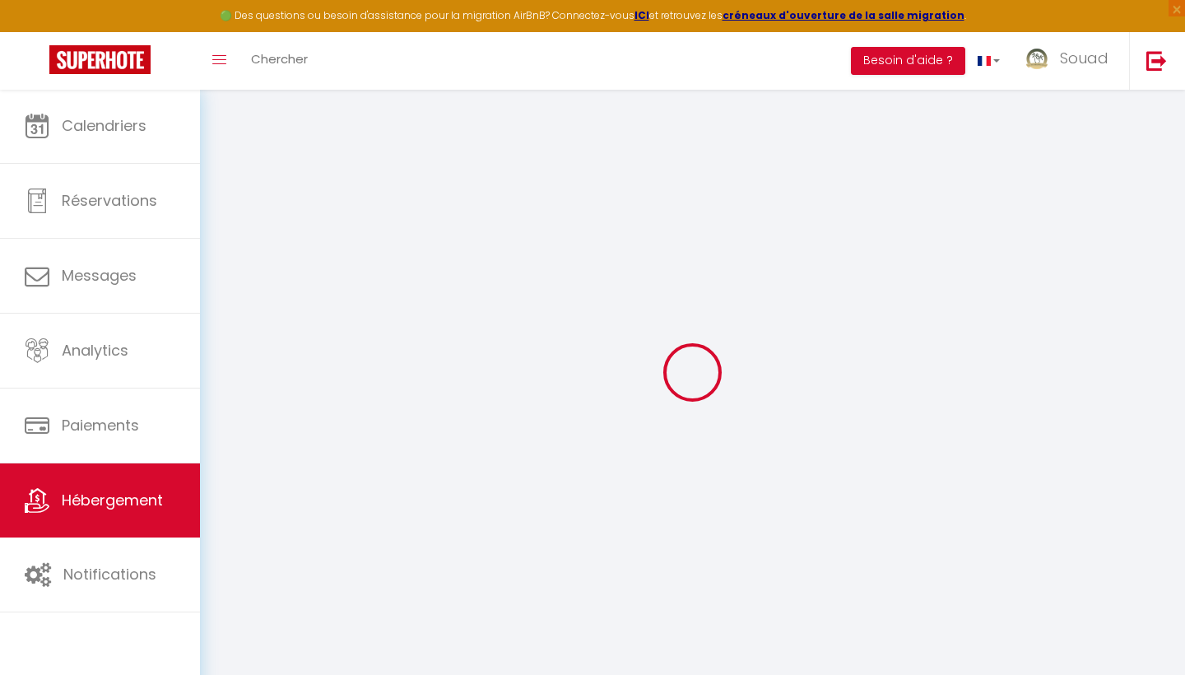
select select
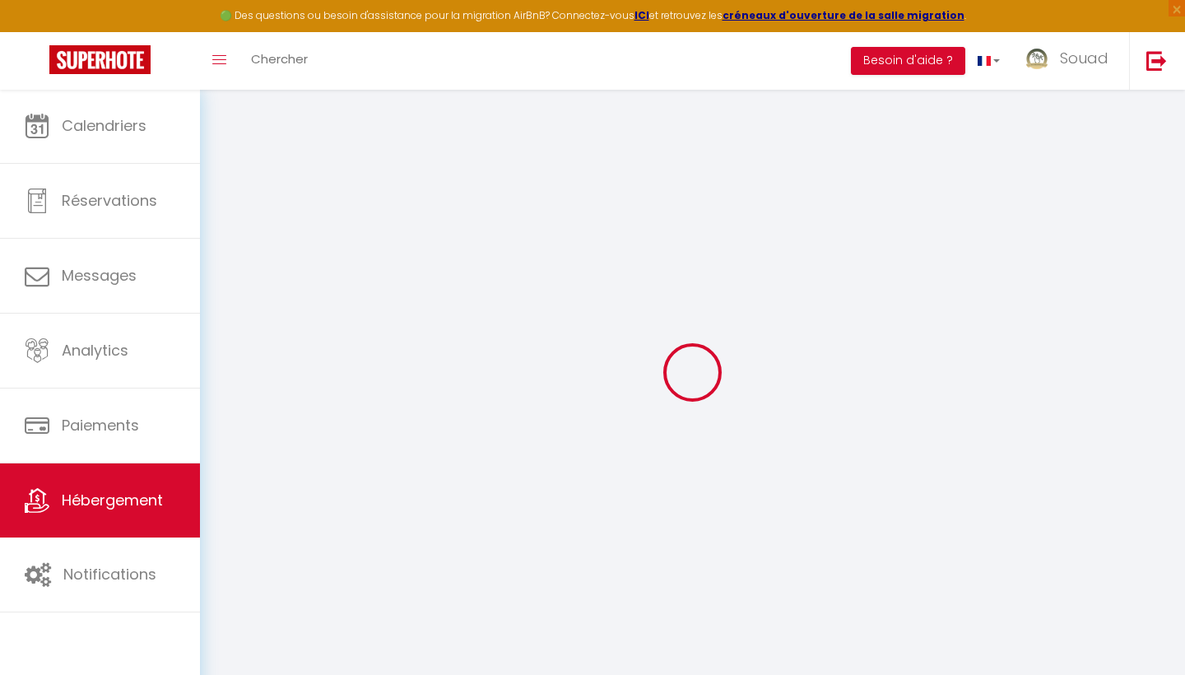
select select
checkbox input "false"
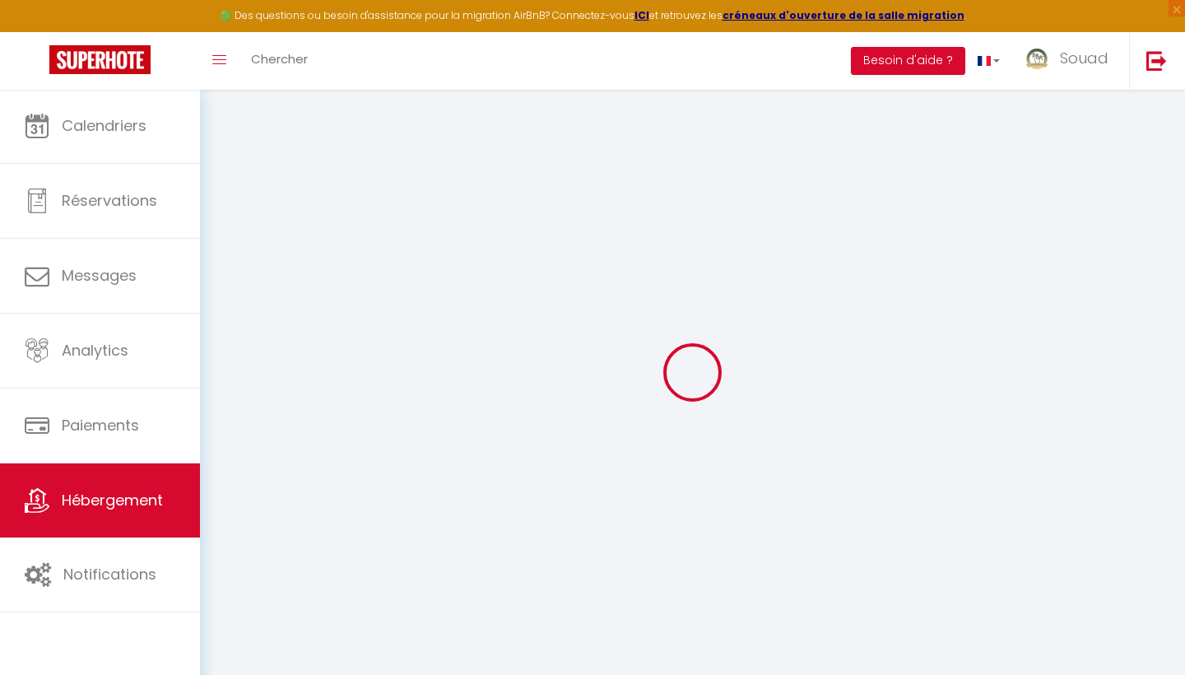
checkbox input "false"
select select
type input "Oasis de Détente avec Piscine"
select select "5"
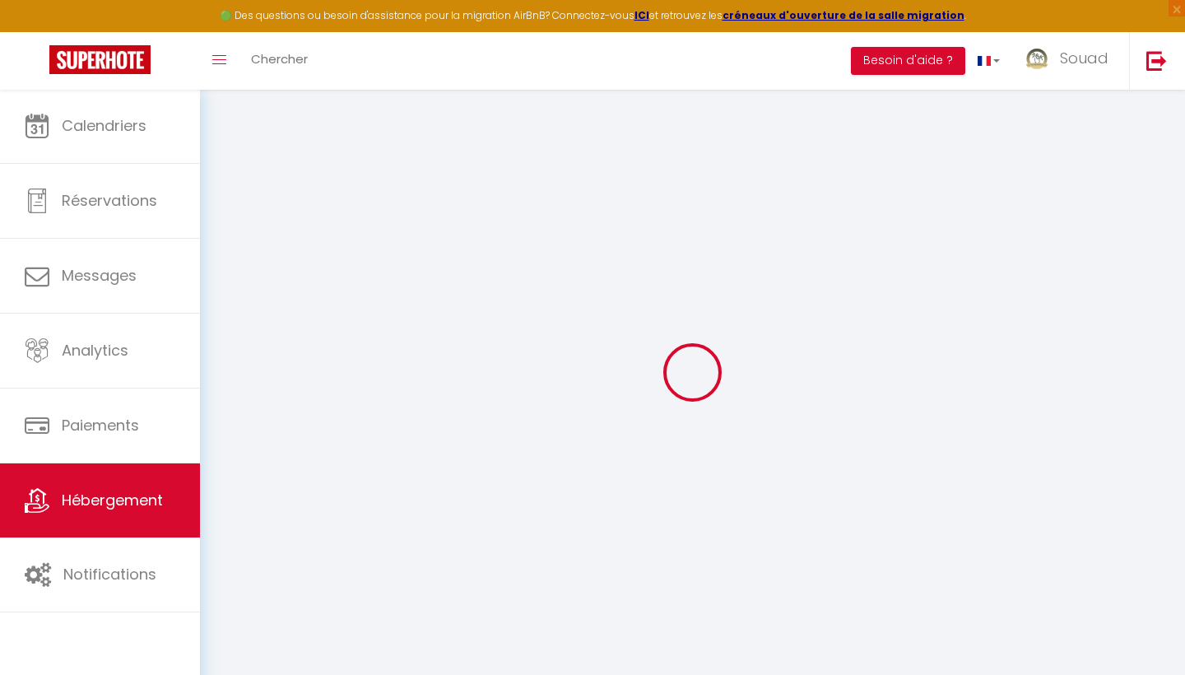
select select "2"
type input "894"
select select
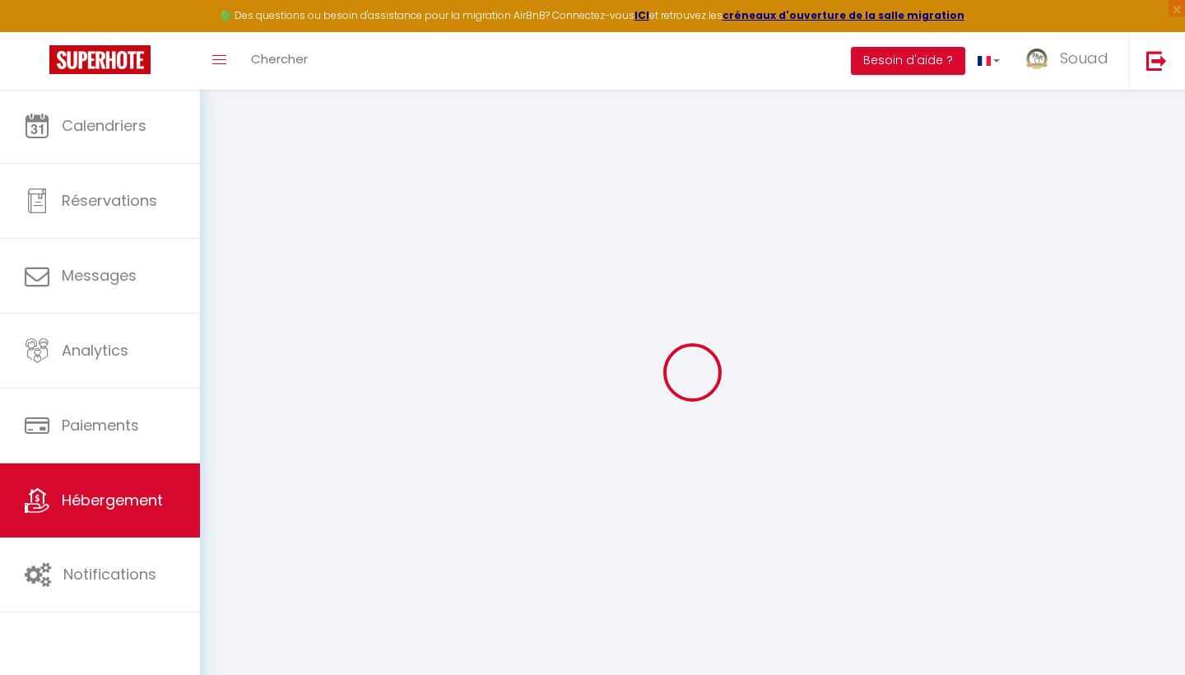
select select
type input "coralia les oranger"
type input "40000"
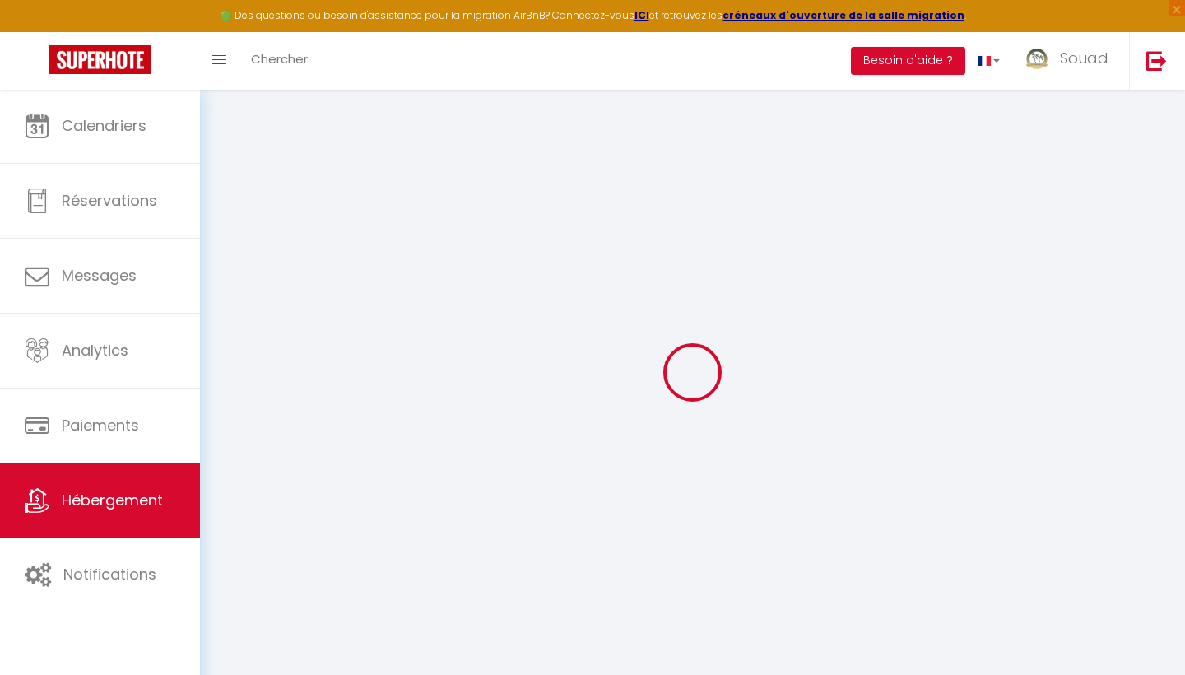
type input "Marrakesh"
select select "146"
type input "[EMAIL_ADDRESS][DOMAIN_NAME]"
select select
checkbox input "false"
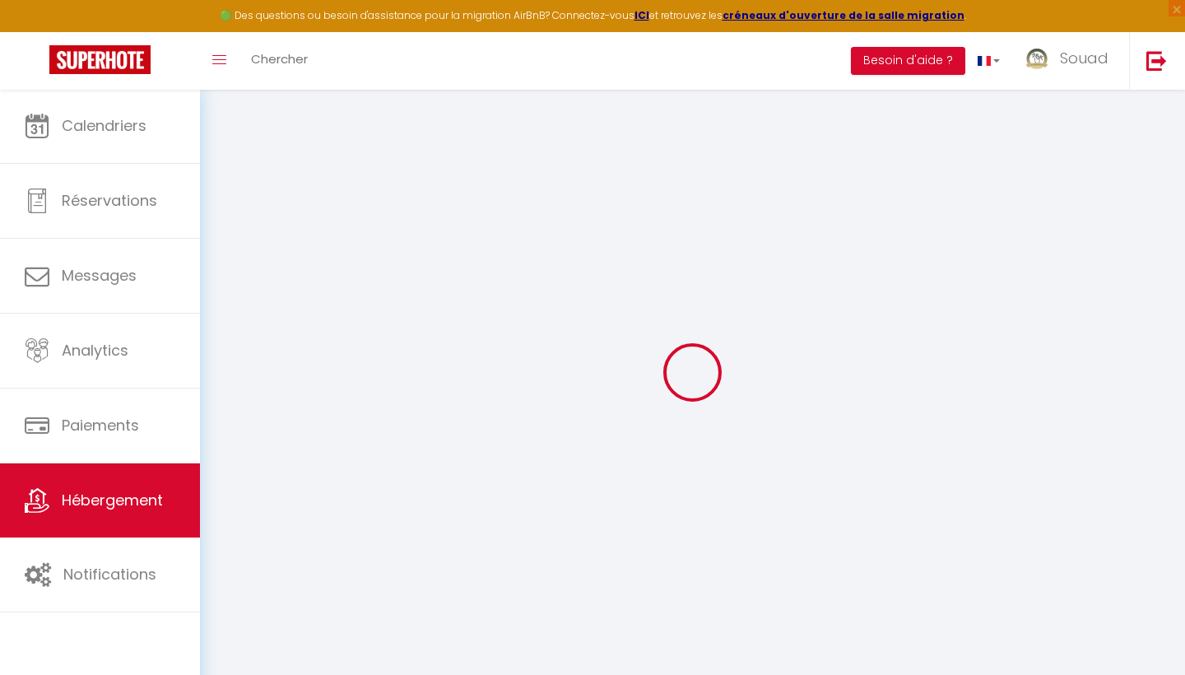
checkbox input "false"
select select "52"
type input "0"
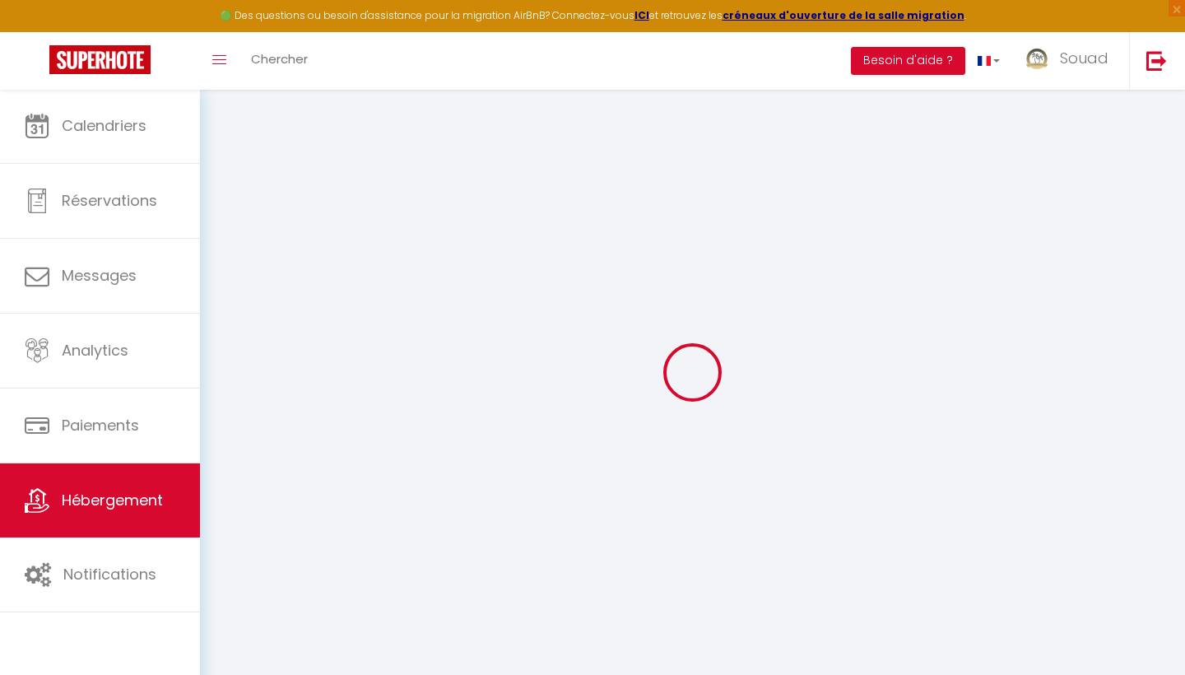
type input "0"
select select
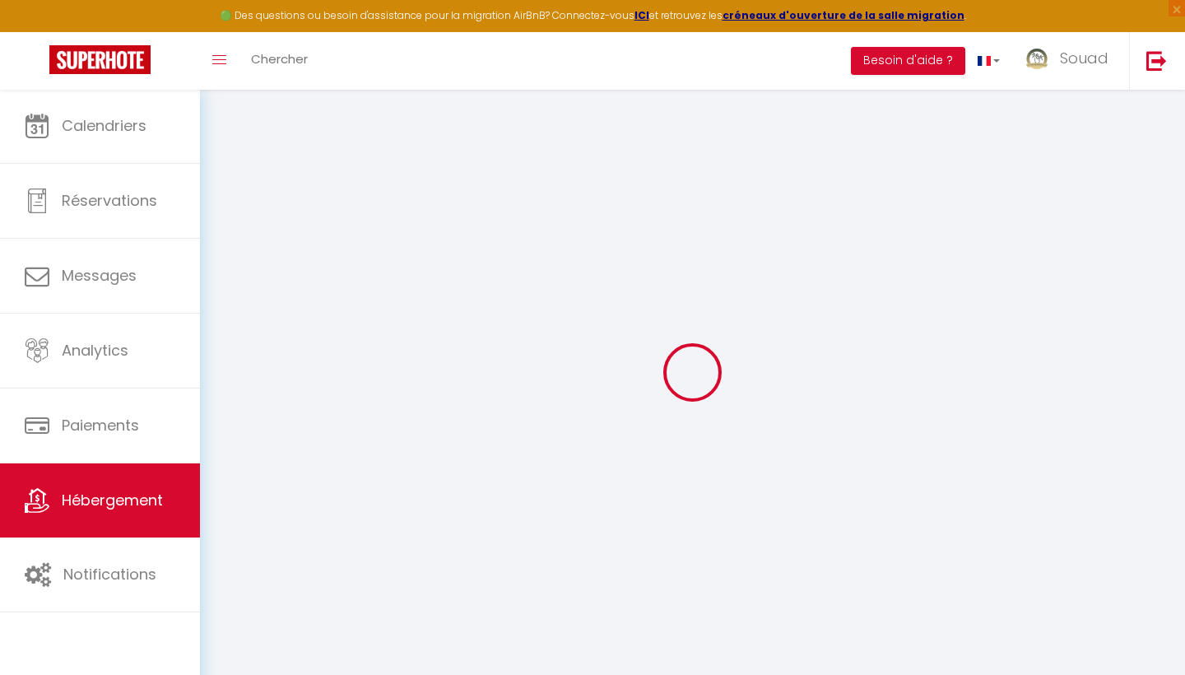
select select
checkbox input "false"
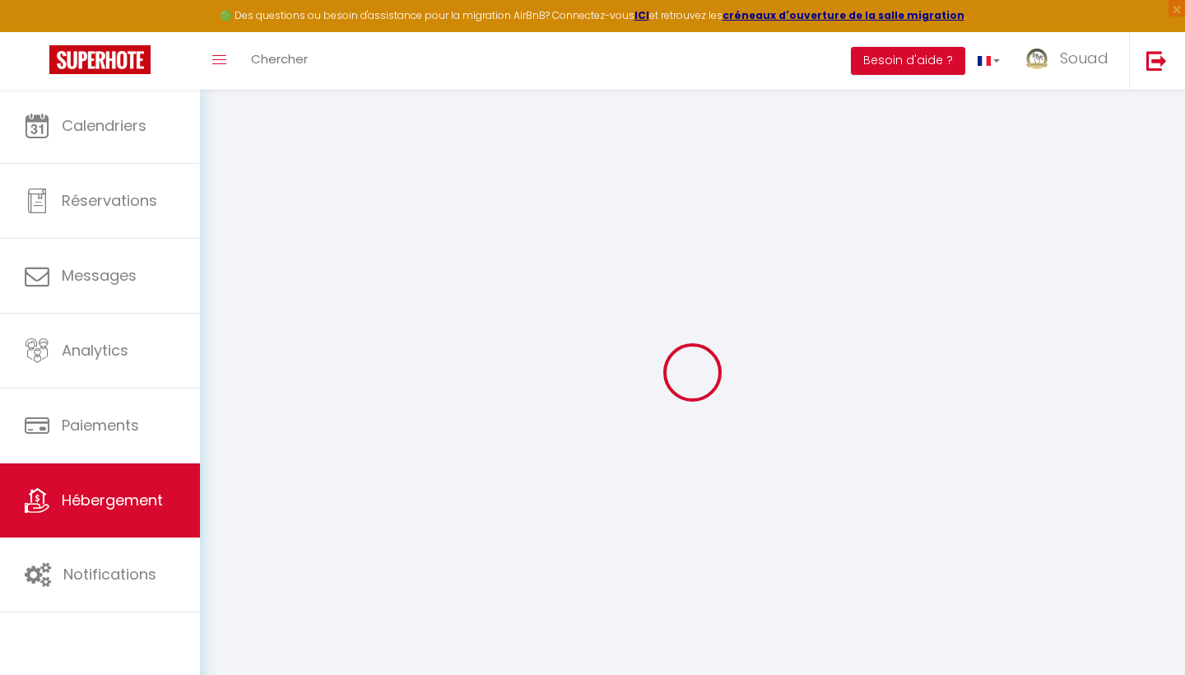
checkbox input "false"
select select
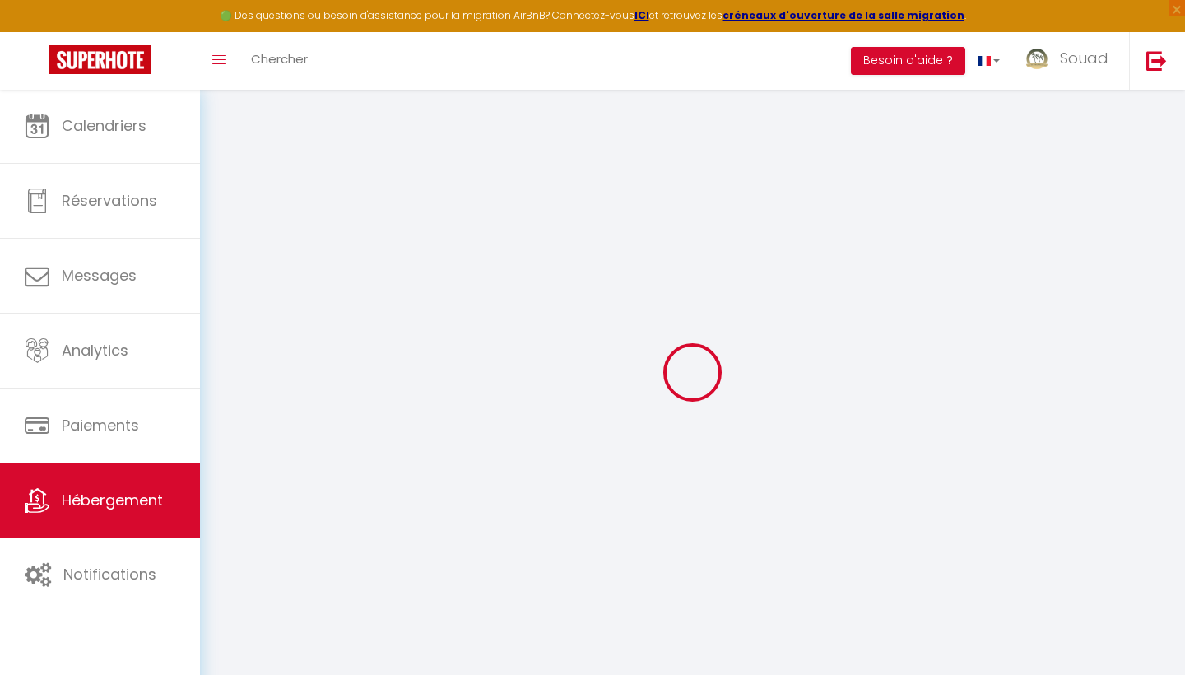
select select
checkbox input "false"
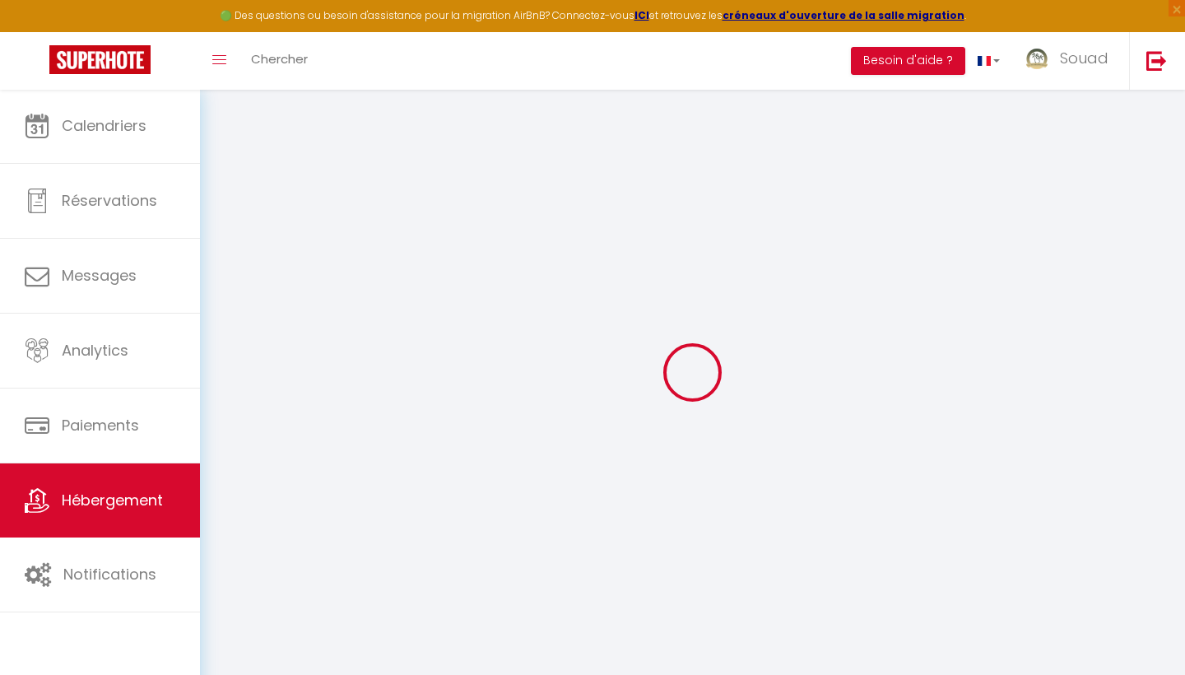
checkbox input "false"
select select "16:00"
select select "23:45"
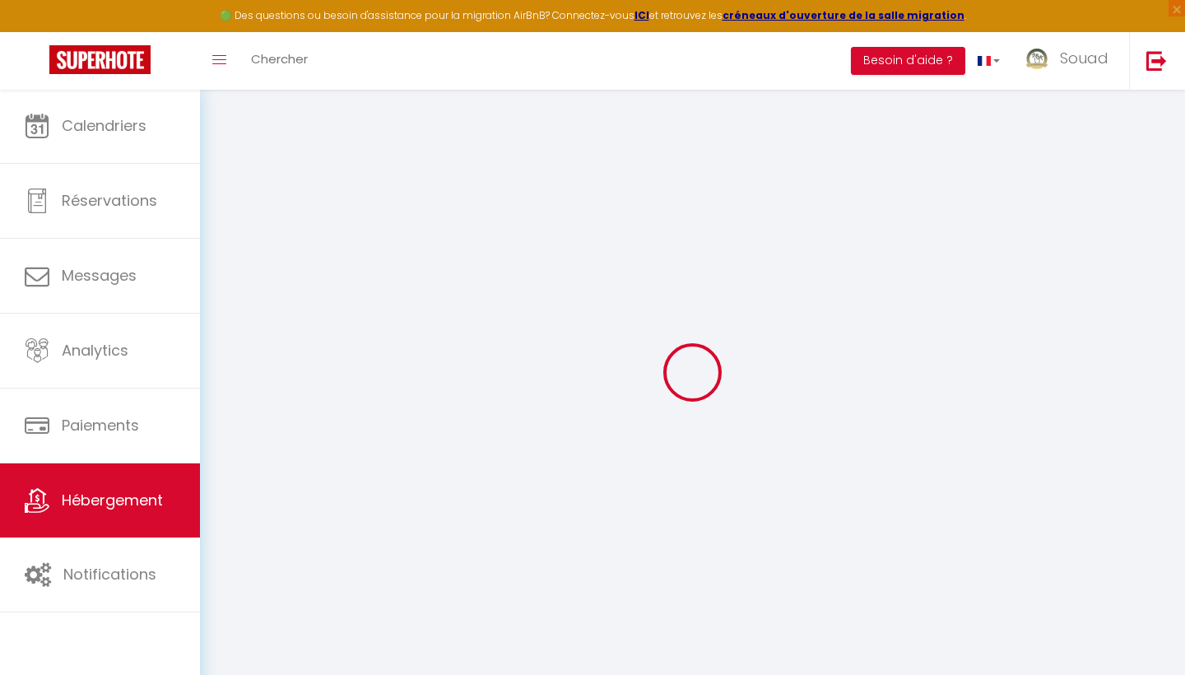
select select "12:00"
select select "30"
select select "120"
select select
checkbox input "false"
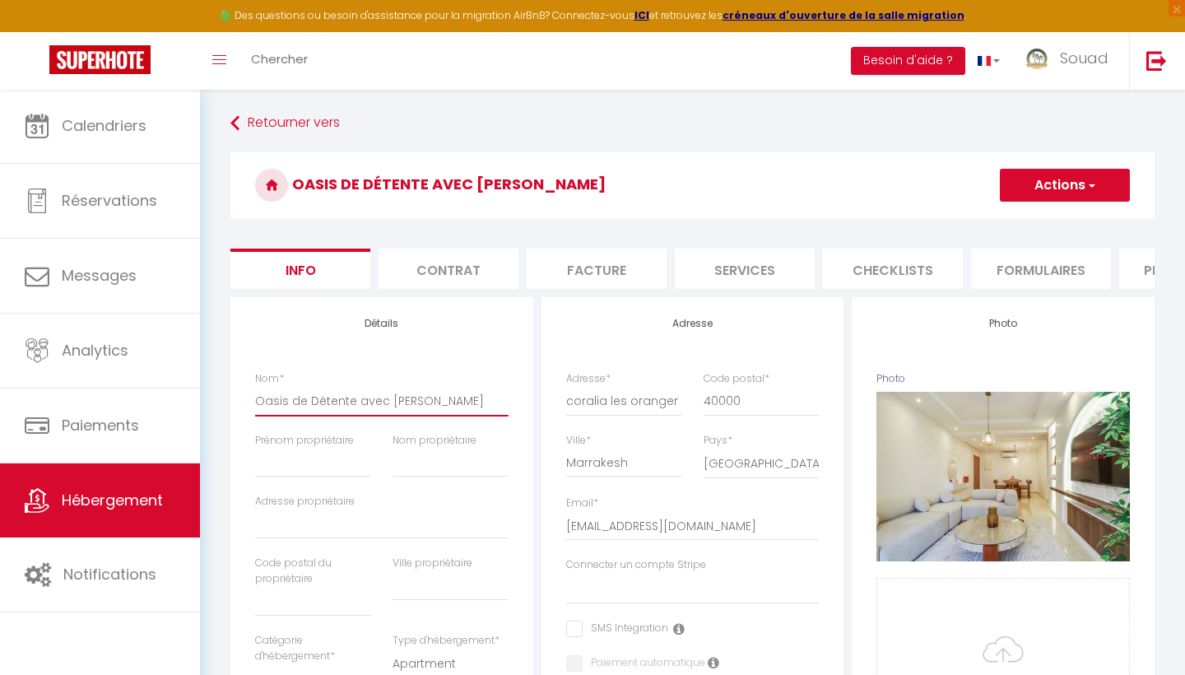
drag, startPoint x: 444, startPoint y: 406, endPoint x: 210, endPoint y: 401, distance: 234.5
drag, startPoint x: 445, startPoint y: 408, endPoint x: 208, endPoint y: 387, distance: 237.9
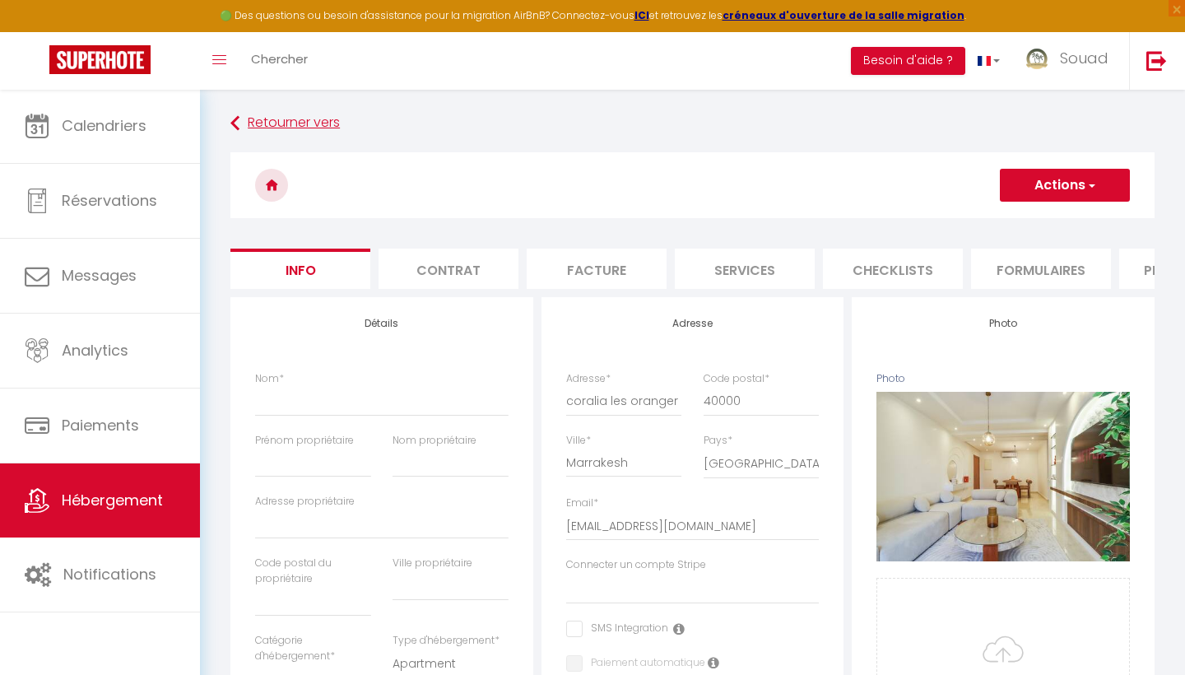
click at [239, 123] on icon at bounding box center [234, 124] width 9 height 30
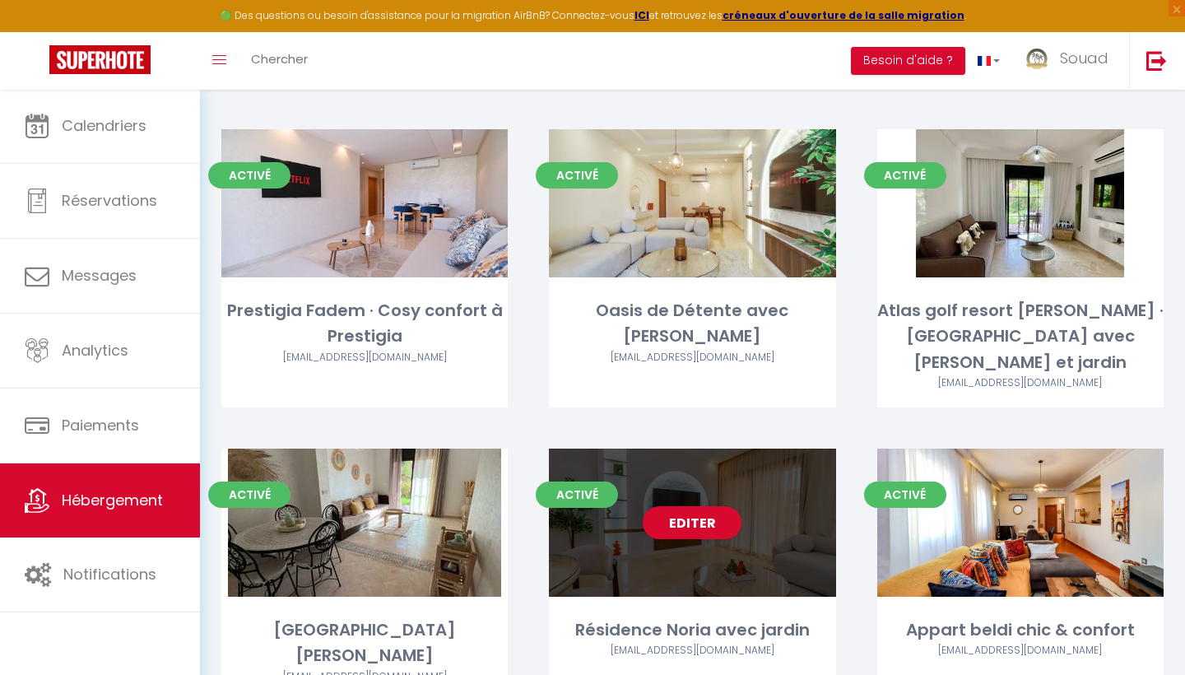
scroll to position [1675, 0]
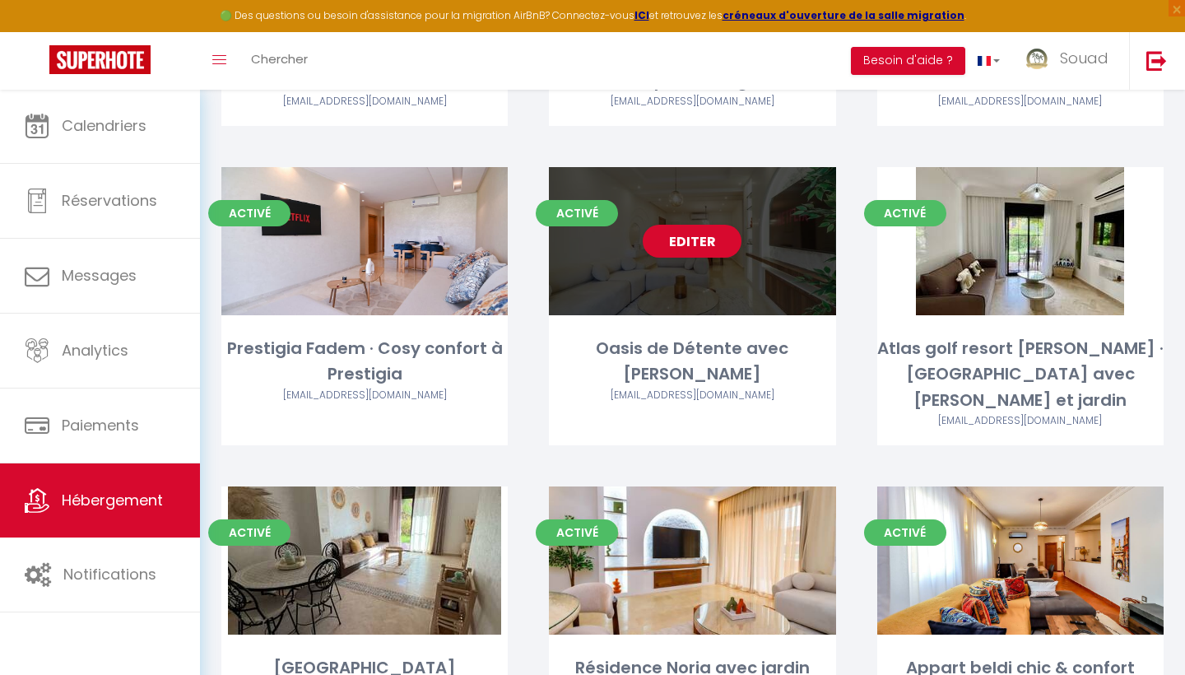
click at [712, 297] on div "Editer" at bounding box center [692, 241] width 286 height 148
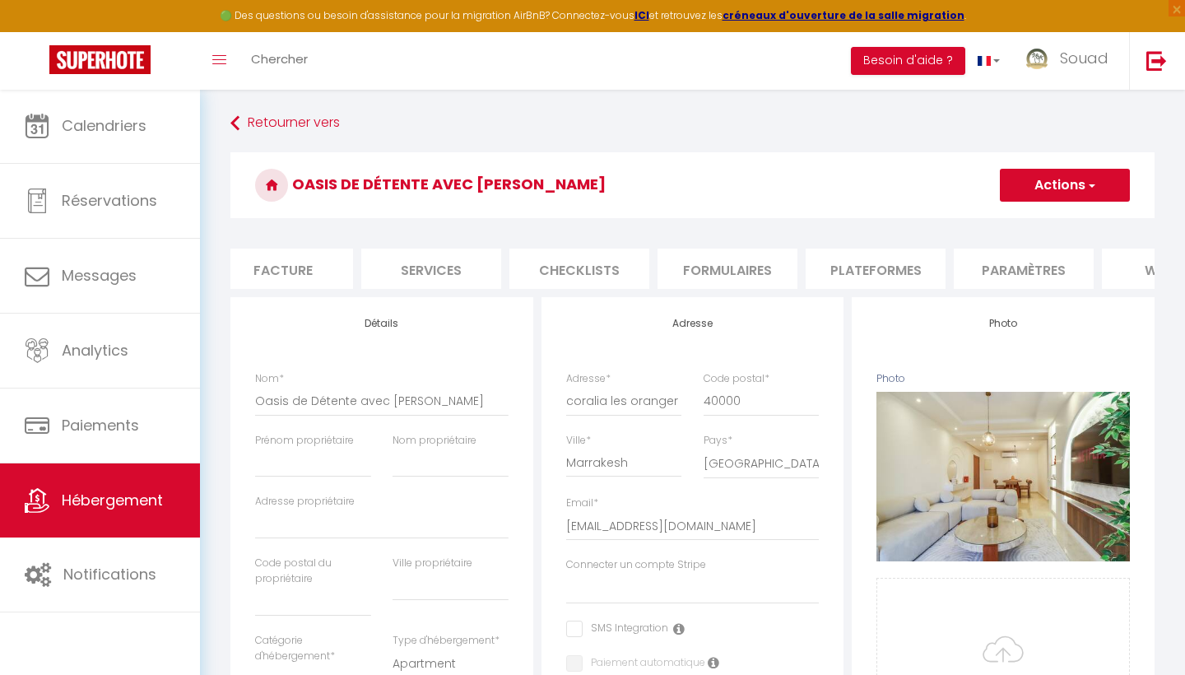
scroll to position [0, 436]
click at [755, 261] on li "Plateformes" at bounding box center [753, 268] width 140 height 40
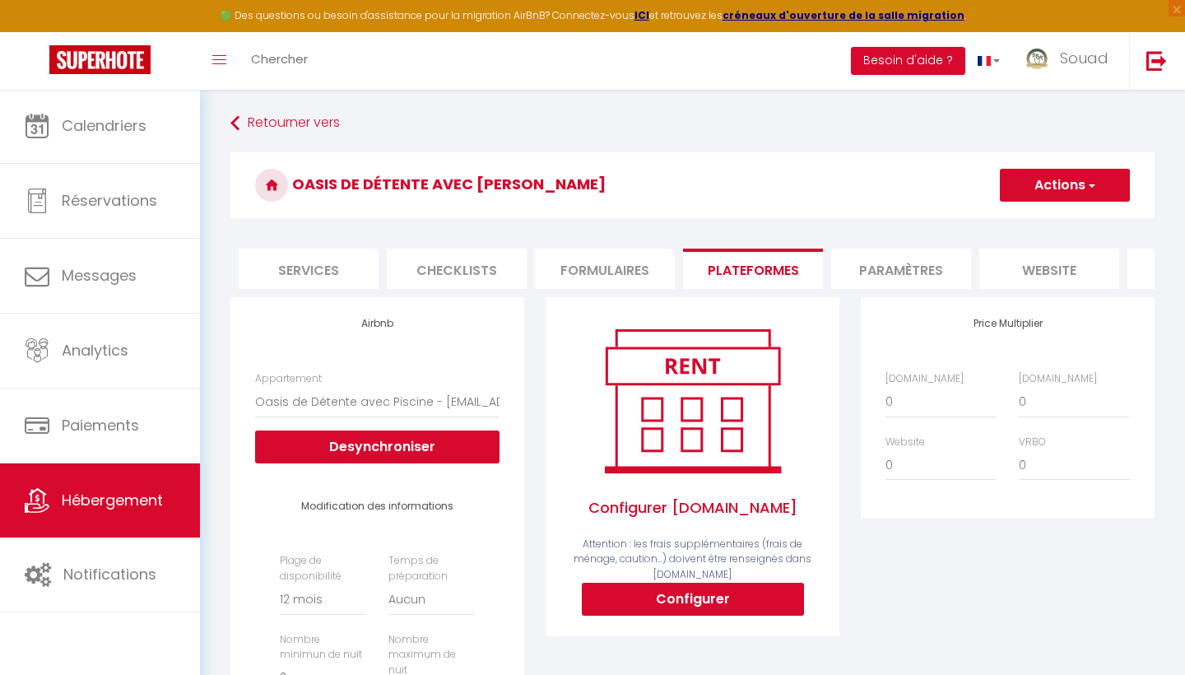
click at [684, 600] on button "Configurer" at bounding box center [693, 598] width 222 height 33
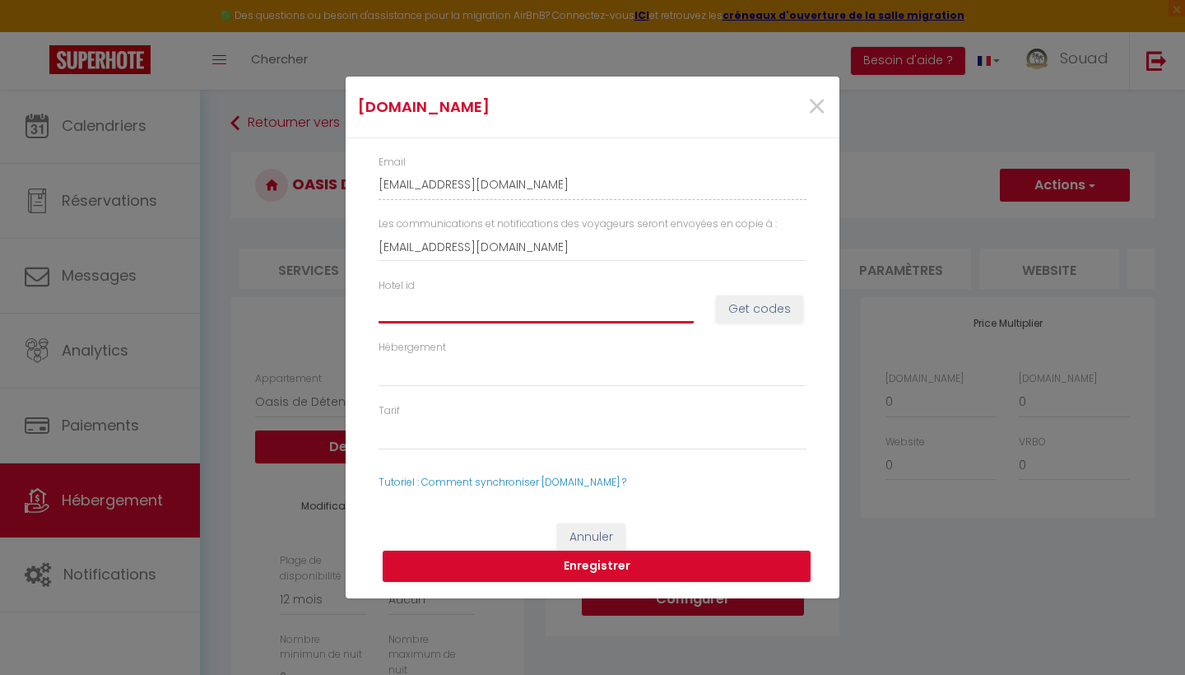
click at [420, 306] on input "Hotel id" at bounding box center [535, 309] width 315 height 30
paste input "14742008"
click at [772, 314] on button "Get codes" at bounding box center [759, 309] width 87 height 28
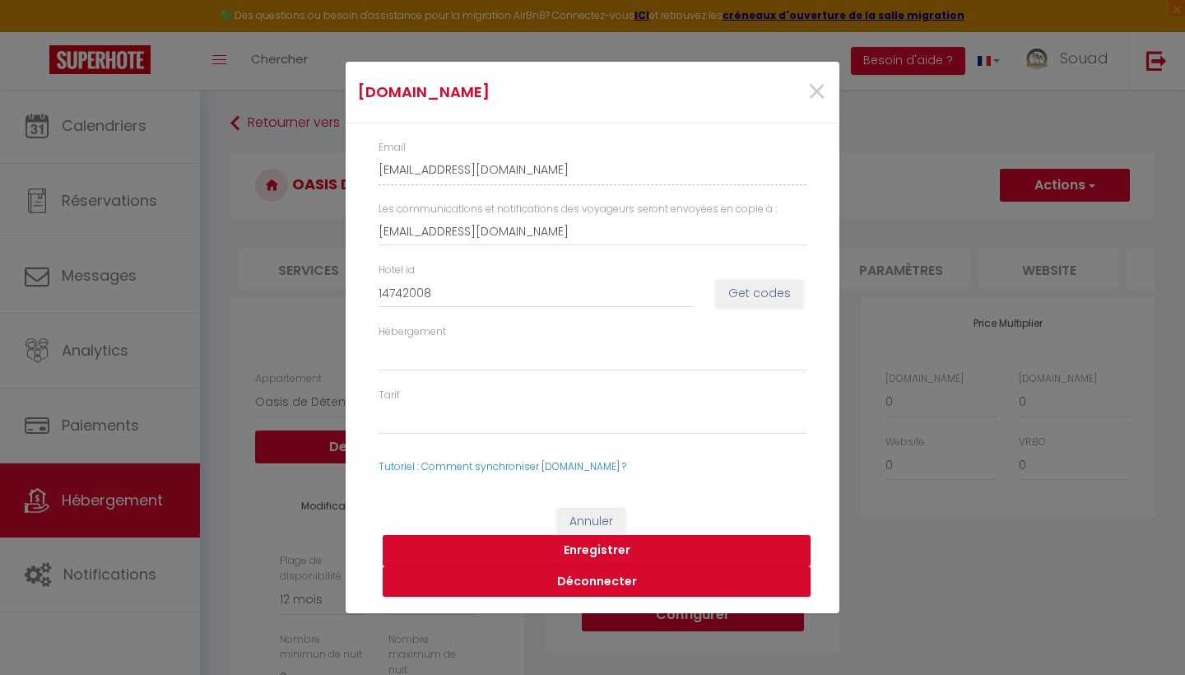
click at [612, 551] on button "Enregistrer" at bounding box center [597, 550] width 428 height 31
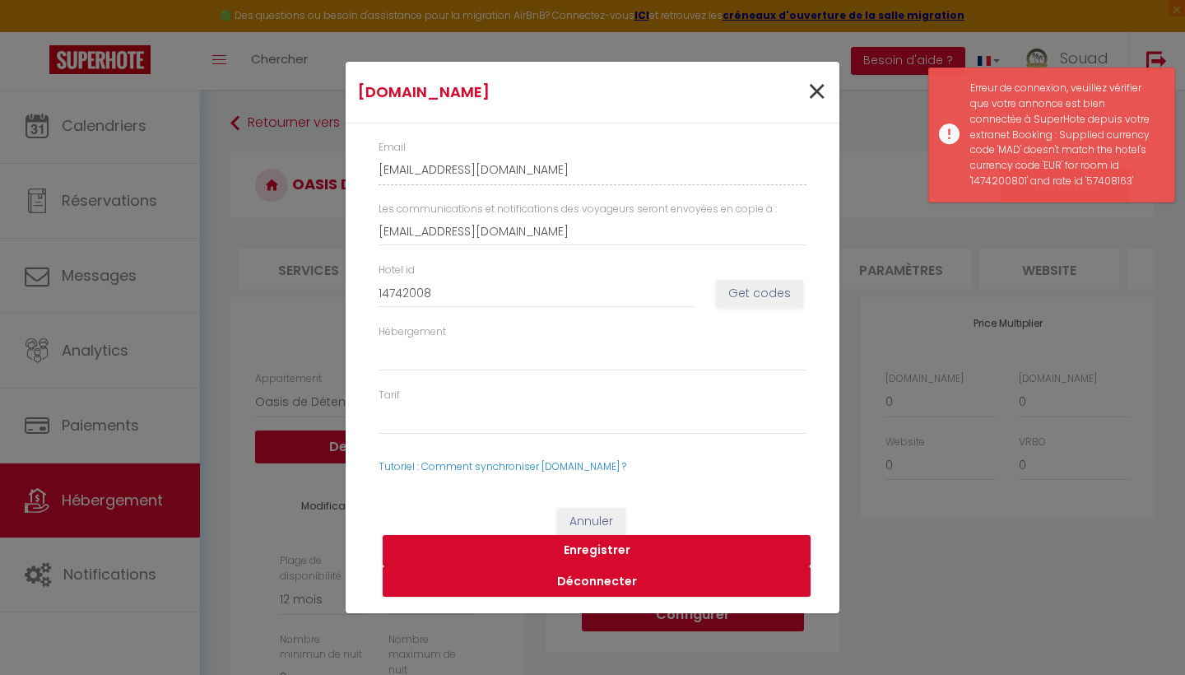
click at [813, 88] on span "×" at bounding box center [816, 91] width 21 height 49
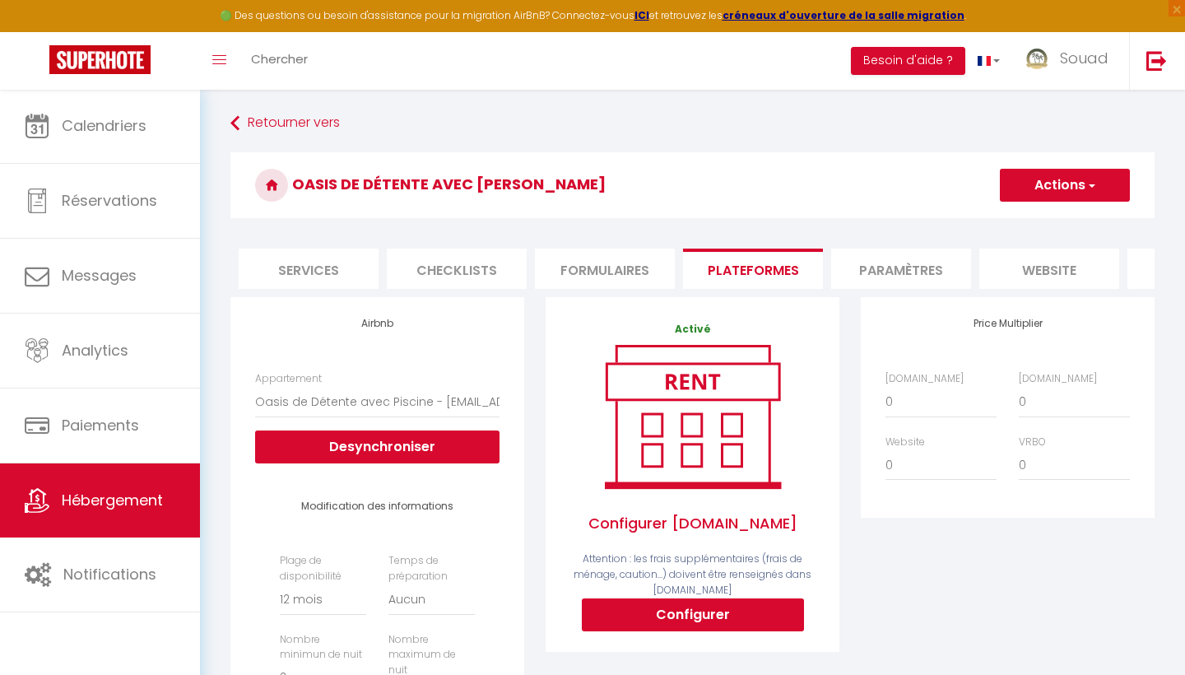
click at [713, 611] on button "Configurer" at bounding box center [693, 614] width 222 height 33
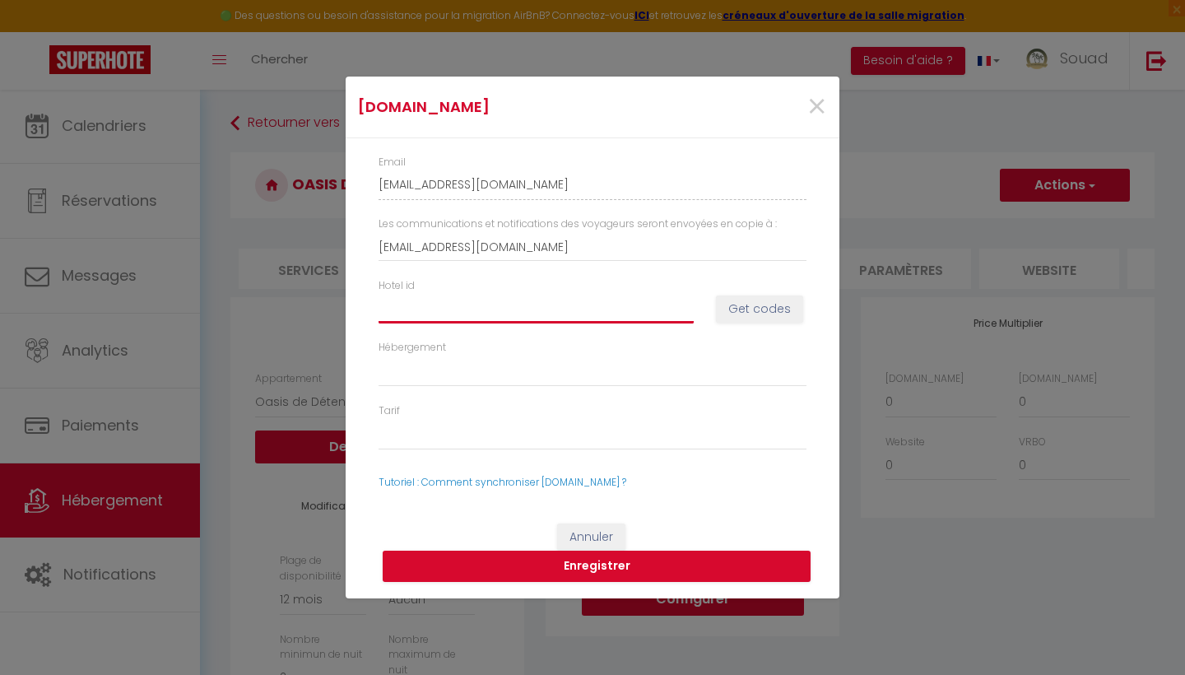
click at [425, 309] on input "Hotel id" at bounding box center [535, 309] width 315 height 30
click at [761, 304] on button "Get codes" at bounding box center [759, 309] width 87 height 28
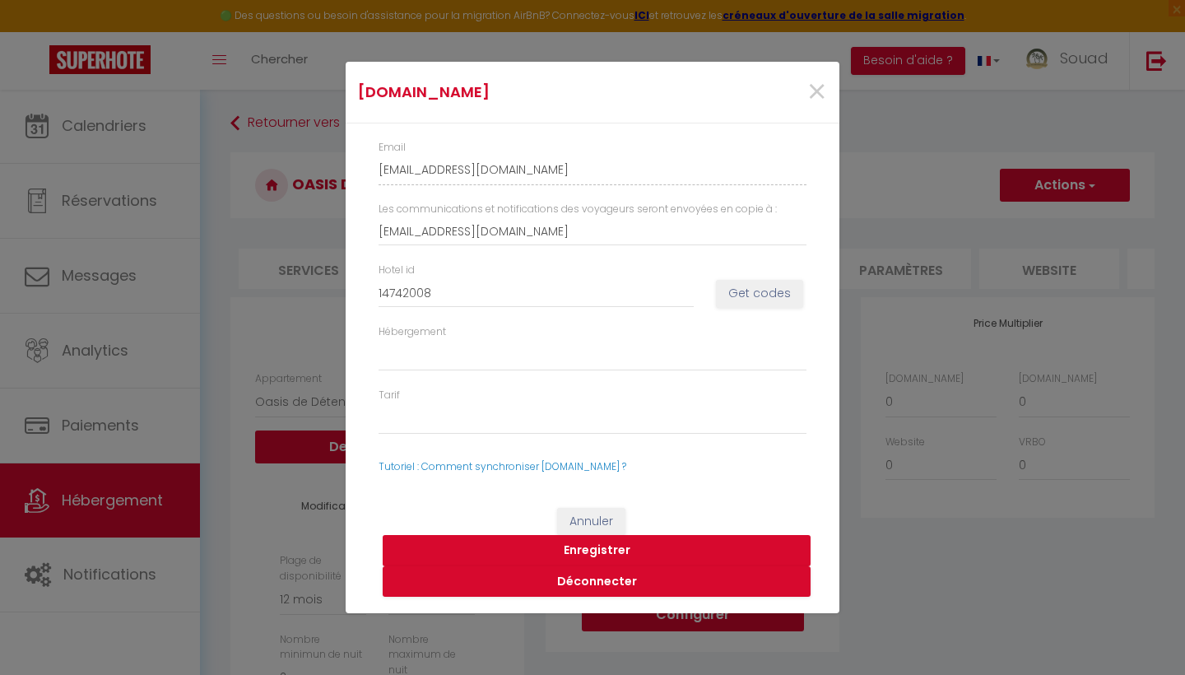
click at [618, 550] on button "Enregistrer" at bounding box center [597, 550] width 428 height 31
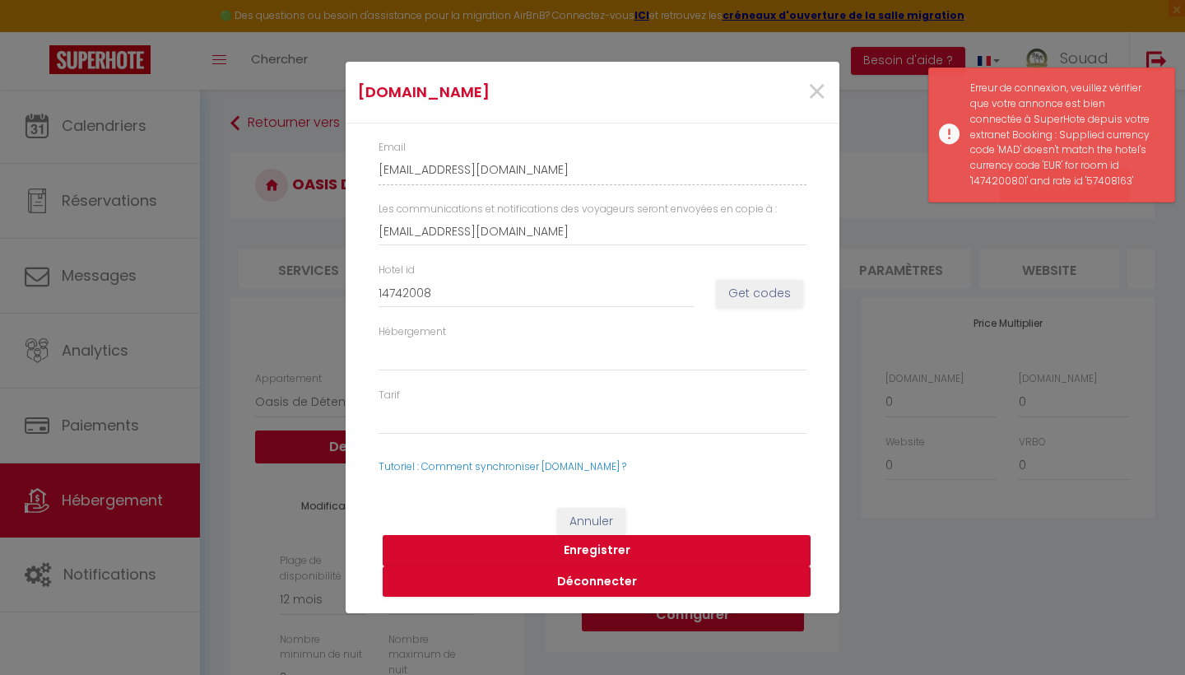
click at [618, 550] on button "Enregistrer" at bounding box center [597, 550] width 428 height 31
click at [619, 552] on button "Enregistrer" at bounding box center [597, 550] width 428 height 31
click at [826, 90] on span "×" at bounding box center [816, 91] width 21 height 49
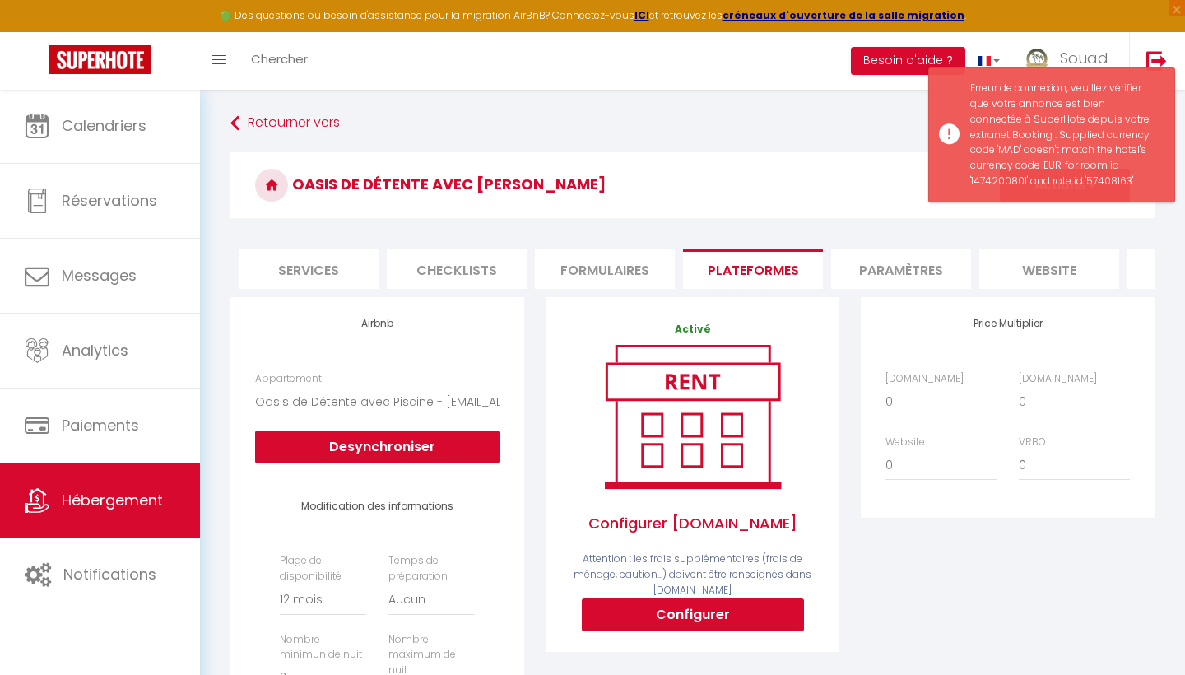
click at [661, 181] on h3 "Oasis de Détente avec Piscine" at bounding box center [692, 185] width 924 height 66
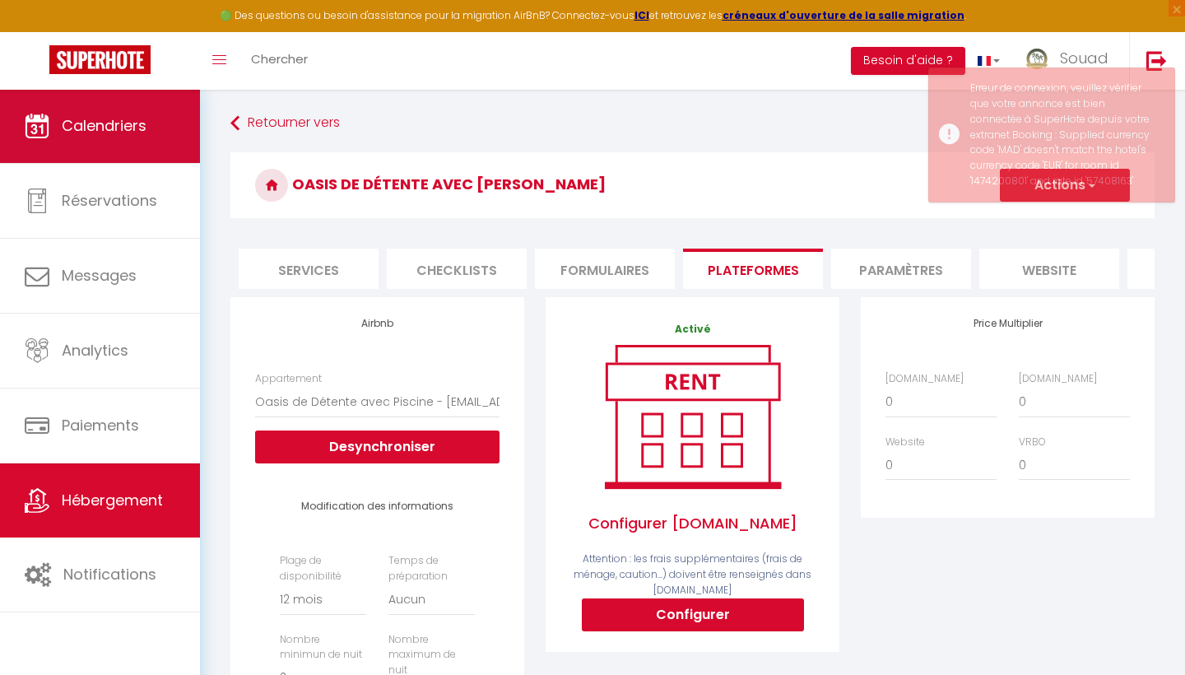
click at [63, 137] on link "Calendriers" at bounding box center [100, 126] width 200 height 74
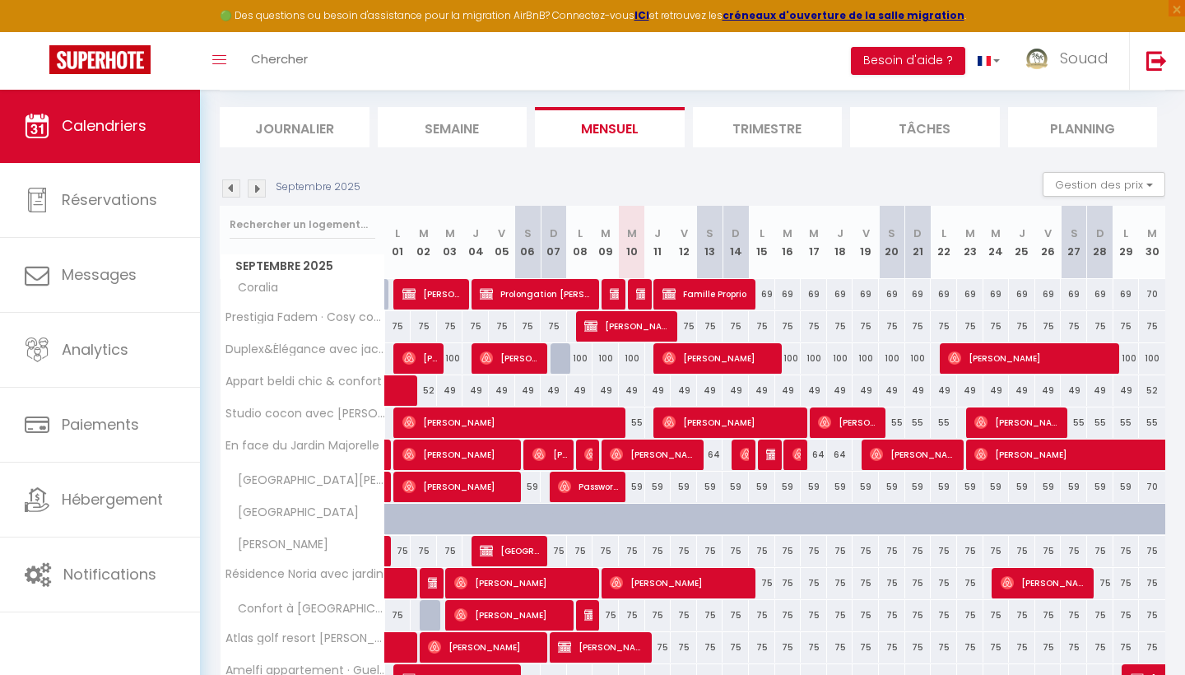
scroll to position [100, 0]
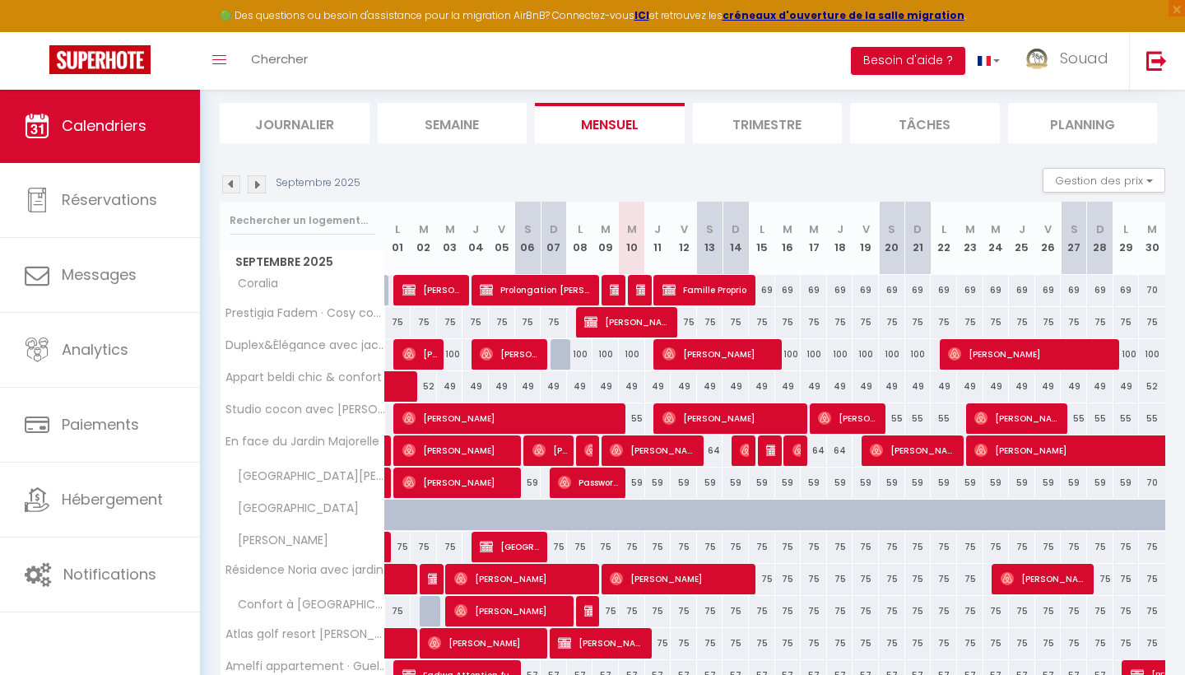
click at [557, 553] on div "75" at bounding box center [554, 546] width 26 height 30
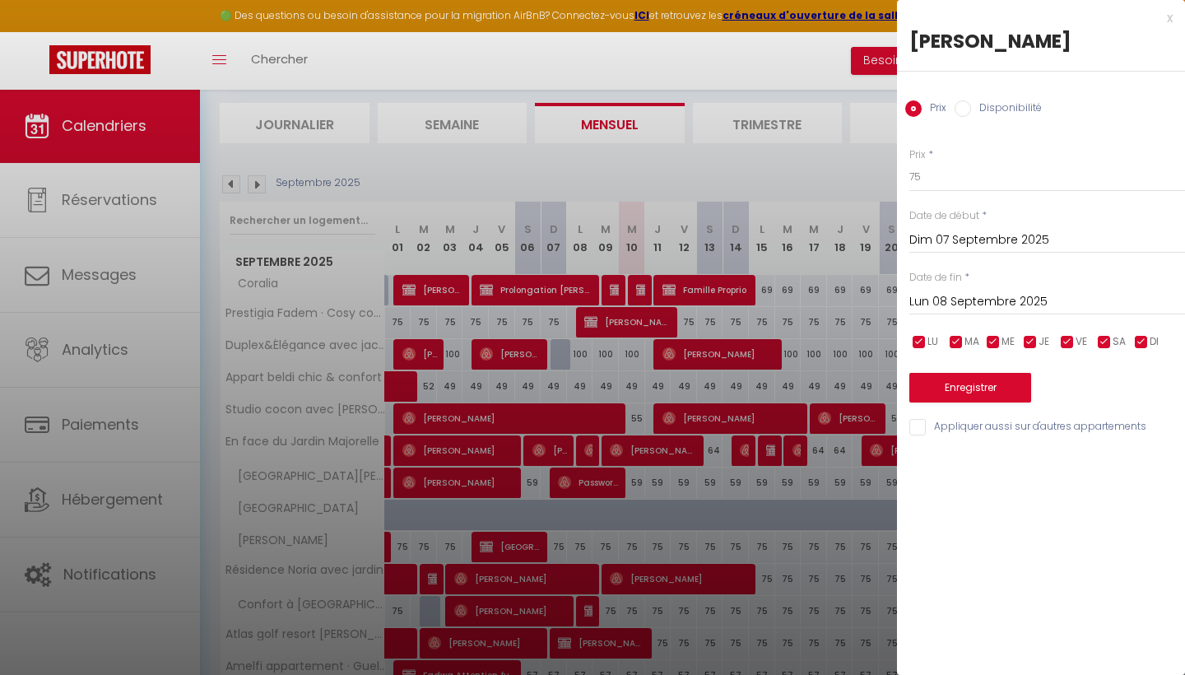
click at [972, 109] on label "Disponibilité" at bounding box center [1006, 109] width 71 height 18
click at [971, 109] on input "Disponibilité" at bounding box center [962, 108] width 16 height 16
click at [1052, 299] on input "Lun 08 Septembre 2025" at bounding box center [1047, 303] width 276 height 21
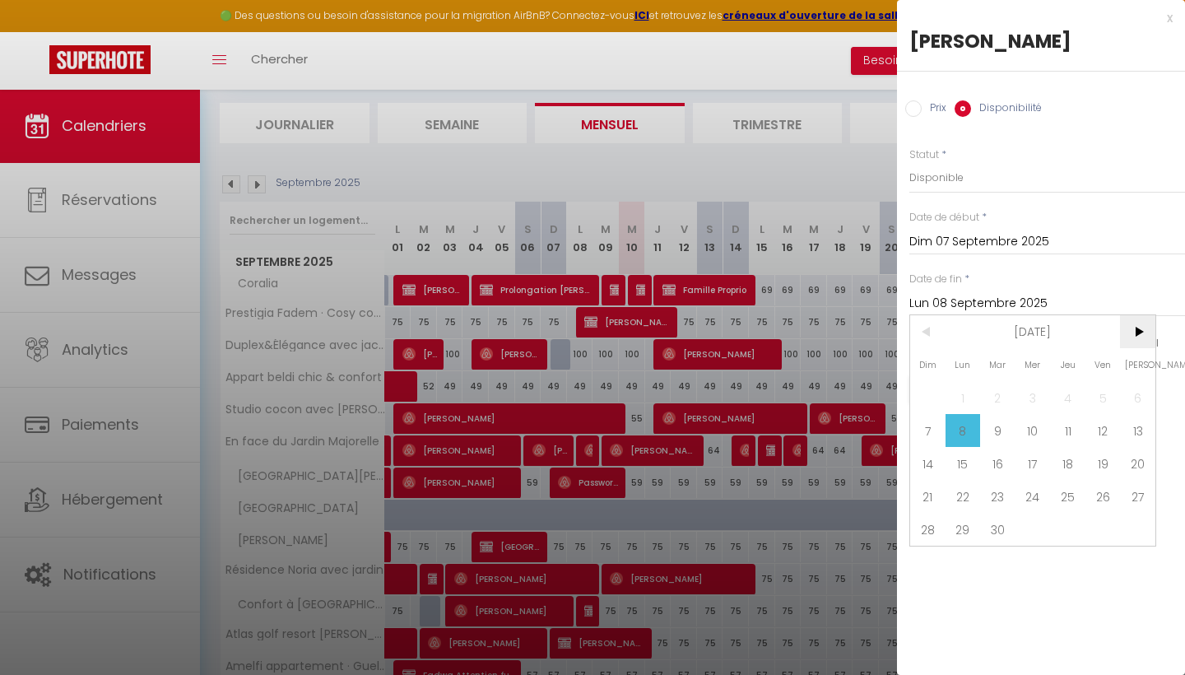
click at [1139, 336] on span ">" at bounding box center [1137, 331] width 35 height 33
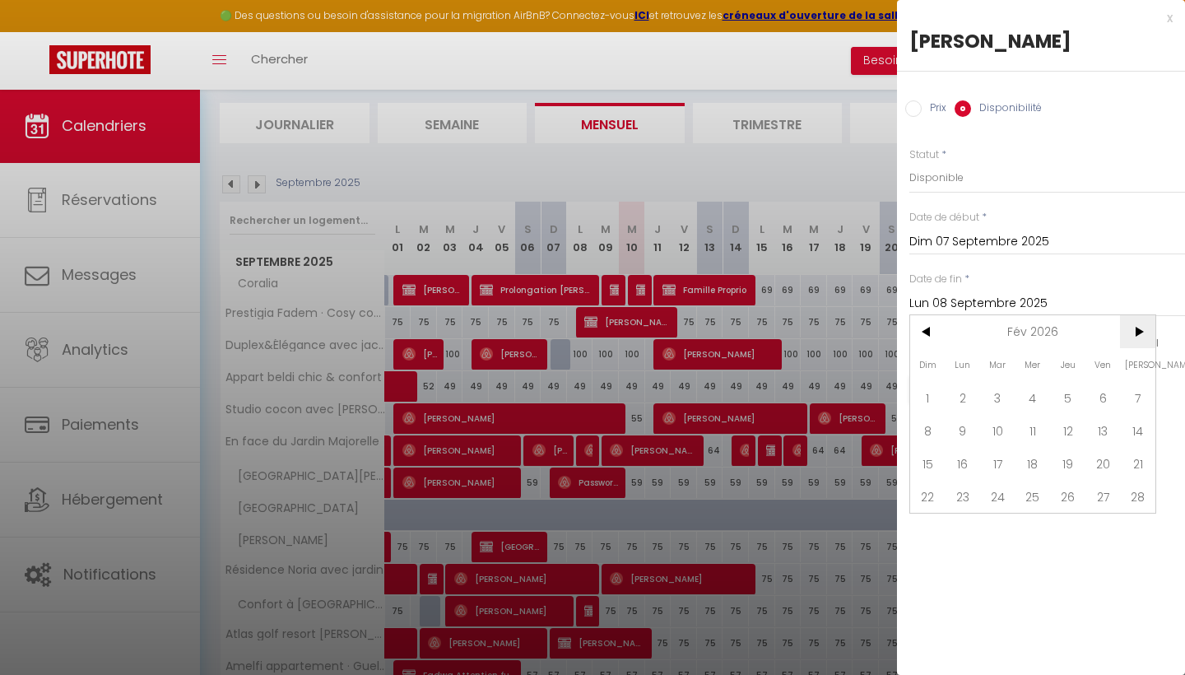
click at [1139, 336] on span ">" at bounding box center [1137, 331] width 35 height 33
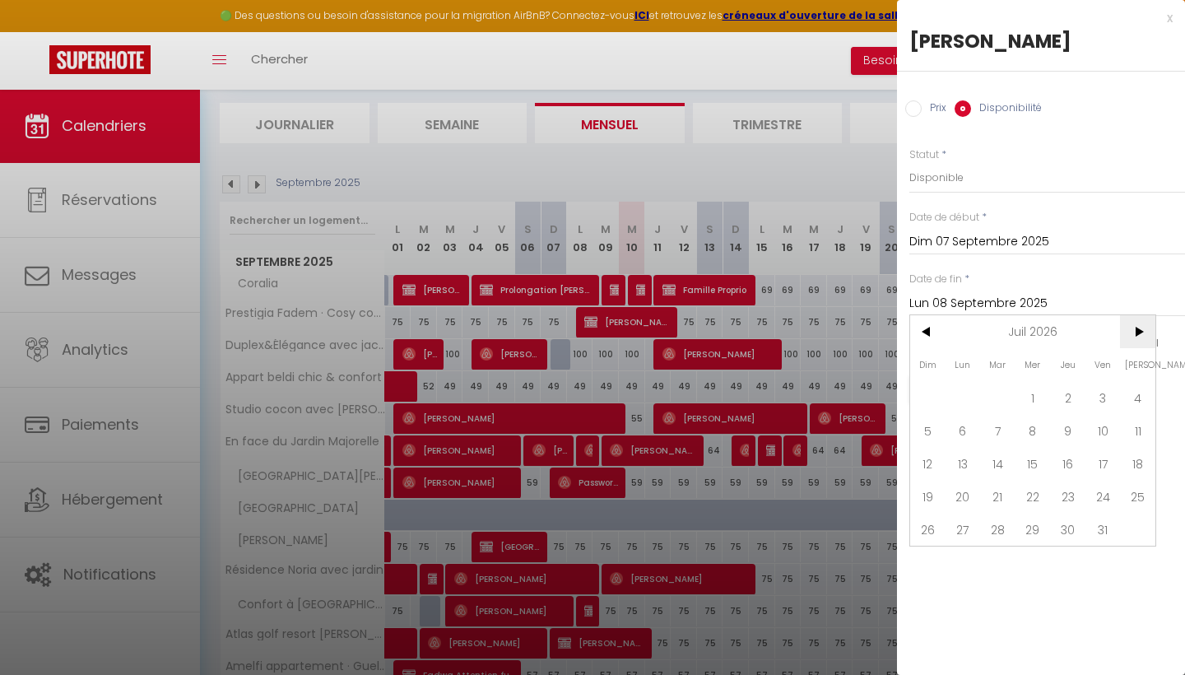
click at [1139, 336] on span ">" at bounding box center [1137, 331] width 35 height 33
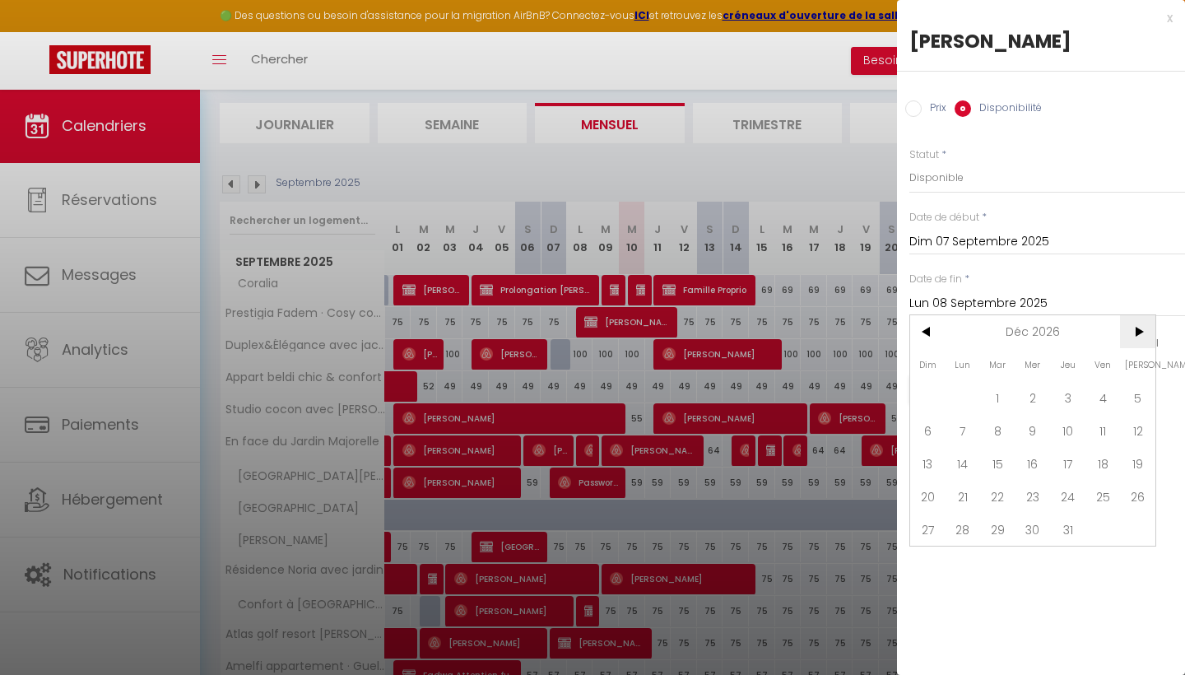
click at [1139, 336] on span ">" at bounding box center [1137, 331] width 35 height 33
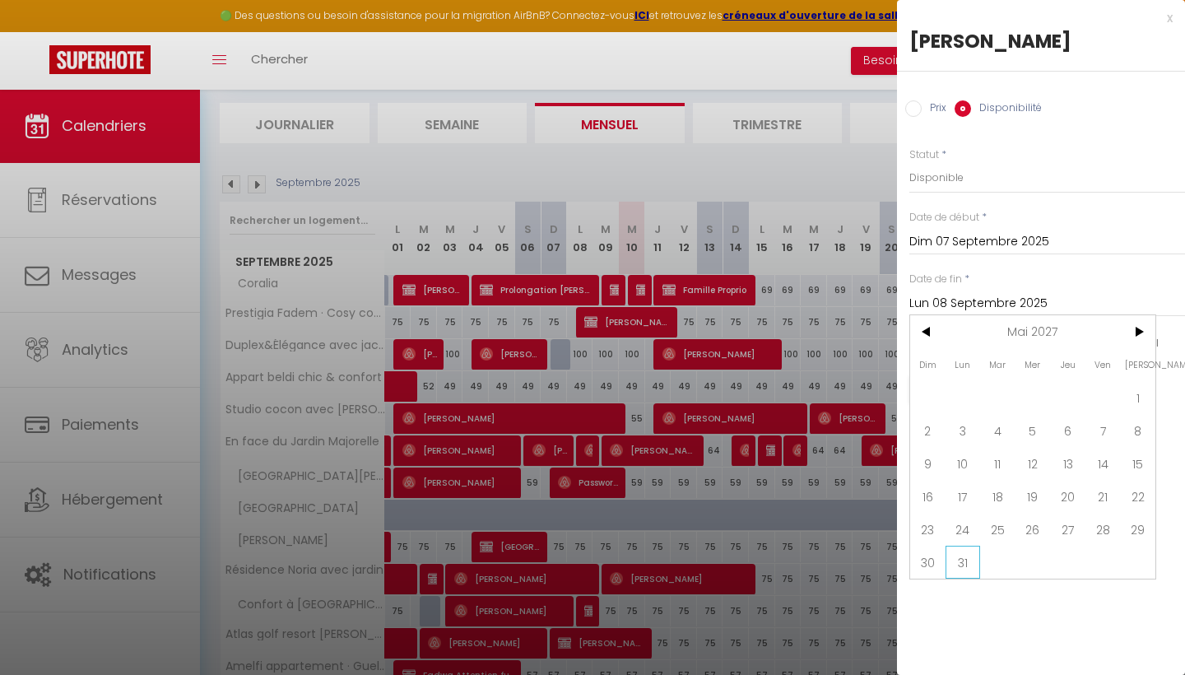
click at [973, 557] on span "31" at bounding box center [962, 561] width 35 height 33
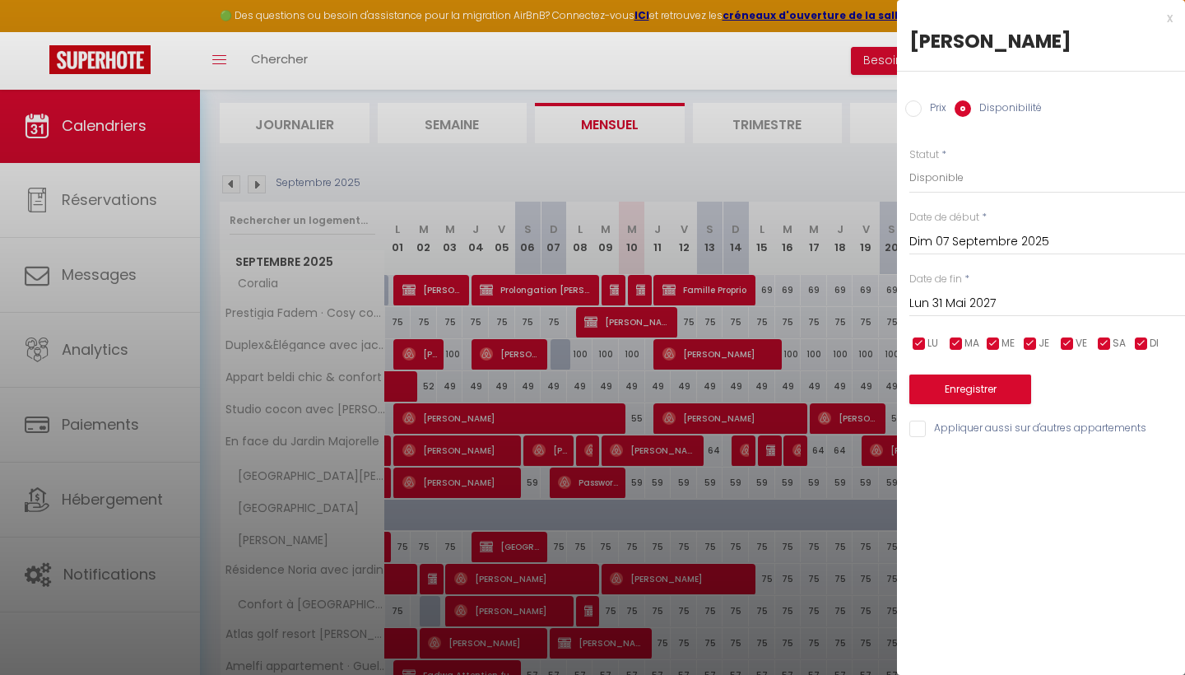
click at [1005, 389] on button "Enregistrer" at bounding box center [970, 389] width 122 height 30
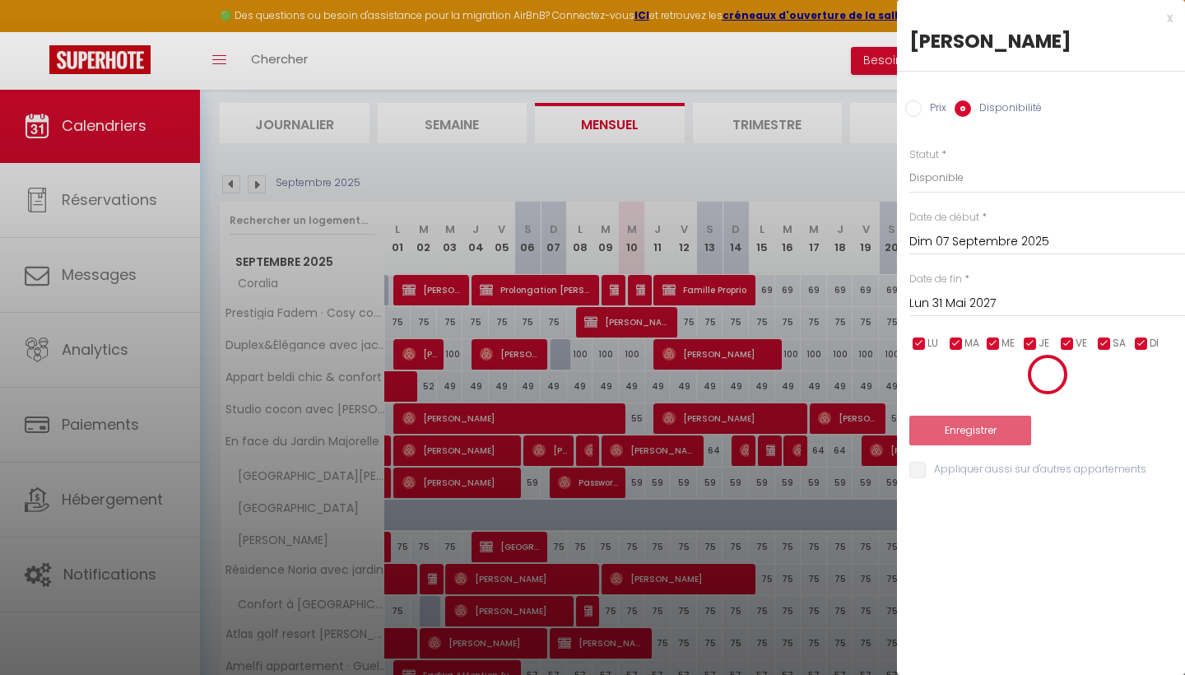
scroll to position [89, 0]
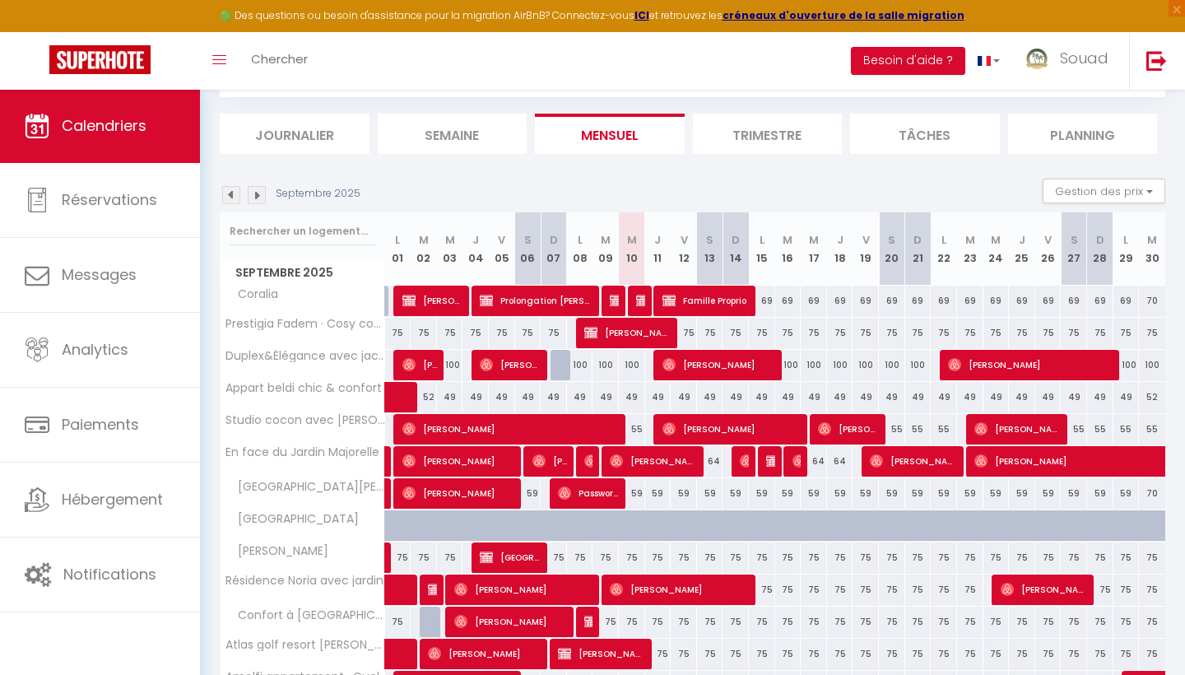
click at [560, 559] on div "75" at bounding box center [554, 557] width 26 height 30
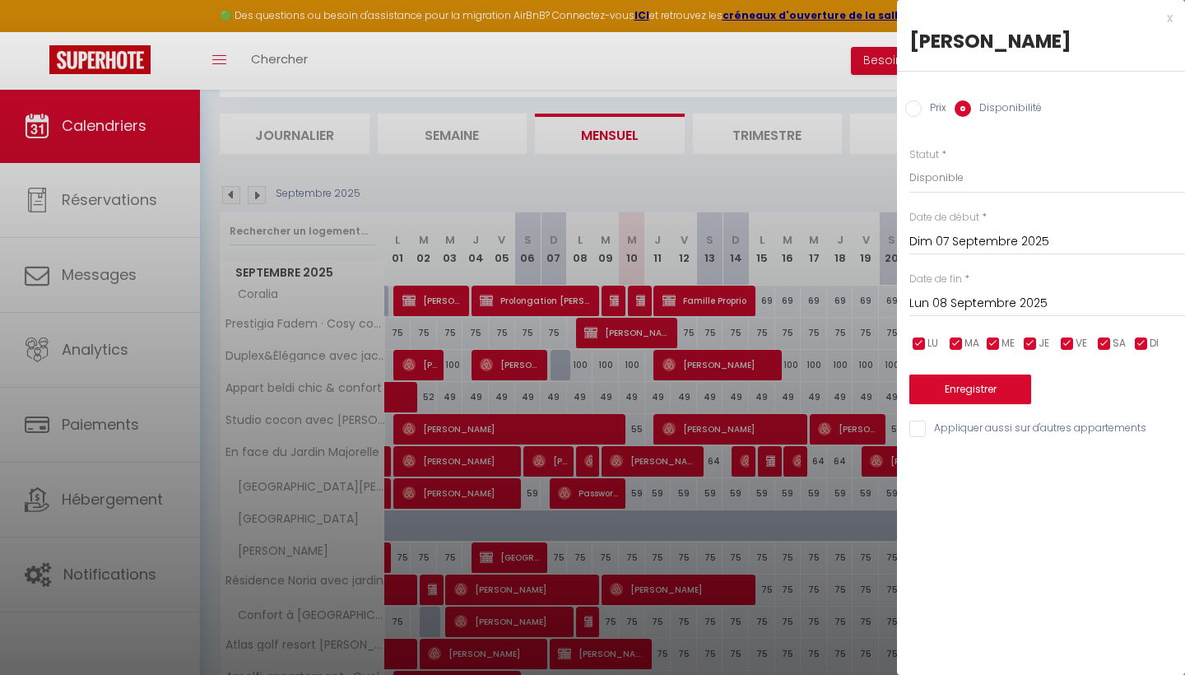
click at [993, 244] on input "Dim 07 Septembre 2025" at bounding box center [1047, 241] width 276 height 21
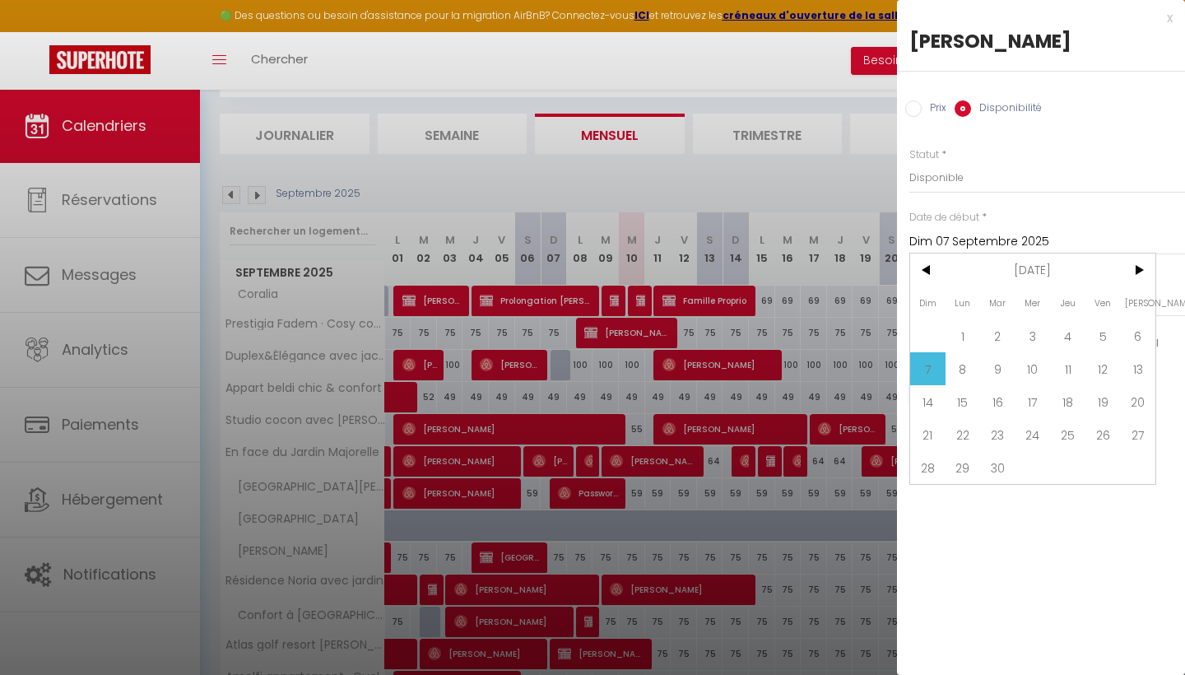
click at [933, 370] on span "7" at bounding box center [927, 368] width 35 height 33
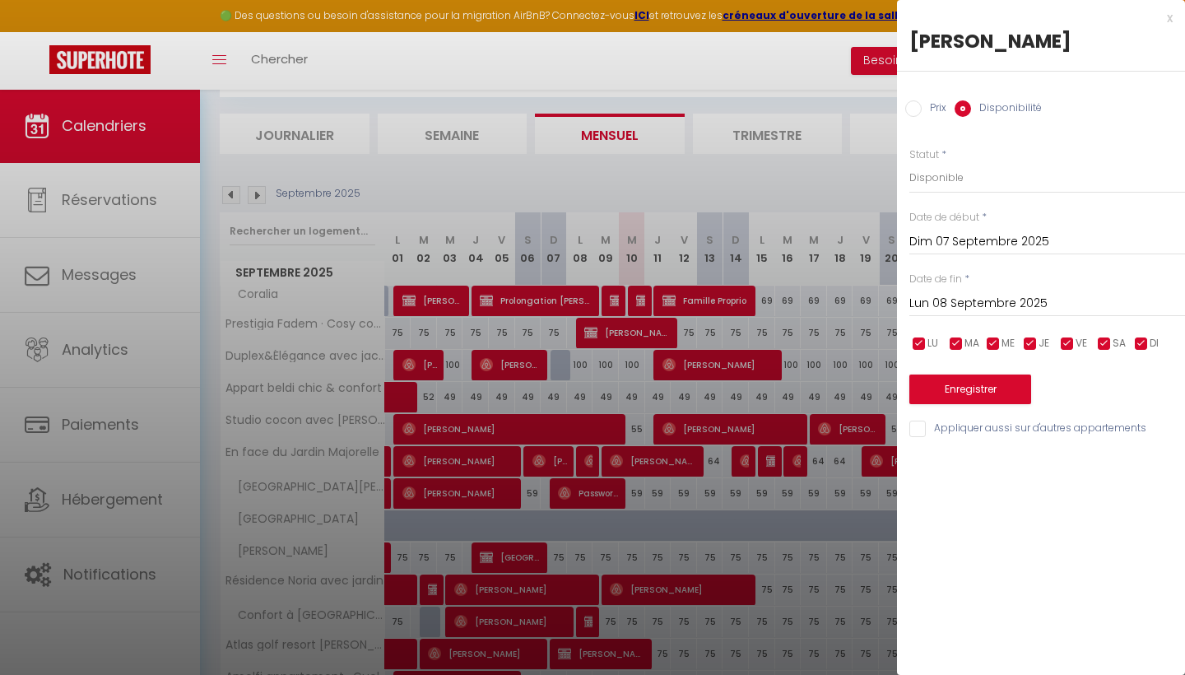
click at [1001, 301] on input "Lun 08 Septembre 2025" at bounding box center [1047, 303] width 276 height 21
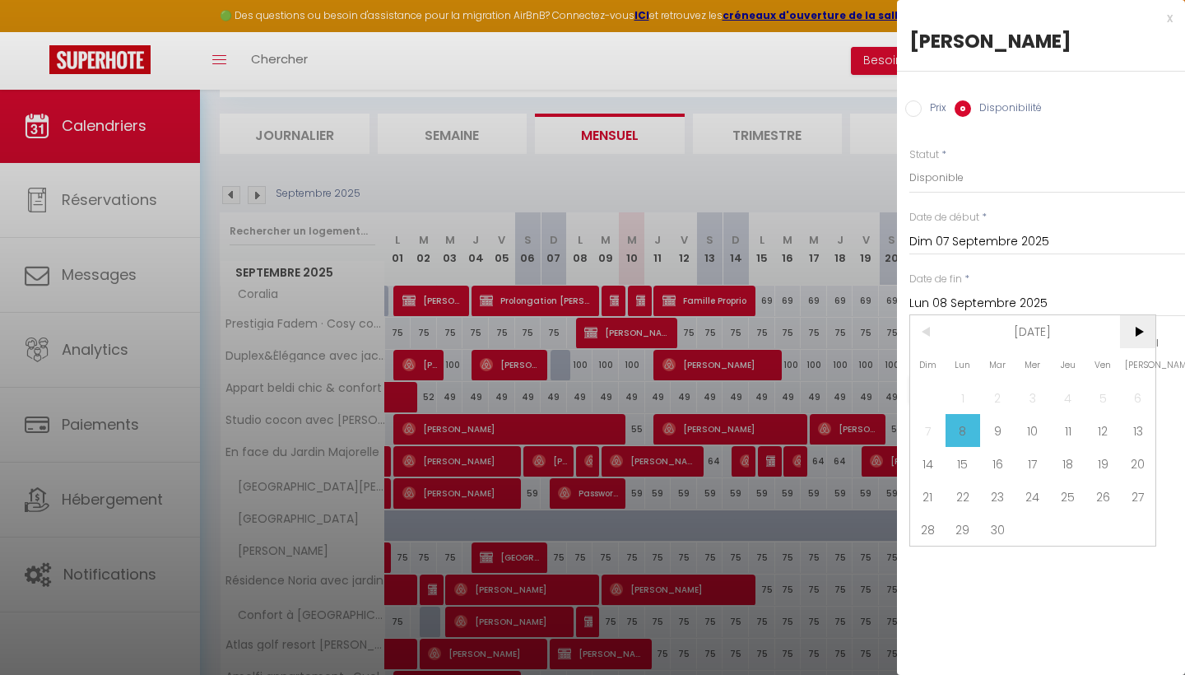
click at [1143, 327] on span ">" at bounding box center [1137, 331] width 35 height 33
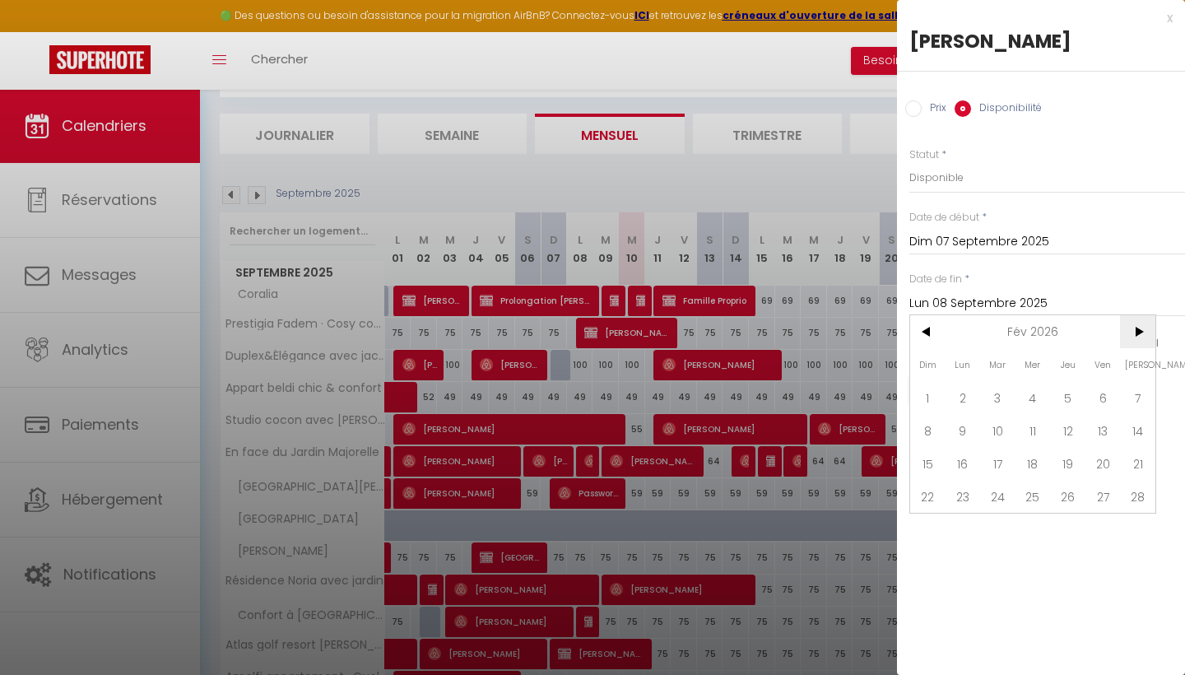
click at [1143, 327] on span ">" at bounding box center [1137, 331] width 35 height 33
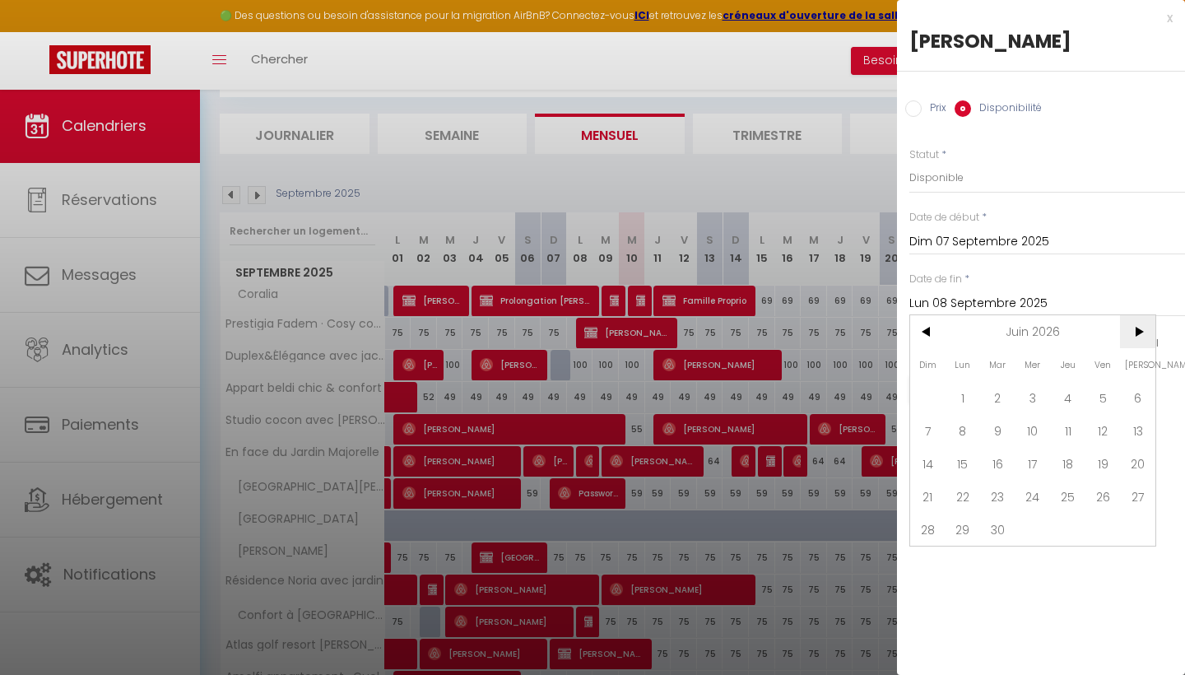
click at [1143, 327] on span ">" at bounding box center [1137, 331] width 35 height 33
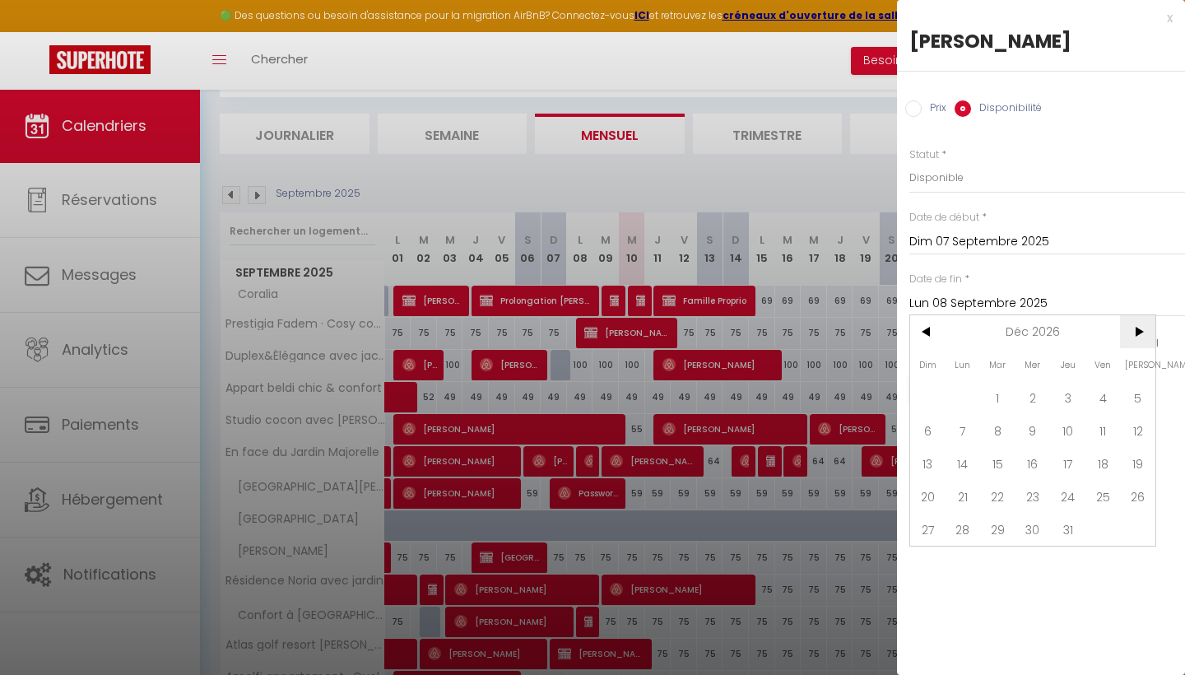
click at [1143, 327] on span ">" at bounding box center [1137, 331] width 35 height 33
click at [934, 560] on span "31" at bounding box center [927, 561] width 35 height 33
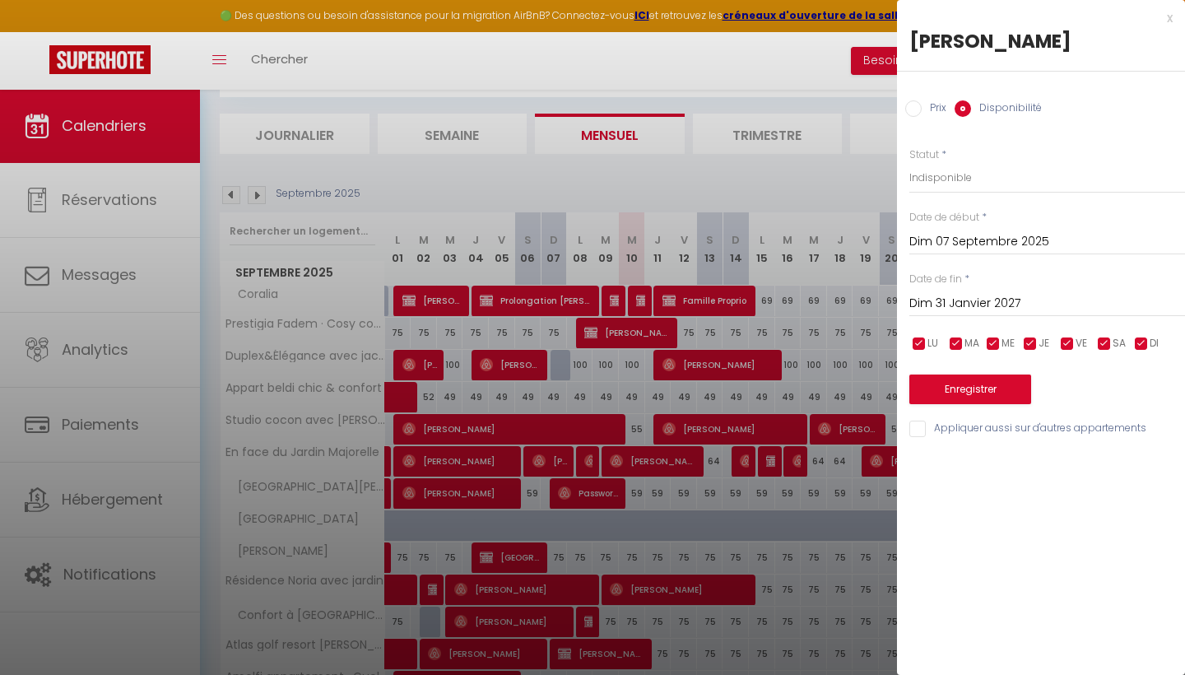
click at [993, 387] on button "Enregistrer" at bounding box center [970, 389] width 122 height 30
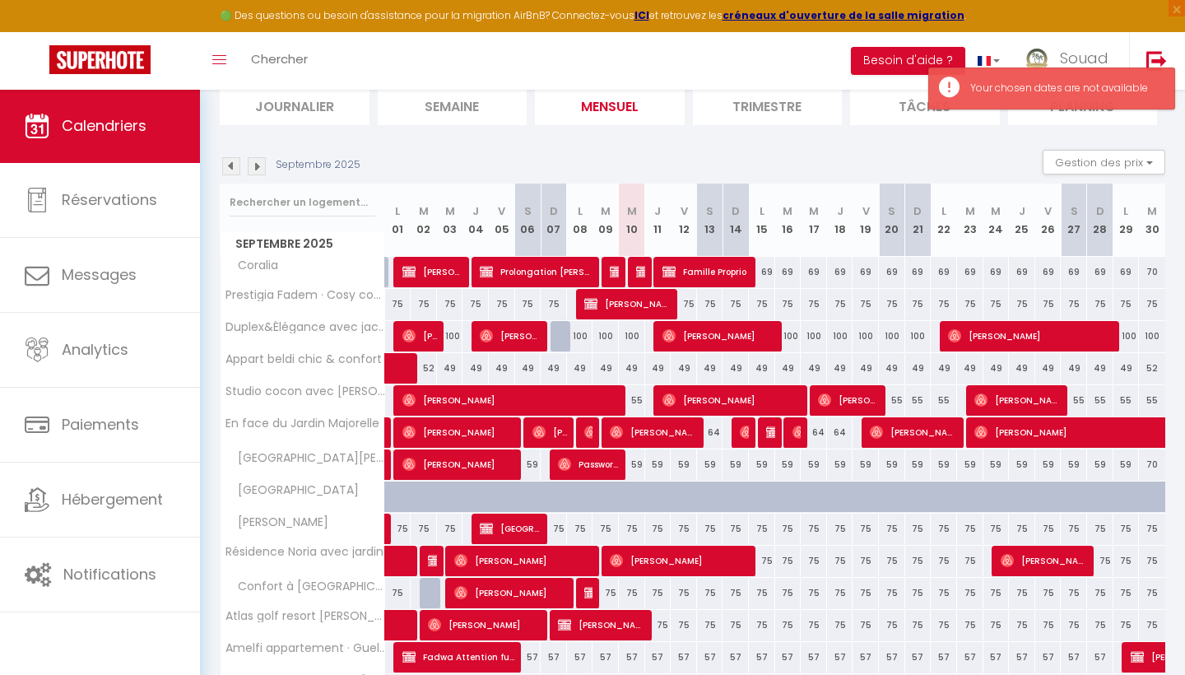
scroll to position [122, 0]
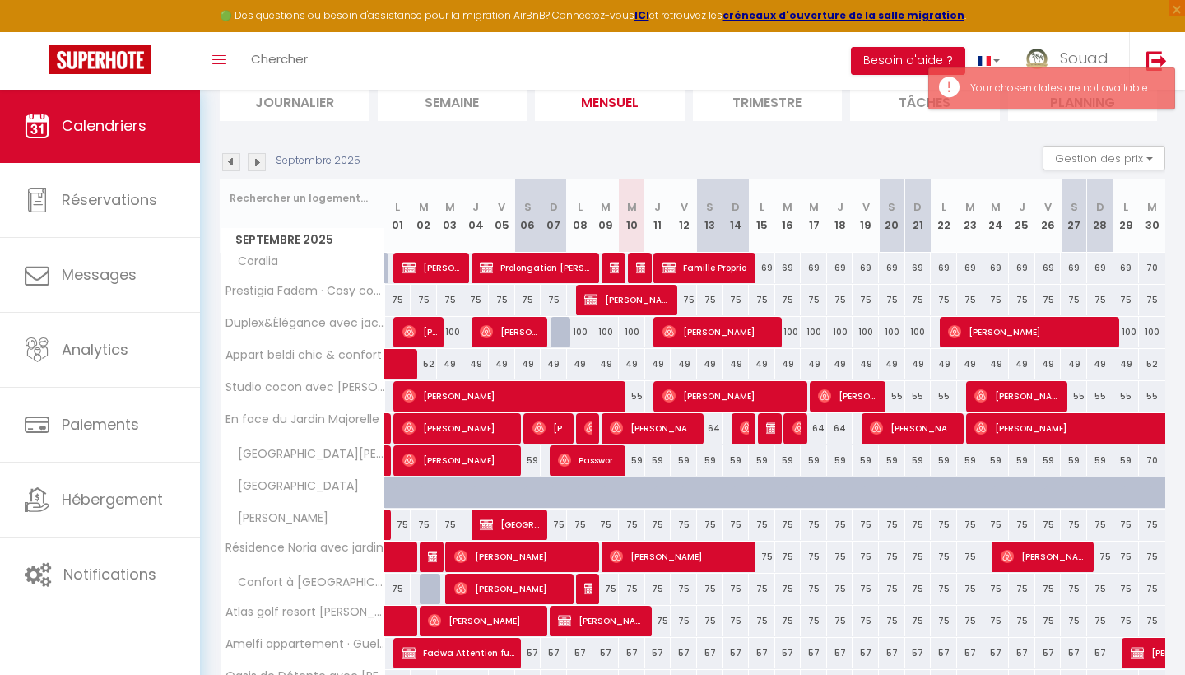
click at [566, 525] on div "75" at bounding box center [579, 524] width 27 height 30
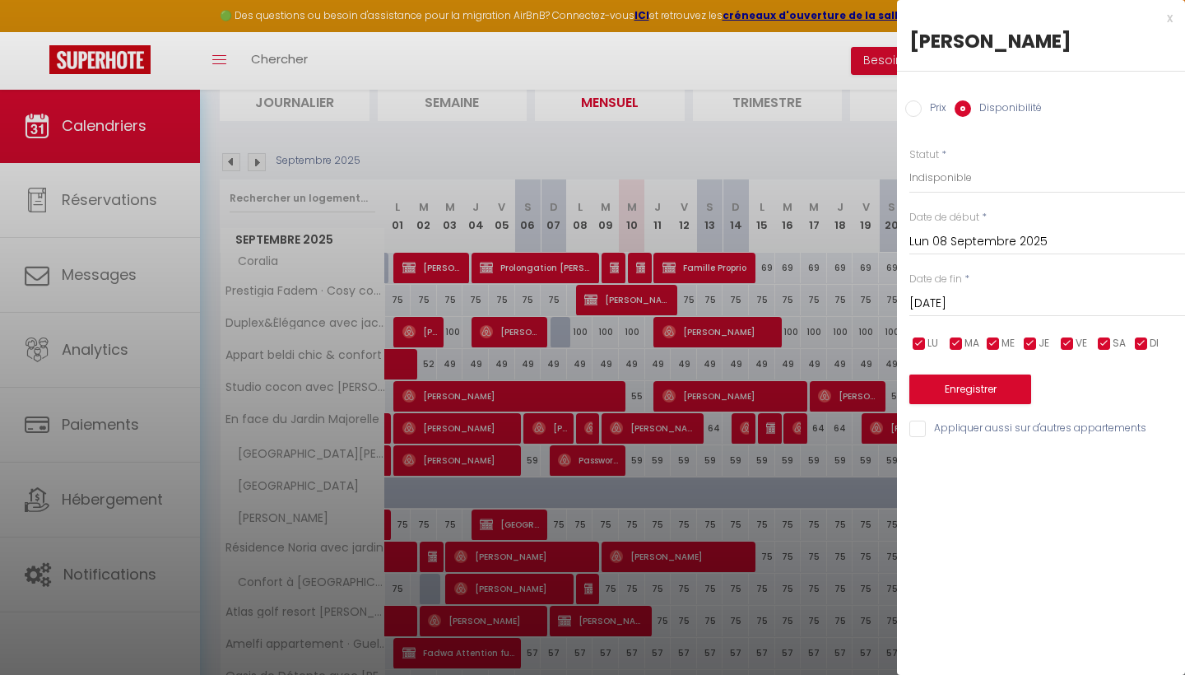
click at [1021, 299] on input "Mar 09 Septembre 2025" at bounding box center [1047, 303] width 276 height 21
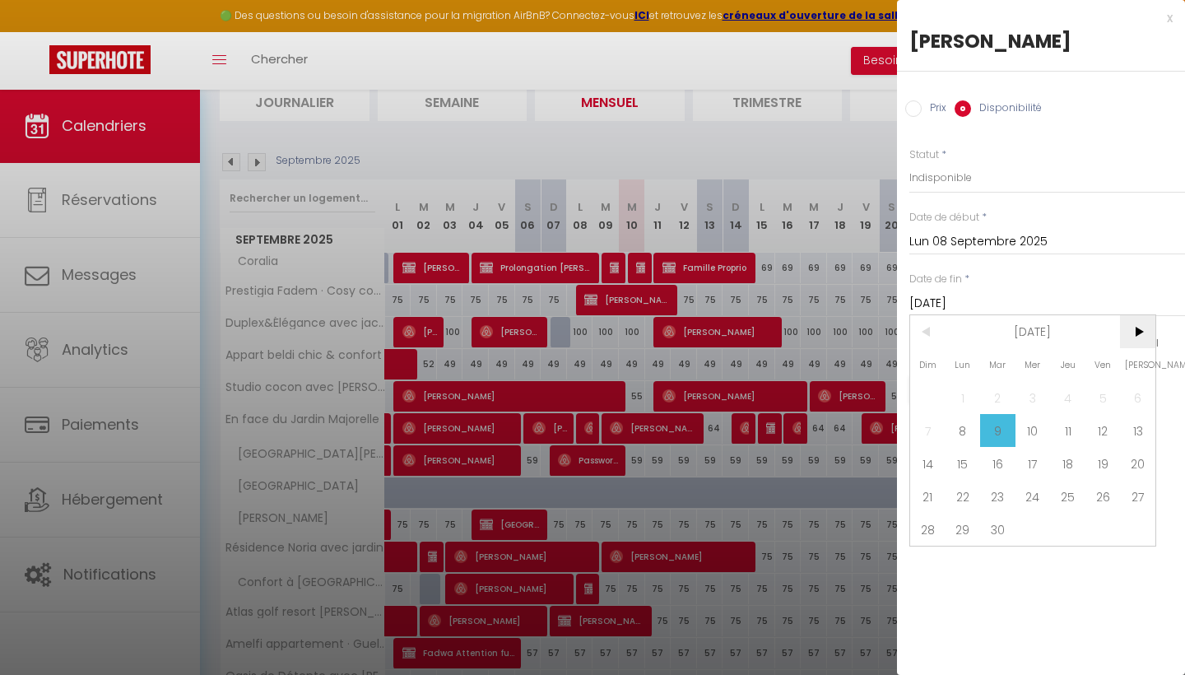
click at [1140, 331] on span ">" at bounding box center [1137, 331] width 35 height 33
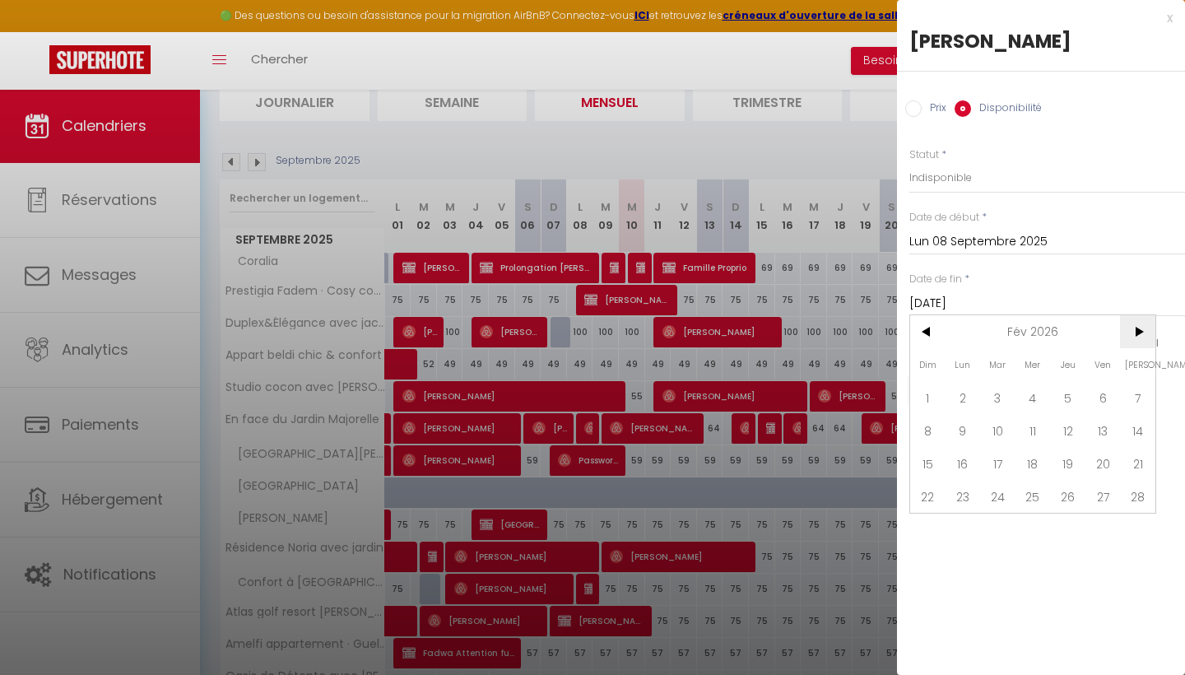
click at [1140, 331] on span ">" at bounding box center [1137, 331] width 35 height 33
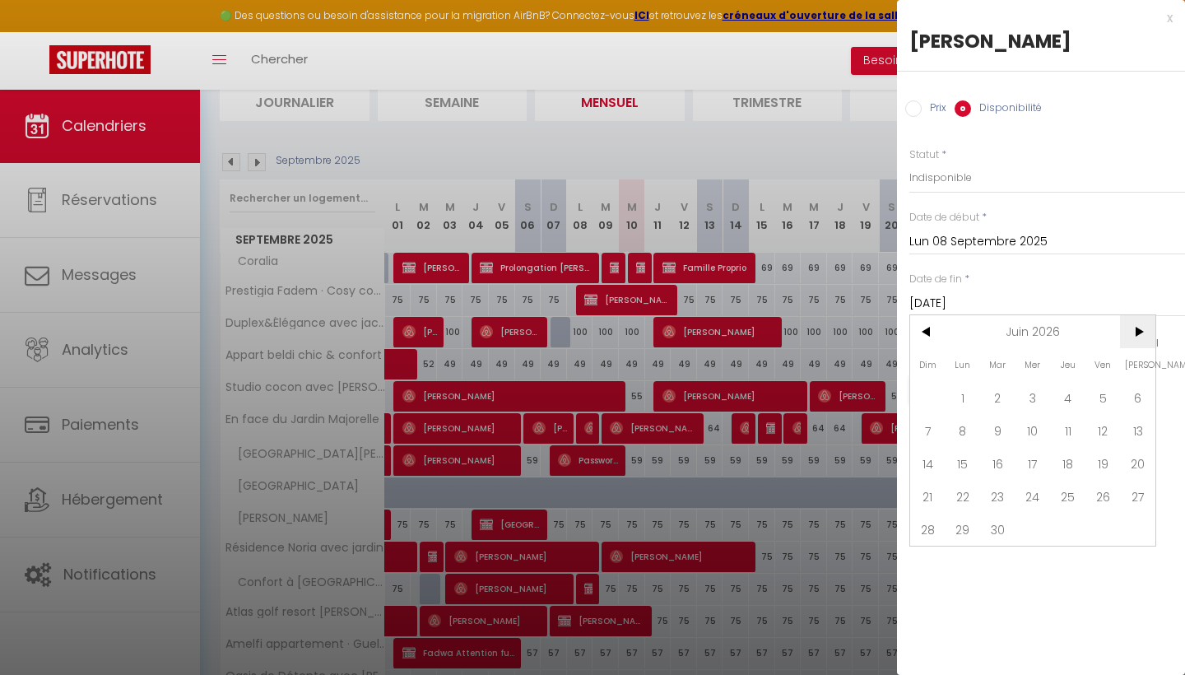
click at [1140, 331] on span ">" at bounding box center [1137, 331] width 35 height 33
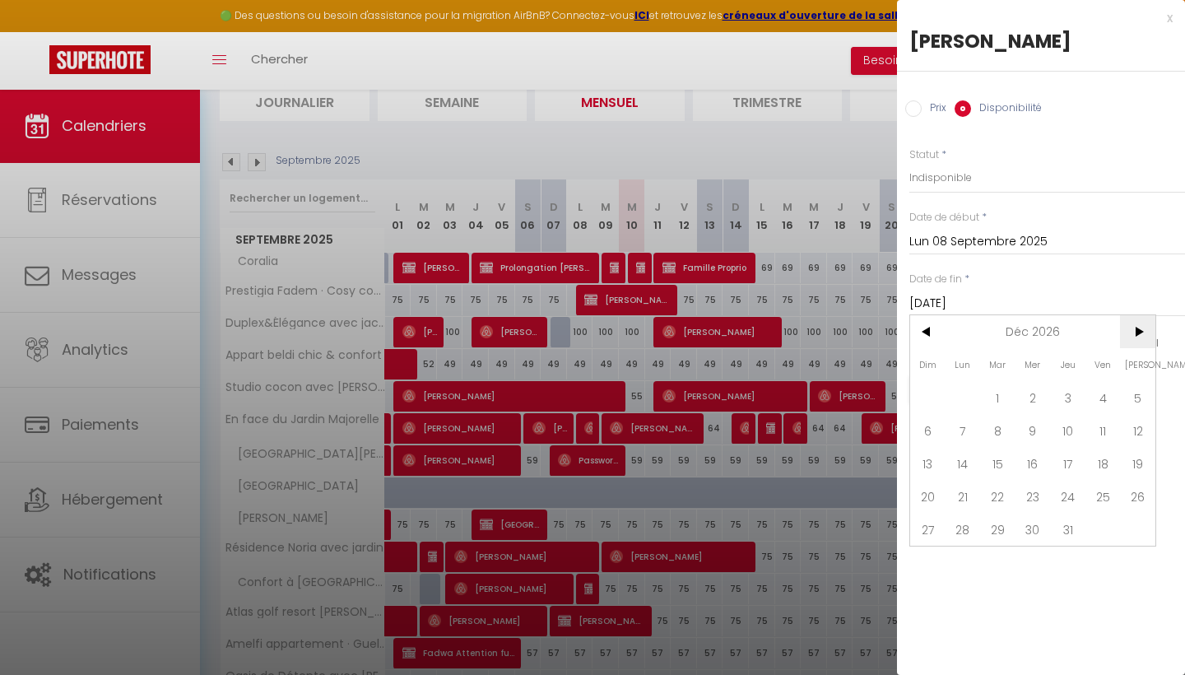
click at [1140, 331] on span ">" at bounding box center [1137, 331] width 35 height 33
click at [1106, 528] on span "30" at bounding box center [1102, 529] width 35 height 33
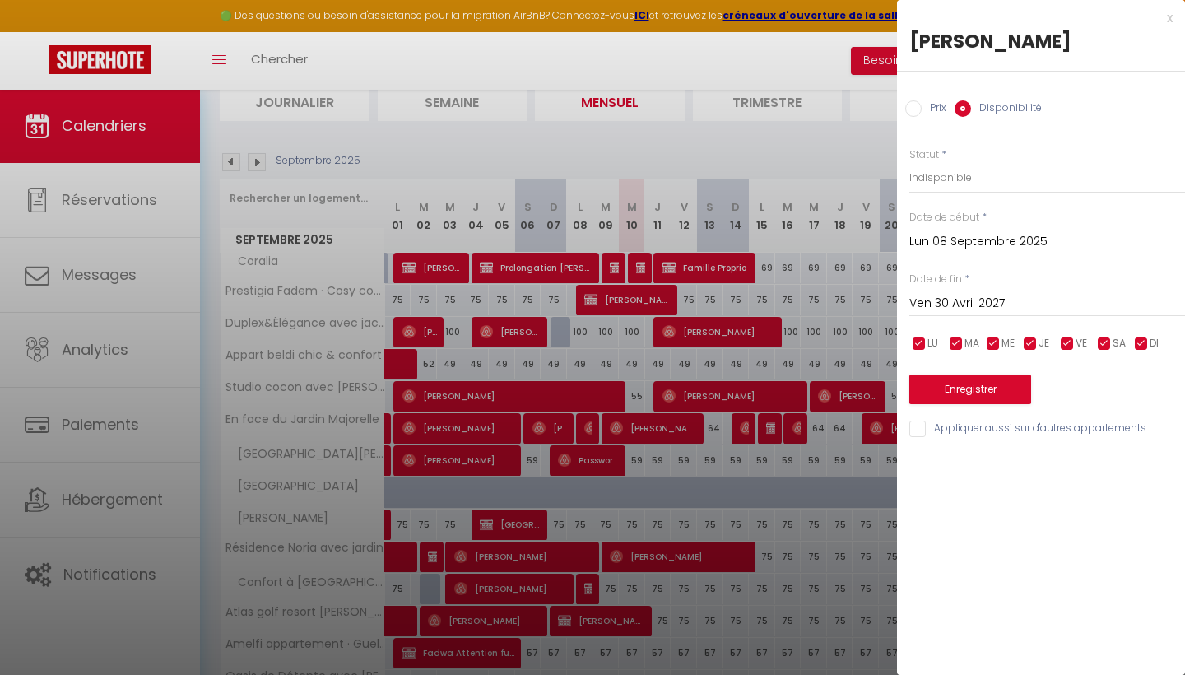
click at [995, 250] on input "Lun 08 Septembre 2025" at bounding box center [1047, 241] width 276 height 21
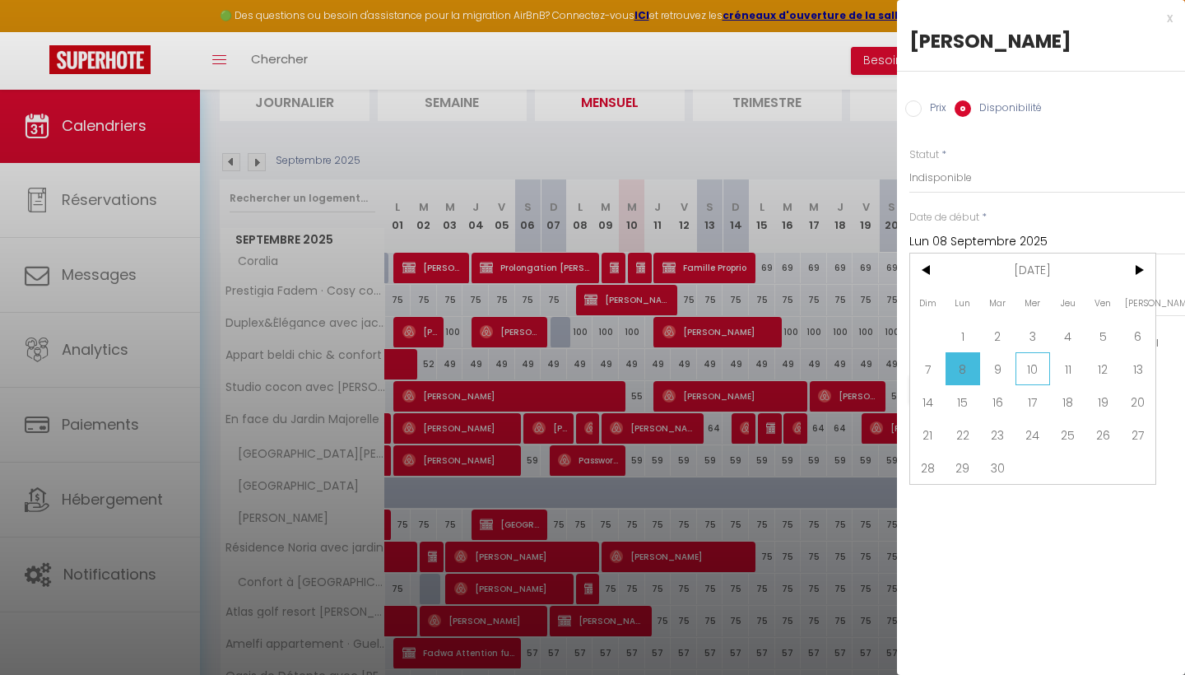
click at [1033, 374] on span "10" at bounding box center [1032, 368] width 35 height 33
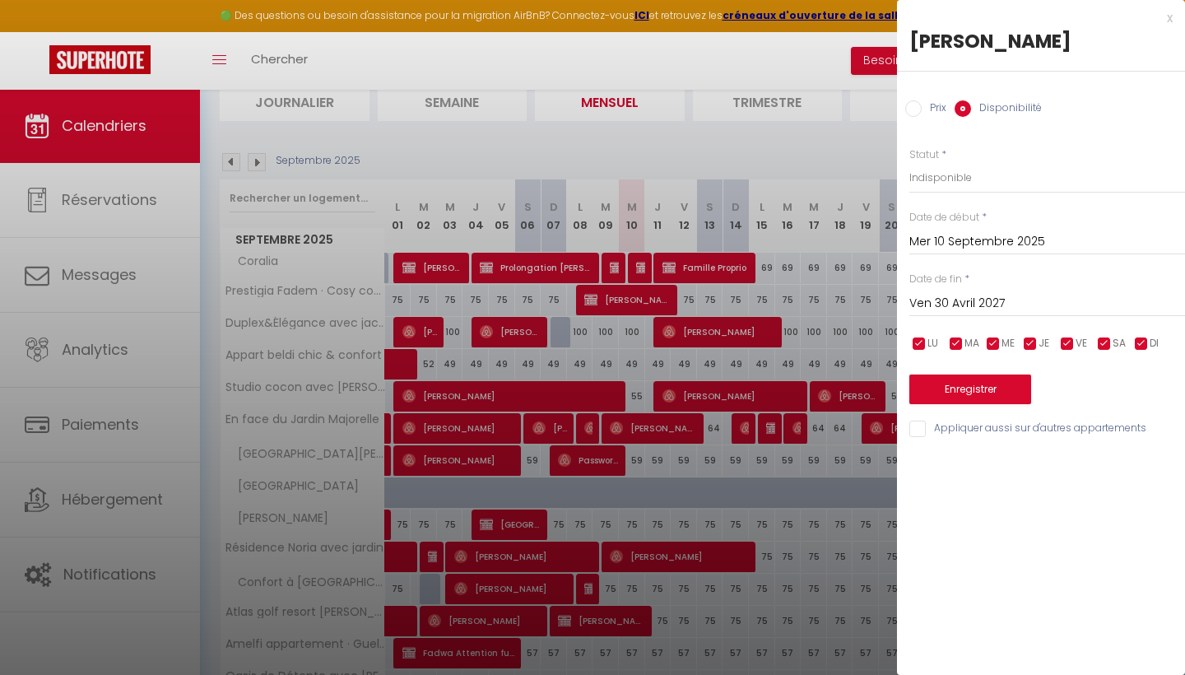
click at [1001, 392] on button "Enregistrer" at bounding box center [970, 389] width 122 height 30
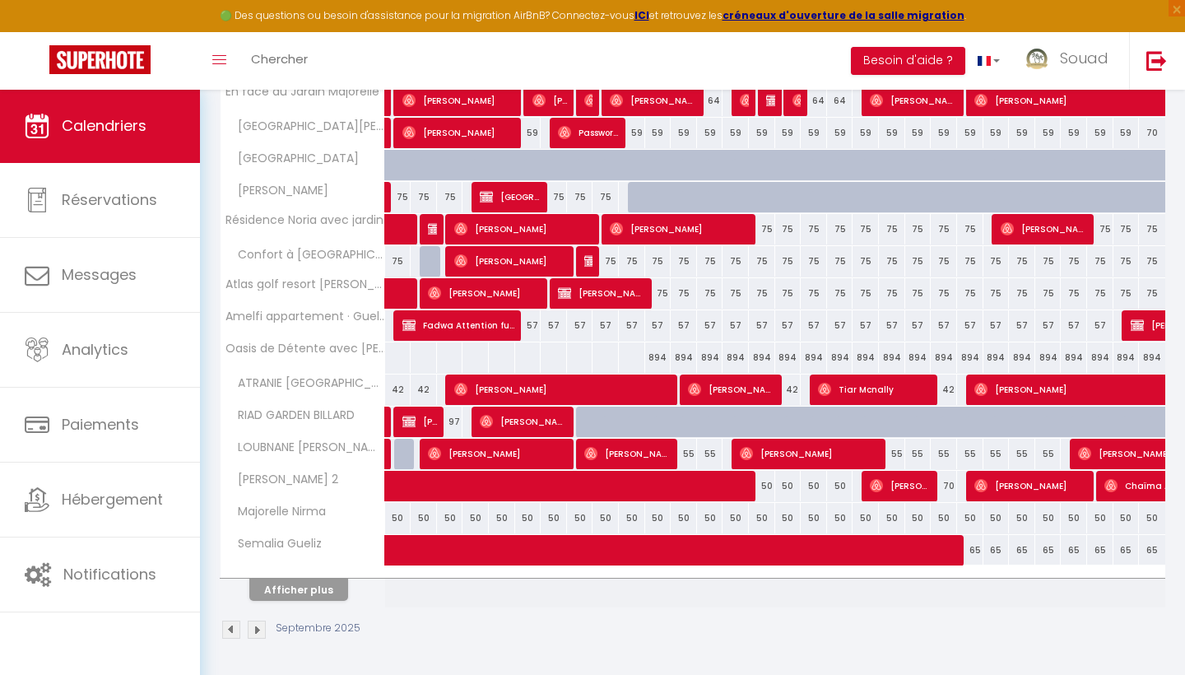
scroll to position [448, 0]
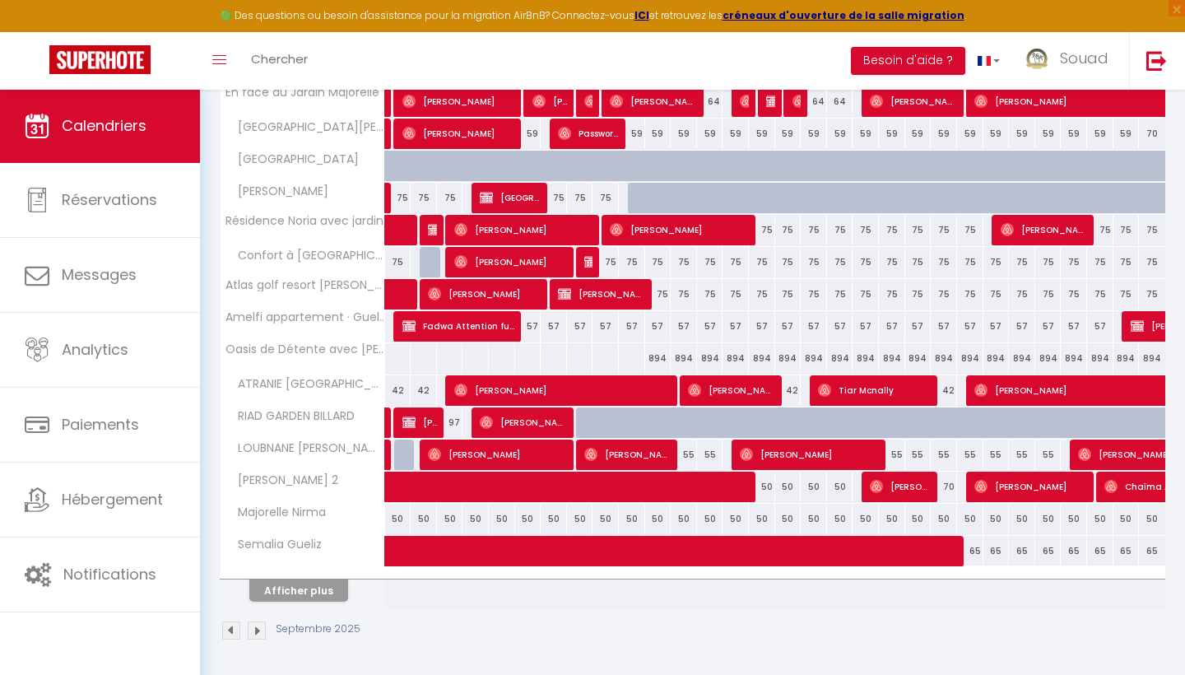
click at [328, 594] on button "Afficher plus" at bounding box center [298, 590] width 99 height 22
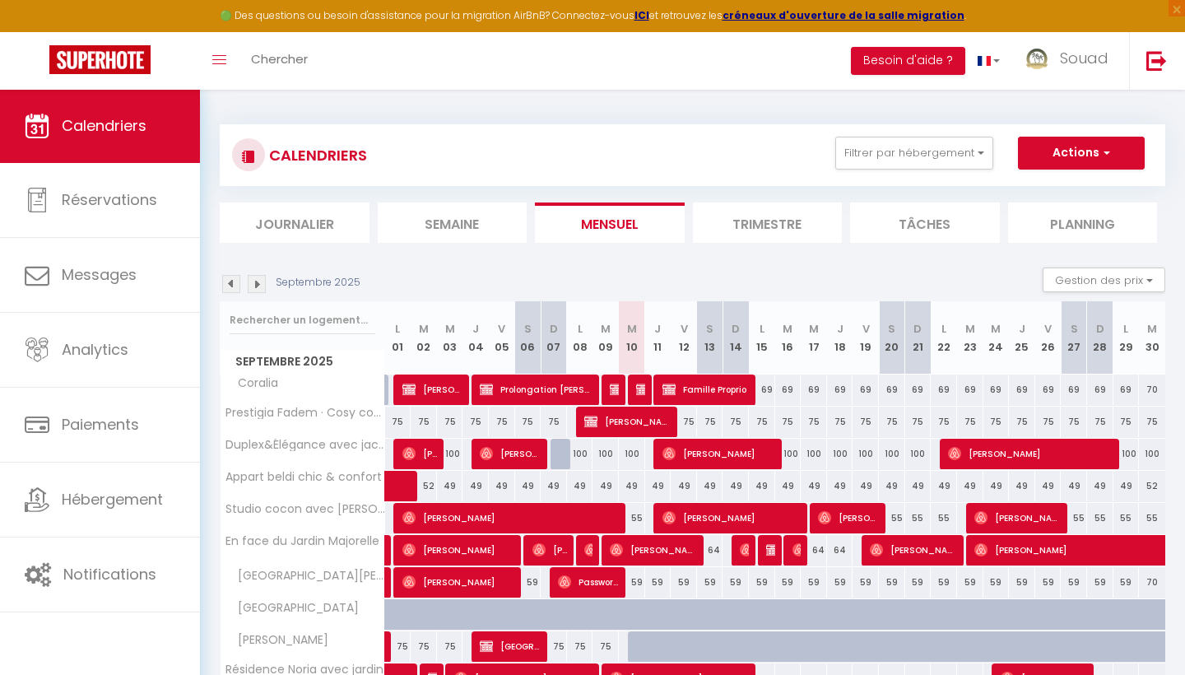
scroll to position [81, 0]
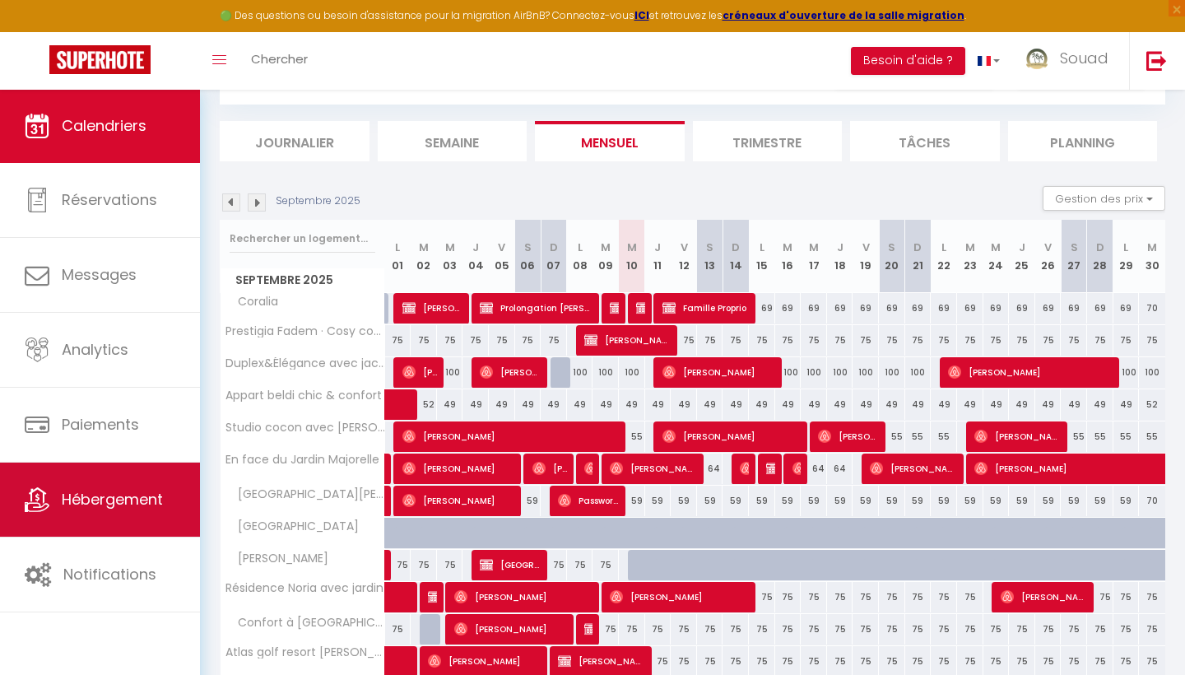
click at [114, 516] on link "Hébergement" at bounding box center [100, 499] width 200 height 74
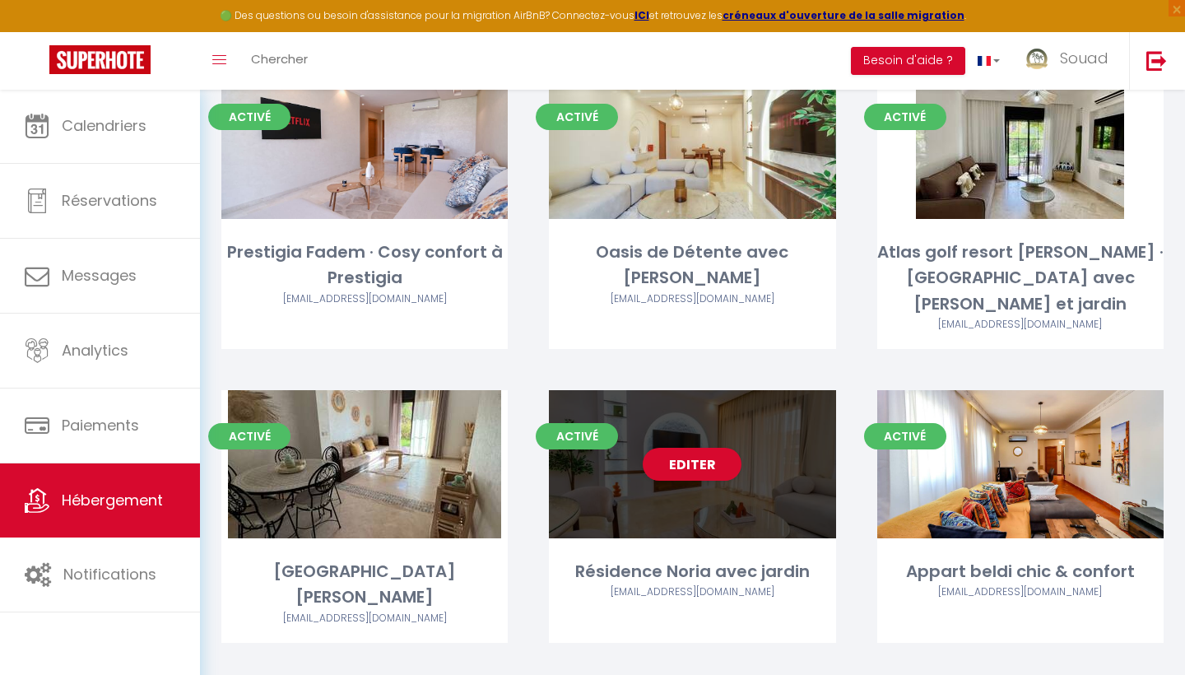
scroll to position [1787, 0]
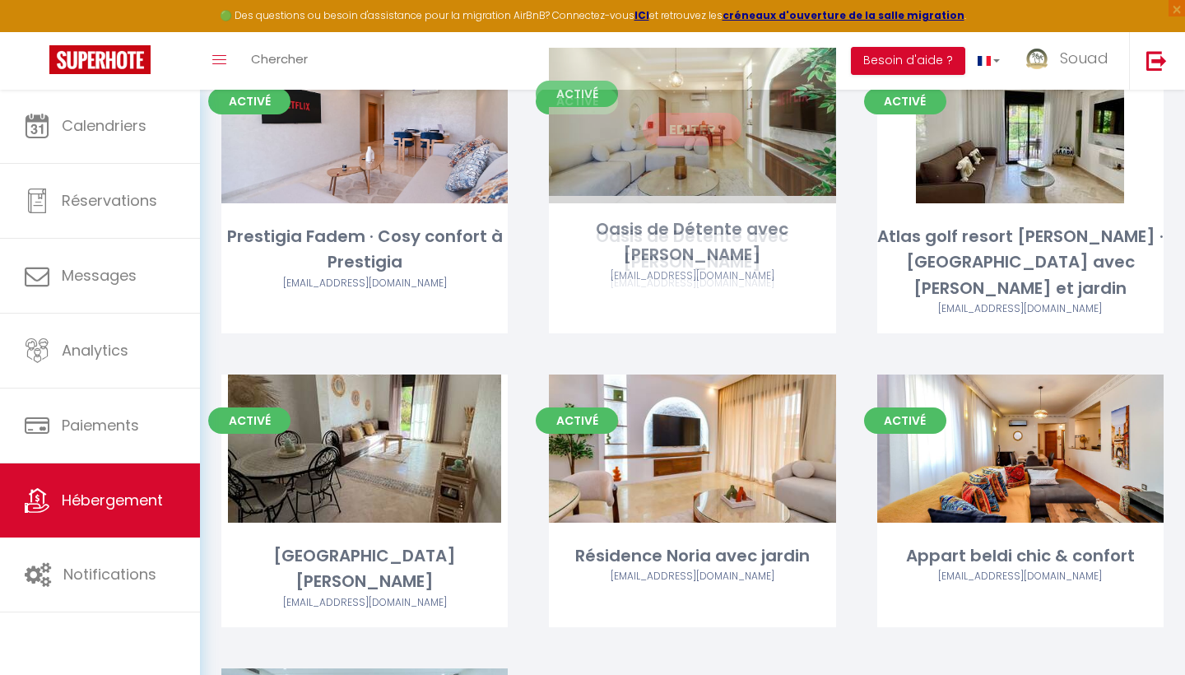
click at [680, 234] on div "Oasis de Détente avec Piscine" at bounding box center [692, 250] width 286 height 52
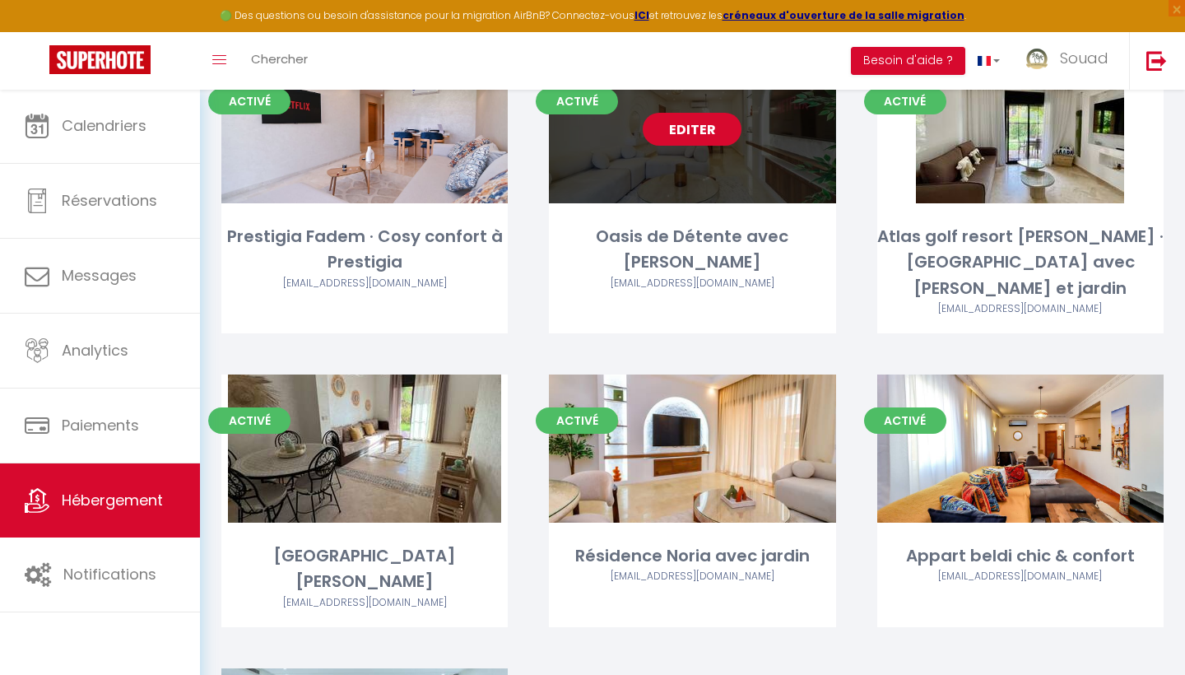
click at [707, 118] on link "Editer" at bounding box center [692, 129] width 99 height 33
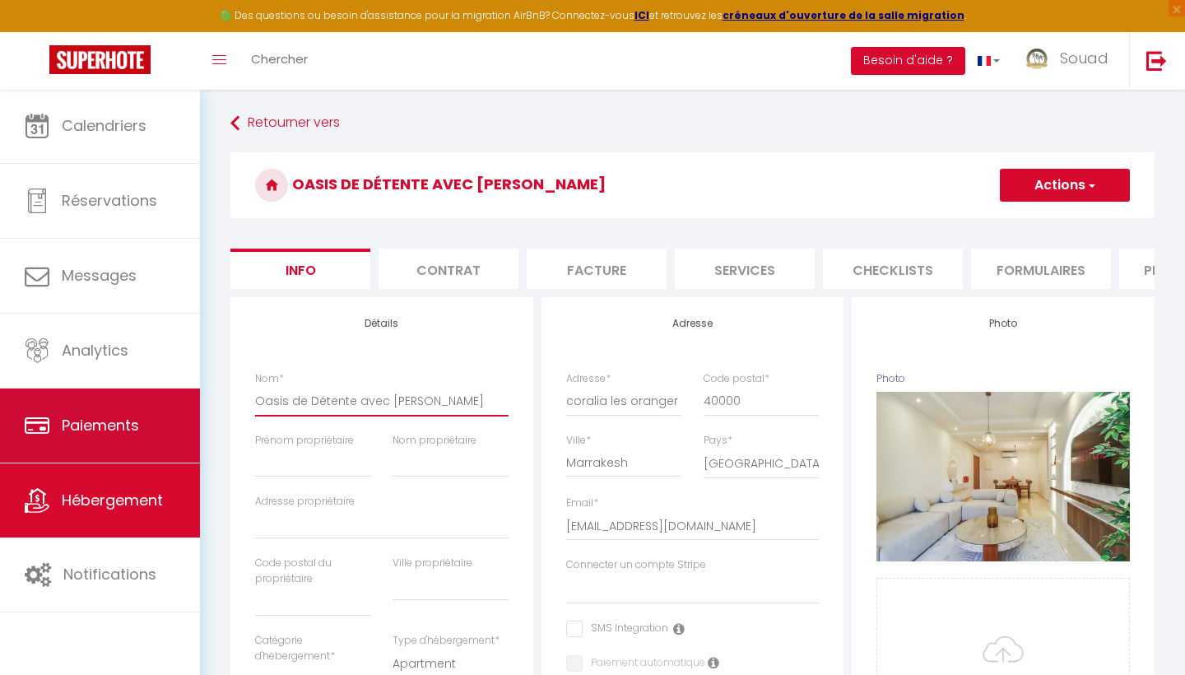
drag, startPoint x: 430, startPoint y: 400, endPoint x: 196, endPoint y: 406, distance: 234.5
drag, startPoint x: 442, startPoint y: 405, endPoint x: 184, endPoint y: 400, distance: 257.6
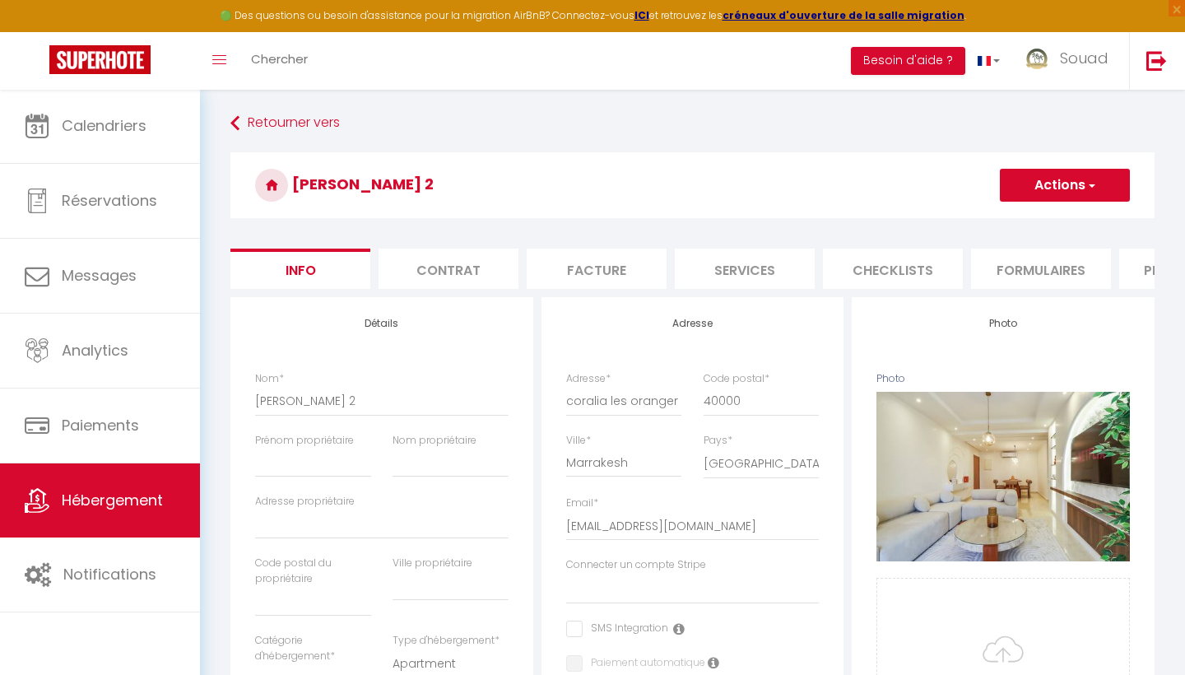
click at [1099, 179] on button "Actions" at bounding box center [1065, 185] width 130 height 33
click at [1016, 220] on input "Enregistrer" at bounding box center [999, 221] width 61 height 16
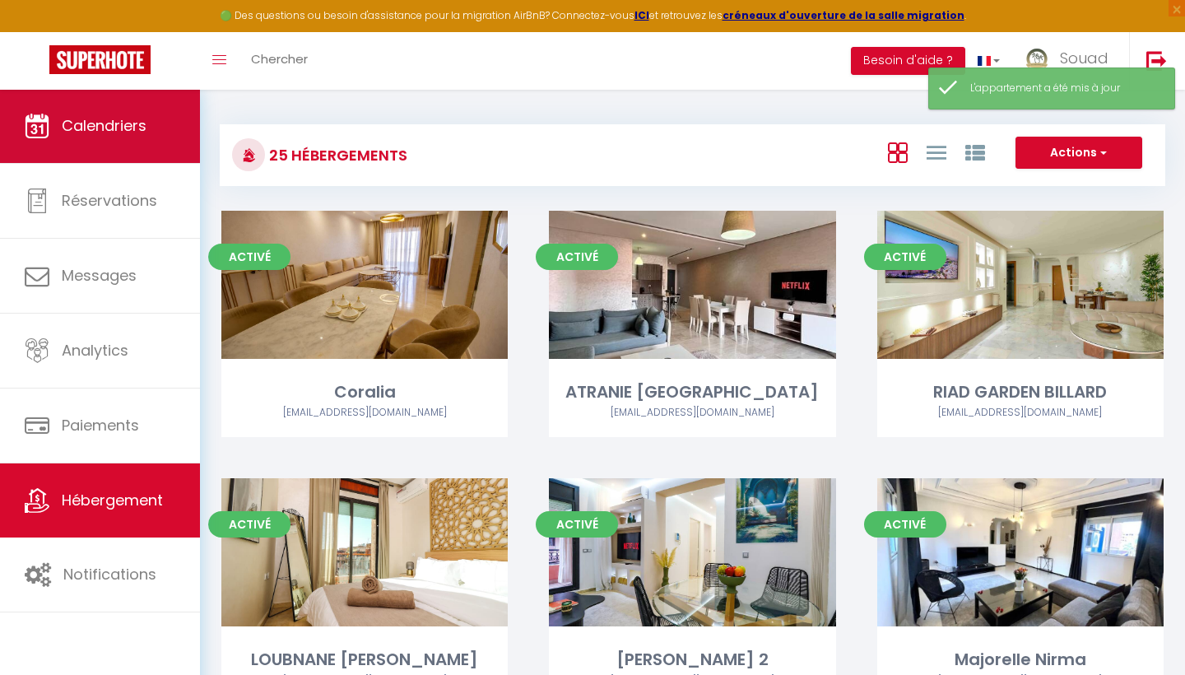
click at [144, 114] on link "Calendriers" at bounding box center [100, 126] width 200 height 74
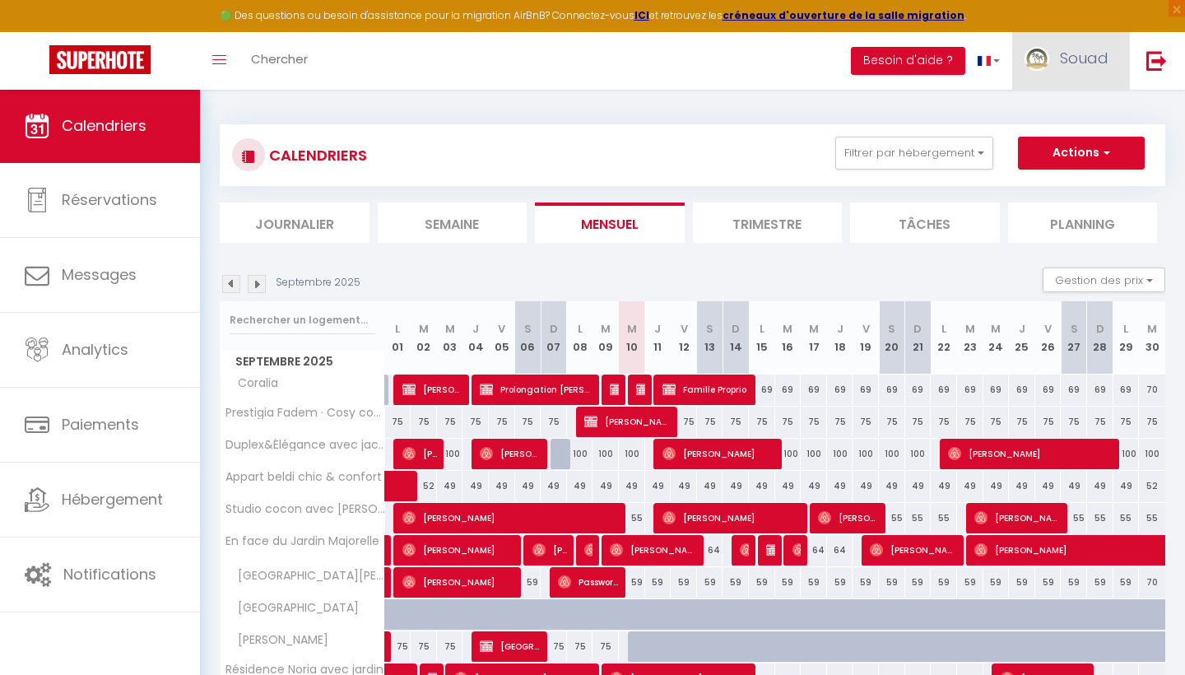
click at [1096, 61] on span "Souad" at bounding box center [1084, 58] width 49 height 21
click at [1068, 144] on link "Équipe" at bounding box center [1063, 144] width 122 height 28
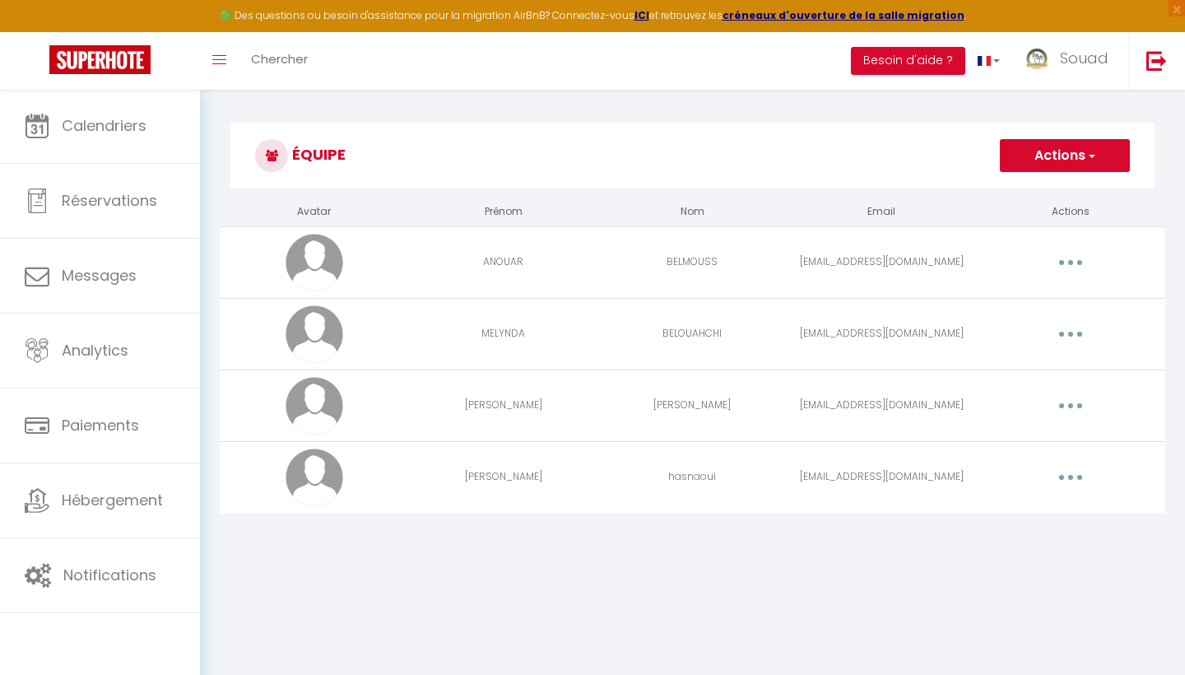
click at [1074, 265] on button "button" at bounding box center [1070, 262] width 46 height 26
click at [1022, 298] on link "Editer" at bounding box center [1028, 300] width 122 height 28
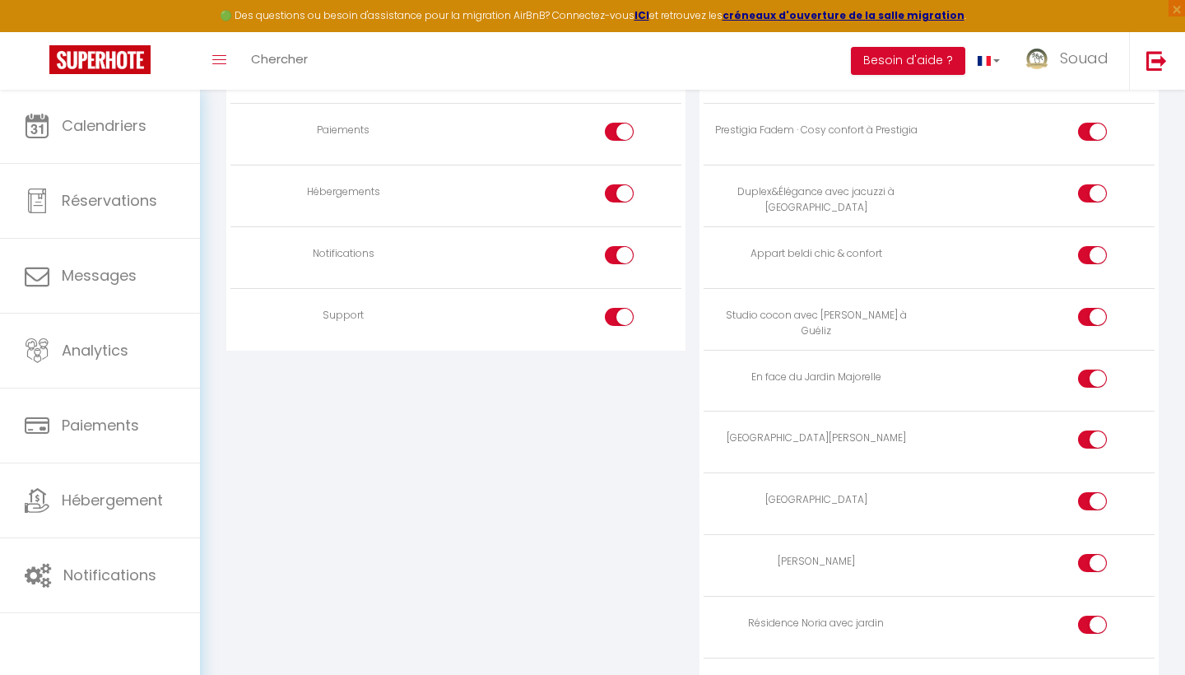
scroll to position [1895, 0]
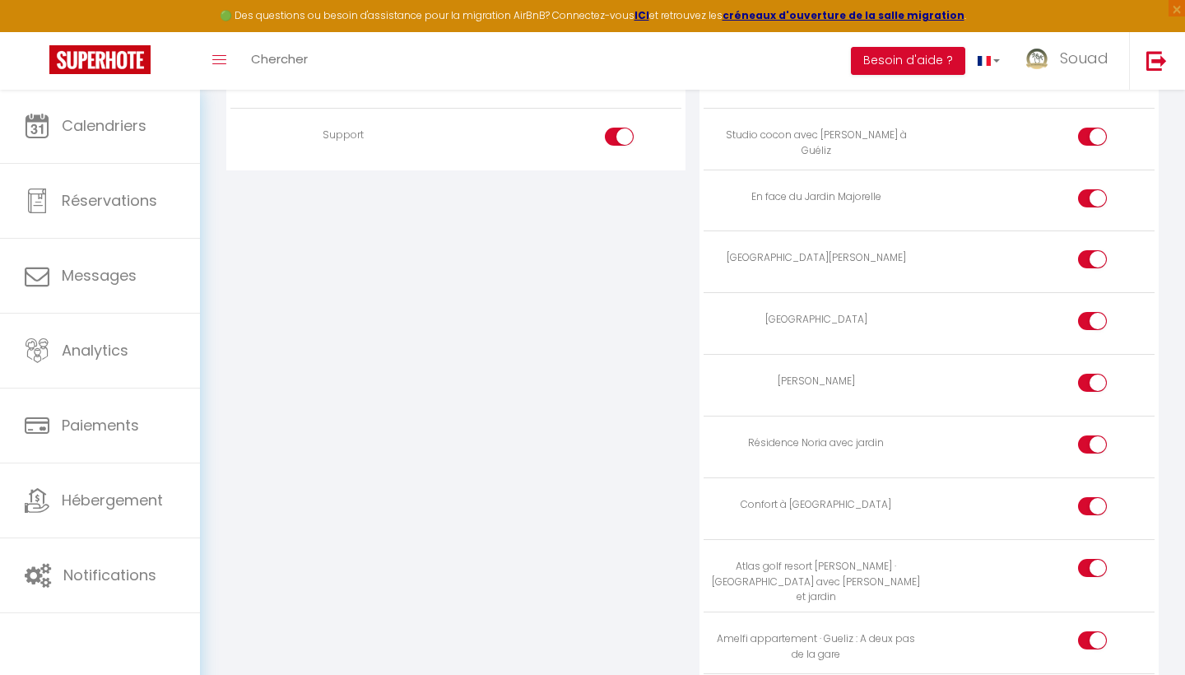
click at [1081, 374] on div at bounding box center [1092, 383] width 29 height 18
click at [1092, 374] on input "checkbox" at bounding box center [1106, 386] width 29 height 25
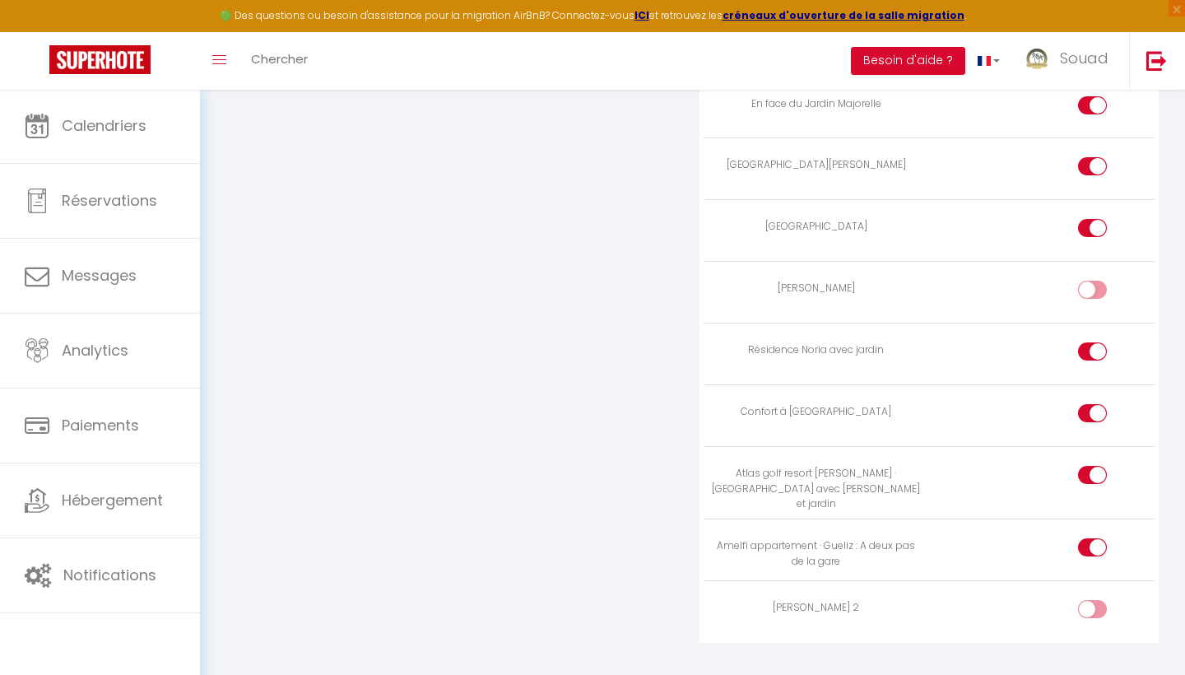
scroll to position [1986, 0]
click at [1098, 601] on input "checkbox" at bounding box center [1106, 613] width 29 height 25
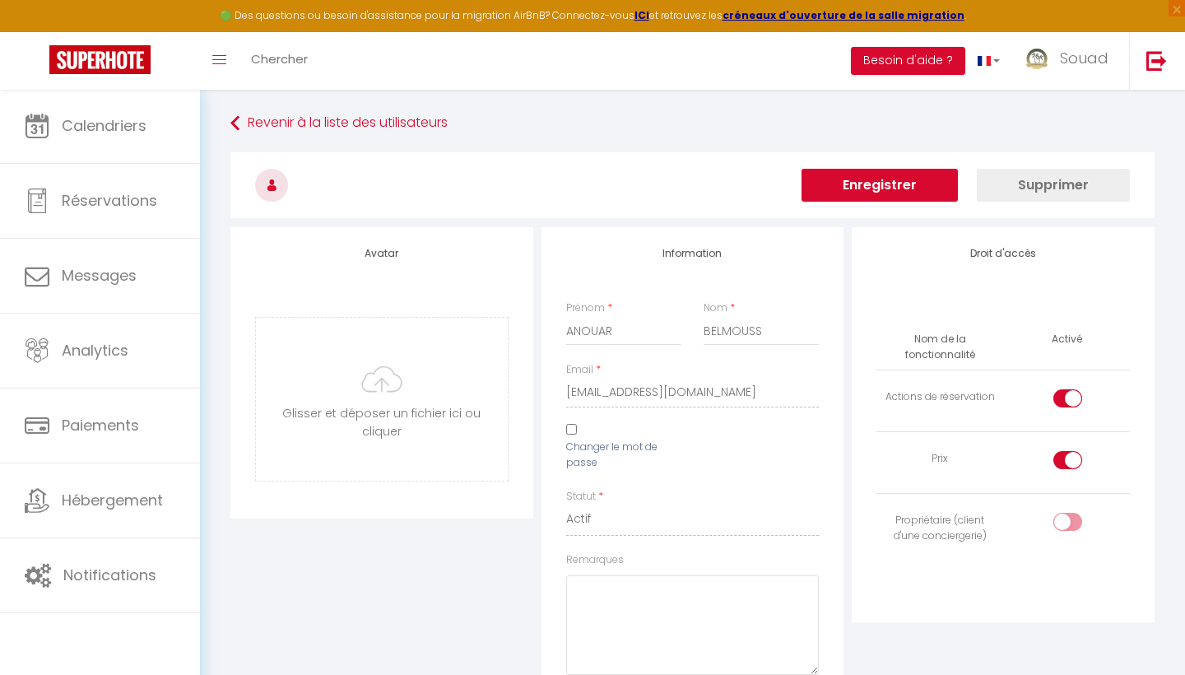
scroll to position [0, 0]
click at [917, 193] on button "Enregistrer" at bounding box center [879, 185] width 156 height 33
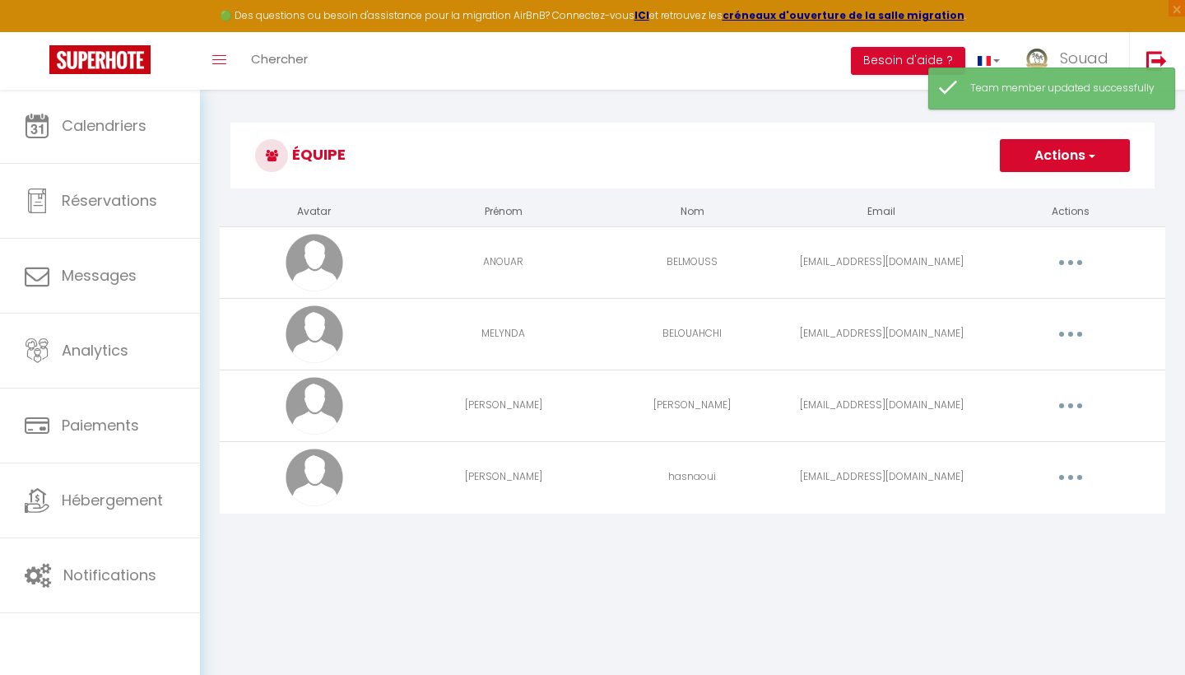
click at [1087, 405] on button "button" at bounding box center [1070, 405] width 46 height 26
click at [1045, 436] on link "Editer" at bounding box center [1028, 443] width 122 height 28
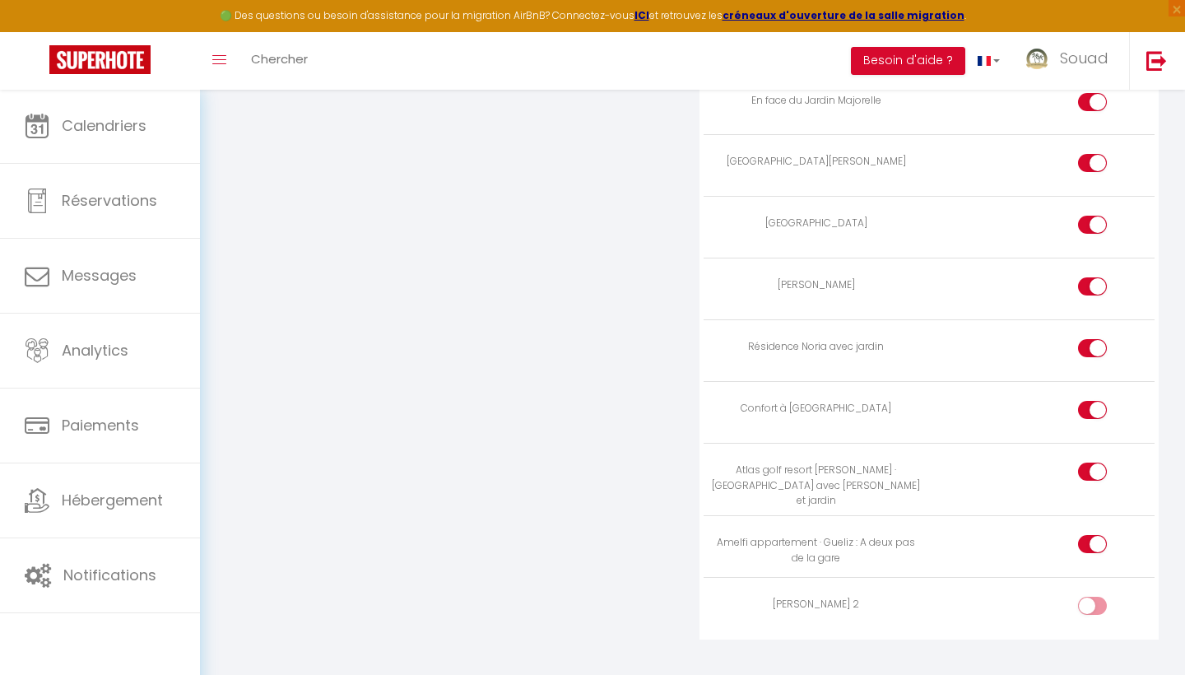
scroll to position [1986, 0]
click at [1101, 601] on input "checkbox" at bounding box center [1106, 613] width 29 height 25
click at [1083, 282] on div at bounding box center [1092, 291] width 29 height 18
click at [1092, 282] on input "checkbox" at bounding box center [1106, 294] width 29 height 25
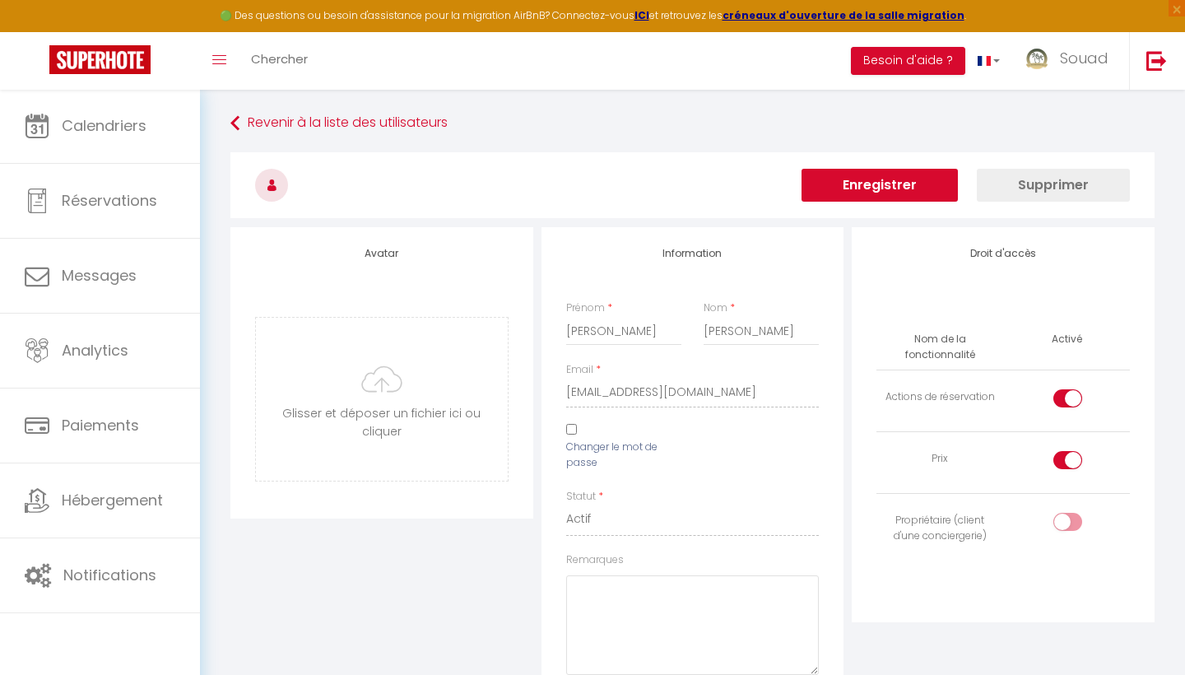
scroll to position [0, 0]
click at [872, 177] on button "Enregistrer" at bounding box center [879, 185] width 156 height 33
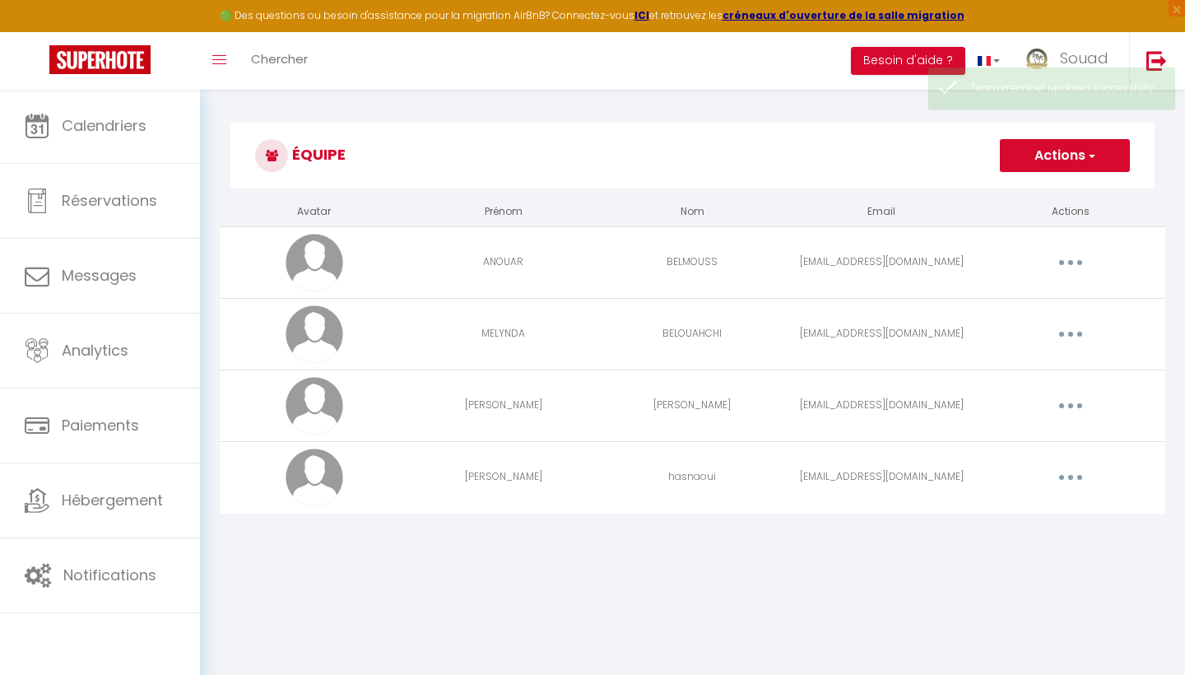
click at [1076, 483] on button "button" at bounding box center [1070, 477] width 46 height 26
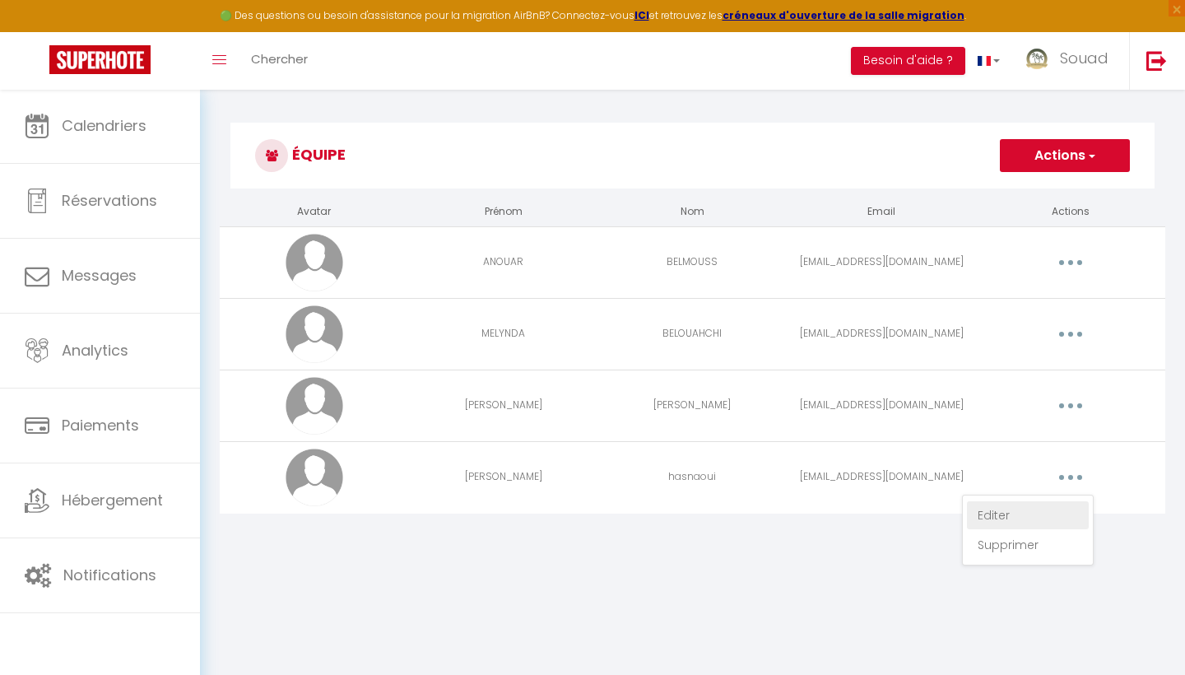
click at [1031, 514] on link "Editer" at bounding box center [1028, 515] width 122 height 28
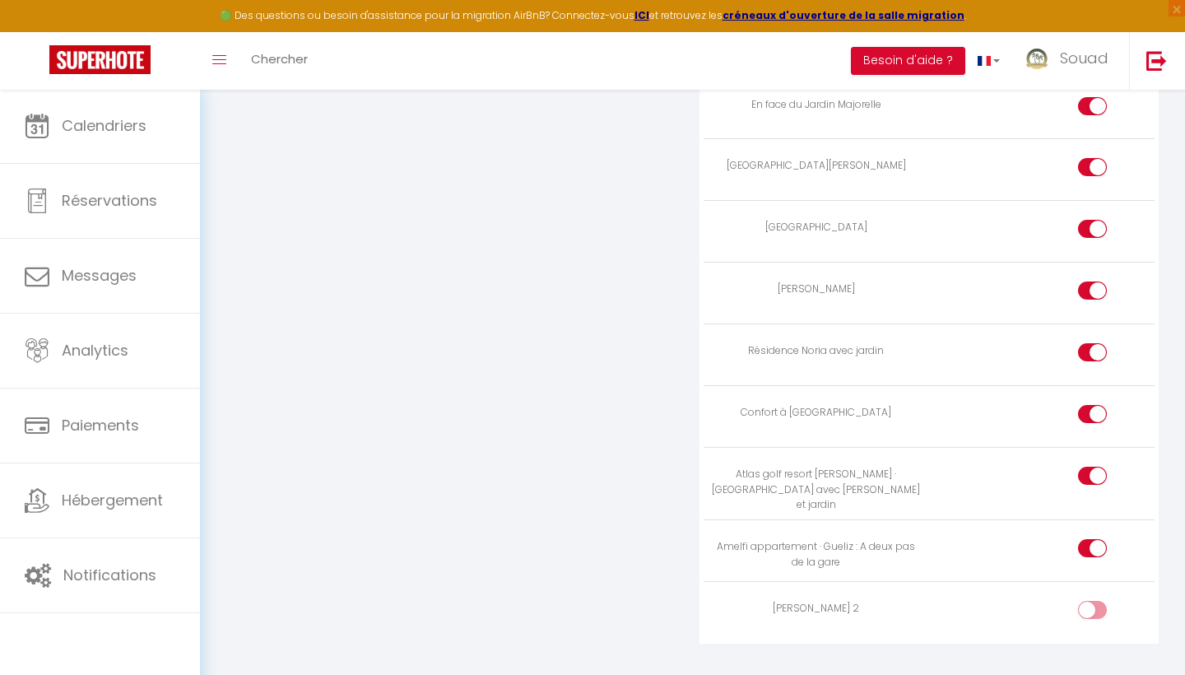
scroll to position [1986, 0]
click at [1097, 601] on input "checkbox" at bounding box center [1106, 613] width 29 height 25
click at [1085, 282] on div at bounding box center [1092, 291] width 29 height 18
click at [1092, 282] on input "checkbox" at bounding box center [1106, 294] width 29 height 25
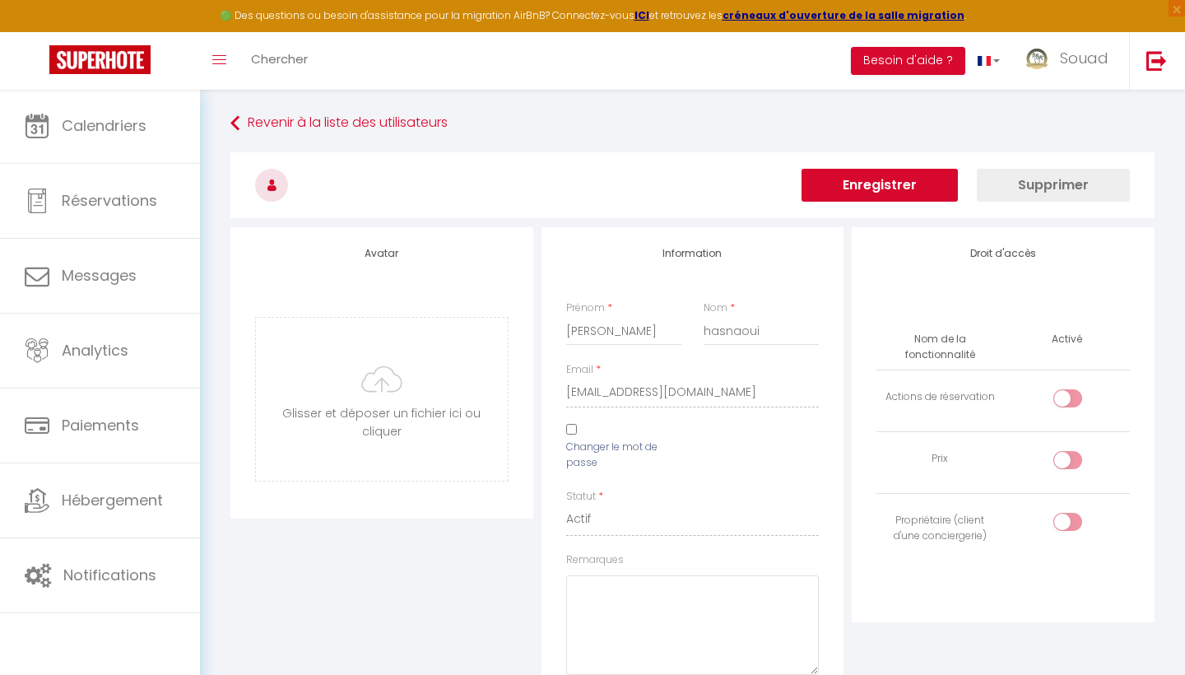
scroll to position [0, 0]
click at [916, 179] on button "Enregistrer" at bounding box center [879, 185] width 156 height 33
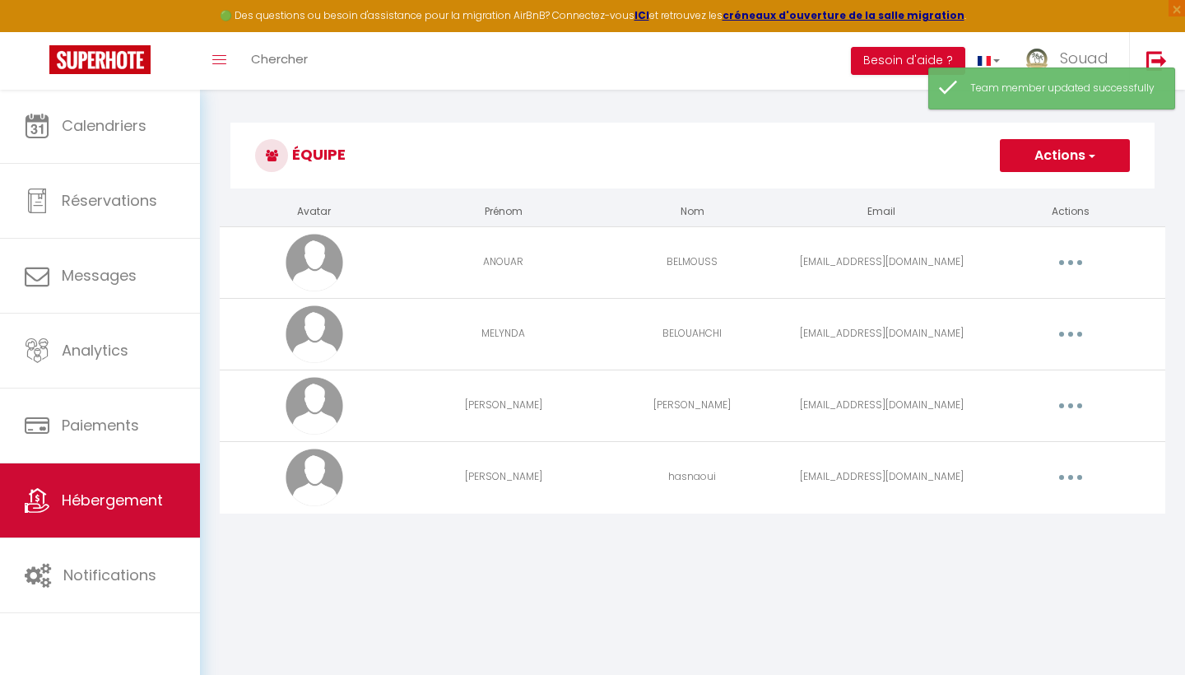
click at [183, 513] on link "Hébergement" at bounding box center [100, 500] width 200 height 74
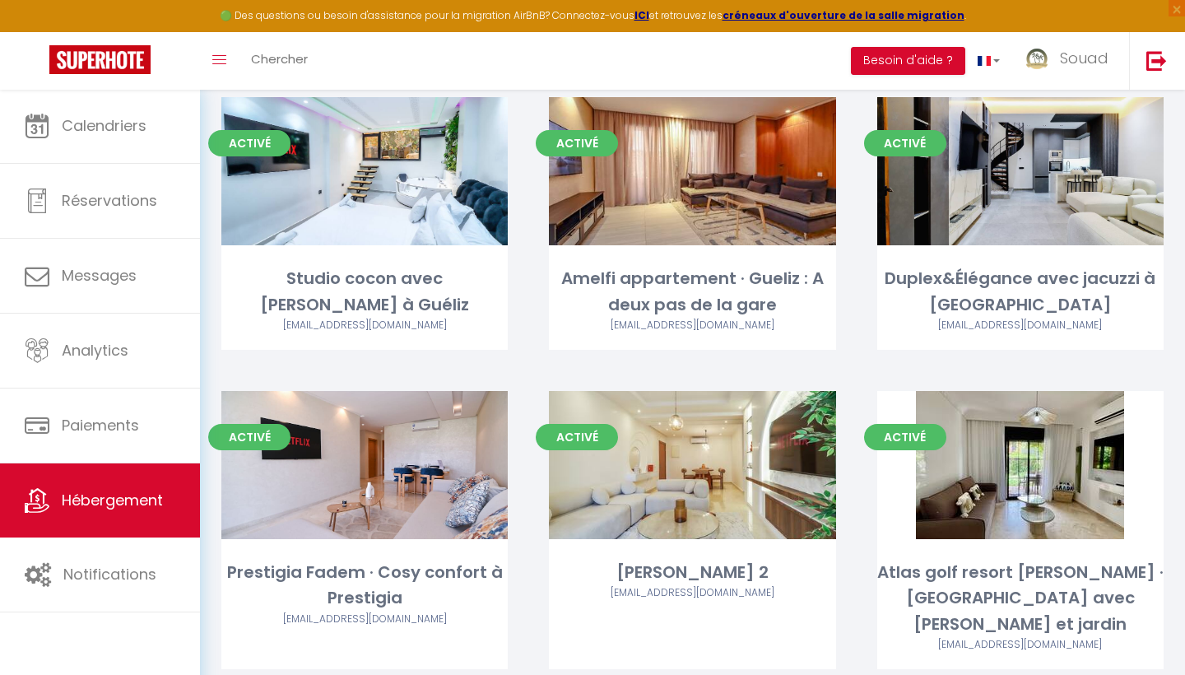
scroll to position [1436, 0]
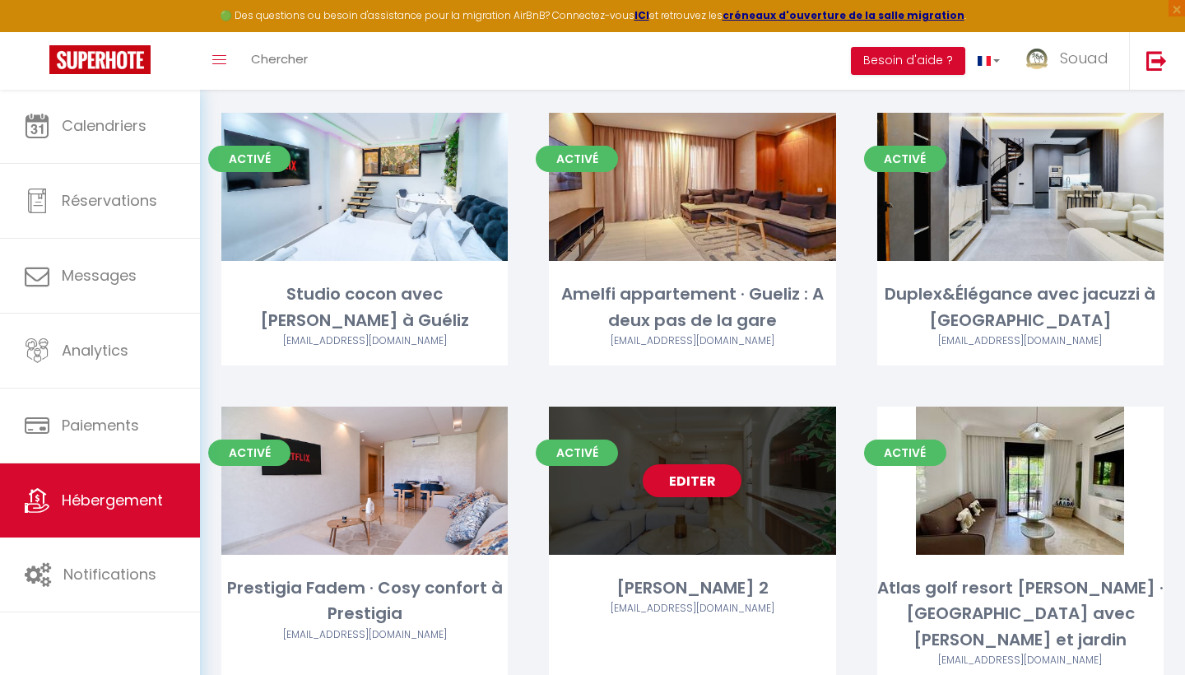
click at [733, 506] on div "Editer" at bounding box center [692, 480] width 286 height 148
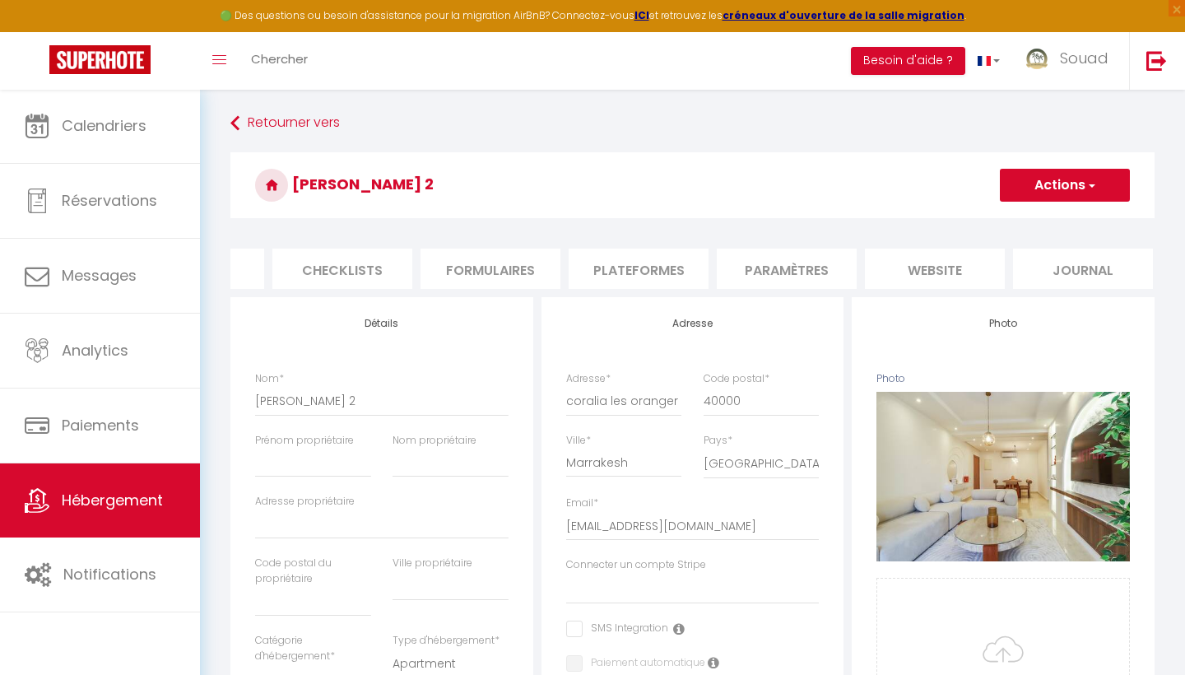
scroll to position [0, 549]
click at [692, 258] on li "Plateformes" at bounding box center [640, 268] width 140 height 40
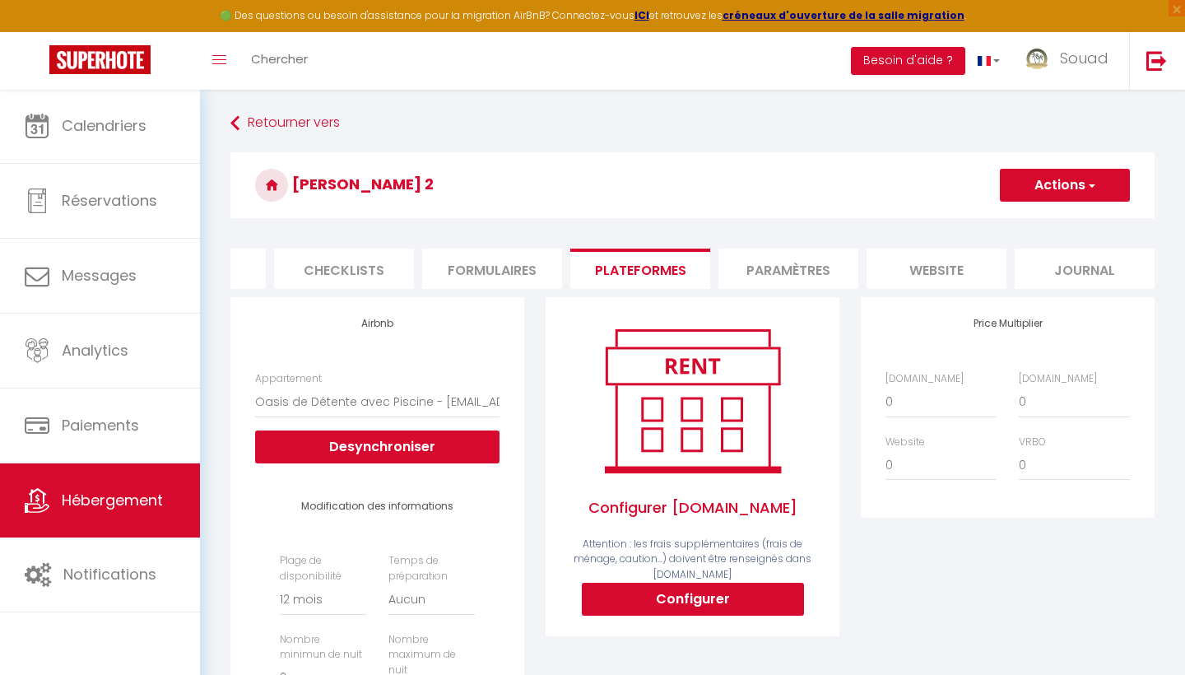
click at [685, 591] on button "Configurer" at bounding box center [693, 598] width 222 height 33
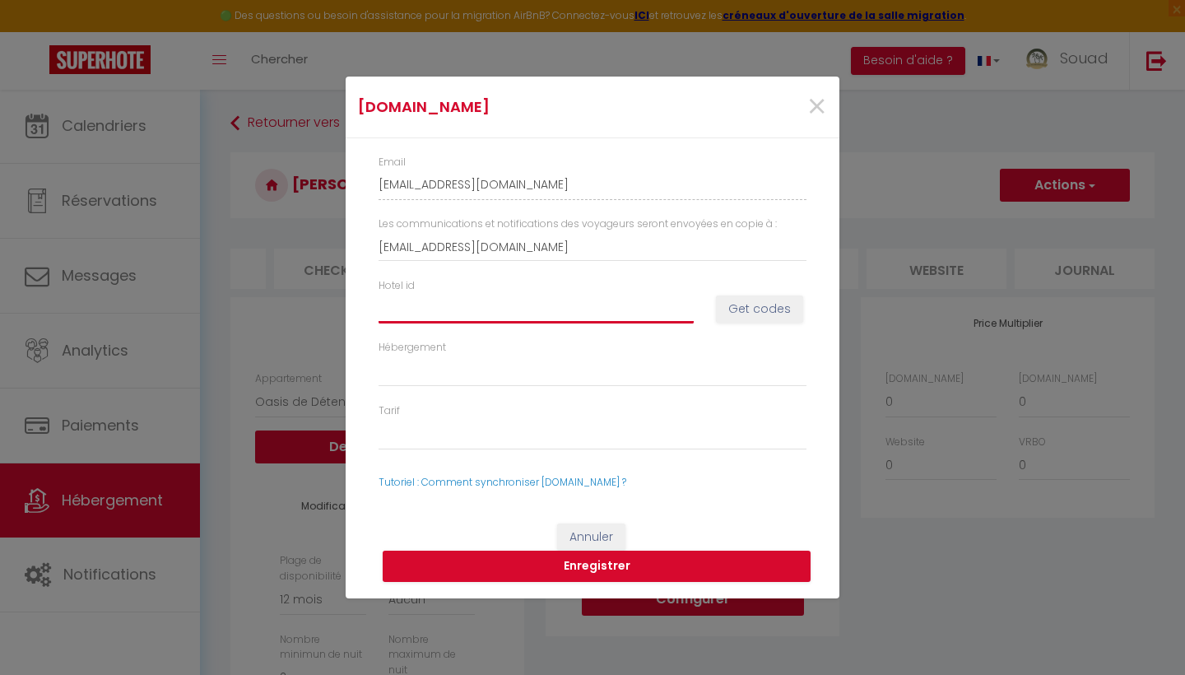
click at [455, 314] on input "Hotel id" at bounding box center [535, 309] width 315 height 30
paste input "14742008"
click at [768, 310] on button "Get codes" at bounding box center [759, 309] width 87 height 28
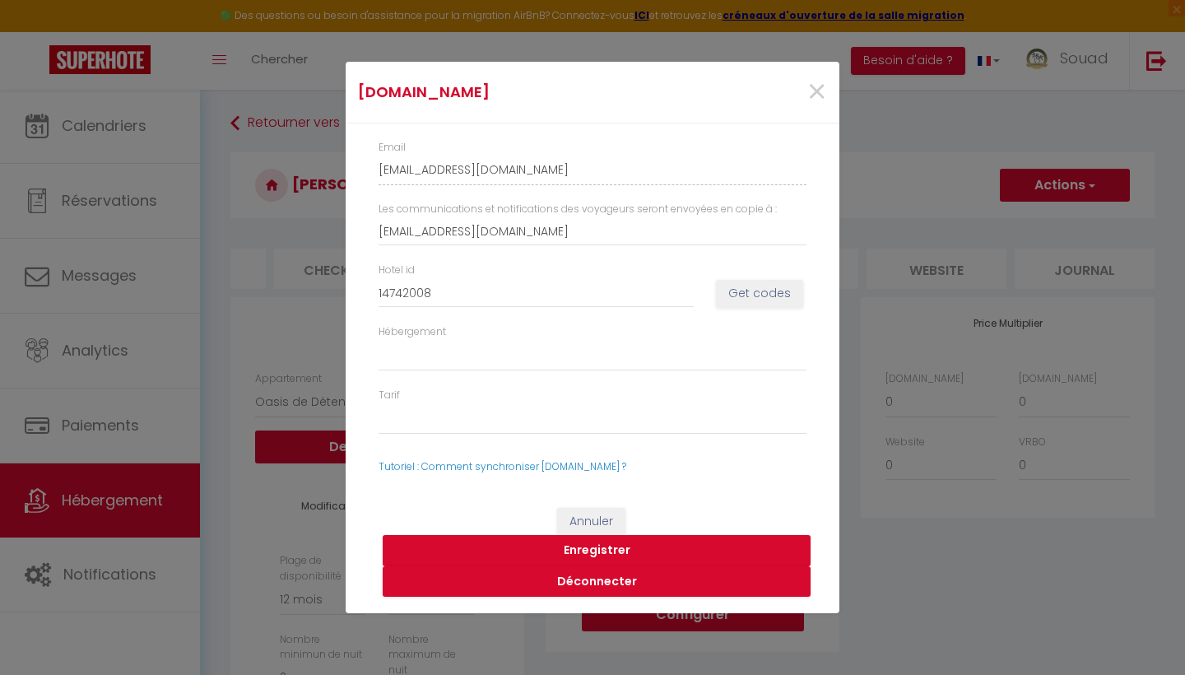
click at [606, 551] on button "Enregistrer" at bounding box center [597, 550] width 428 height 31
click at [818, 93] on span "×" at bounding box center [816, 91] width 21 height 49
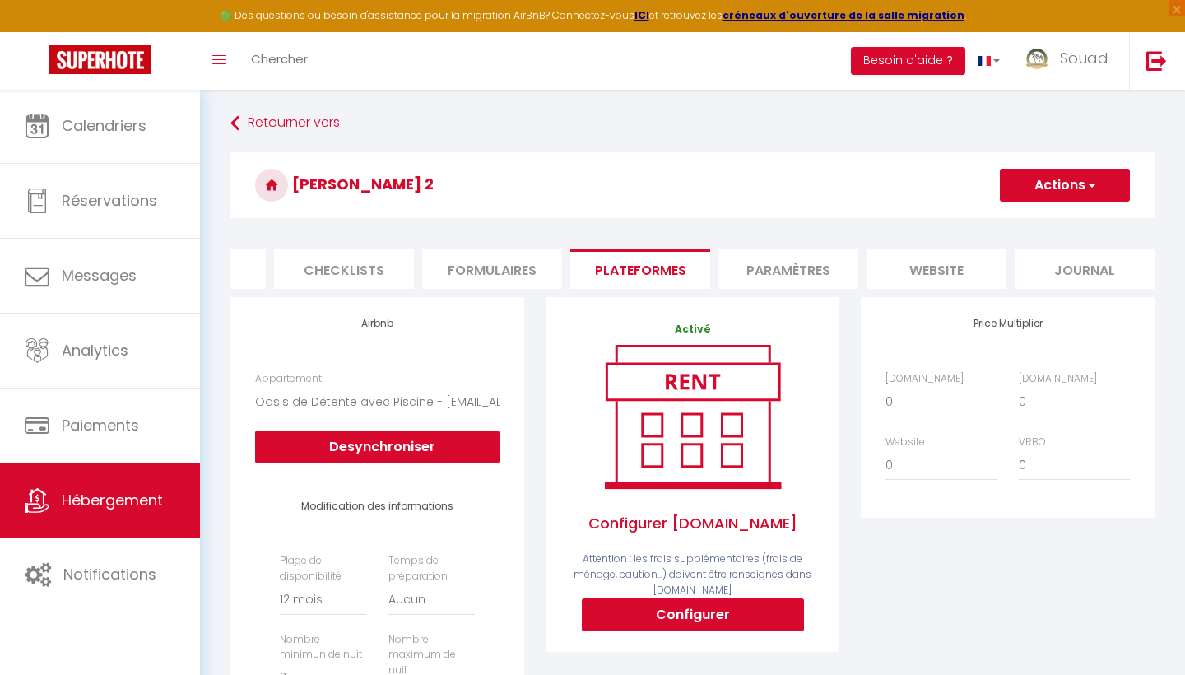
click at [721, 111] on link "Retourner vers" at bounding box center [692, 124] width 924 height 30
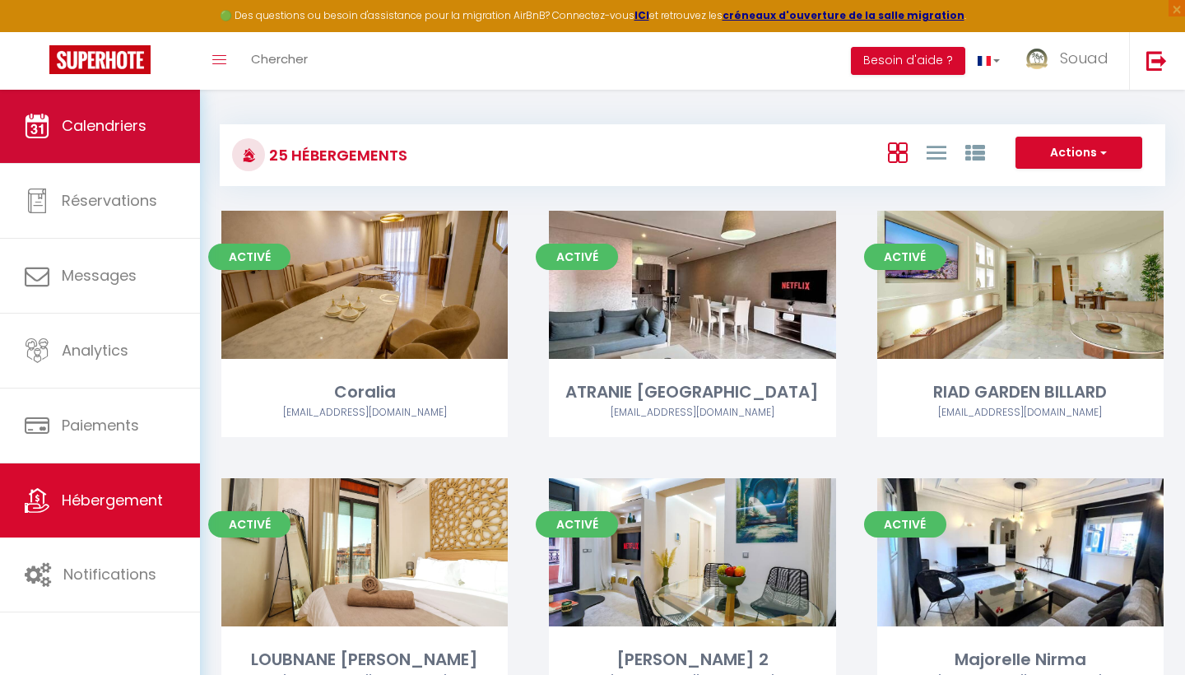
click at [133, 146] on link "Calendriers" at bounding box center [100, 126] width 200 height 74
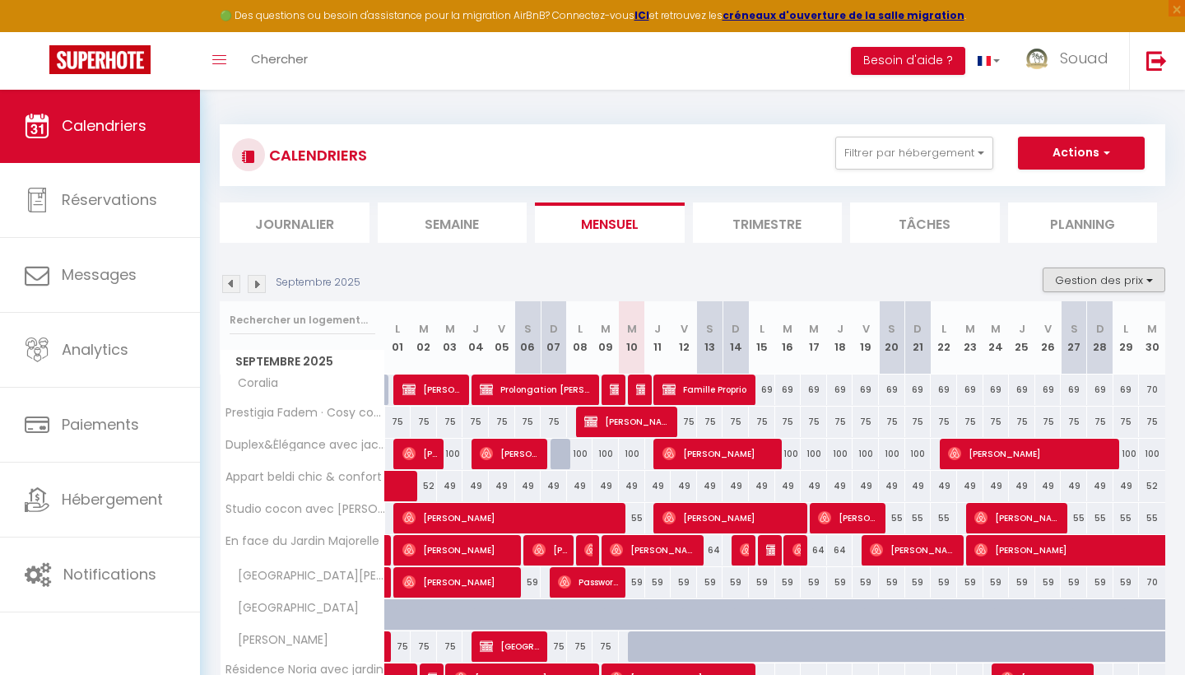
click at [1146, 280] on button "Gestion des prix" at bounding box center [1103, 279] width 123 height 25
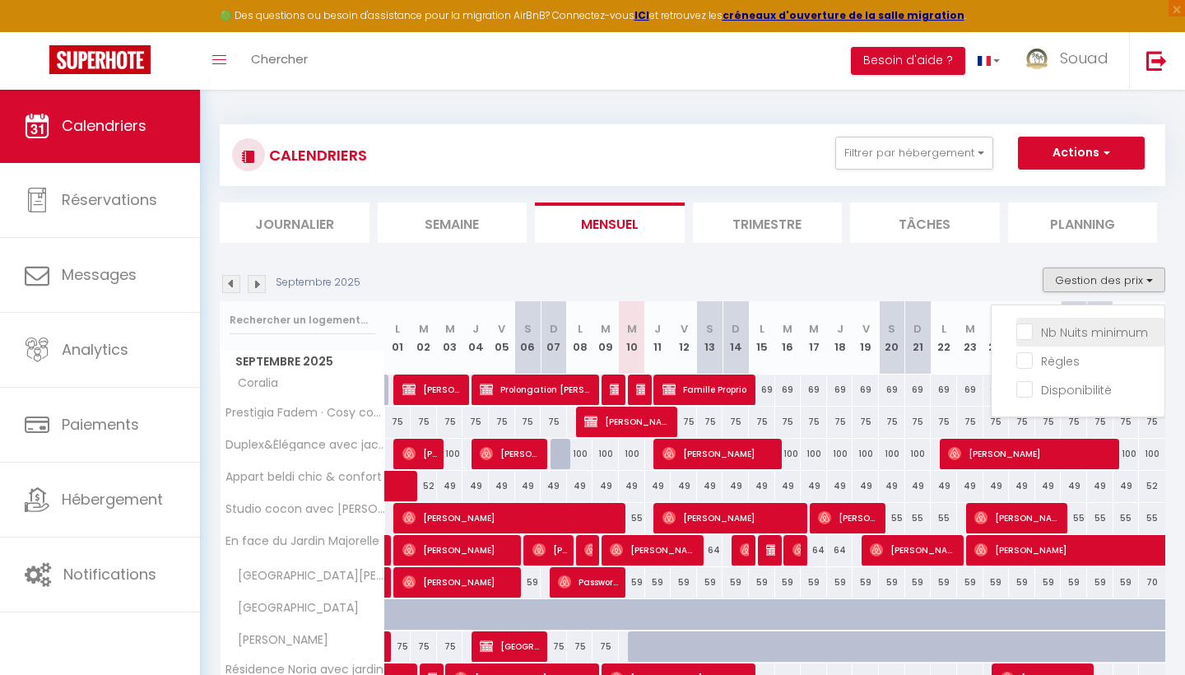
click at [1083, 331] on input "Nb Nuits minimum" at bounding box center [1090, 330] width 148 height 16
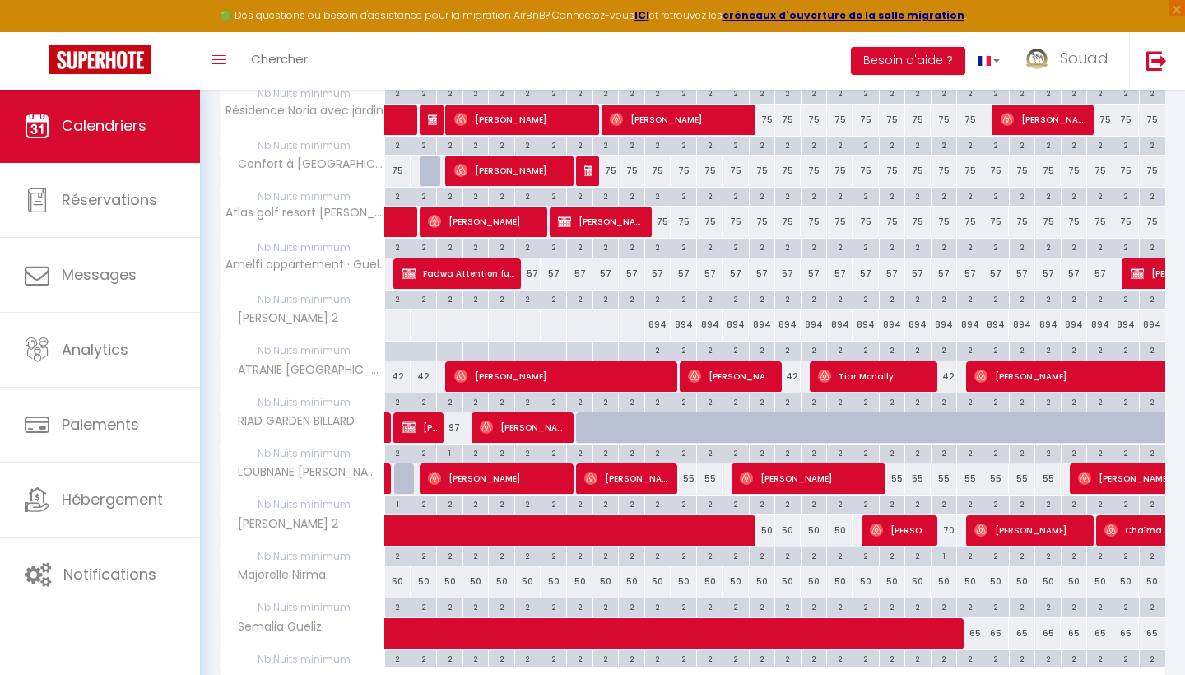
scroll to position [732, 0]
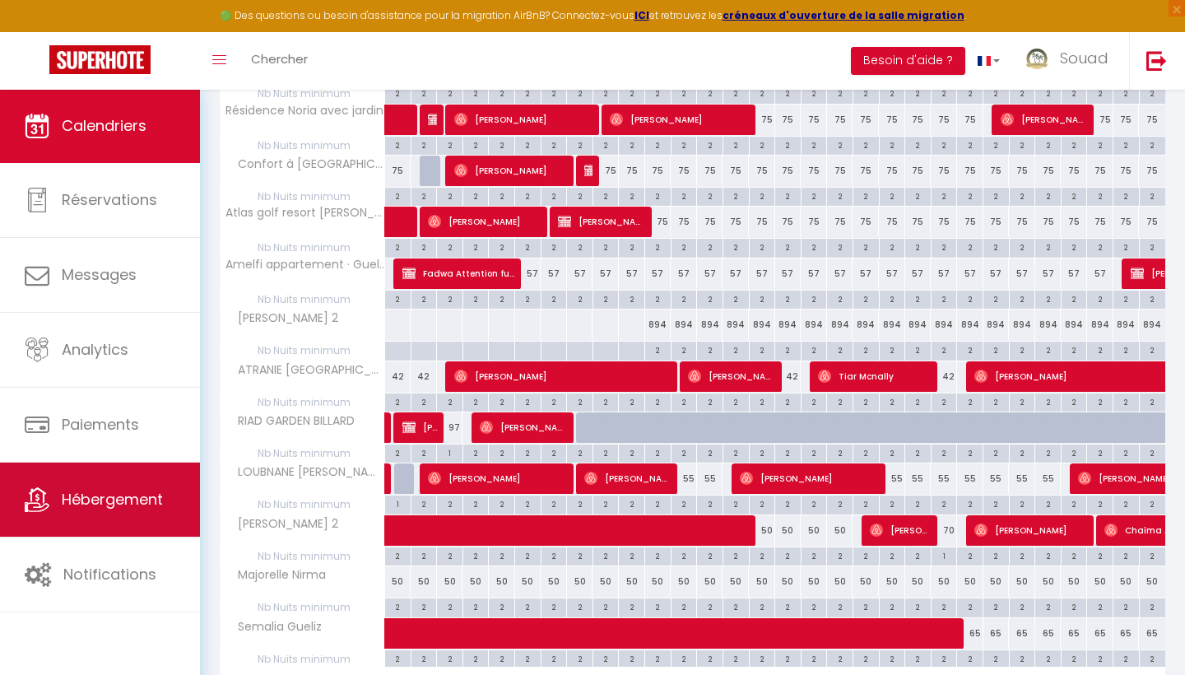
click at [63, 522] on link "Hébergement" at bounding box center [100, 499] width 200 height 74
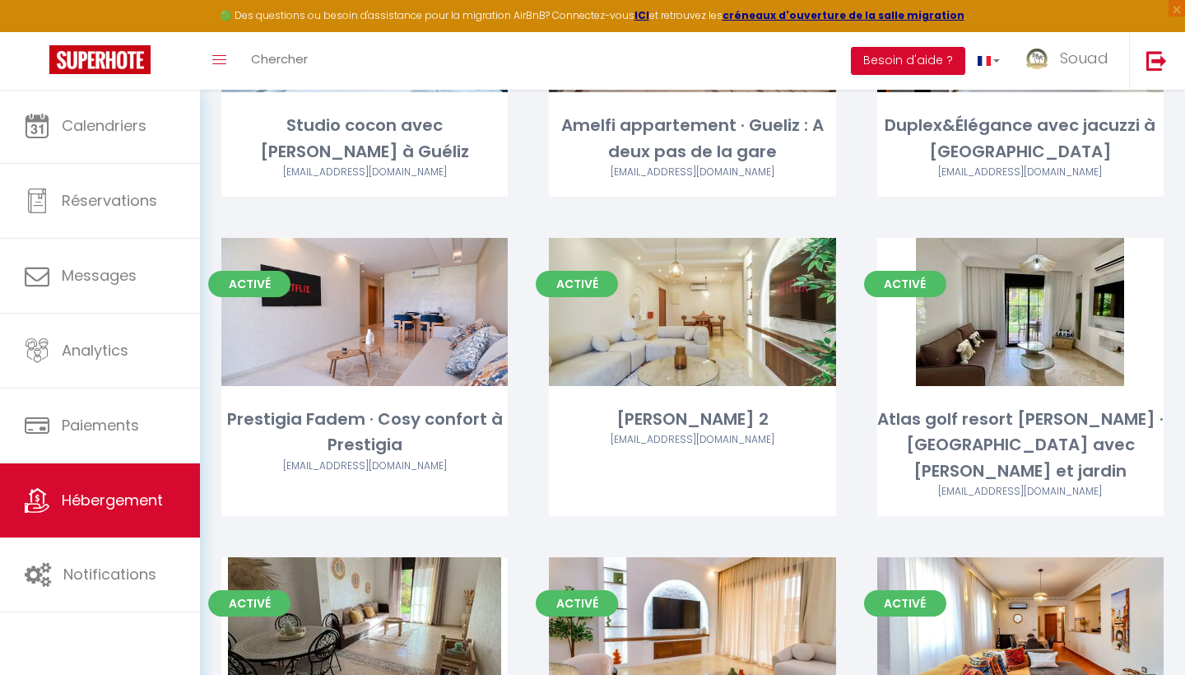
scroll to position [1606, 0]
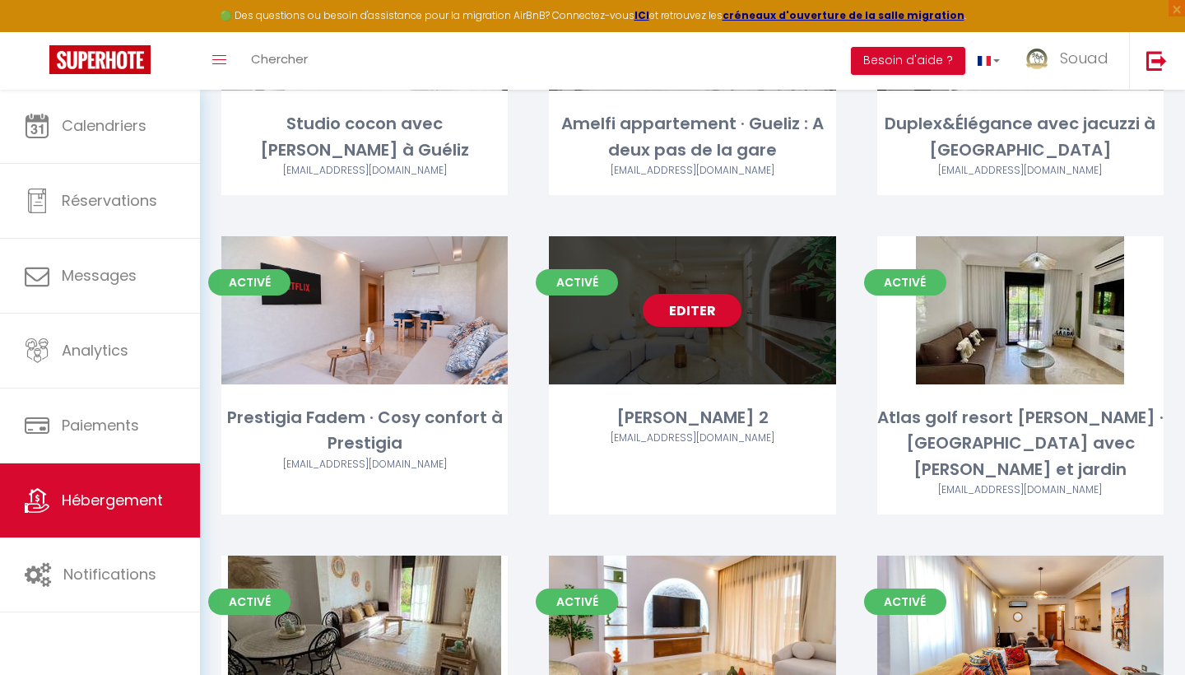
click at [739, 332] on div "Editer" at bounding box center [692, 310] width 286 height 148
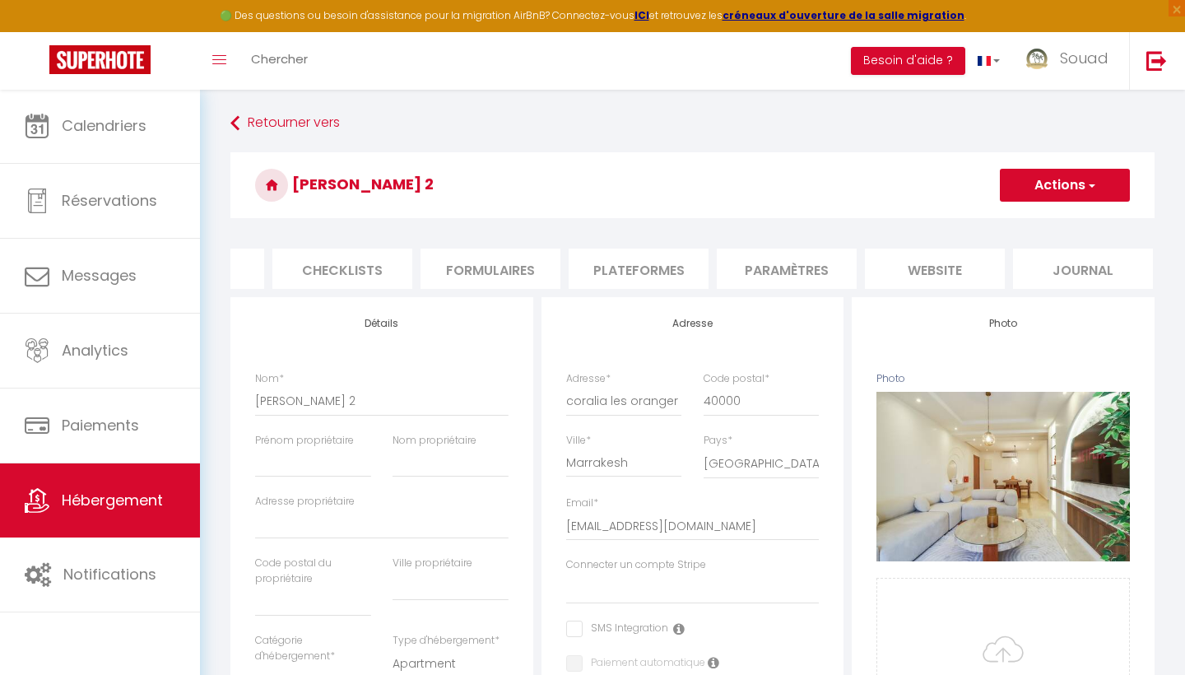
scroll to position [0, 549]
click at [631, 269] on li "Plateformes" at bounding box center [640, 268] width 140 height 40
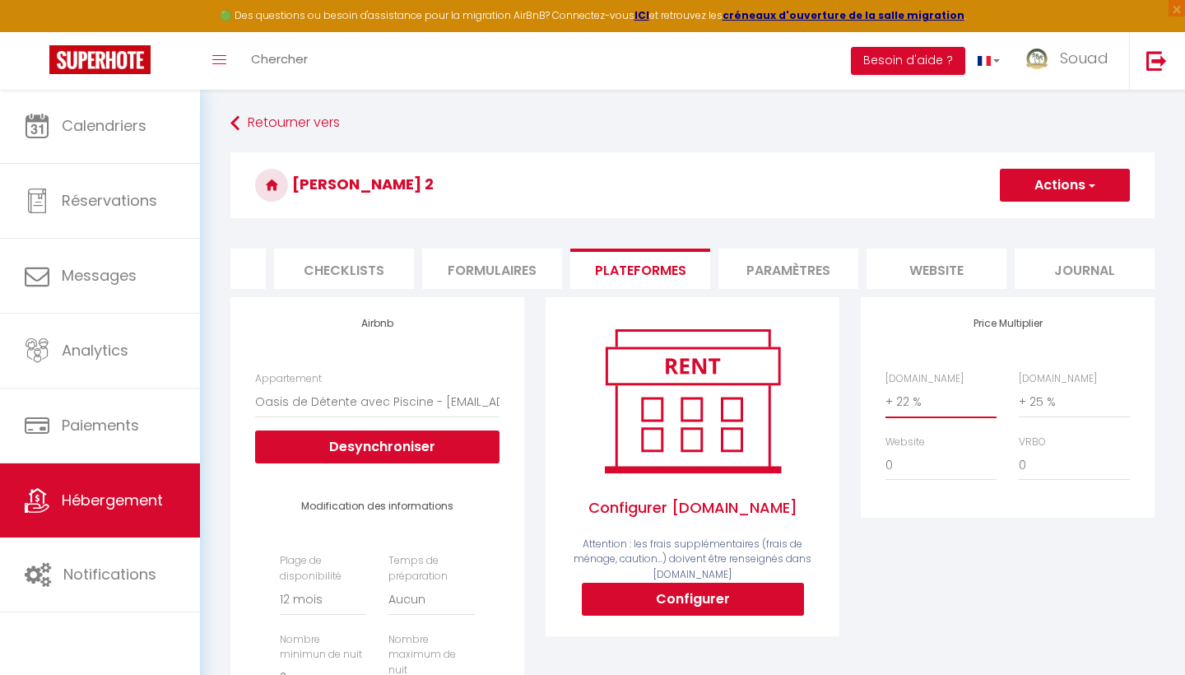
scroll to position [56, 0]
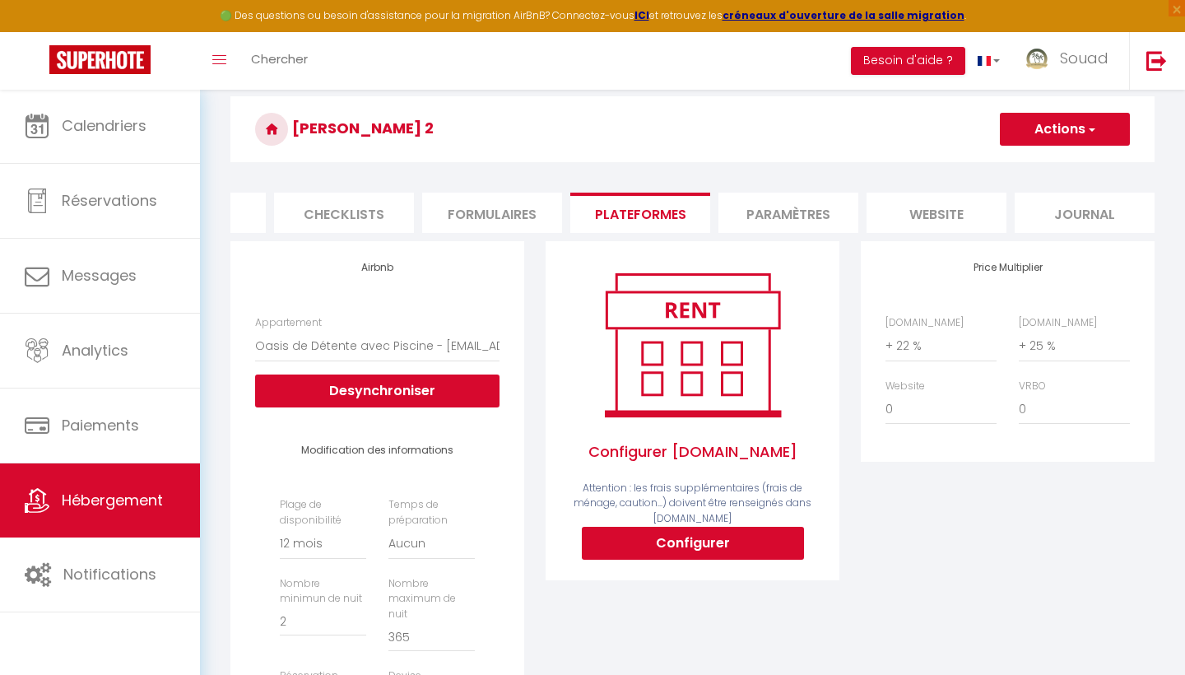
click at [1066, 129] on button "Actions" at bounding box center [1065, 129] width 130 height 33
click at [1039, 168] on link "Enregistrer" at bounding box center [1064, 165] width 130 height 21
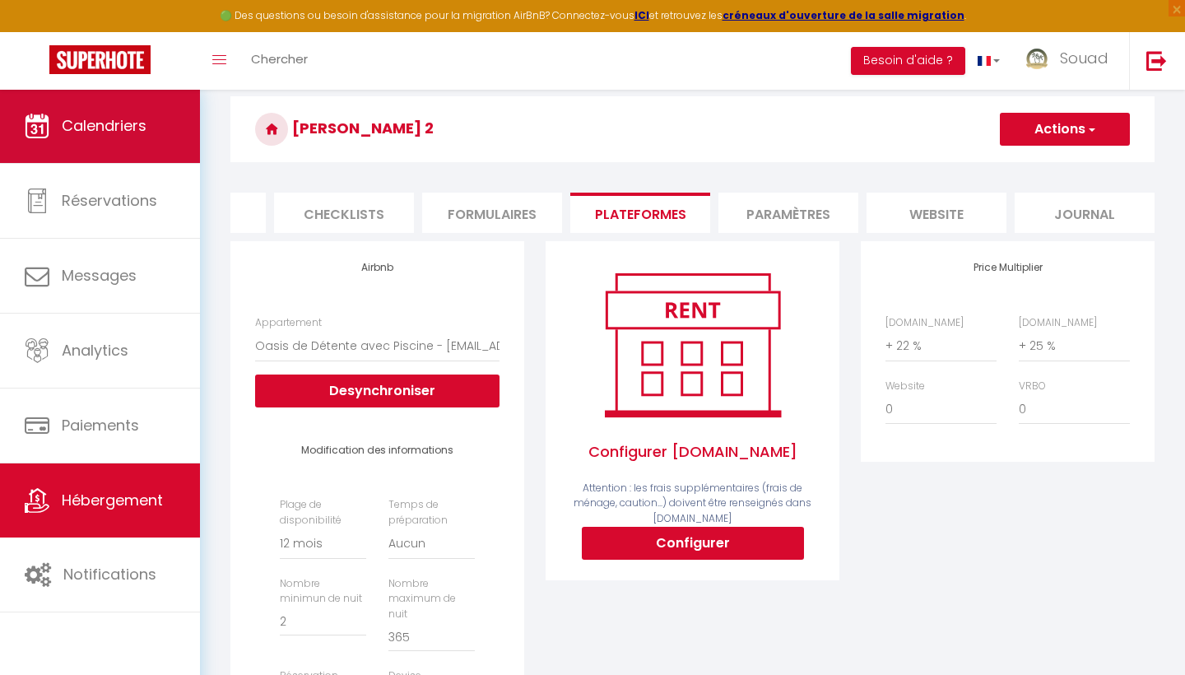
click at [156, 151] on link "Calendriers" at bounding box center [100, 126] width 200 height 74
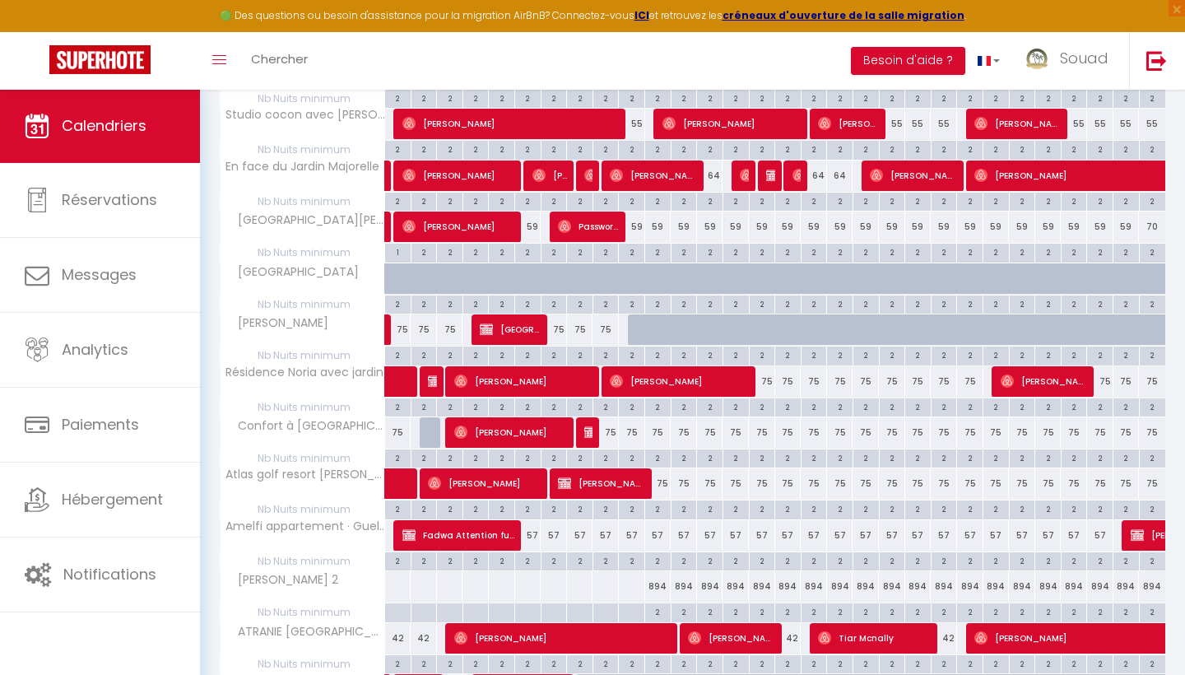
scroll to position [471, 0]
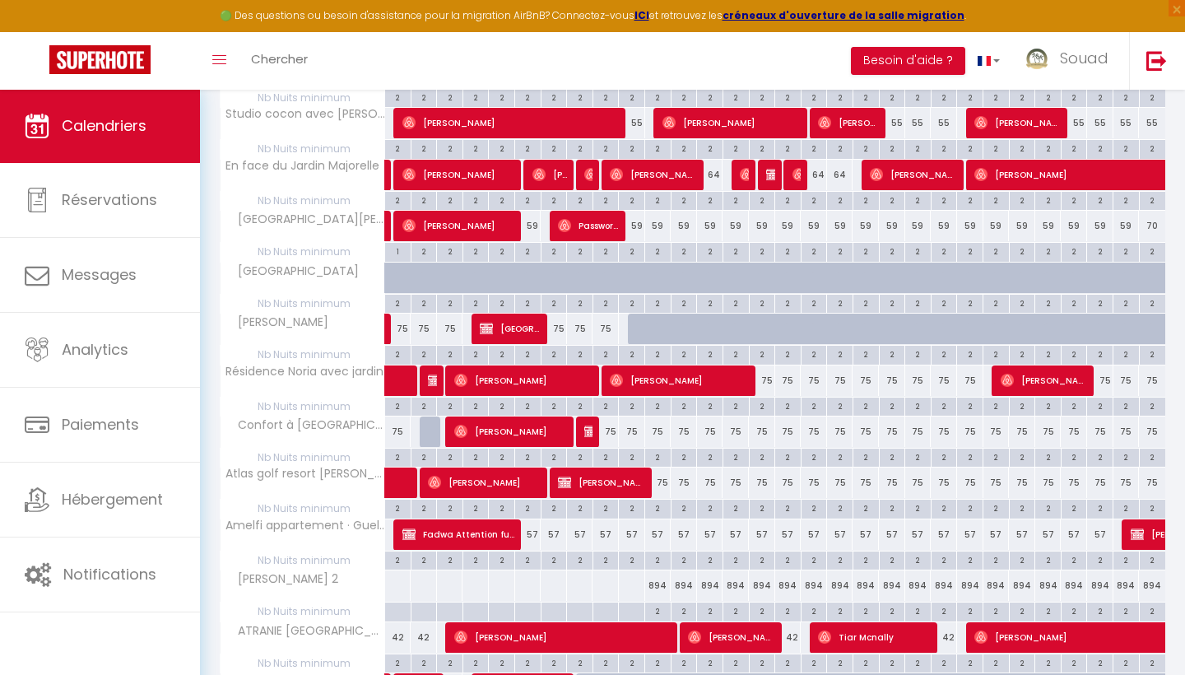
click at [658, 579] on div "894" at bounding box center [658, 585] width 26 height 30
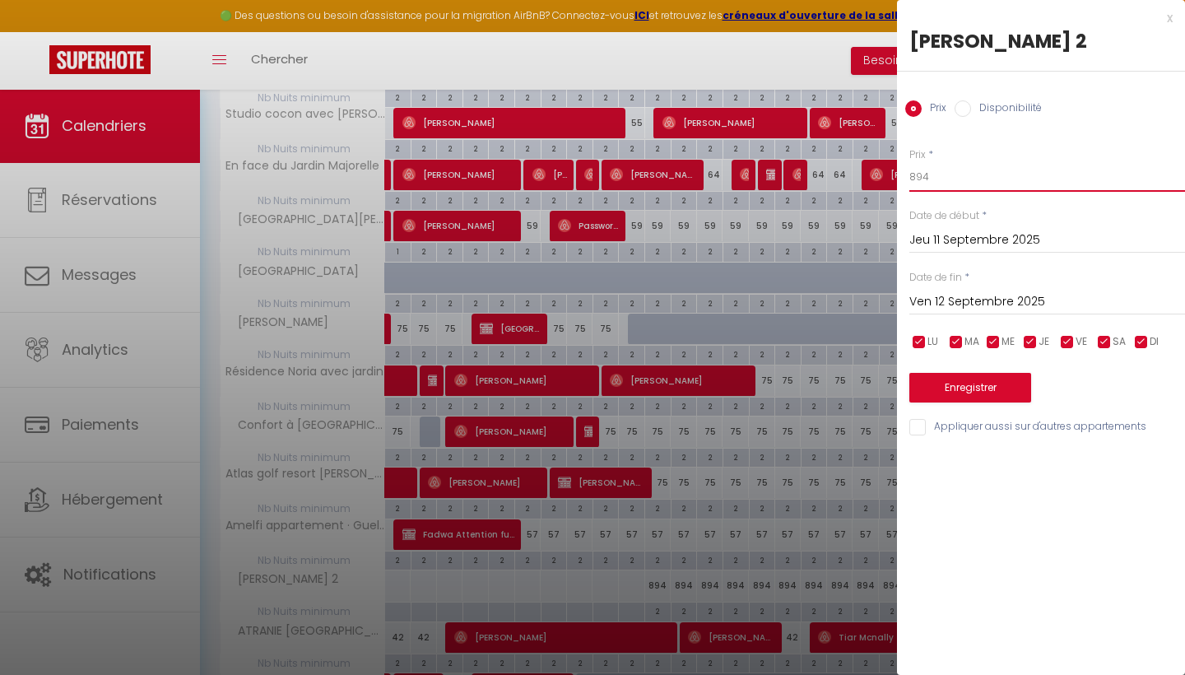
click at [942, 185] on input "894" at bounding box center [1047, 177] width 276 height 30
click at [1022, 299] on input "Ven 12 Septembre 2025" at bounding box center [1047, 301] width 276 height 21
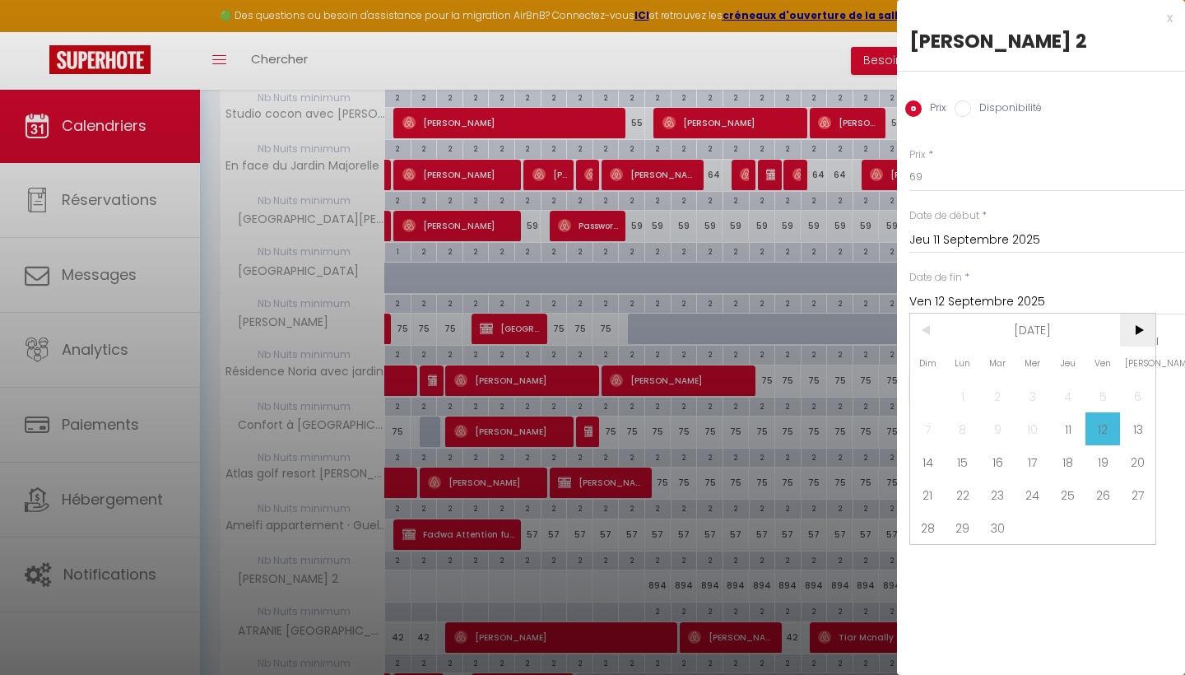
click at [1137, 338] on span ">" at bounding box center [1137, 329] width 35 height 33
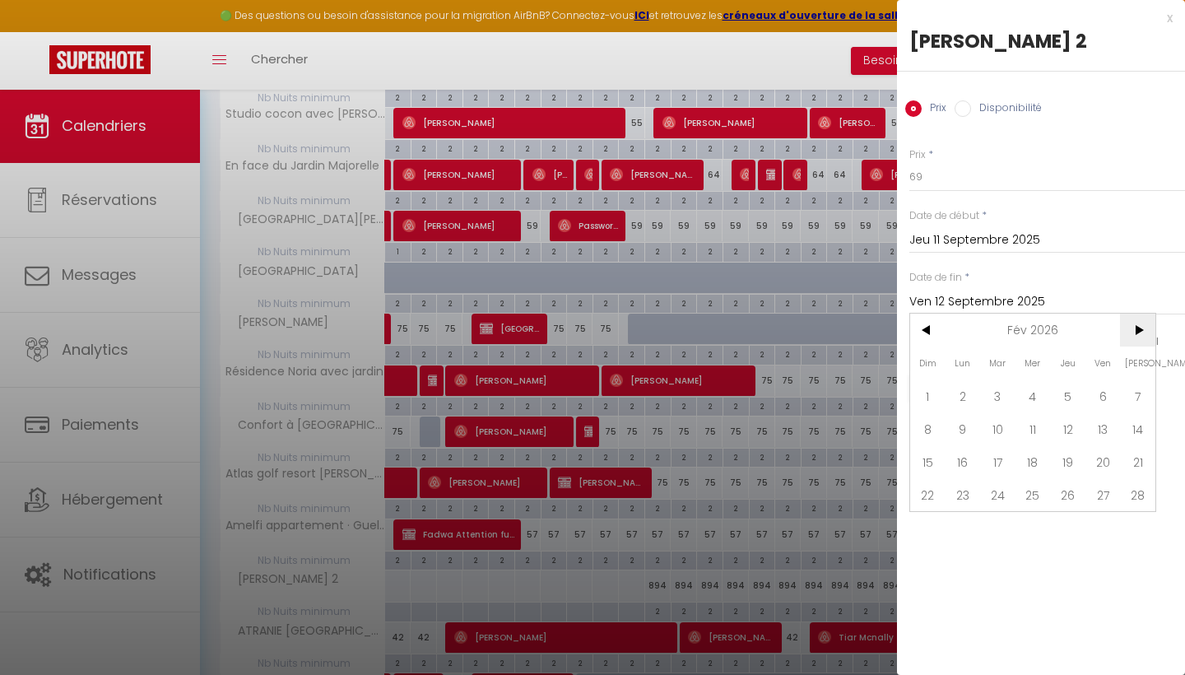
click at [1137, 338] on span ">" at bounding box center [1137, 329] width 35 height 33
click at [911, 324] on span "<" at bounding box center [927, 329] width 35 height 33
click at [918, 325] on span "<" at bounding box center [927, 329] width 35 height 33
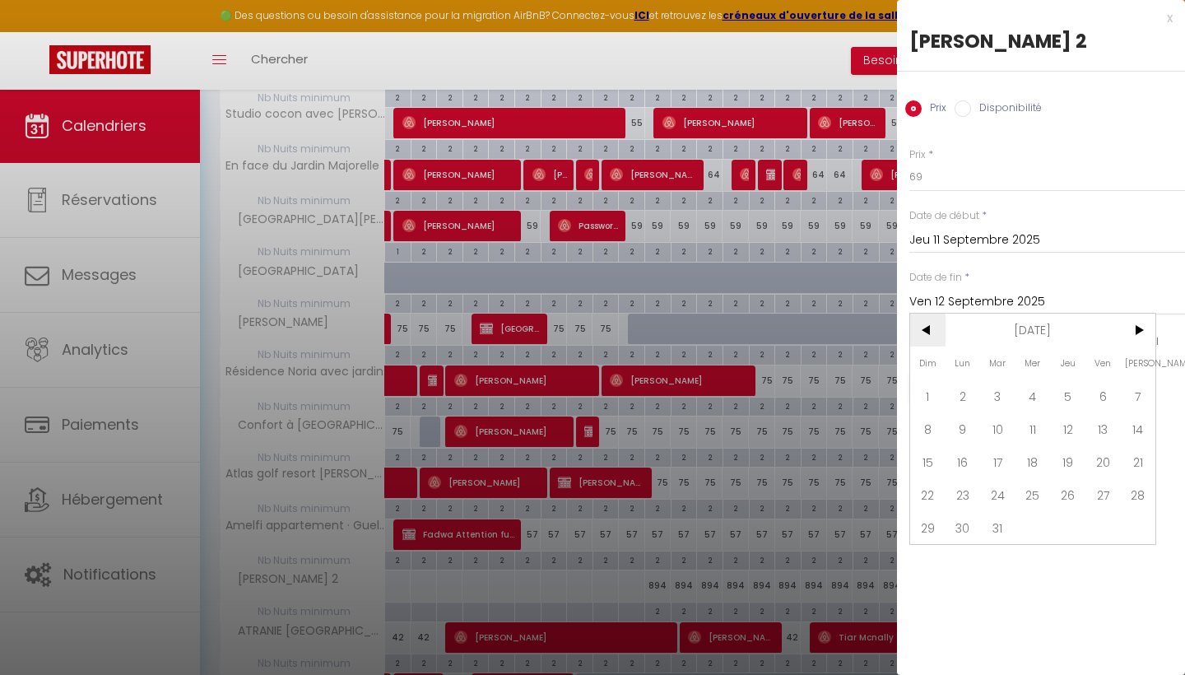
click at [918, 325] on span "<" at bounding box center [927, 329] width 35 height 33
click at [1130, 322] on span ">" at bounding box center [1137, 329] width 35 height 33
click at [1138, 331] on span ">" at bounding box center [1137, 329] width 35 height 33
click at [933, 332] on span "<" at bounding box center [927, 329] width 35 height 33
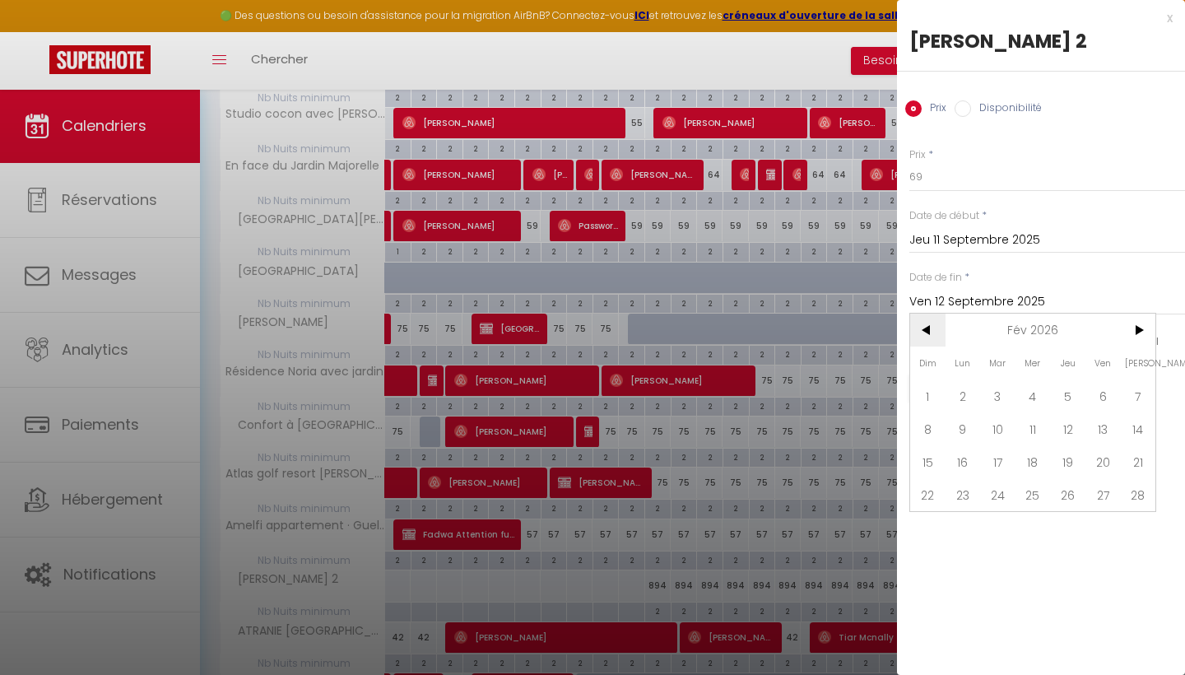
click at [933, 332] on span "<" at bounding box center [927, 329] width 35 height 33
click at [1036, 458] on span "15" at bounding box center [1032, 461] width 35 height 33
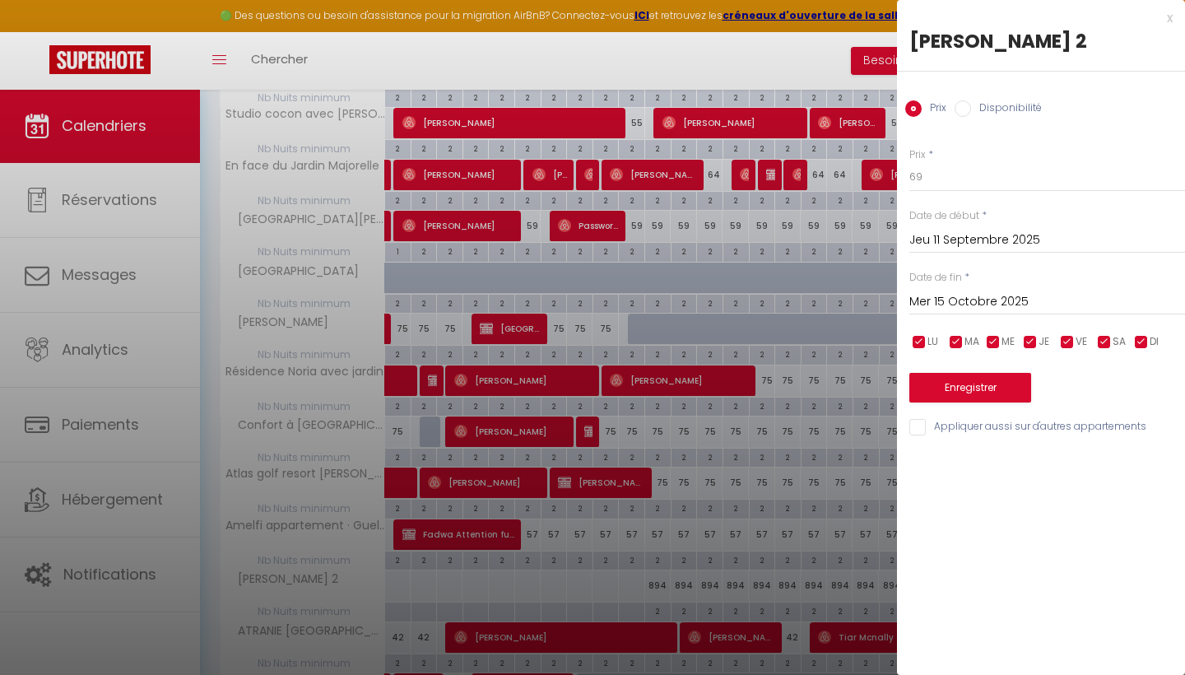
click at [986, 387] on button "Enregistrer" at bounding box center [970, 388] width 122 height 30
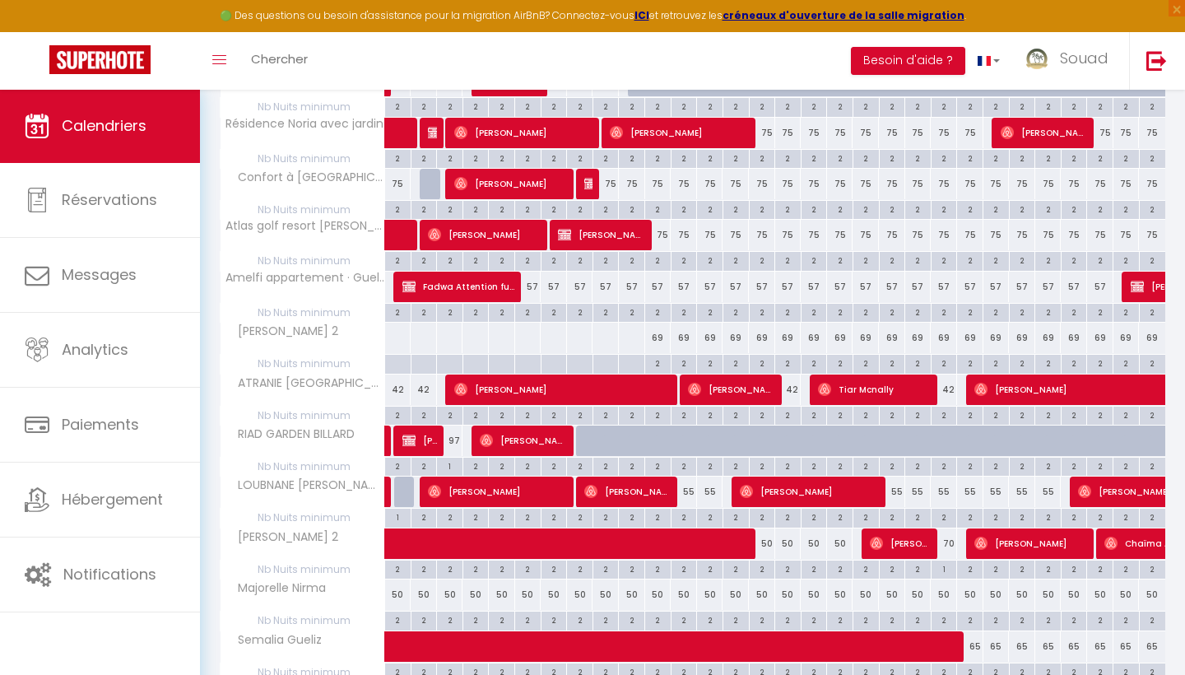
scroll to position [657, 0]
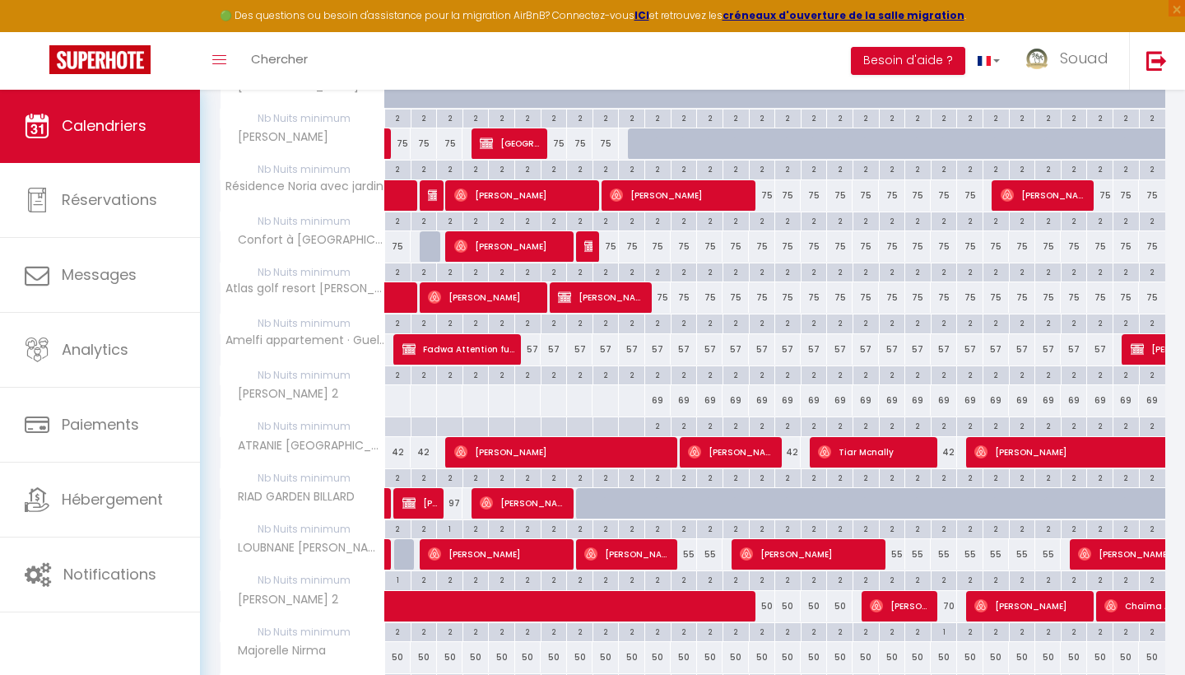
click at [714, 397] on div "69" at bounding box center [710, 400] width 26 height 30
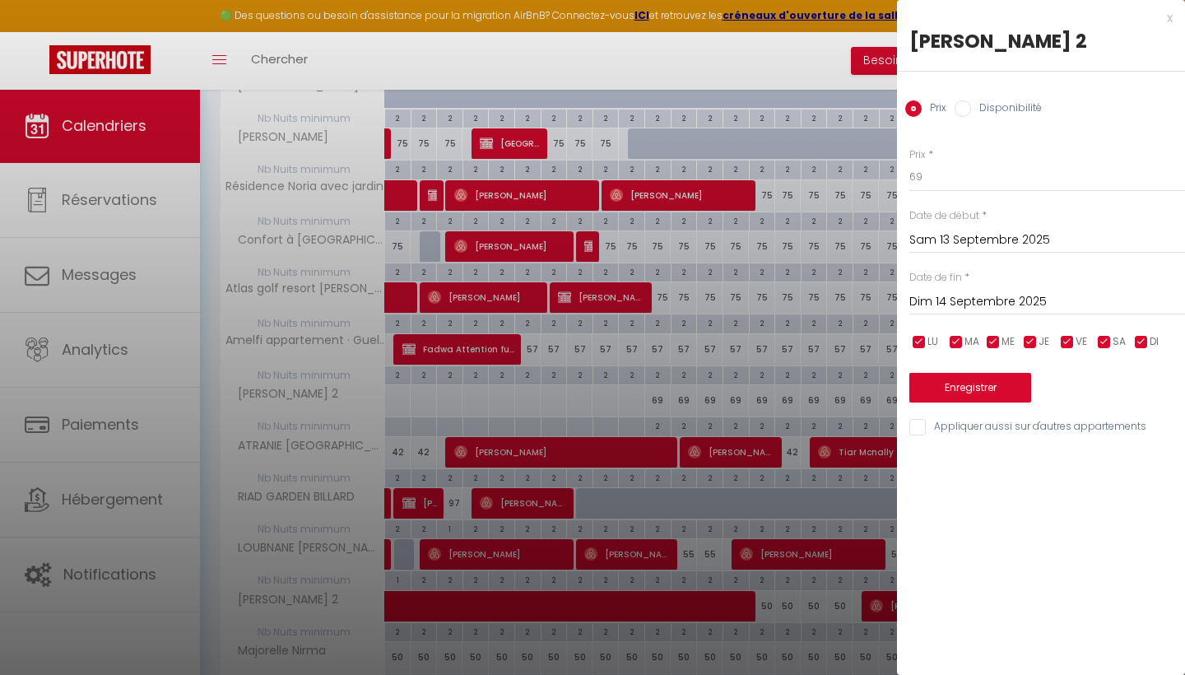
click at [975, 107] on label "Disponibilité" at bounding box center [1006, 109] width 71 height 18
click at [971, 107] on input "Disponibilité" at bounding box center [962, 108] width 16 height 16
click at [963, 242] on input "Sam 13 Septembre 2025" at bounding box center [1047, 241] width 276 height 21
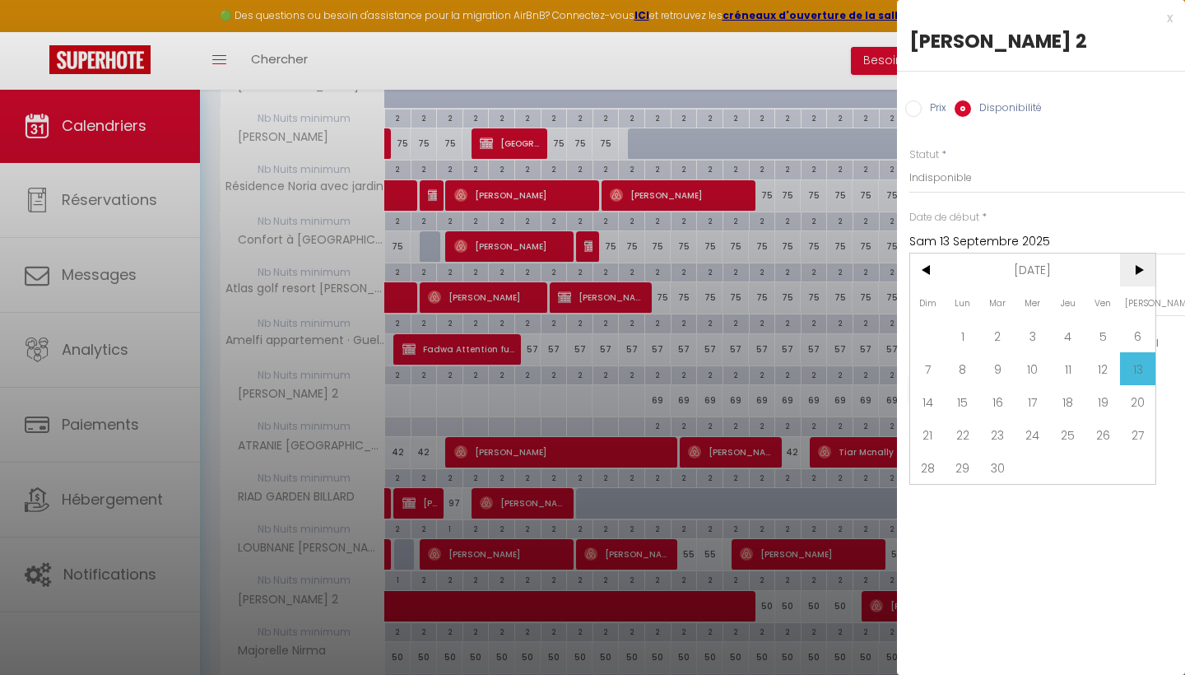
click at [1141, 270] on span ">" at bounding box center [1137, 269] width 35 height 33
click at [1072, 369] on span "11" at bounding box center [1067, 368] width 35 height 33
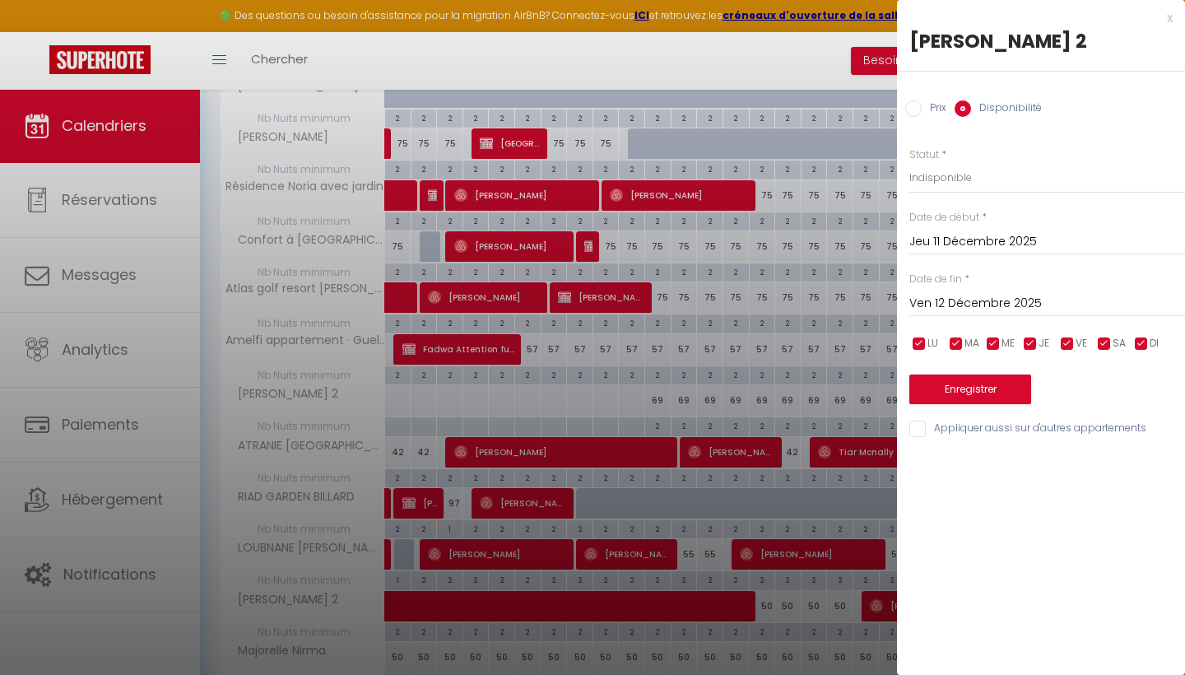
click at [1032, 303] on input "Ven 12 Décembre 2025" at bounding box center [1047, 303] width 276 height 21
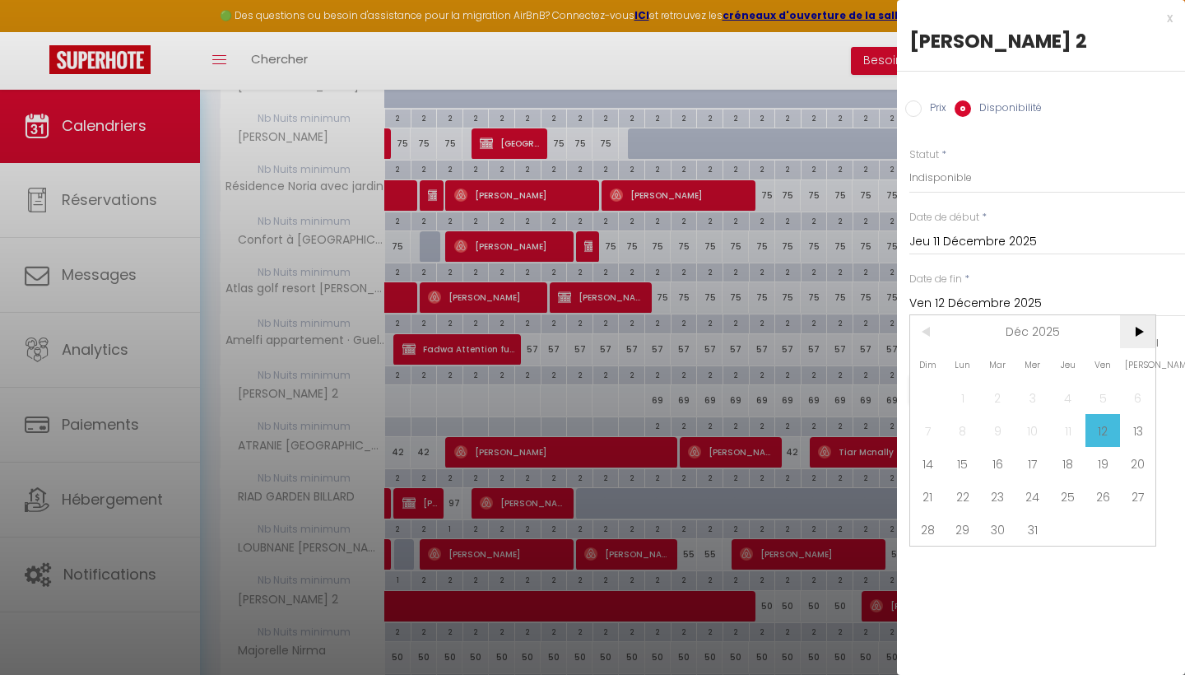
click at [1134, 330] on span ">" at bounding box center [1137, 331] width 35 height 33
click at [1109, 466] on span "16" at bounding box center [1102, 463] width 35 height 33
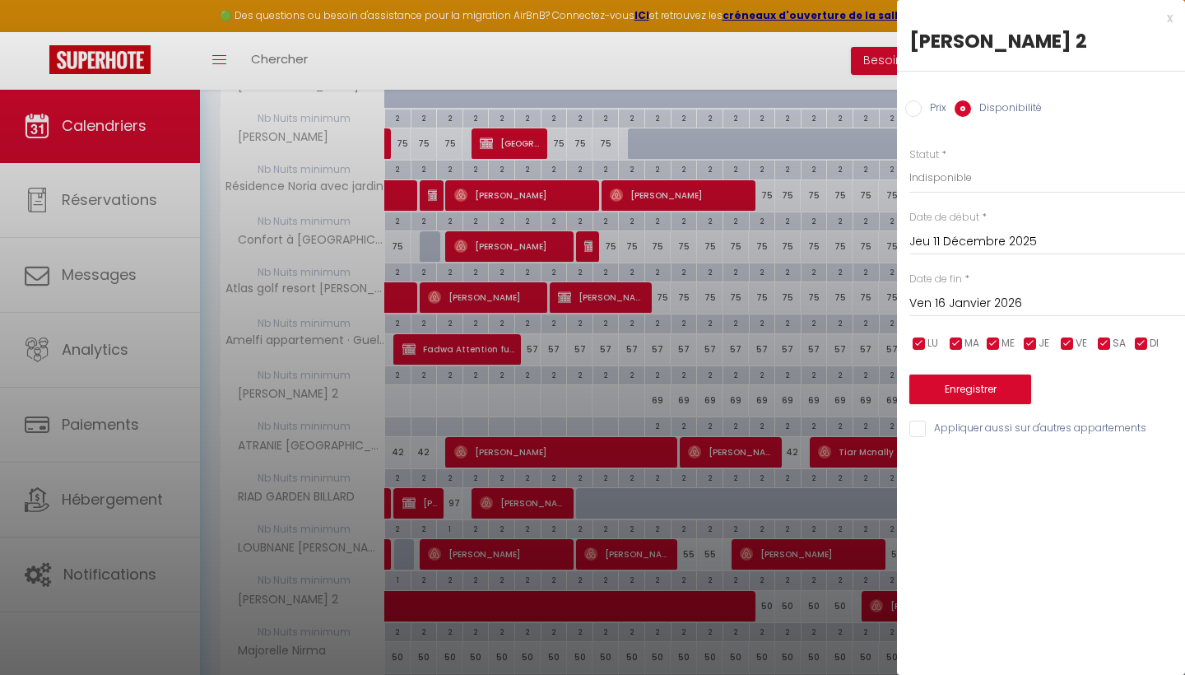
click at [994, 396] on button "Enregistrer" at bounding box center [970, 389] width 122 height 30
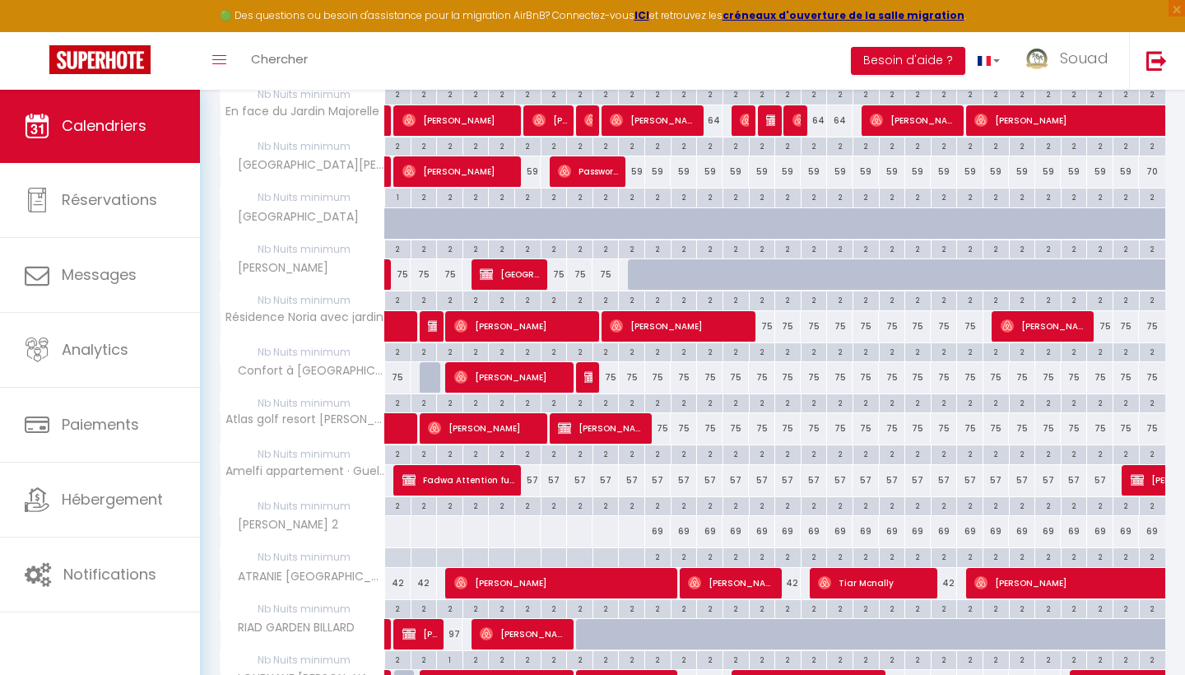
scroll to position [526, 0]
click at [1069, 522] on div "69" at bounding box center [1073, 531] width 26 height 30
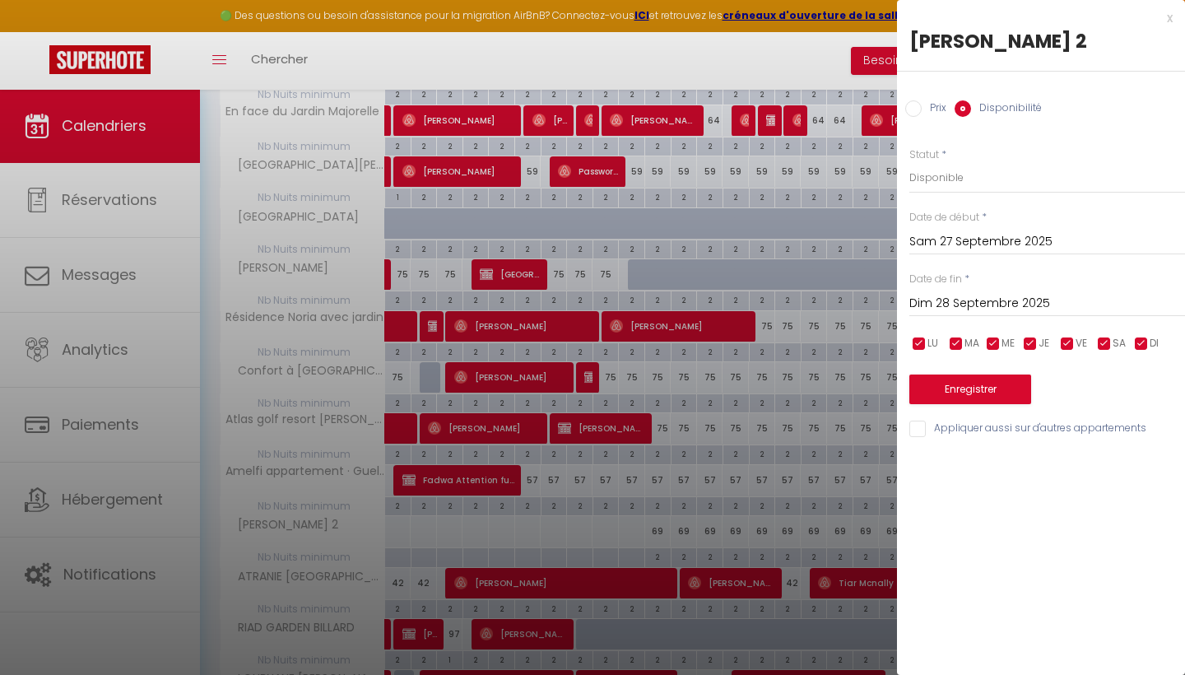
click at [908, 103] on input "Prix" at bounding box center [913, 108] width 16 height 16
click at [983, 239] on input "Sam 27 Septembre 2025" at bounding box center [1047, 240] width 276 height 21
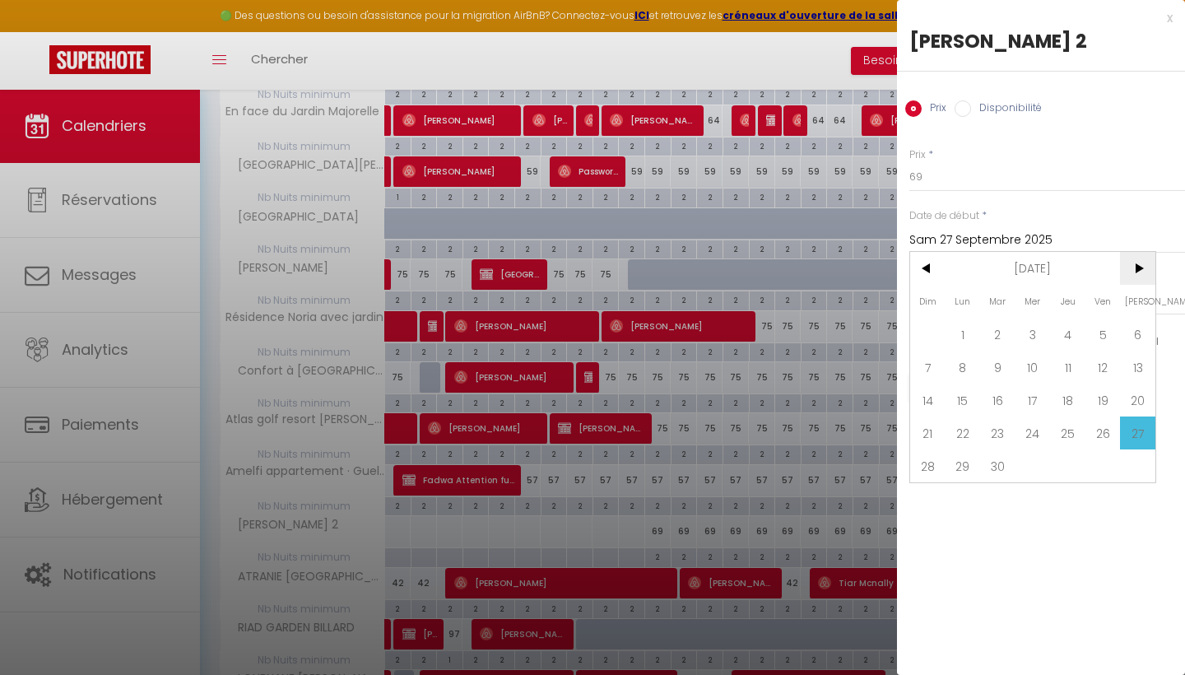
click at [1139, 269] on span ">" at bounding box center [1137, 268] width 35 height 33
click at [1041, 395] on span "15" at bounding box center [1032, 399] width 35 height 33
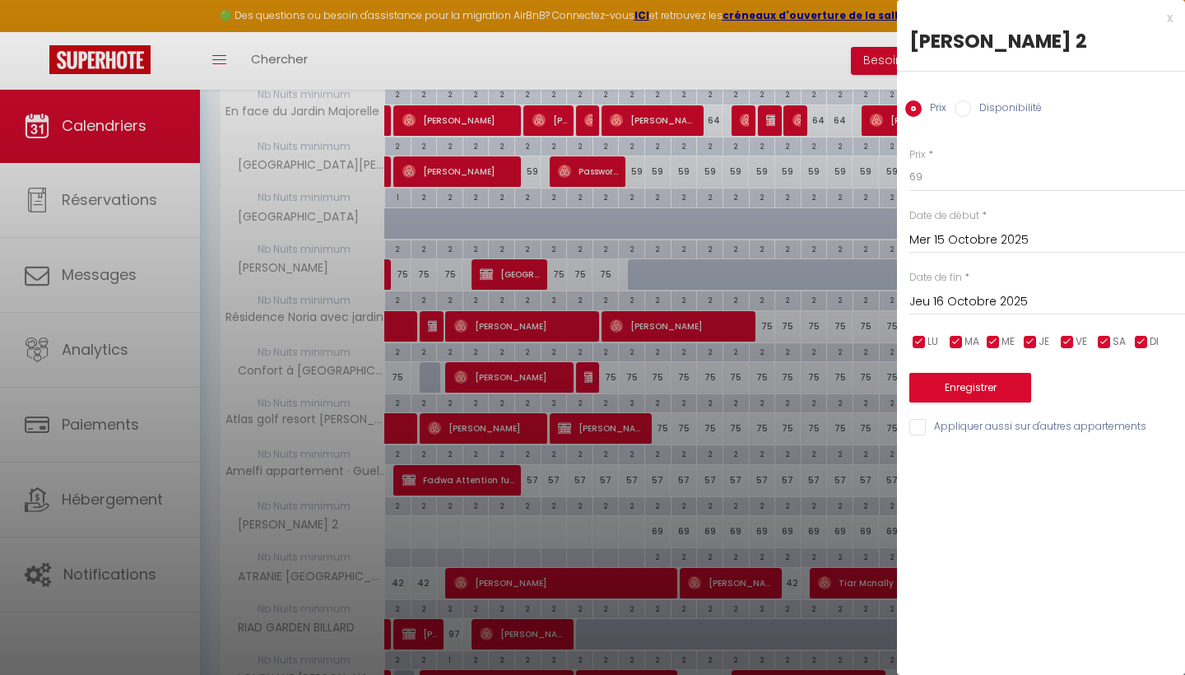
click at [1026, 299] on input "Jeu 16 Octobre 2025" at bounding box center [1047, 301] width 276 height 21
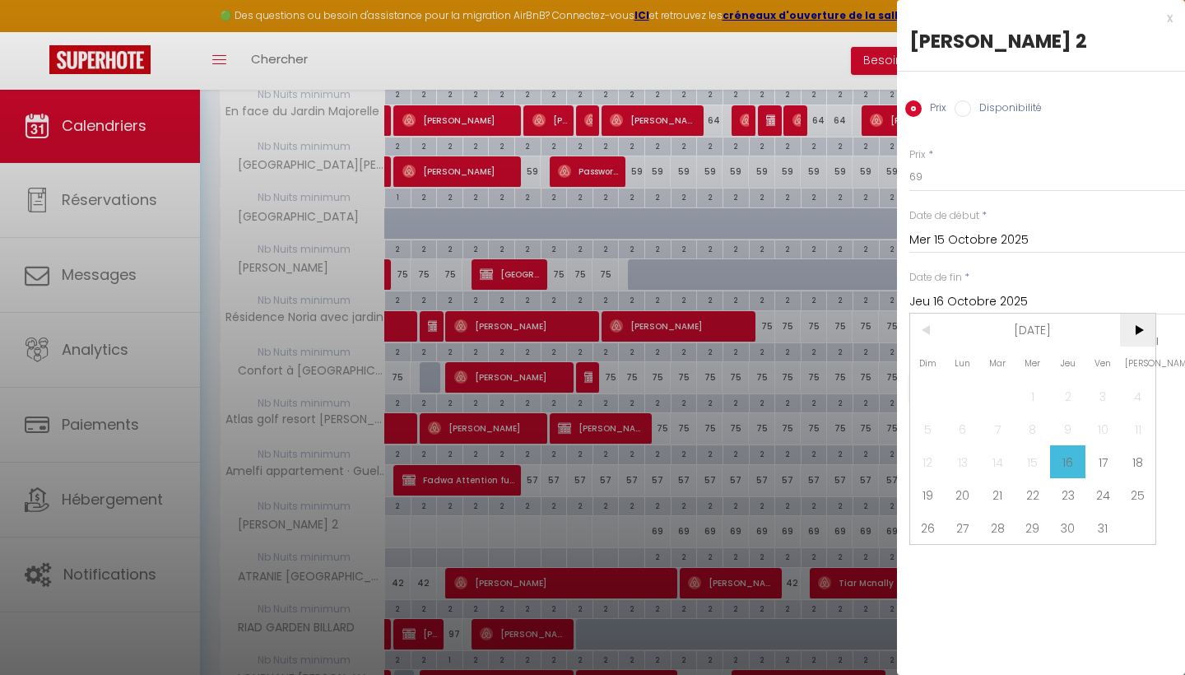
click at [1146, 324] on span ">" at bounding box center [1137, 329] width 35 height 33
click at [1107, 422] on span "7" at bounding box center [1102, 428] width 35 height 33
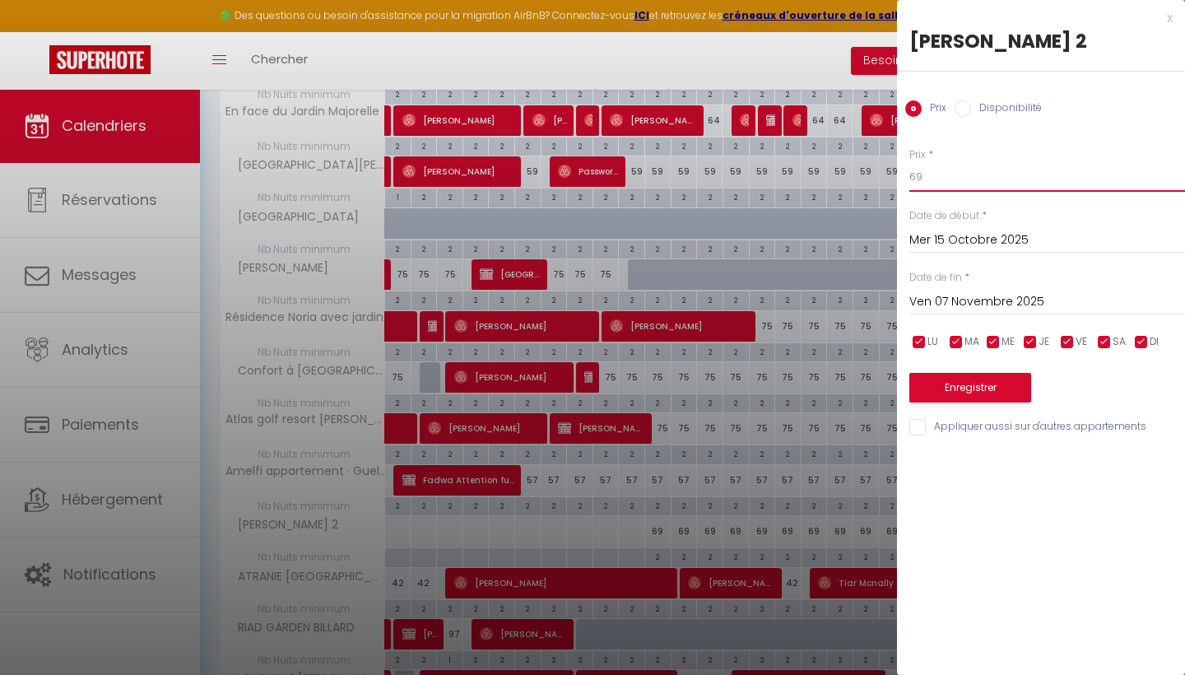
click at [930, 172] on input "69" at bounding box center [1047, 177] width 276 height 30
click at [996, 388] on button "Enregistrer" at bounding box center [970, 388] width 122 height 30
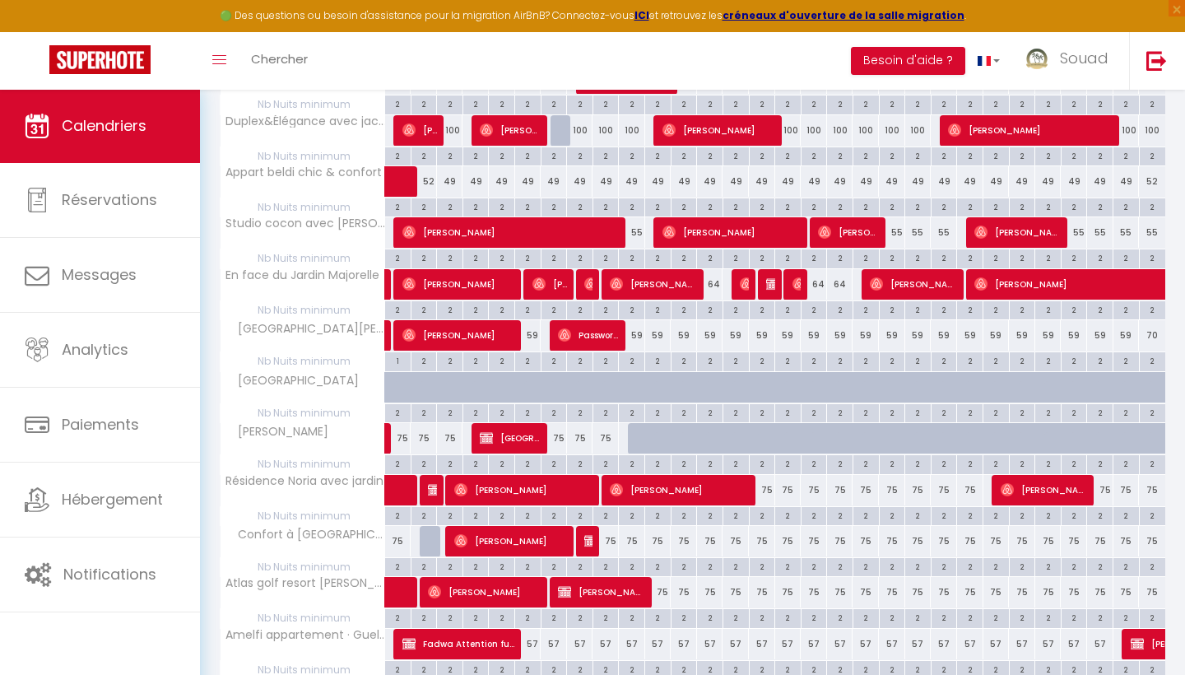
scroll to position [391, 0]
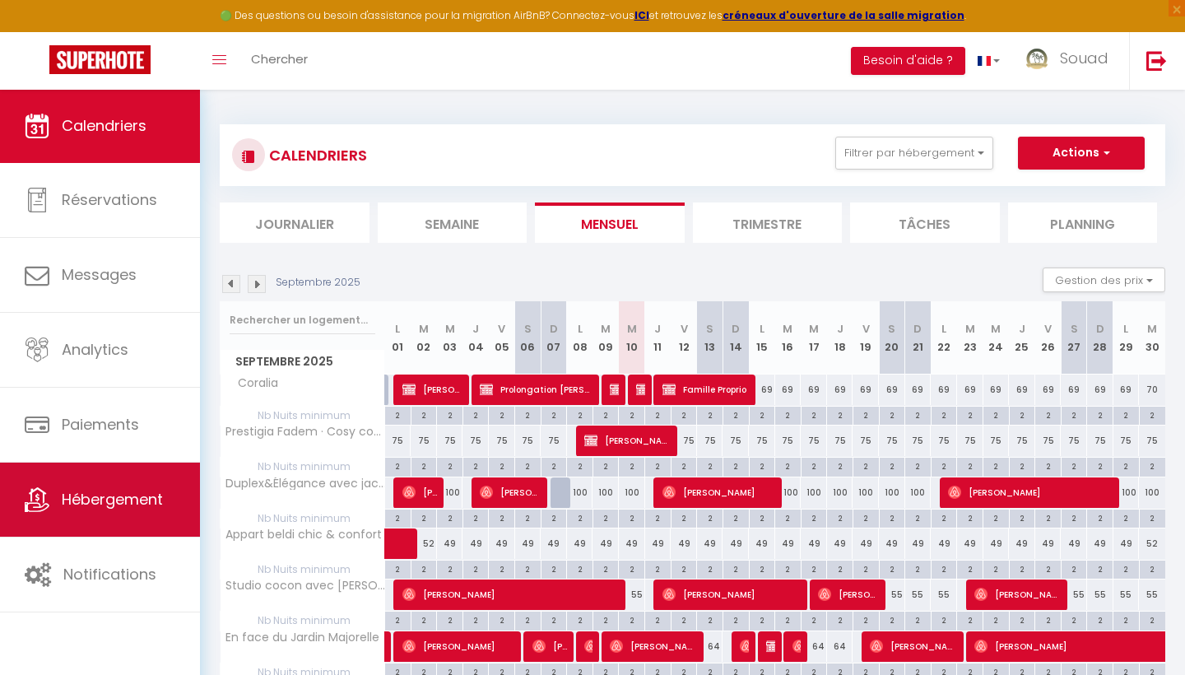
click at [127, 503] on span "Hébergement" at bounding box center [112, 499] width 101 height 21
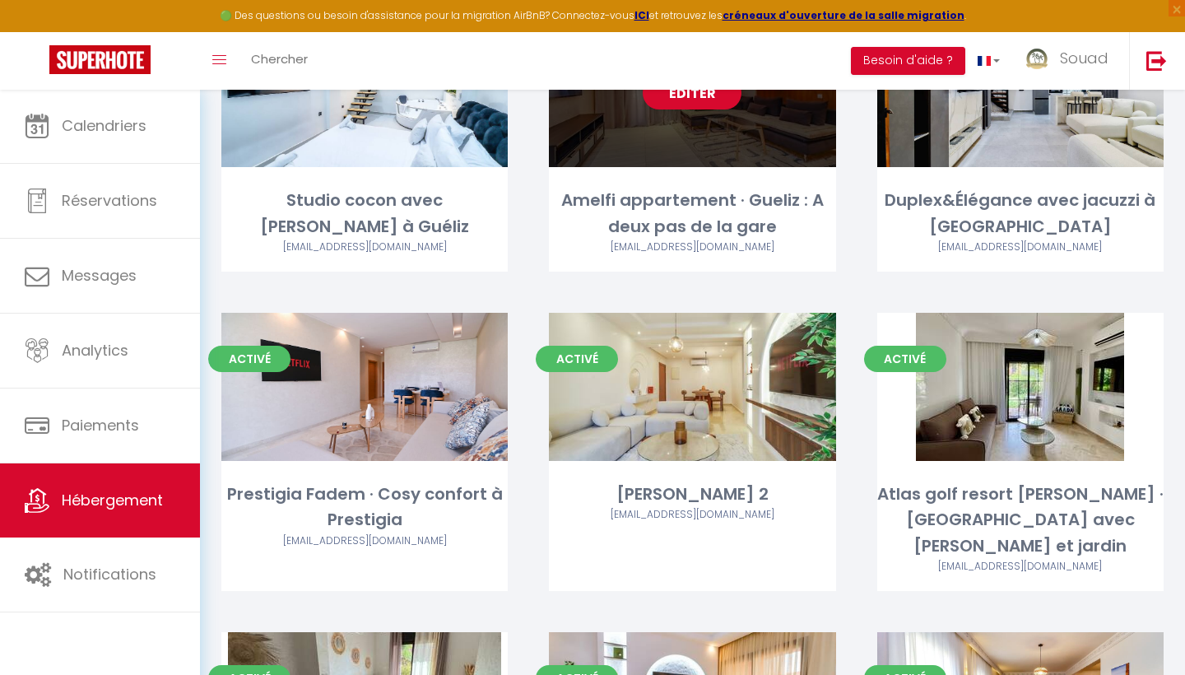
scroll to position [1540, 0]
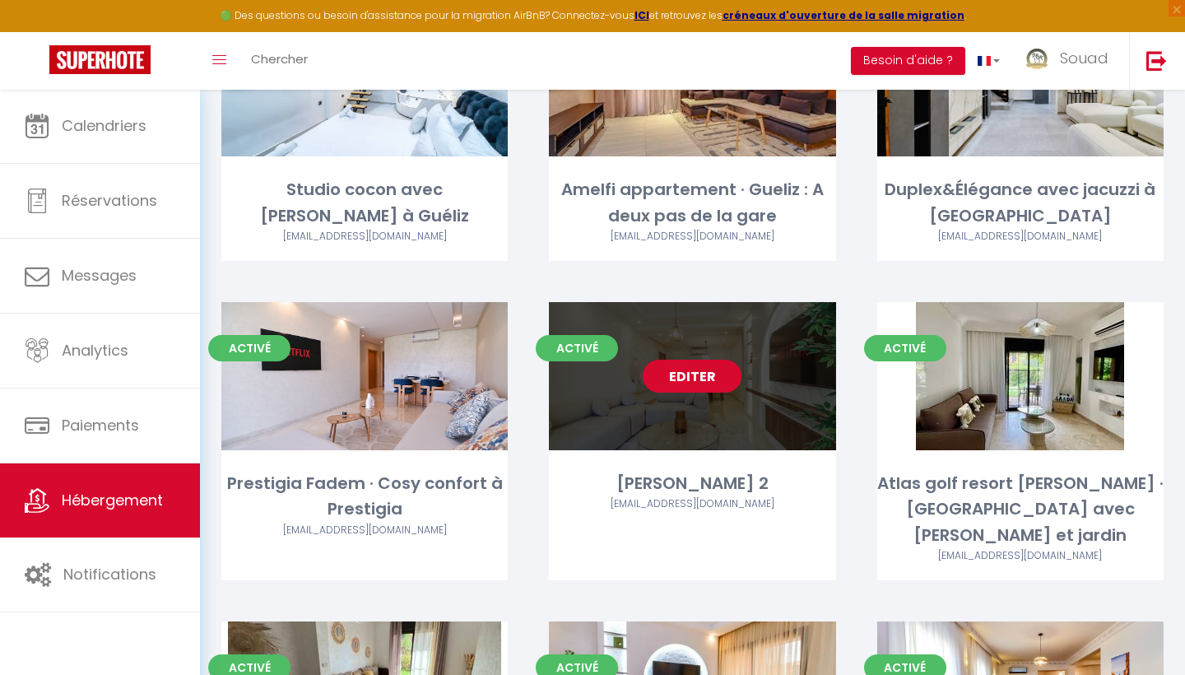
click at [710, 371] on link "Editer" at bounding box center [692, 376] width 99 height 33
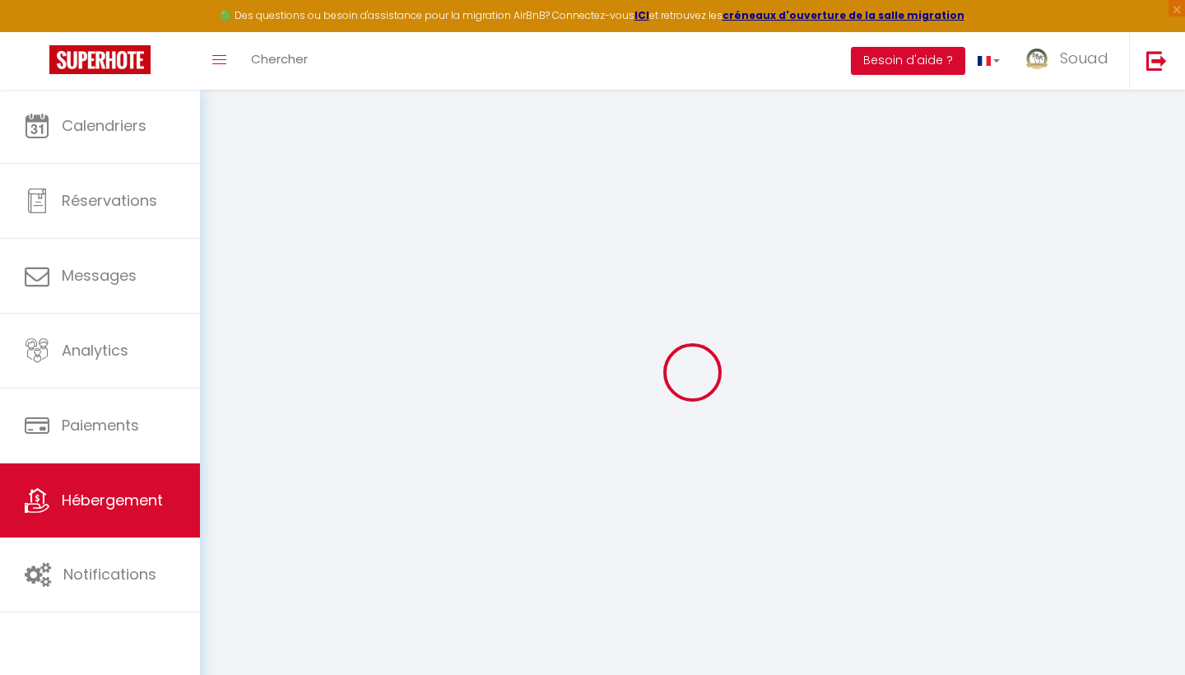
select select
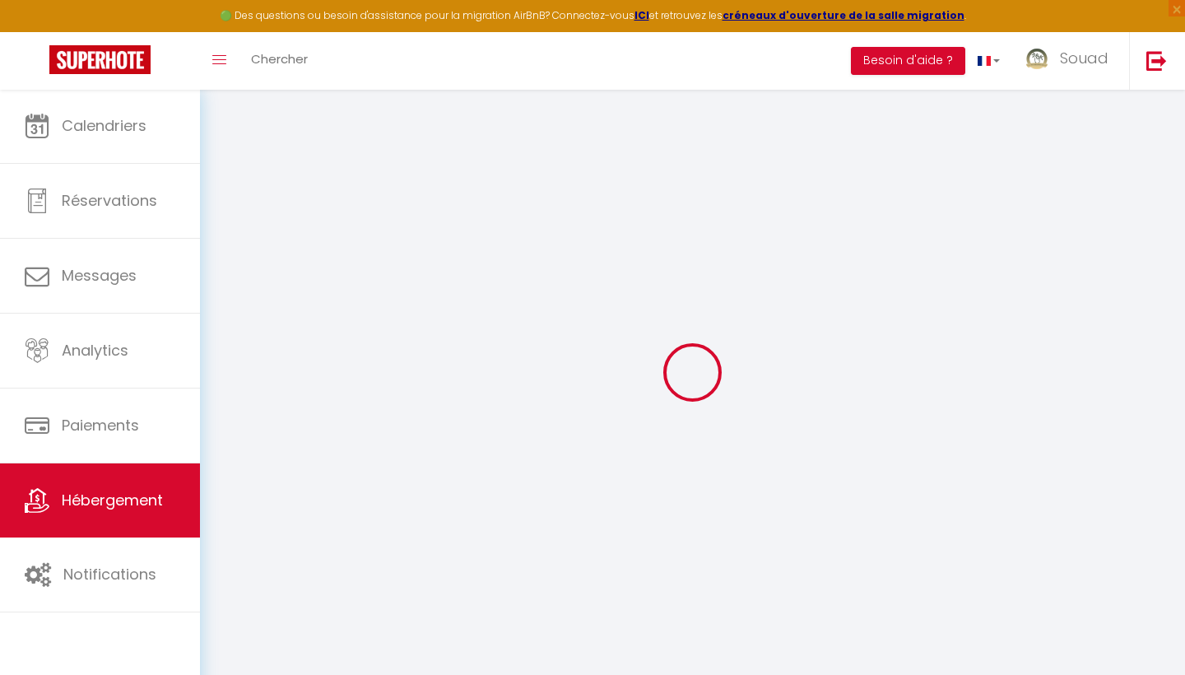
select select
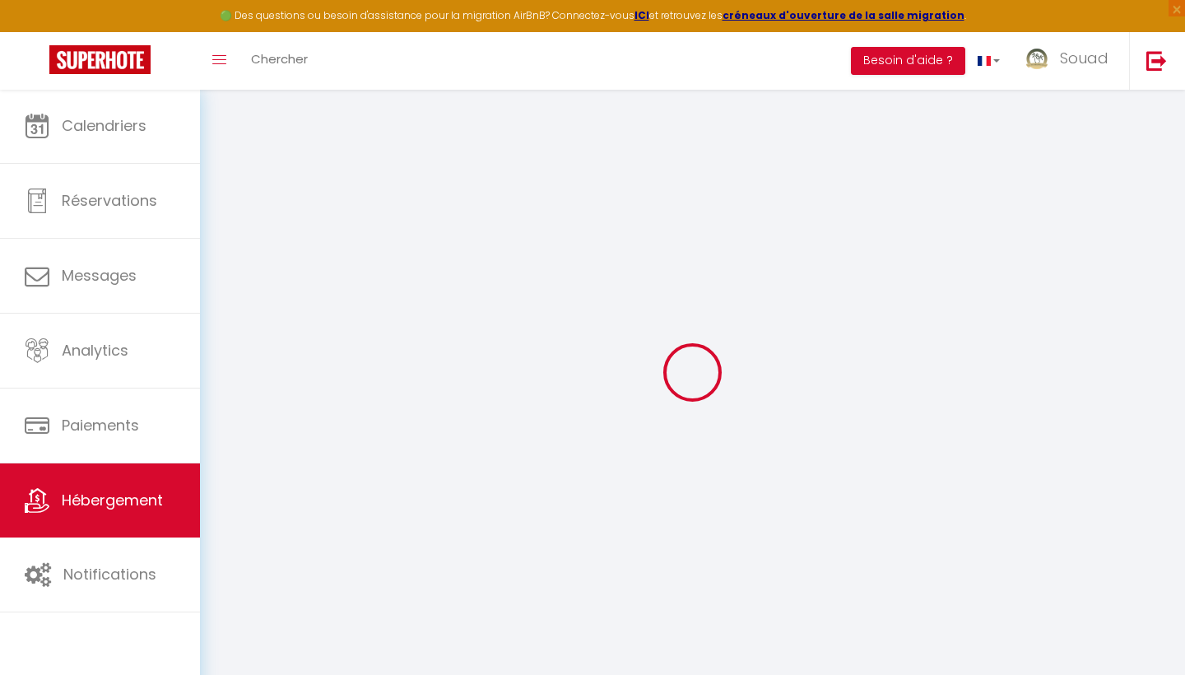
type input "[EMAIL_ADDRESS][DOMAIN_NAME]"
select select
select select "2636-1507454044460150112"
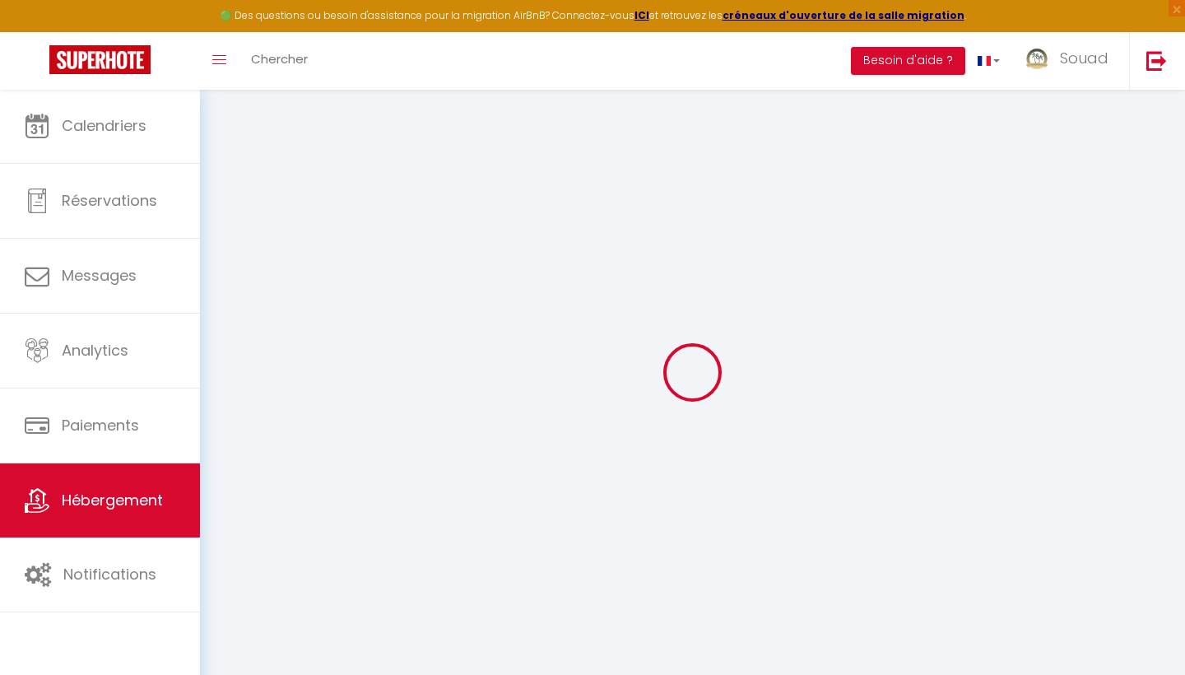
select select
select select "+ 22 %"
select select "+ 25 %"
select select
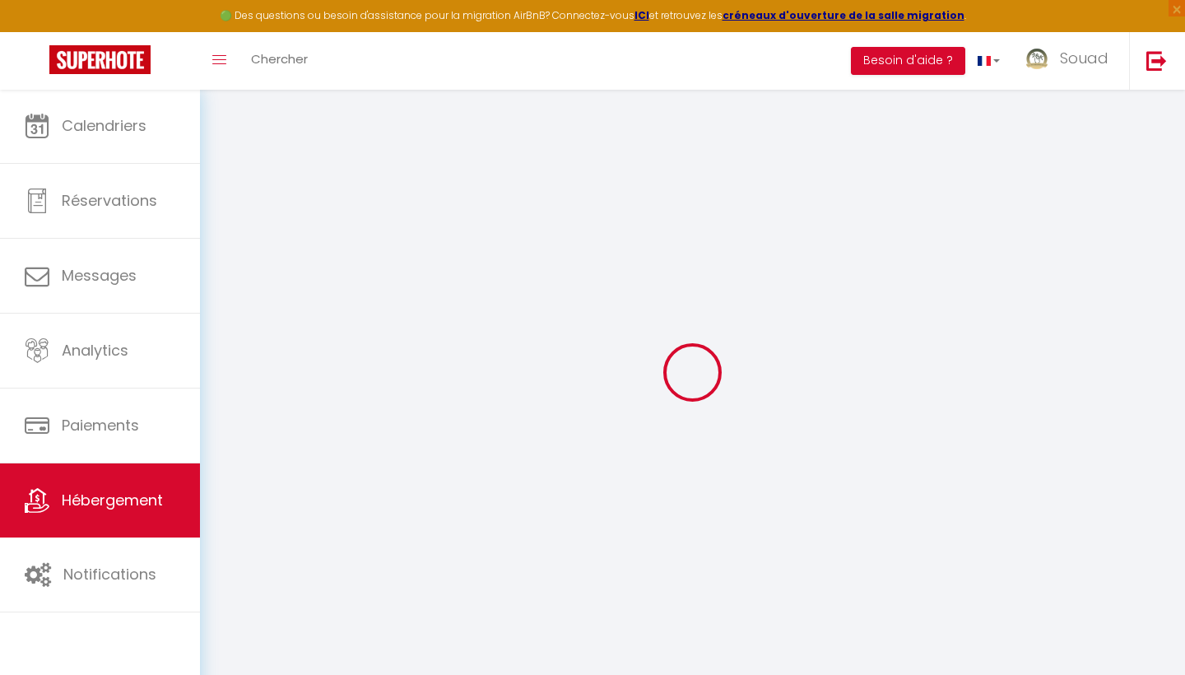
select select
checkbox input "false"
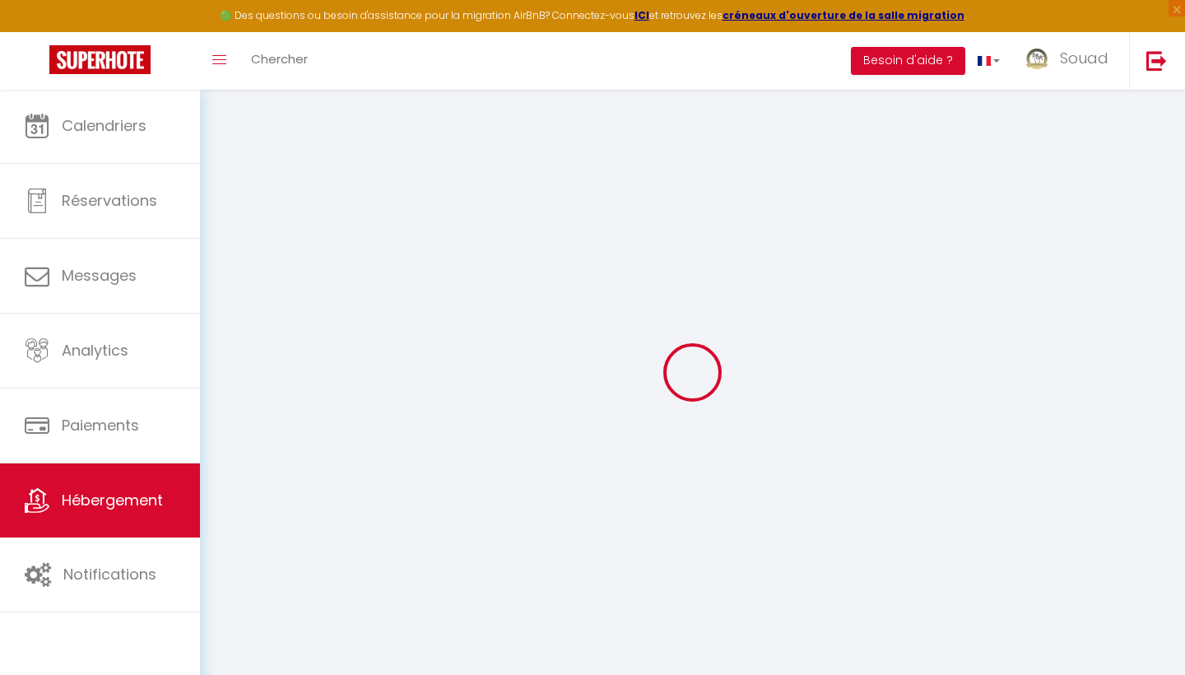
checkbox input "false"
select select
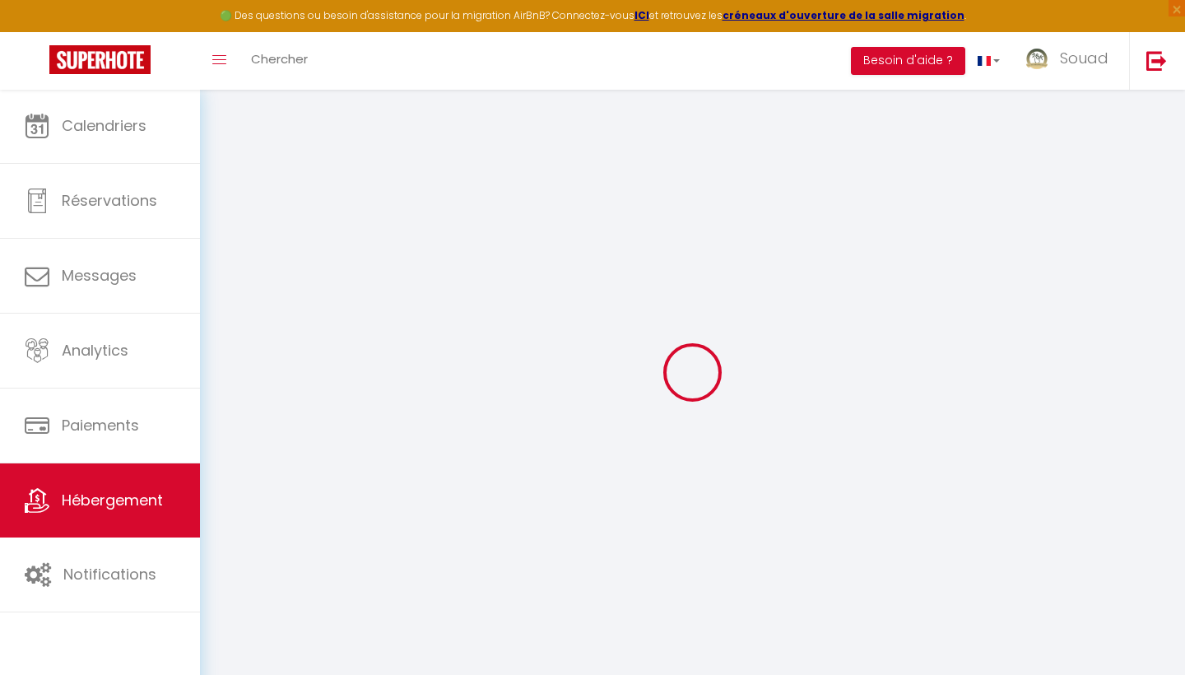
select select "365"
select select "MAD"
select select
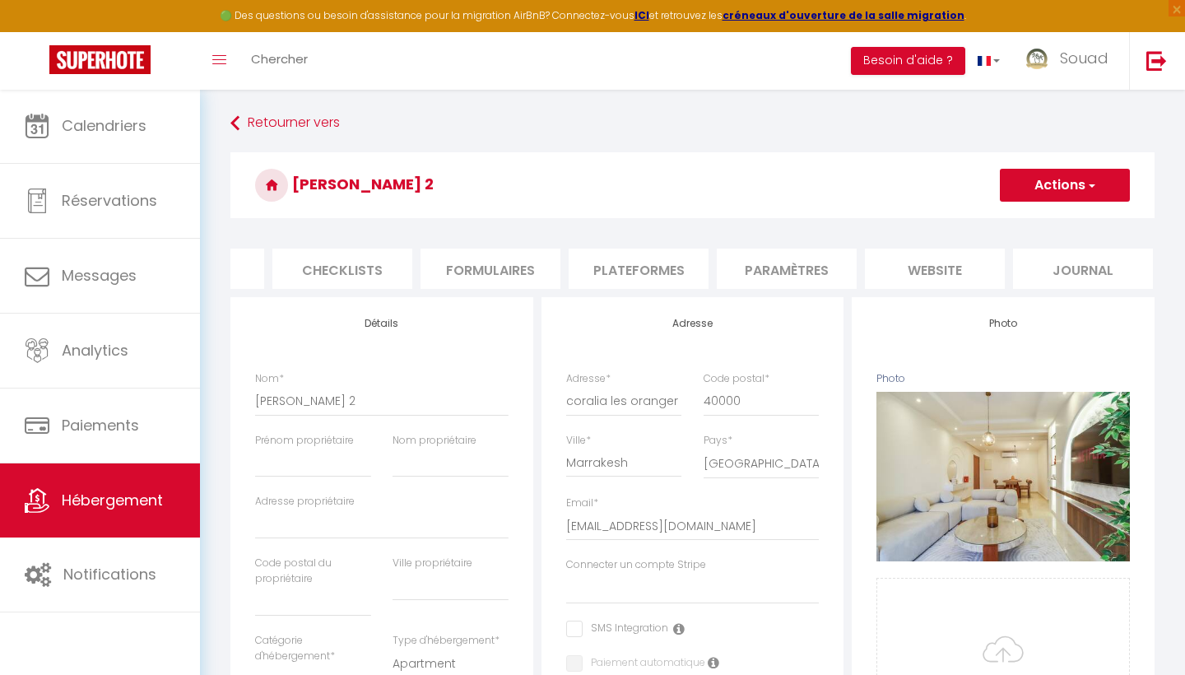
scroll to position [0, 549]
click at [659, 268] on li "Plateformes" at bounding box center [640, 268] width 140 height 40
select select
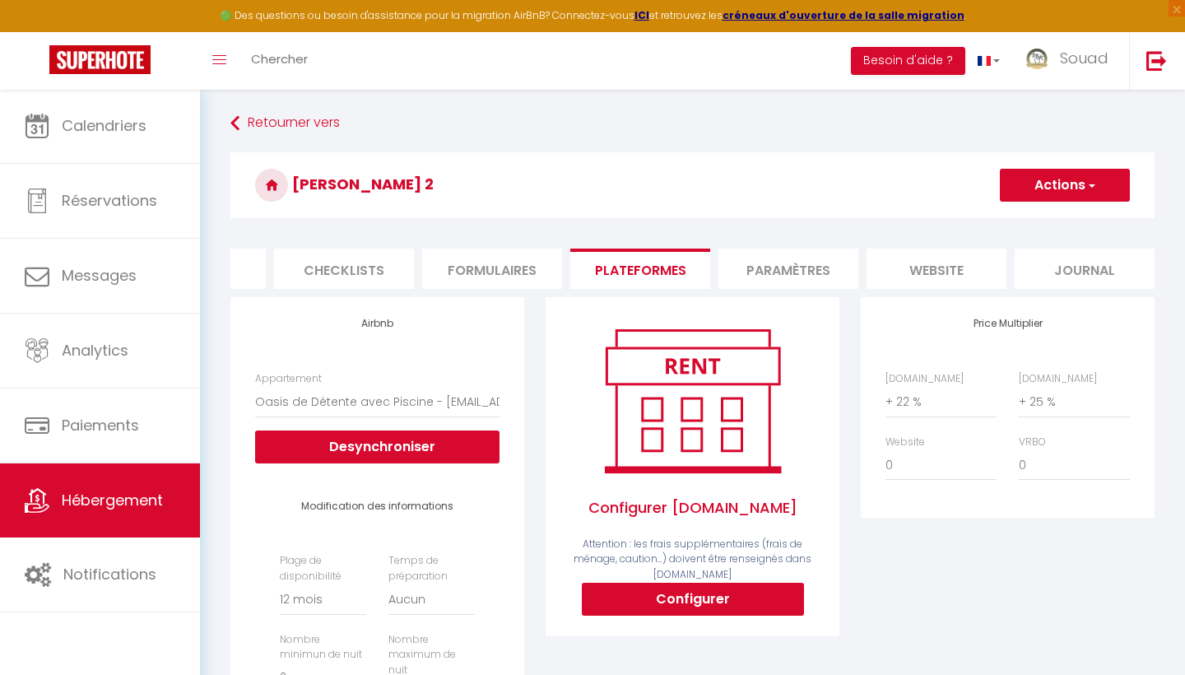
click at [709, 597] on button "Configurer" at bounding box center [693, 598] width 222 height 33
select select
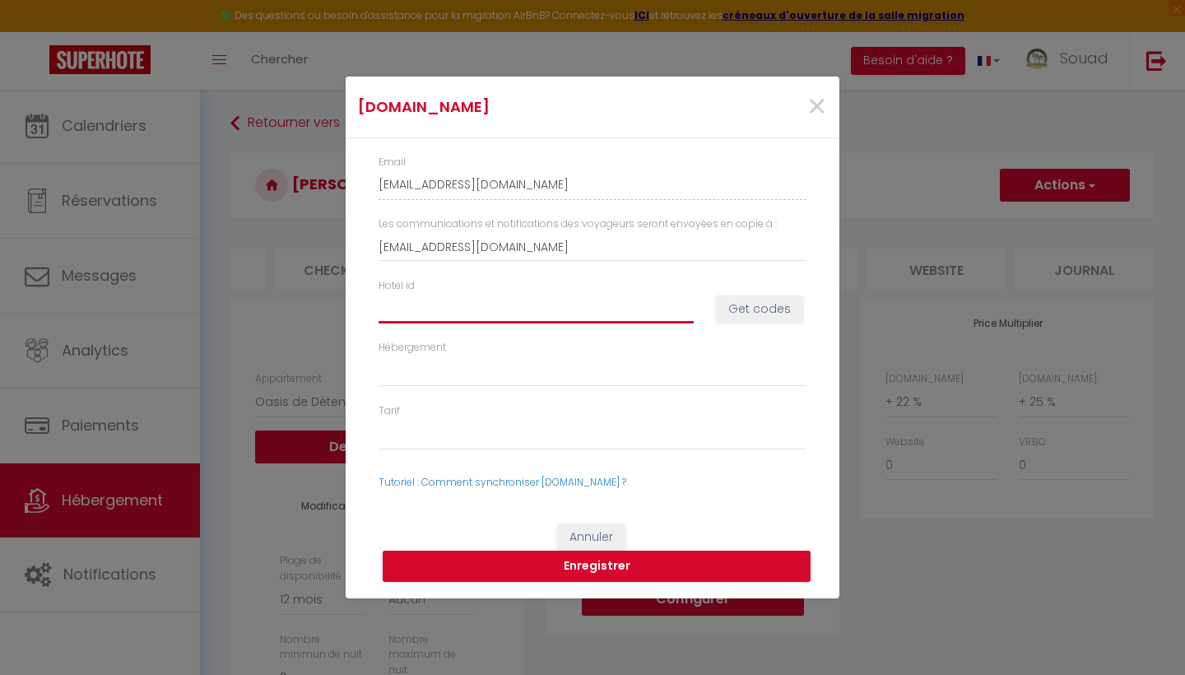
click at [455, 300] on input "Hotel id" at bounding box center [535, 309] width 315 height 30
type input "1"
select select
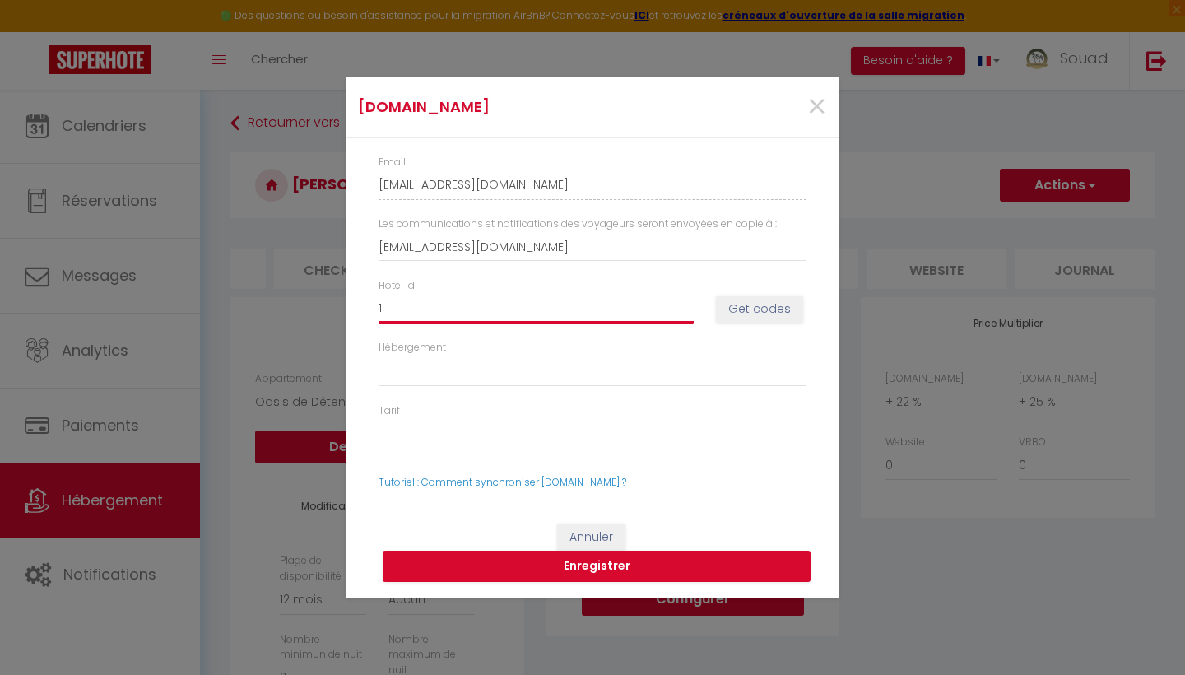
type input "14"
select select
type input "147"
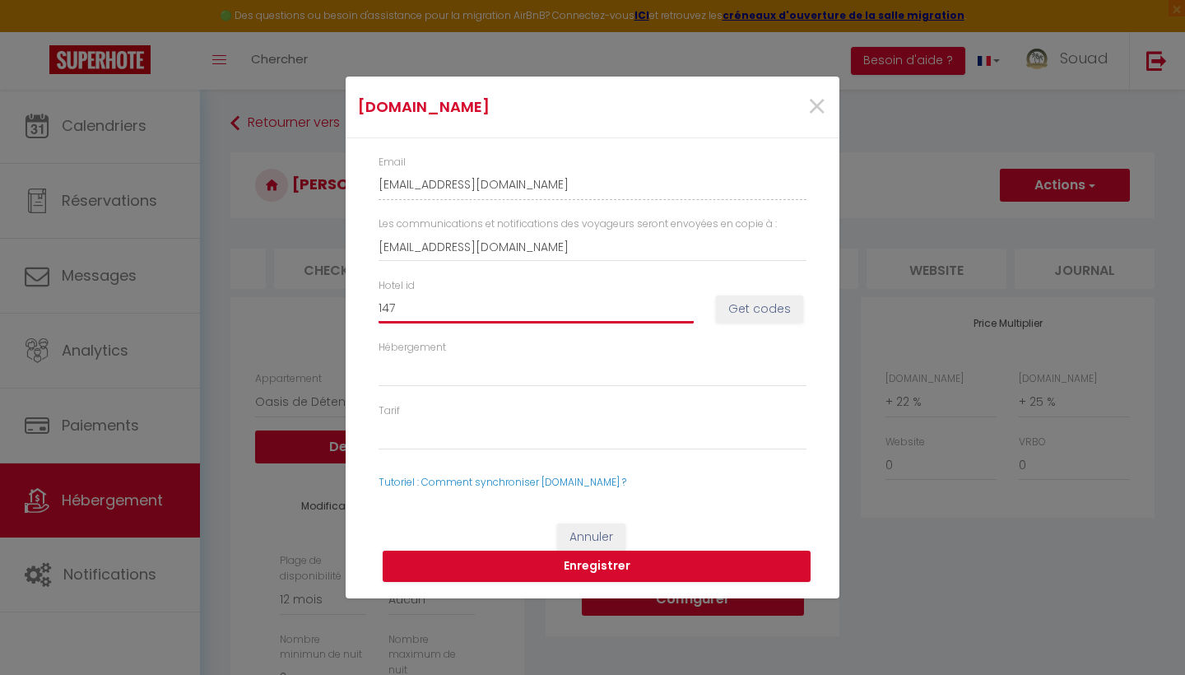
select select
type input "1474"
select select
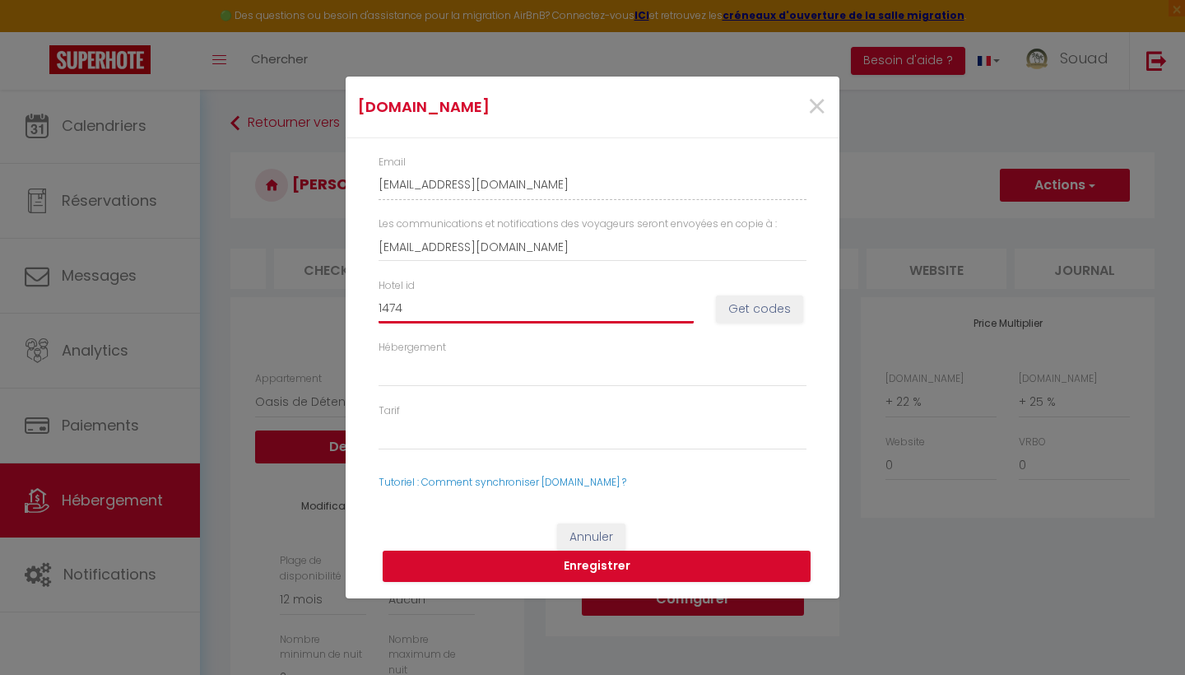
select select
type input "14742"
select select
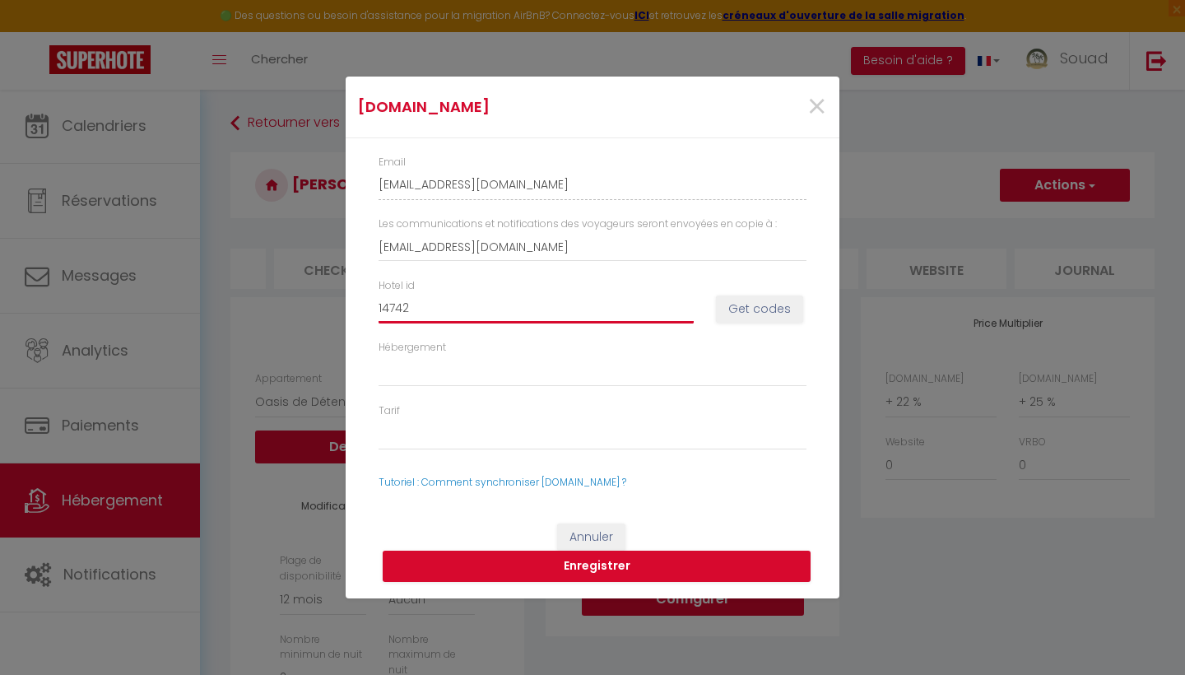
select select
type input "147420"
select select
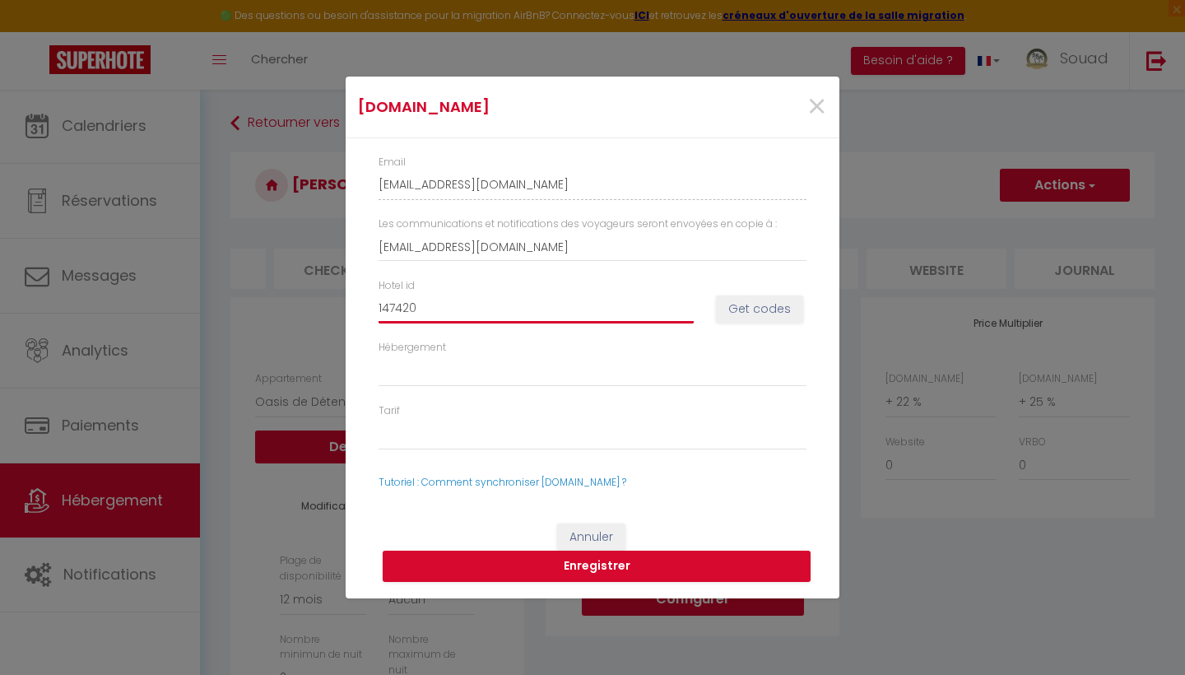
type input "1474200"
select select
type input "14742008"
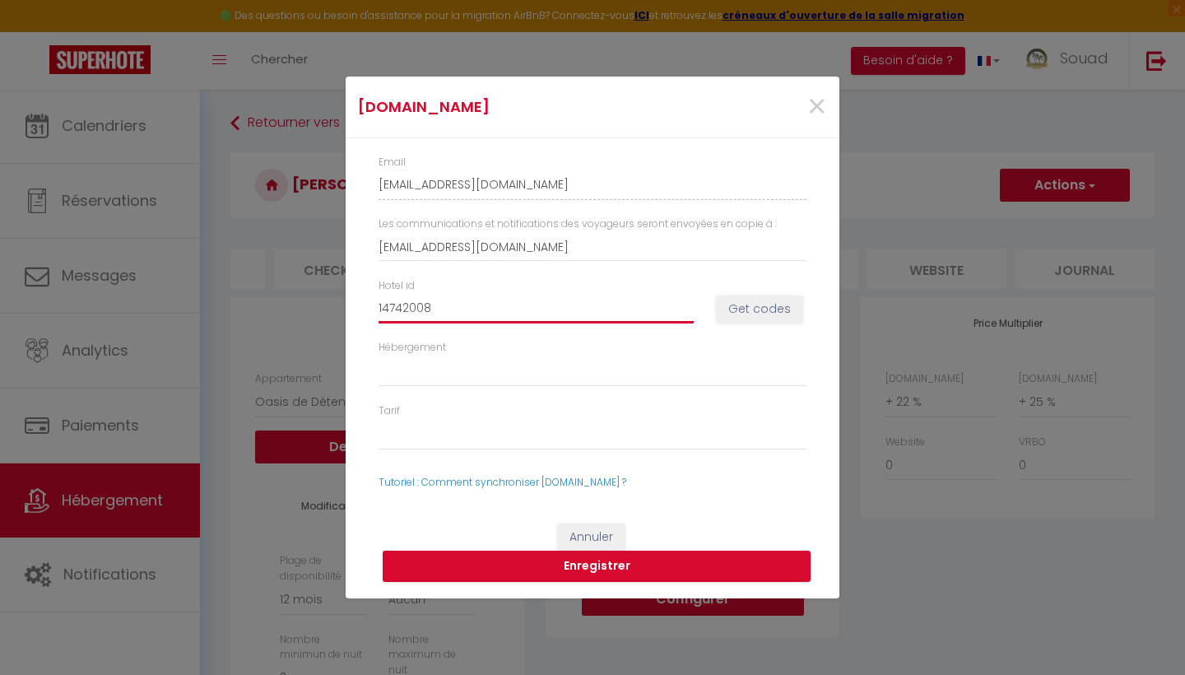
select select
type input "14742008"
click at [747, 303] on button "Get codes" at bounding box center [759, 309] width 87 height 28
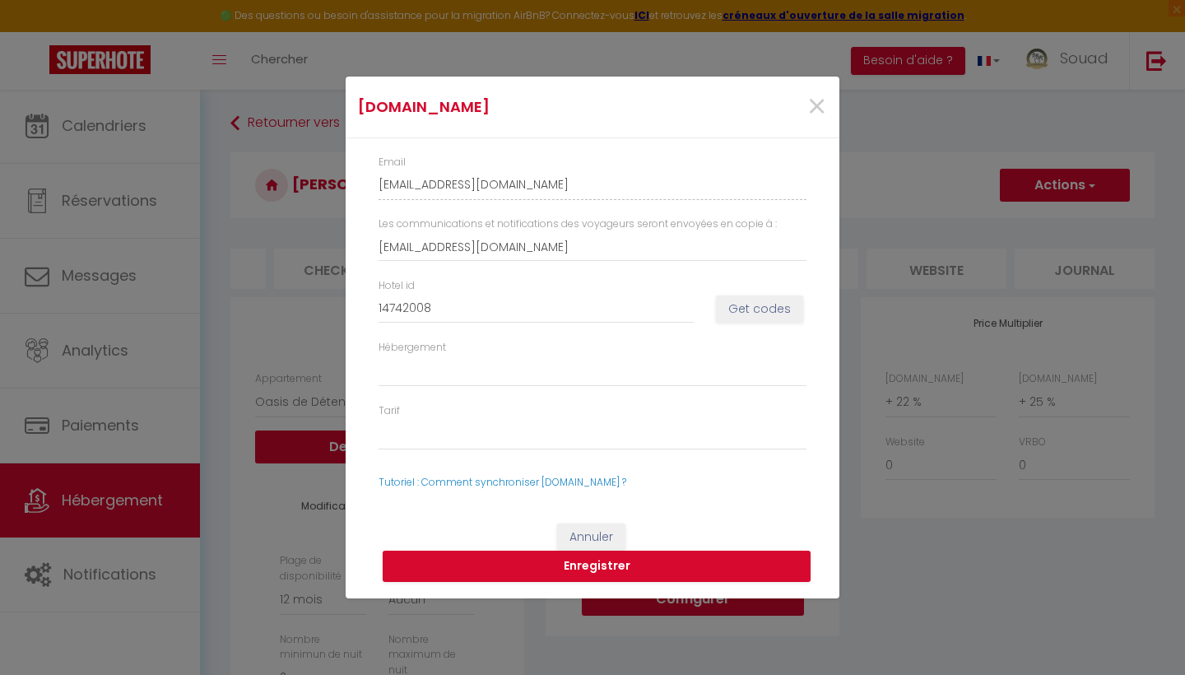
select select
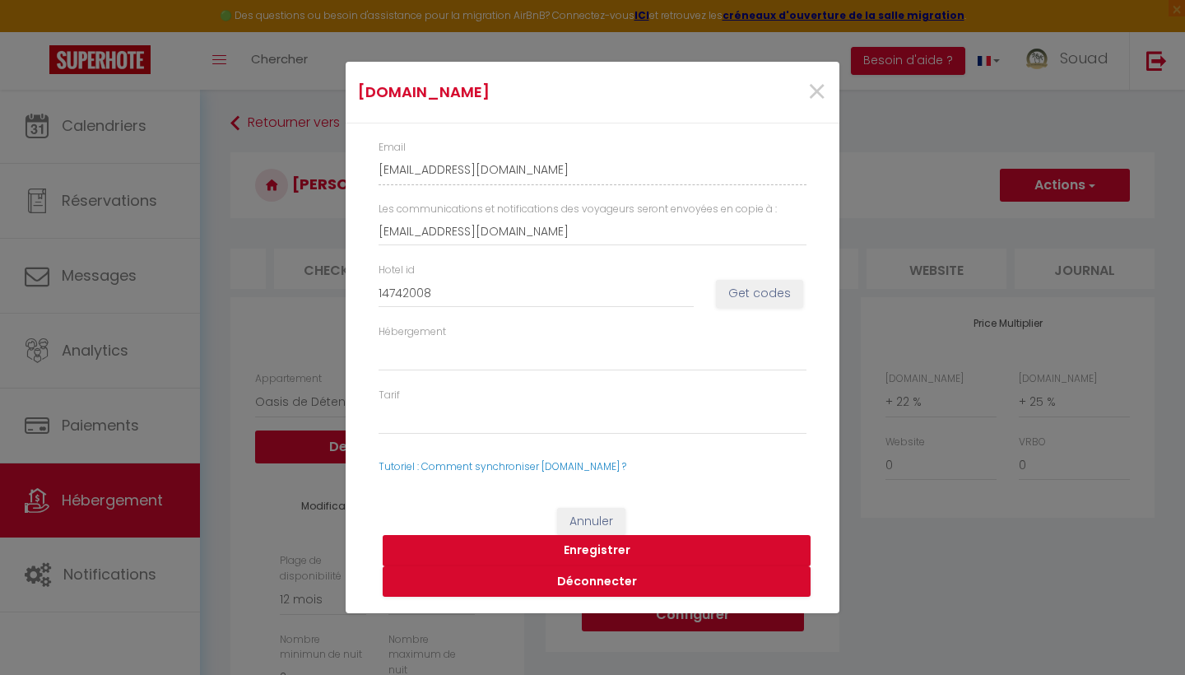
click at [601, 548] on button "Enregistrer" at bounding box center [597, 550] width 428 height 31
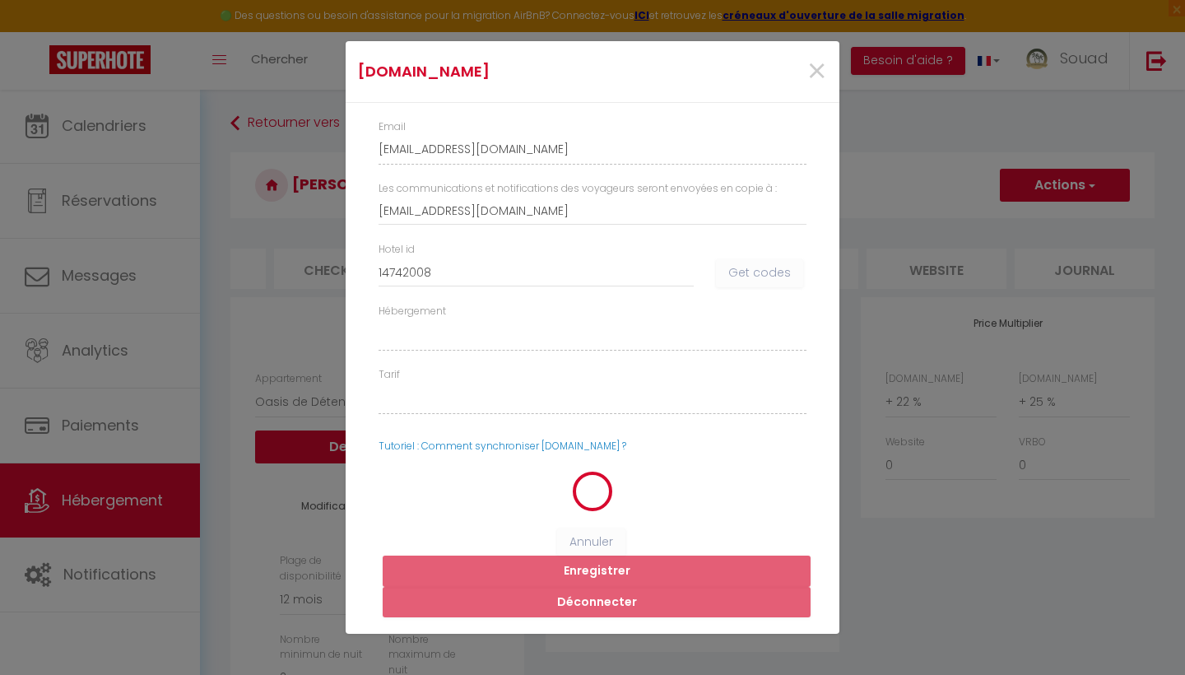
select select
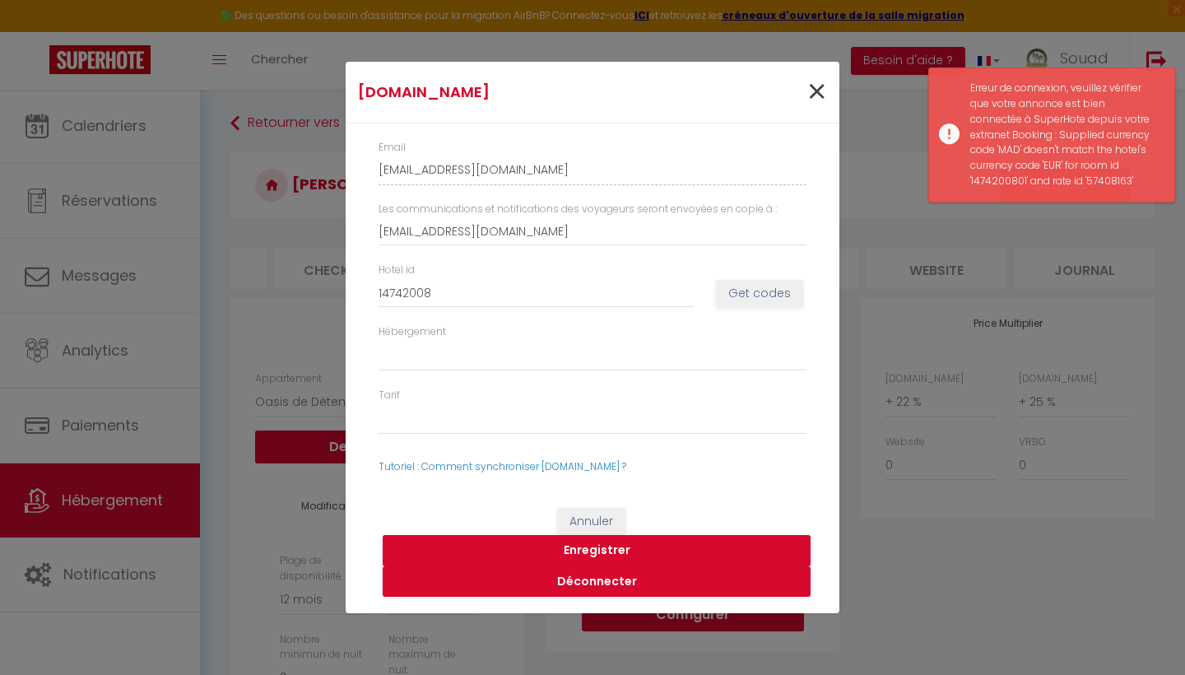
click at [818, 100] on span "×" at bounding box center [816, 91] width 21 height 49
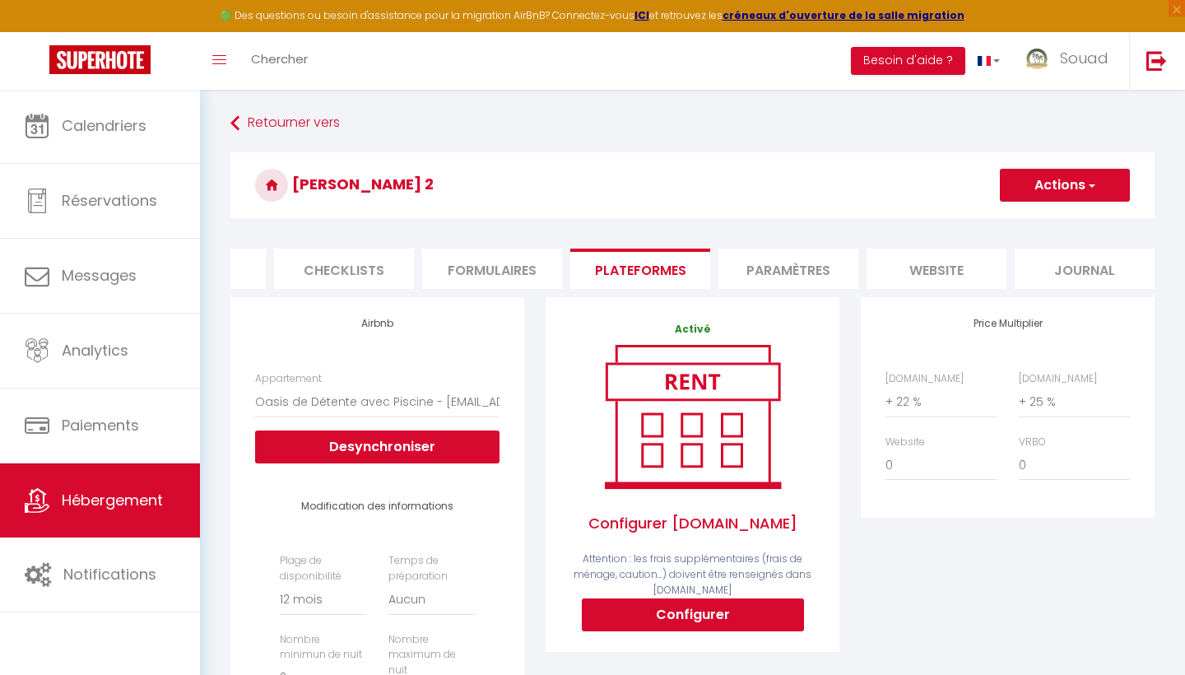
click at [935, 568] on div "Price Multiplier [DOMAIN_NAME] 0 + 1 % + 2 % + 3 % + 4 % + 5 % + 6 % + 7 %" at bounding box center [1007, 647] width 315 height 701
click at [672, 617] on button "Configurer" at bounding box center [693, 614] width 222 height 33
type input "[EMAIL_ADDRESS][DOMAIN_NAME]"
select select
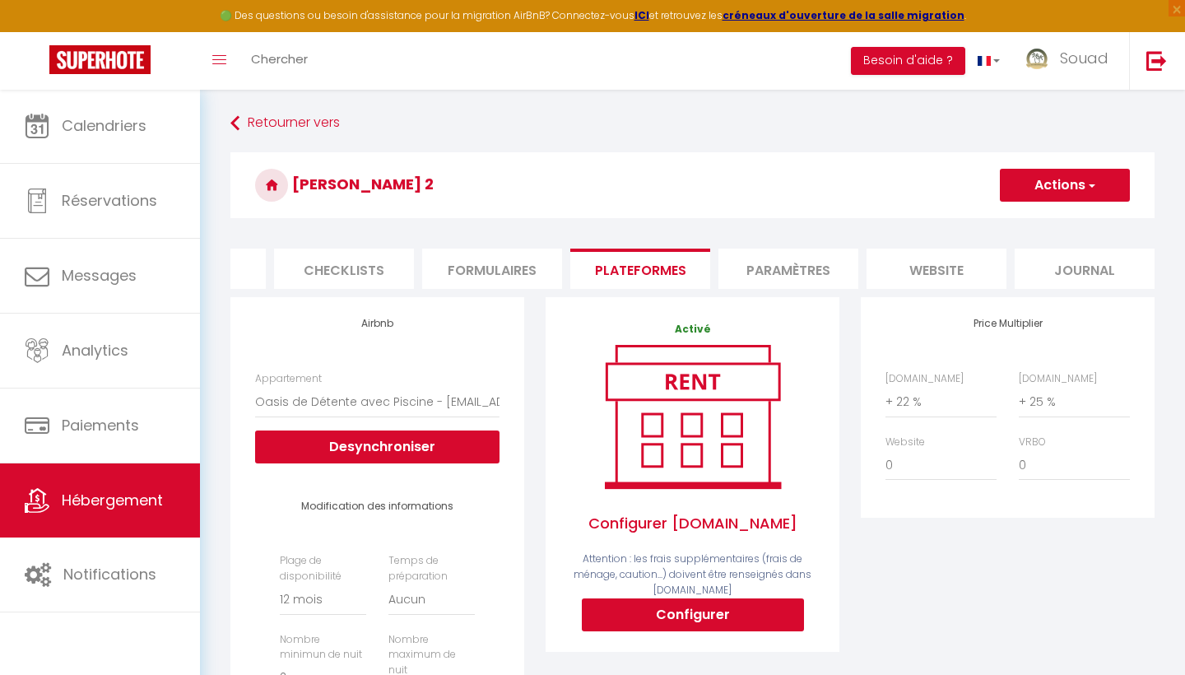
select select
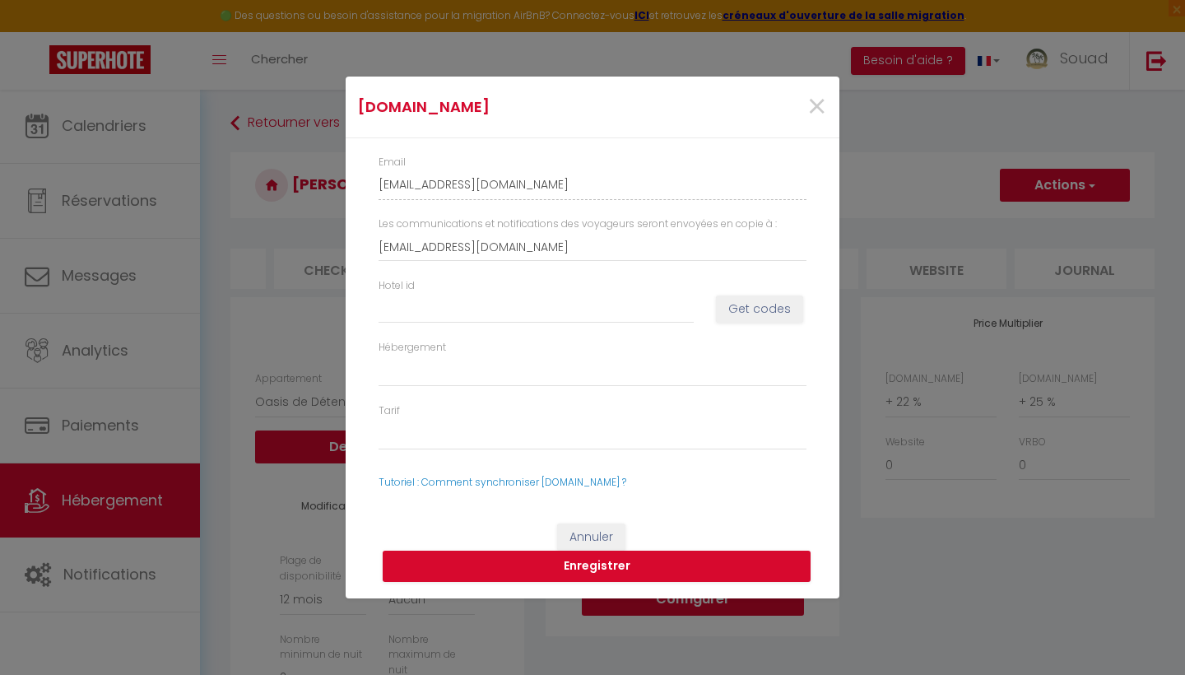
click at [759, 311] on button "Get codes" at bounding box center [759, 309] width 87 height 28
select select
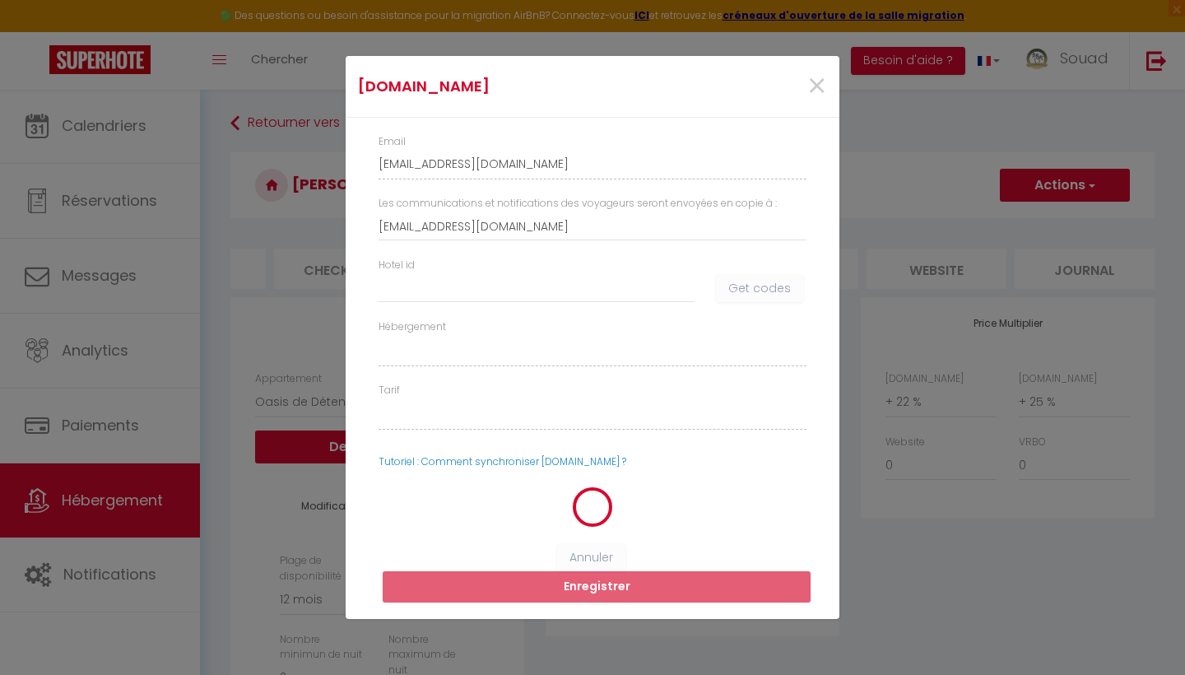
select select
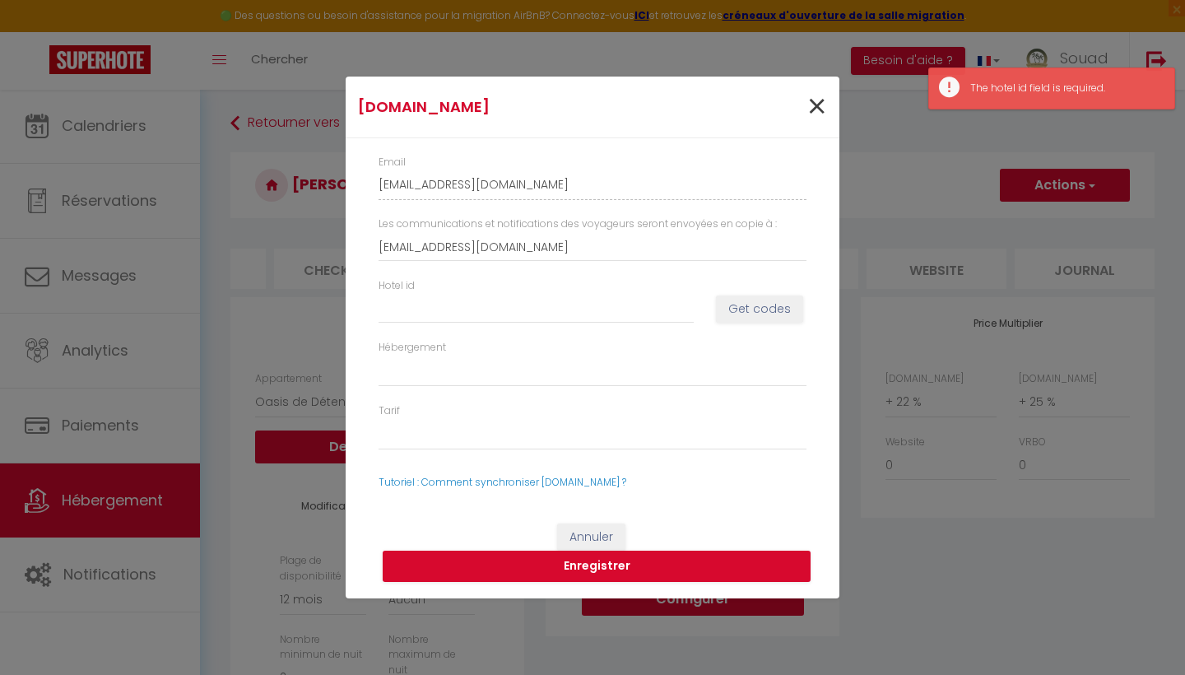
click at [817, 108] on span "×" at bounding box center [816, 106] width 21 height 49
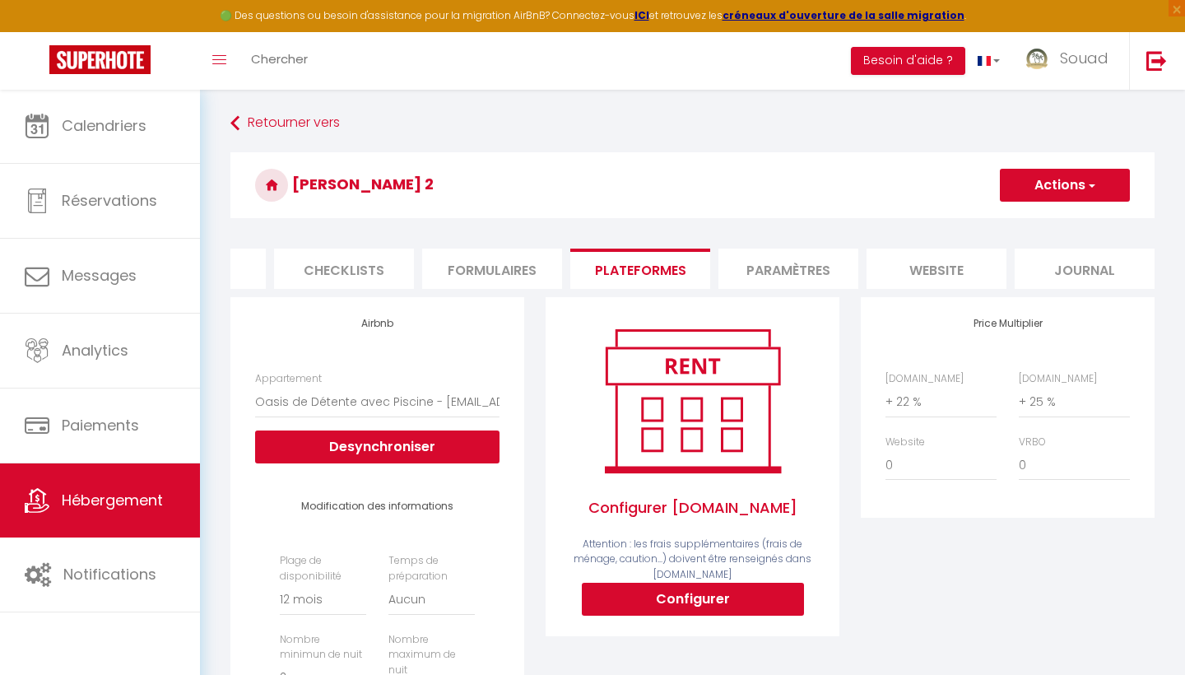
click at [814, 266] on li "Paramètres" at bounding box center [788, 268] width 140 height 40
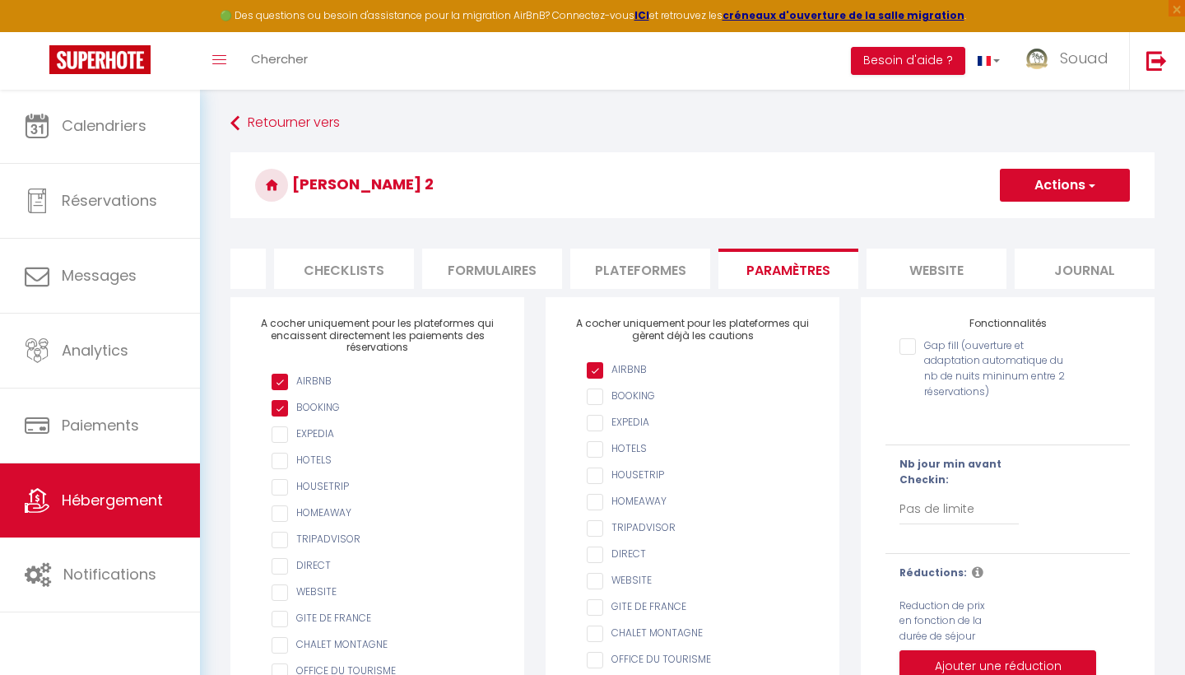
click at [969, 260] on li "website" at bounding box center [936, 268] width 140 height 40
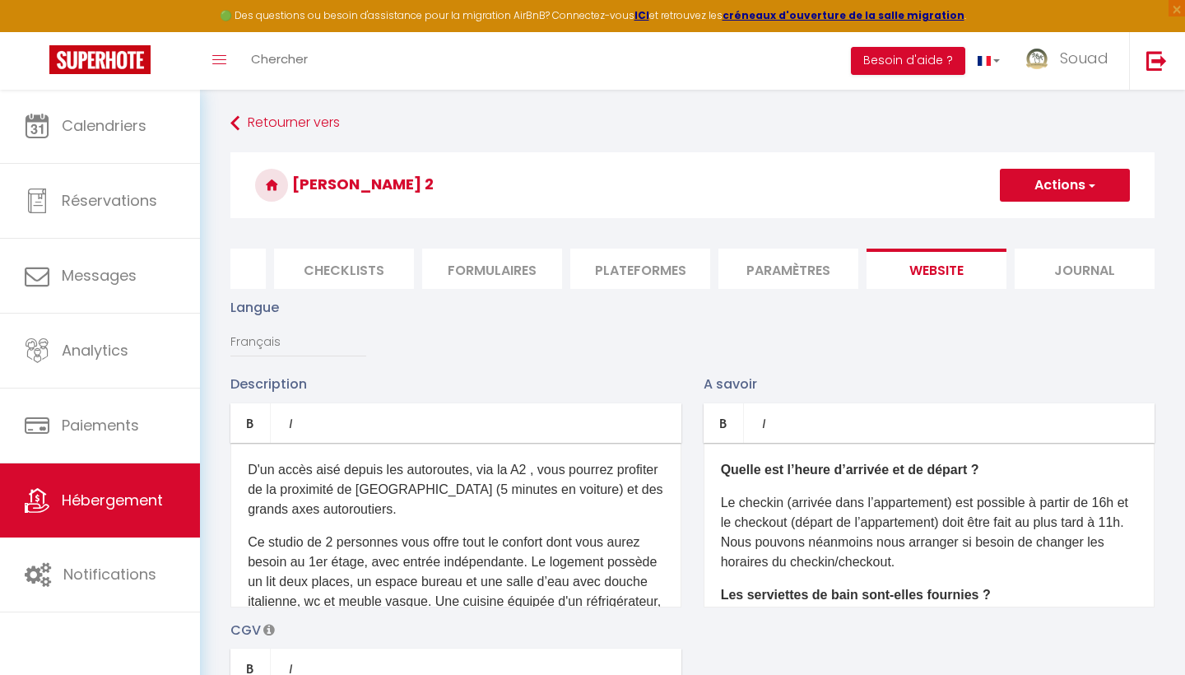
click at [1104, 269] on li "Journal" at bounding box center [1084, 268] width 140 height 40
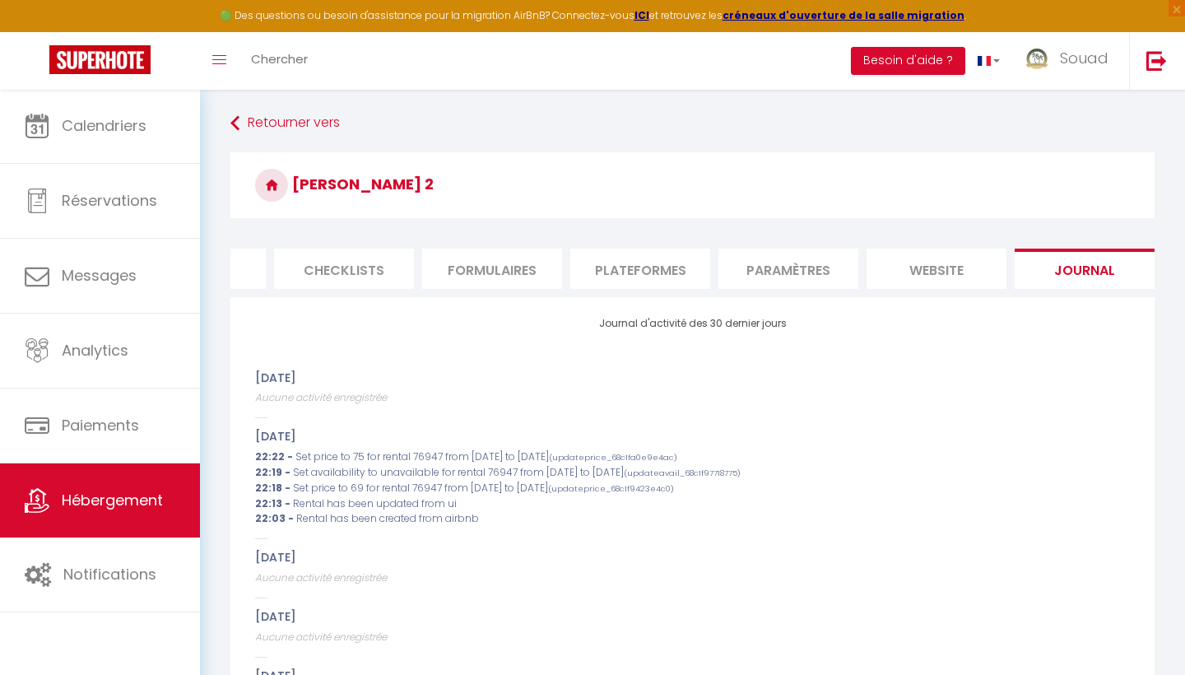
click at [669, 266] on li "Plateformes" at bounding box center [640, 268] width 140 height 40
select select
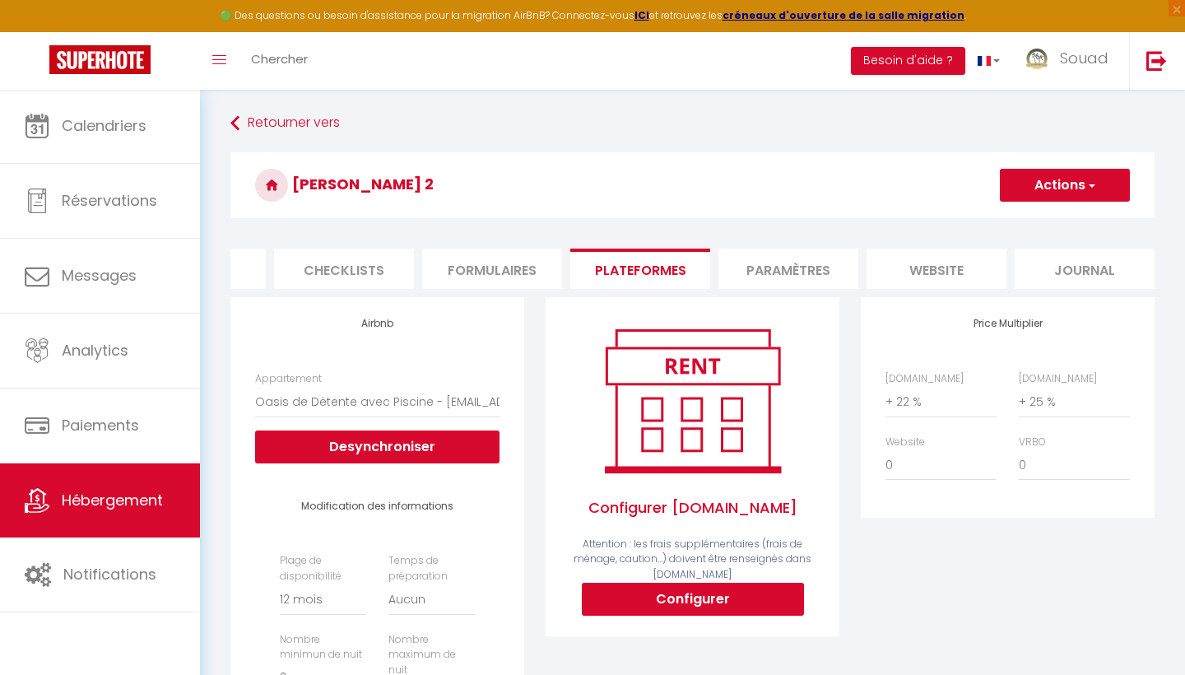
scroll to position [61, 0]
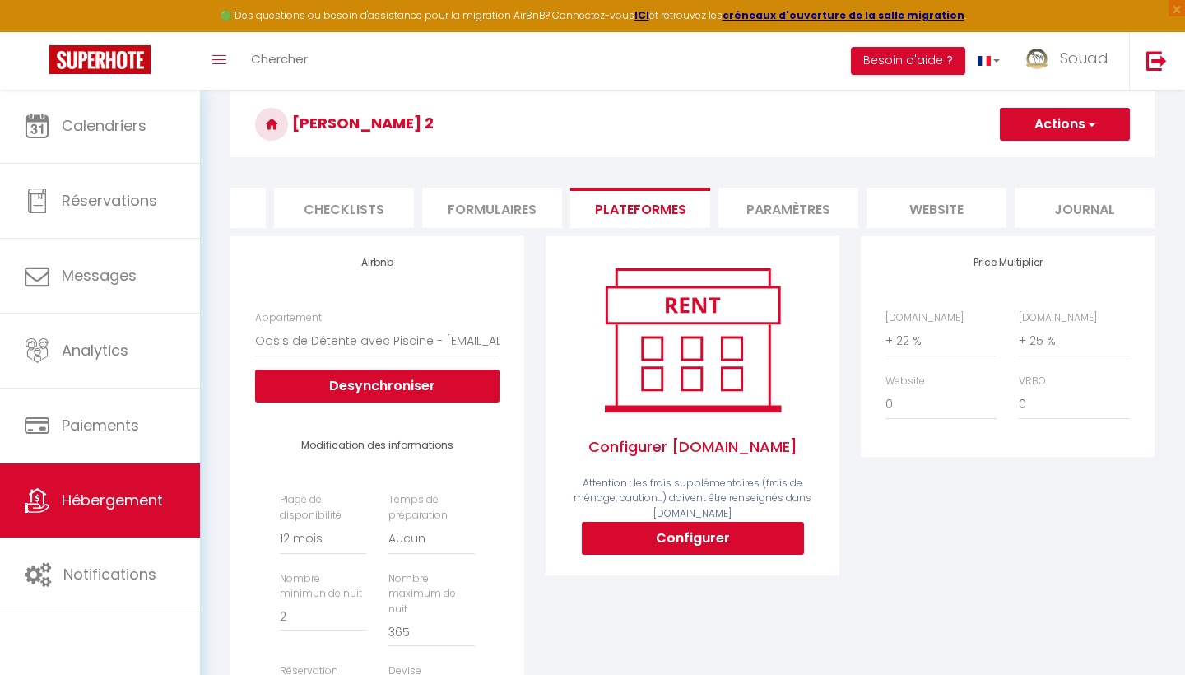
click at [494, 193] on li "Formulaires" at bounding box center [492, 208] width 140 height 40
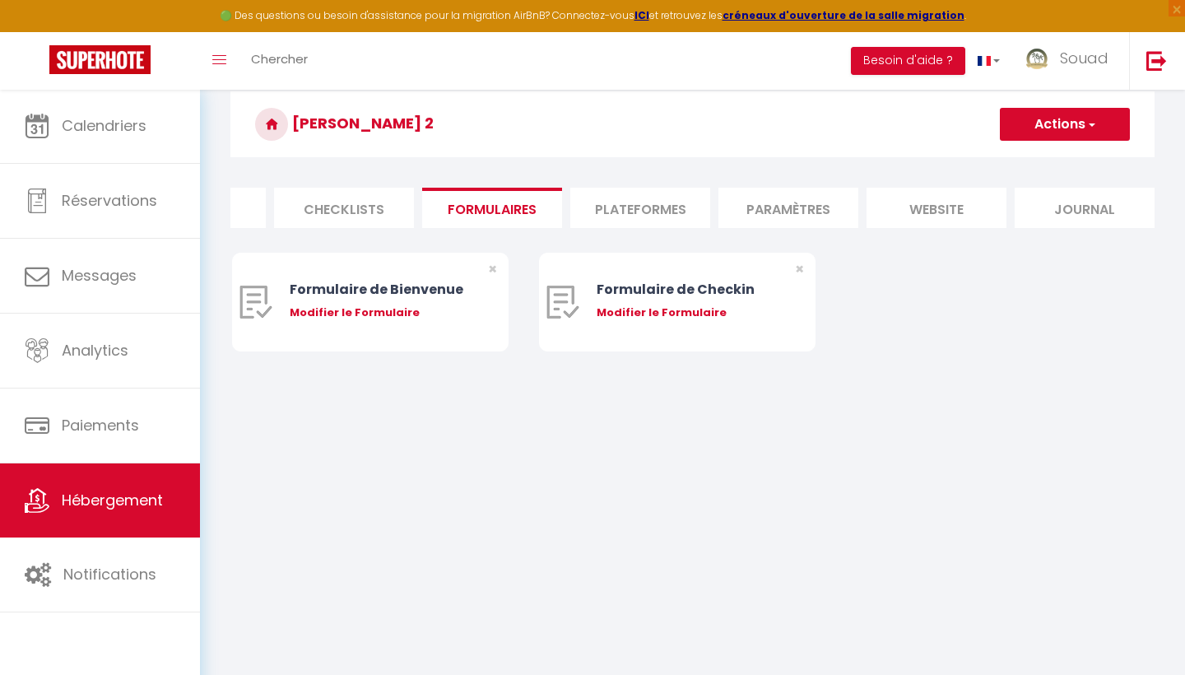
click at [369, 206] on li "Checklists" at bounding box center [344, 208] width 140 height 40
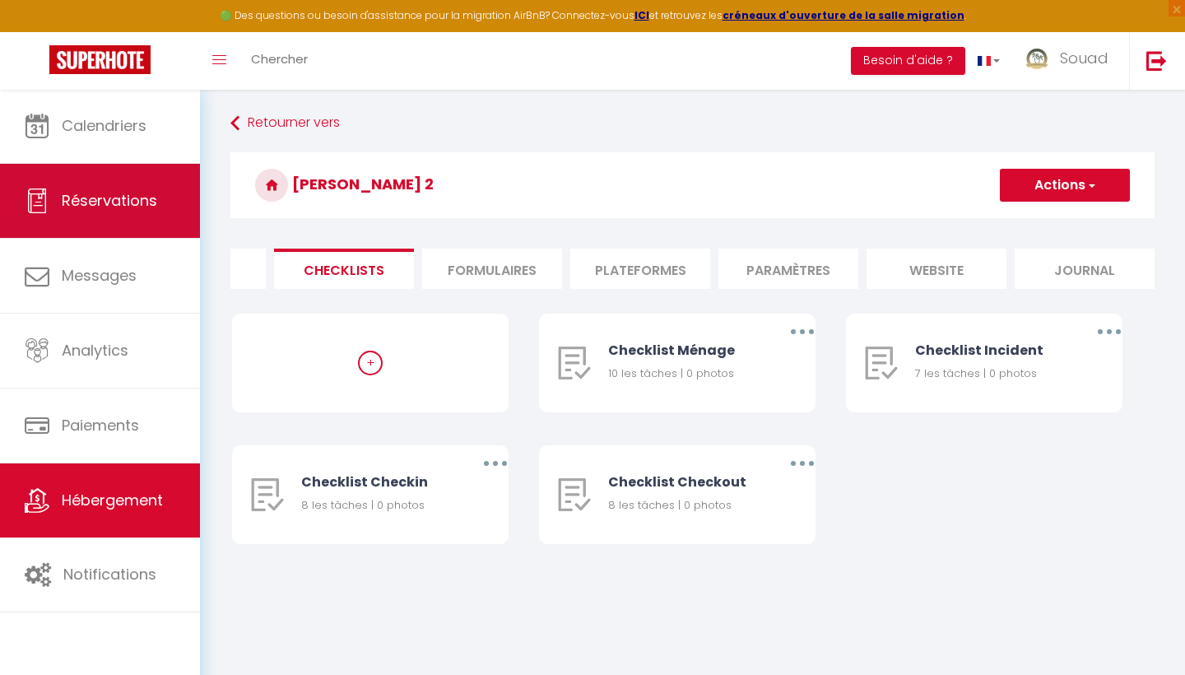
click at [122, 165] on link "Réservations" at bounding box center [100, 201] width 200 height 74
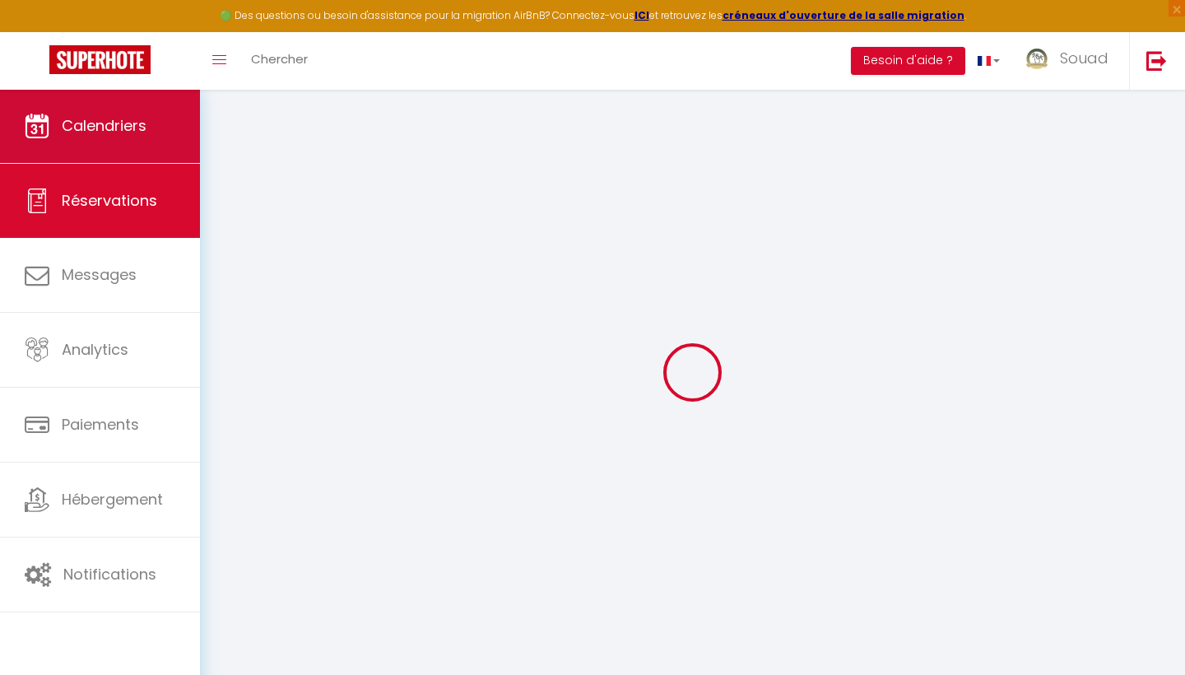
click at [141, 113] on link "Calendriers" at bounding box center [100, 126] width 200 height 74
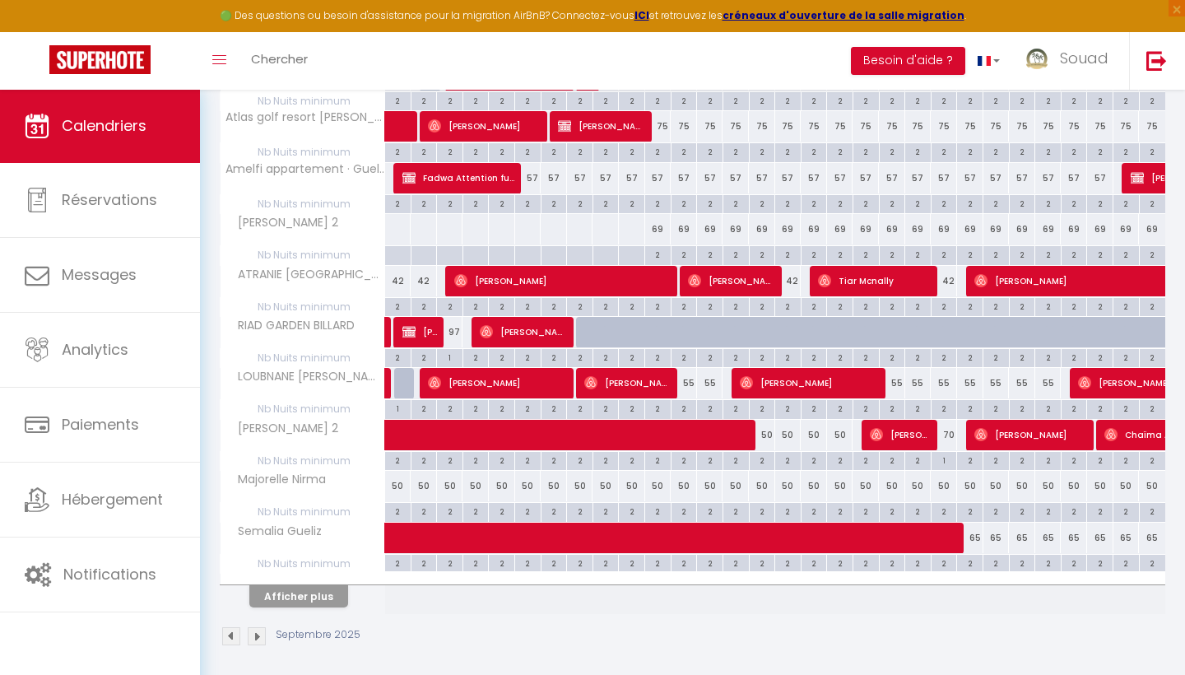
scroll to position [827, 0]
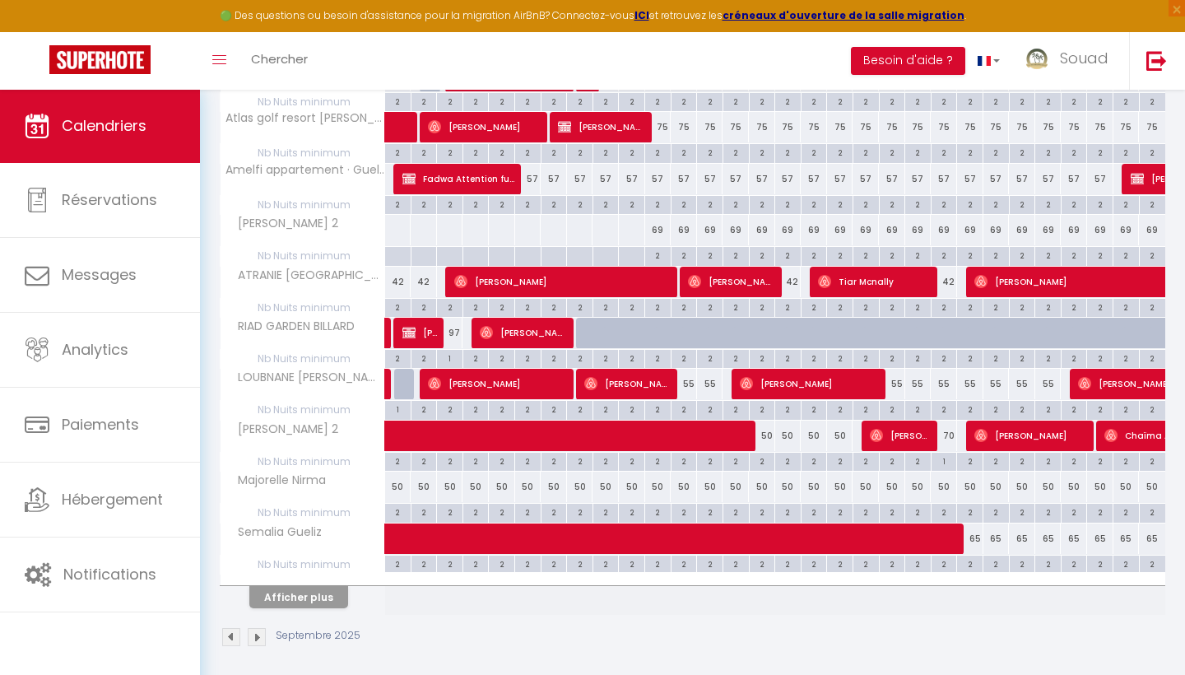
click at [289, 596] on button "Afficher plus" at bounding box center [298, 597] width 99 height 22
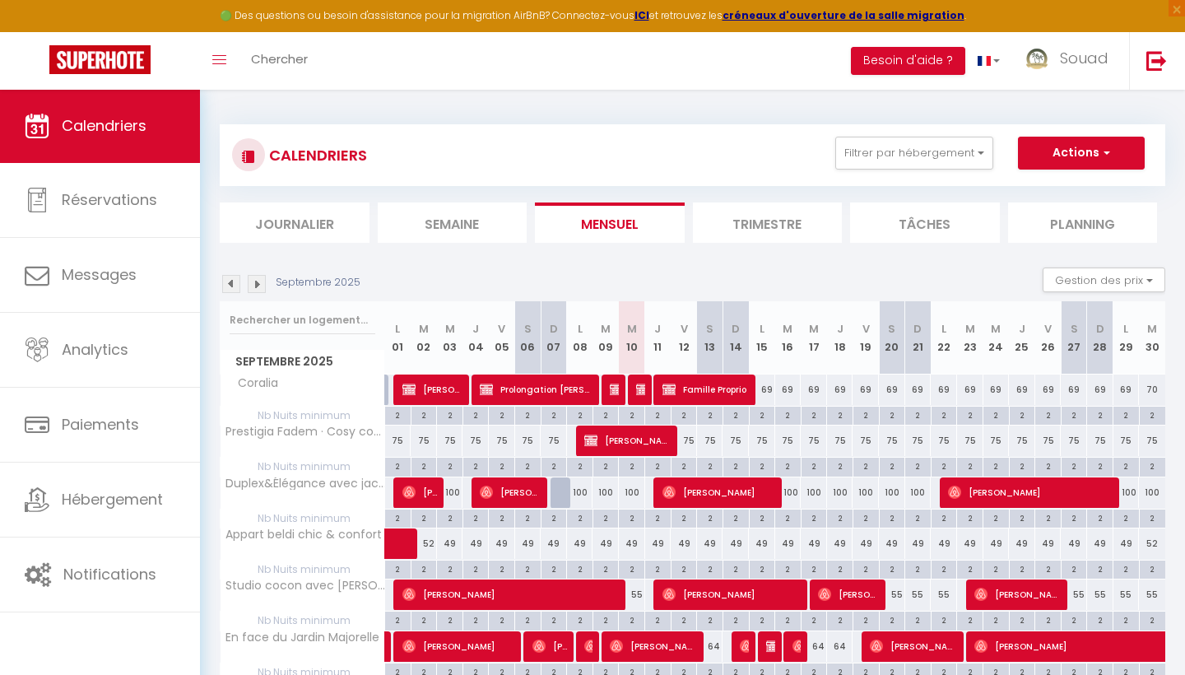
scroll to position [0, 0]
click at [638, 400] on span "Prolongation [PERSON_NAME] Agency" at bounding box center [640, 389] width 9 height 31
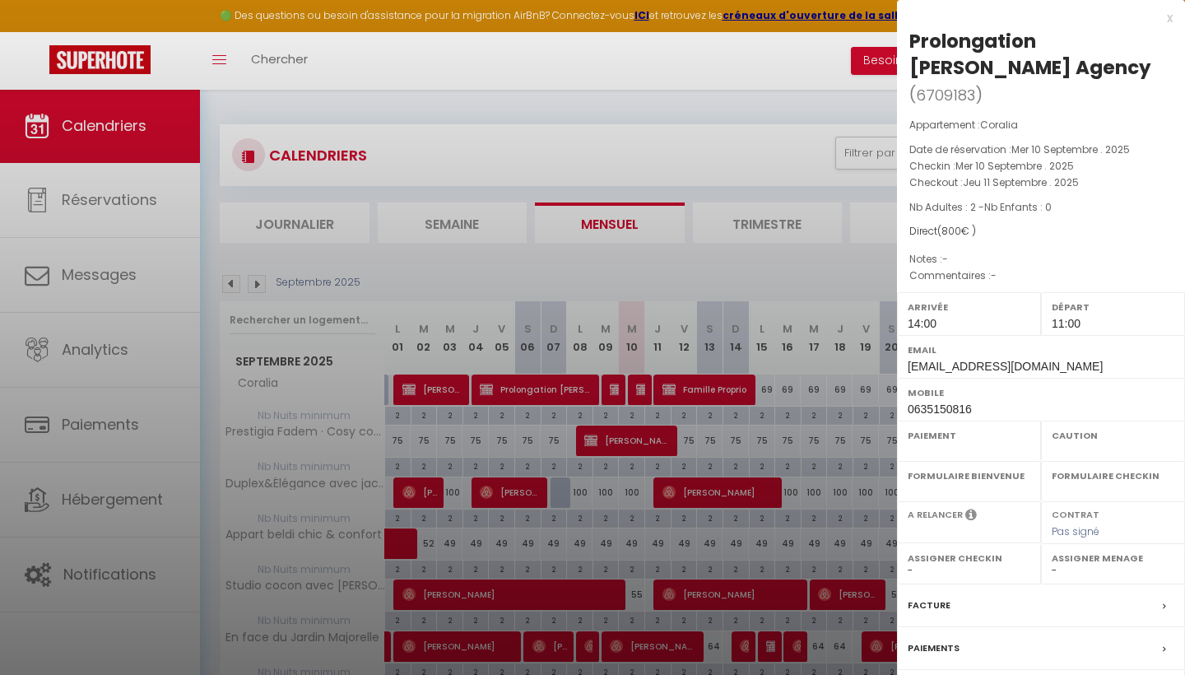
select select "OK"
select select "KO"
select select "0"
select select "1"
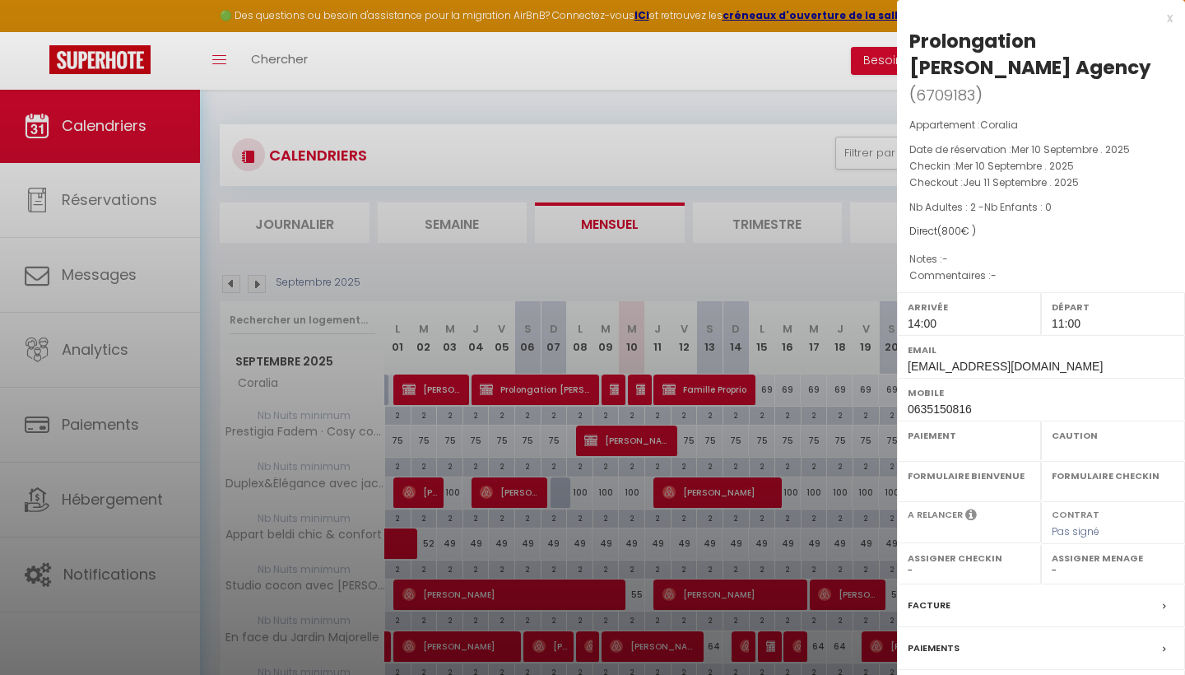
select select
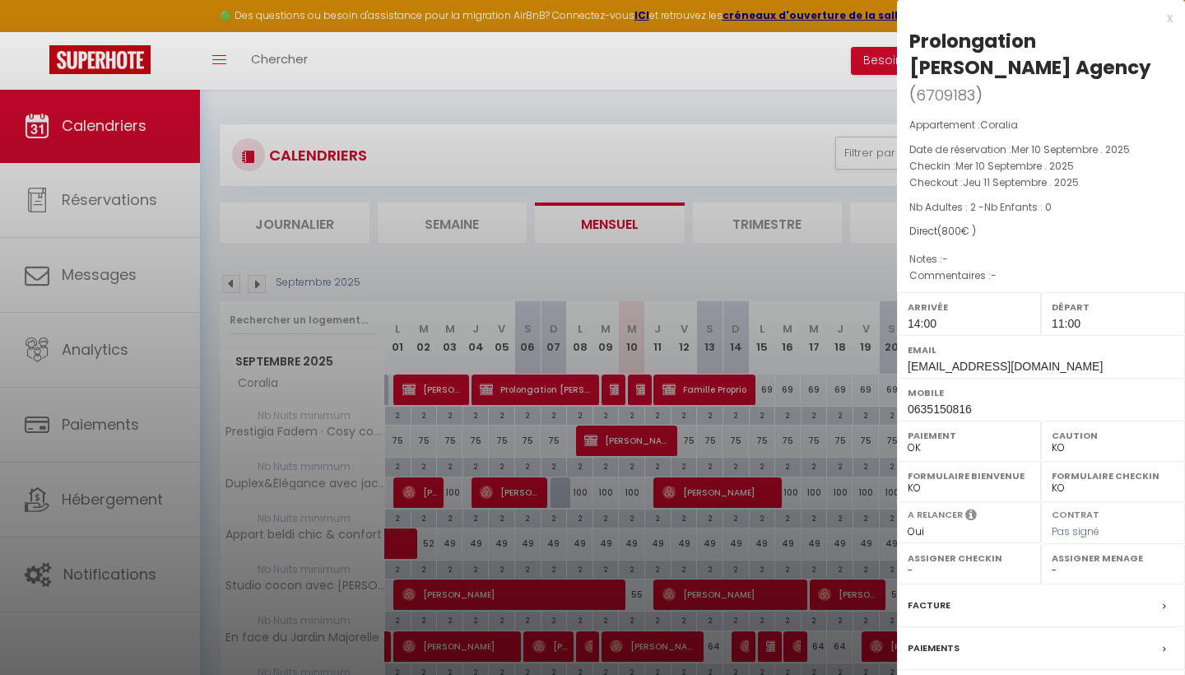
click at [1081, 88] on h2 "Prolongation [PERSON_NAME] Agency ( 6709183 )" at bounding box center [1040, 68] width 263 height 81
click at [819, 77] on div at bounding box center [592, 337] width 1185 height 675
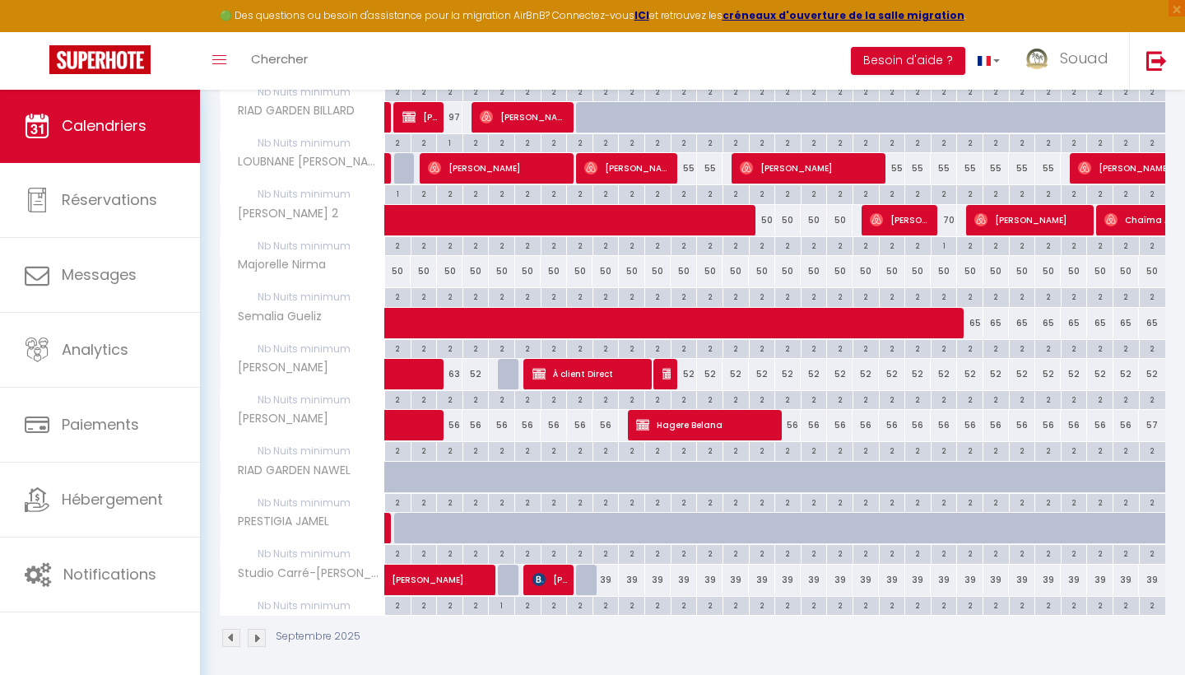
scroll to position [1042, 0]
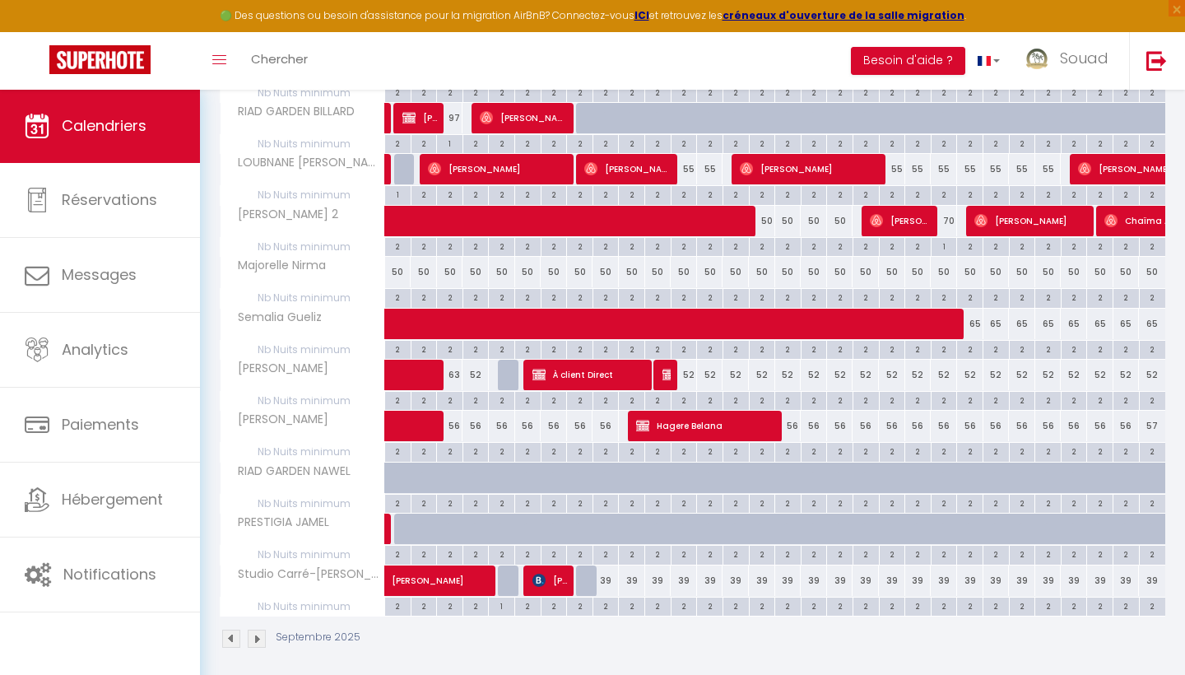
click at [476, 269] on div "50" at bounding box center [475, 272] width 26 height 30
type input "50"
type input "Jeu 04 Septembre 2025"
type input "Ven 05 Septembre 2025"
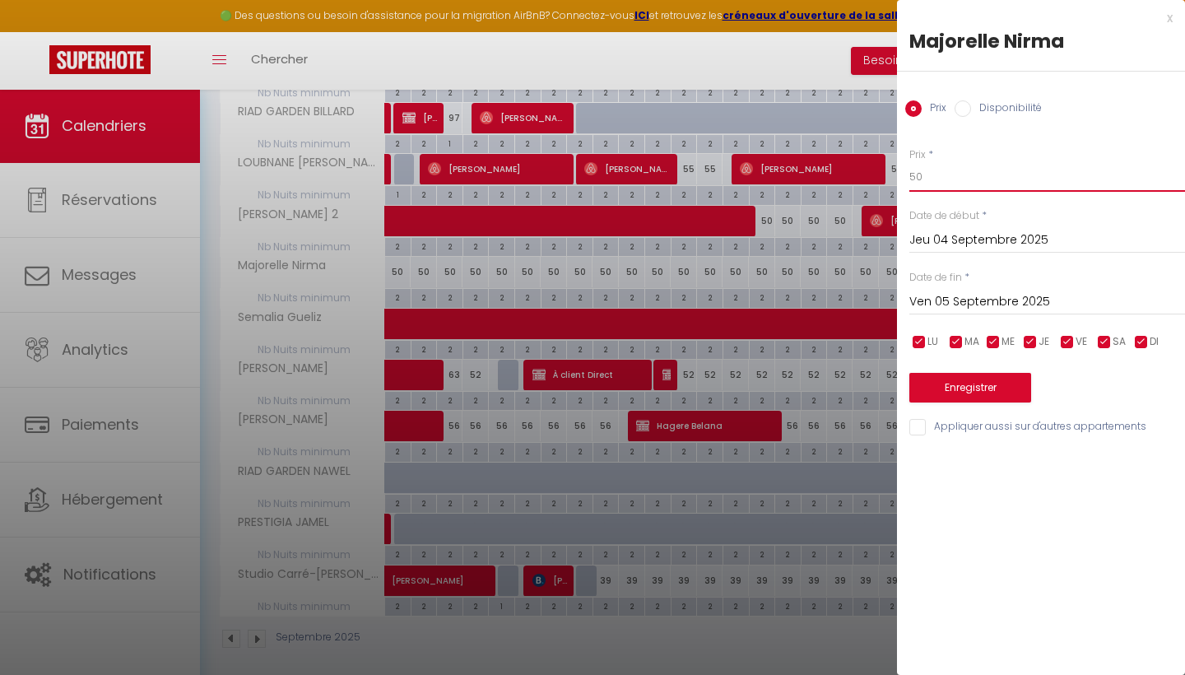
click at [944, 185] on input "50" at bounding box center [1047, 177] width 276 height 30
type input "5"
type input "'"
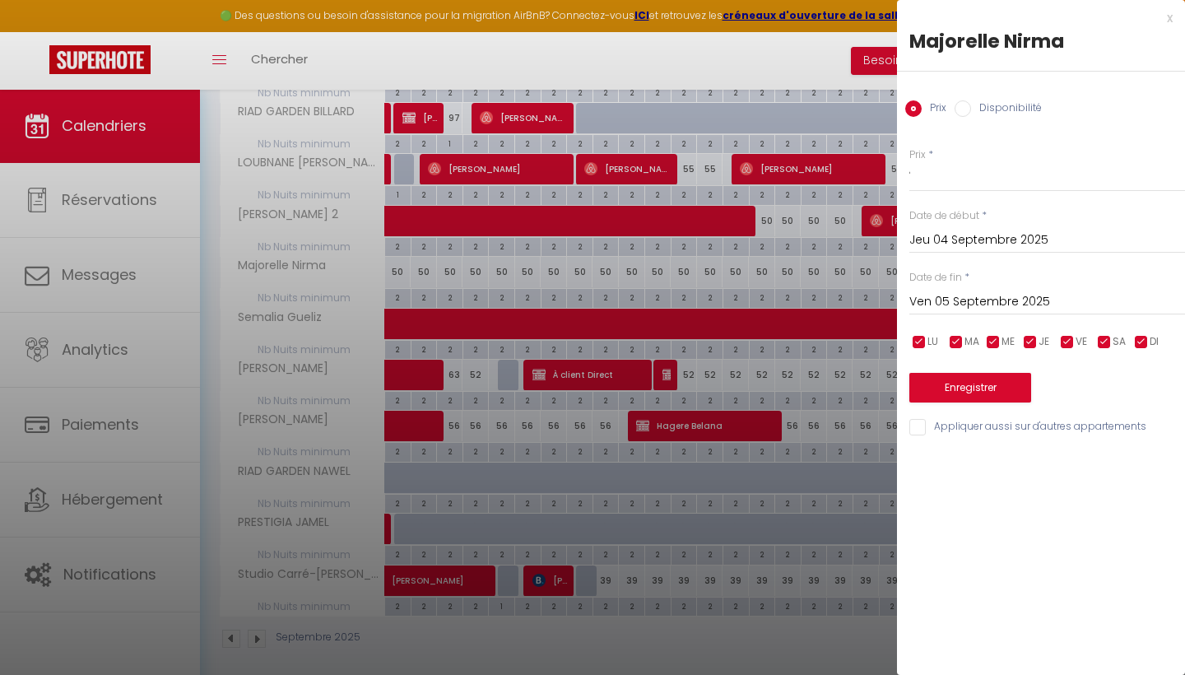
click at [1019, 477] on div "x Majorelle Nirma Prix Disponibilité Prix * ' Statut * Disponible Indisponible …" at bounding box center [1041, 337] width 288 height 675
click at [1168, 22] on div "x" at bounding box center [1035, 18] width 276 height 20
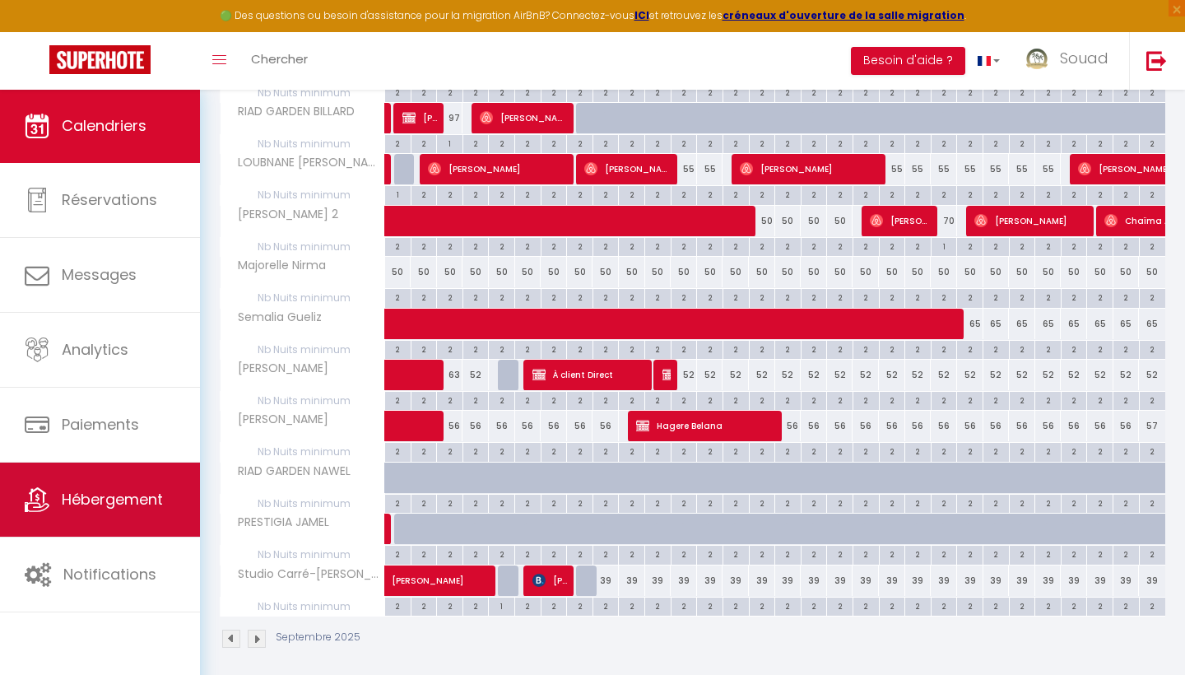
click at [130, 509] on span "Hébergement" at bounding box center [112, 499] width 101 height 21
